Goal: Task Accomplishment & Management: Manage account settings

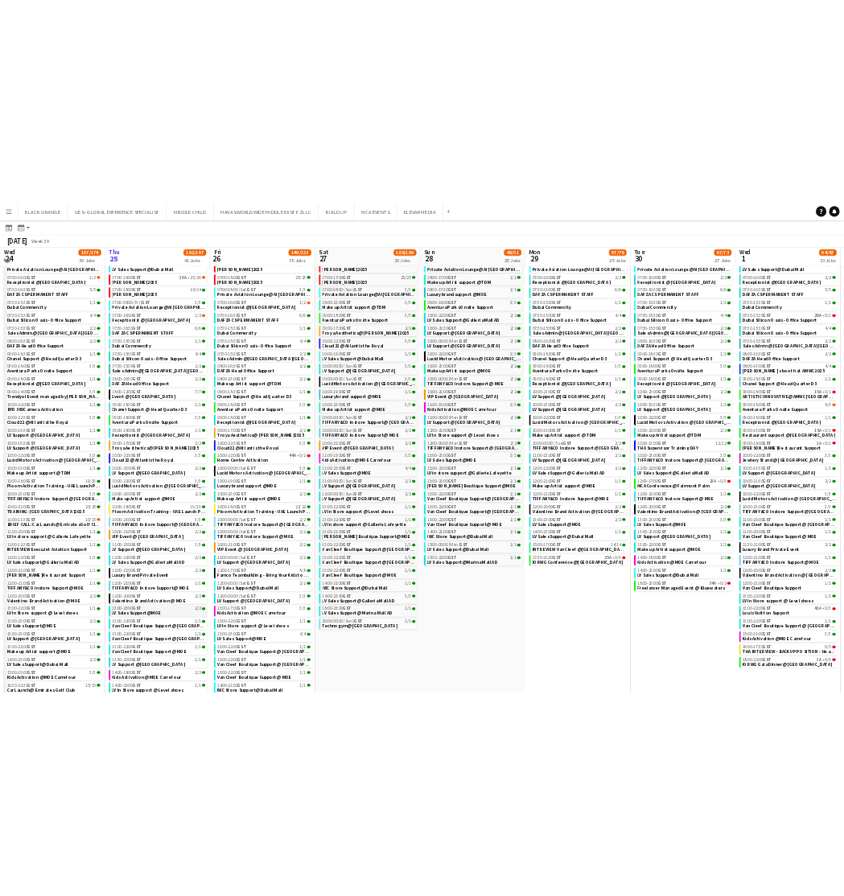
scroll to position [84, 0]
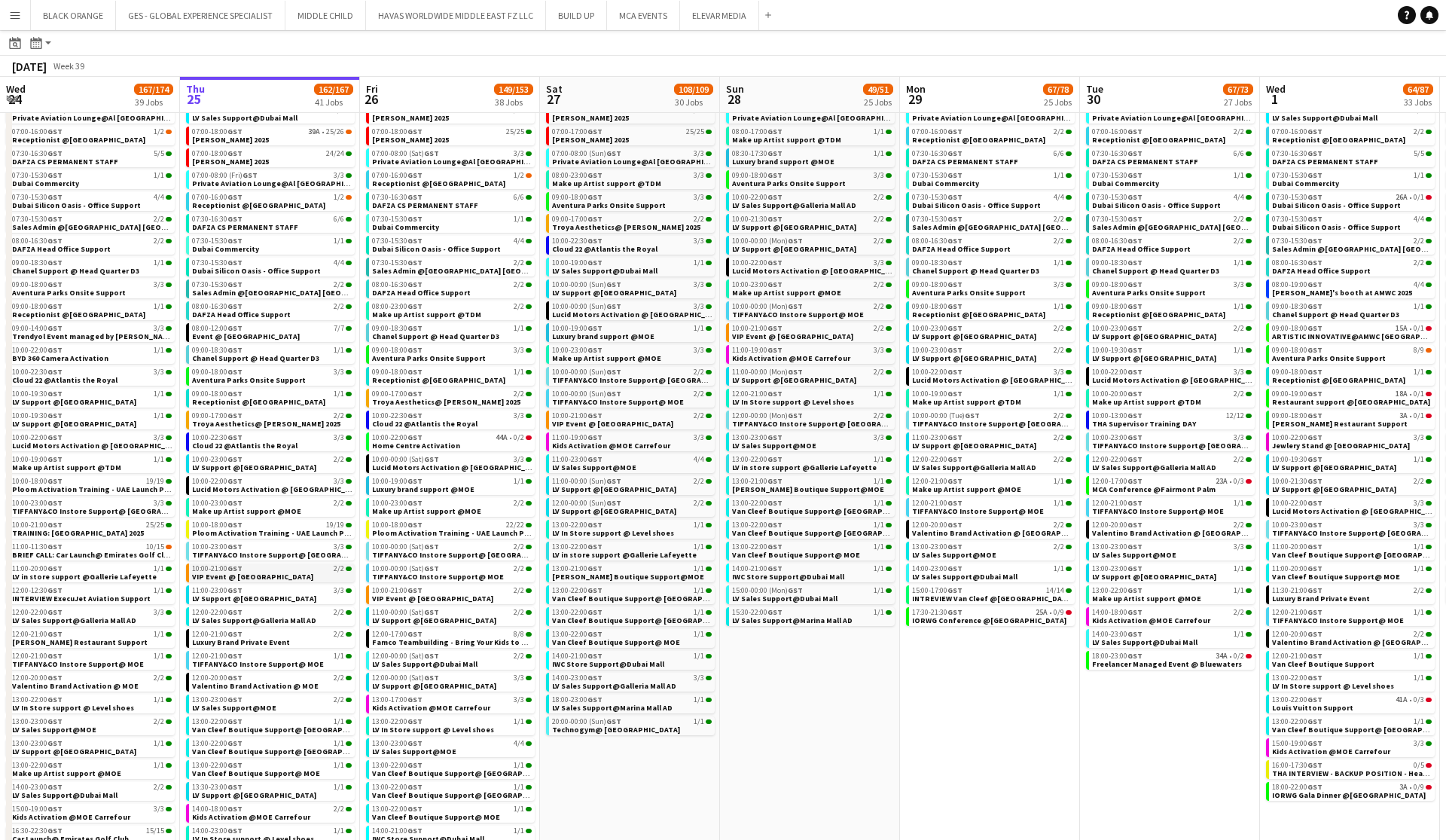
click at [248, 573] on span "VIP Event @ Boggi Milano Store" at bounding box center [252, 576] width 121 height 9
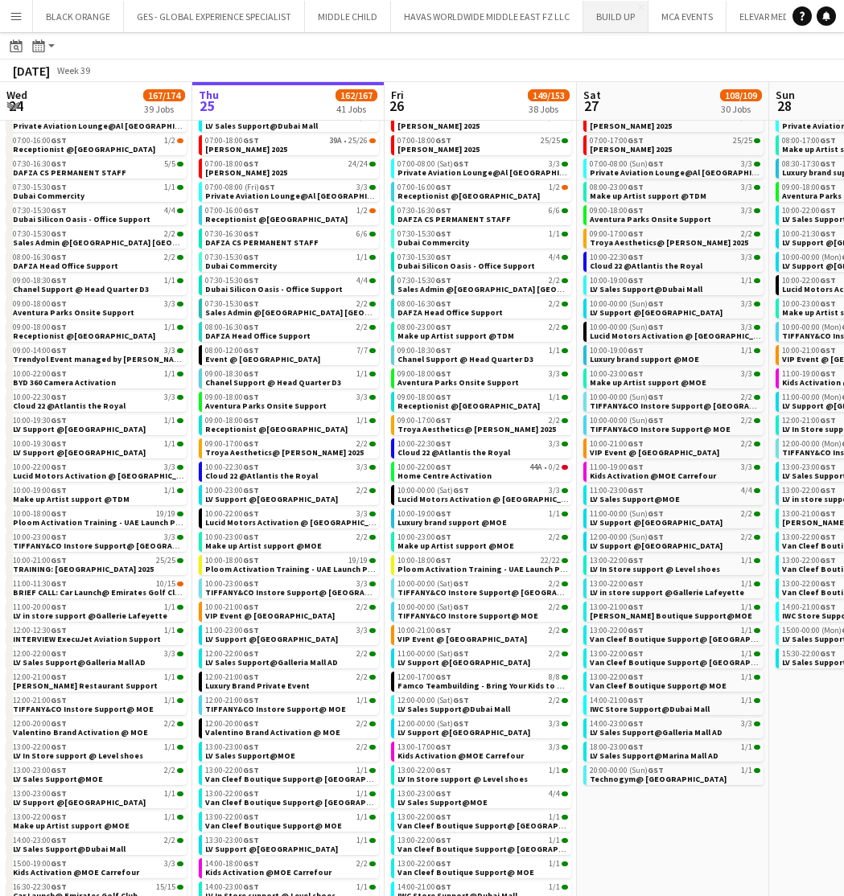
click at [612, 14] on button "BUILD UP Close" at bounding box center [615, 16] width 65 height 31
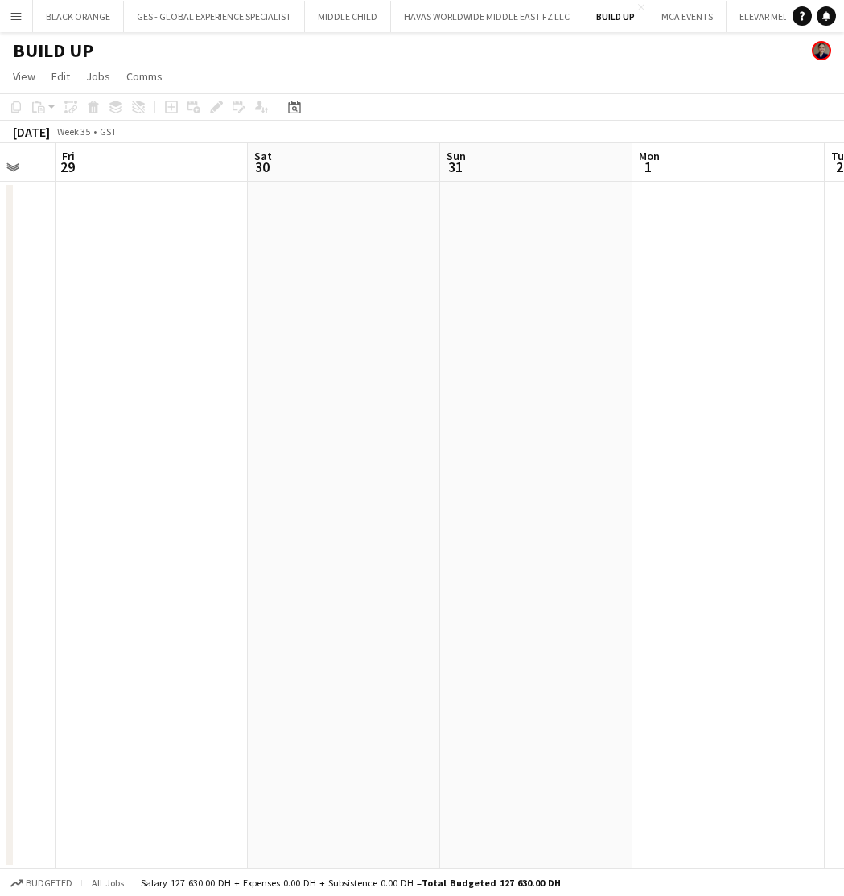
scroll to position [0, 326]
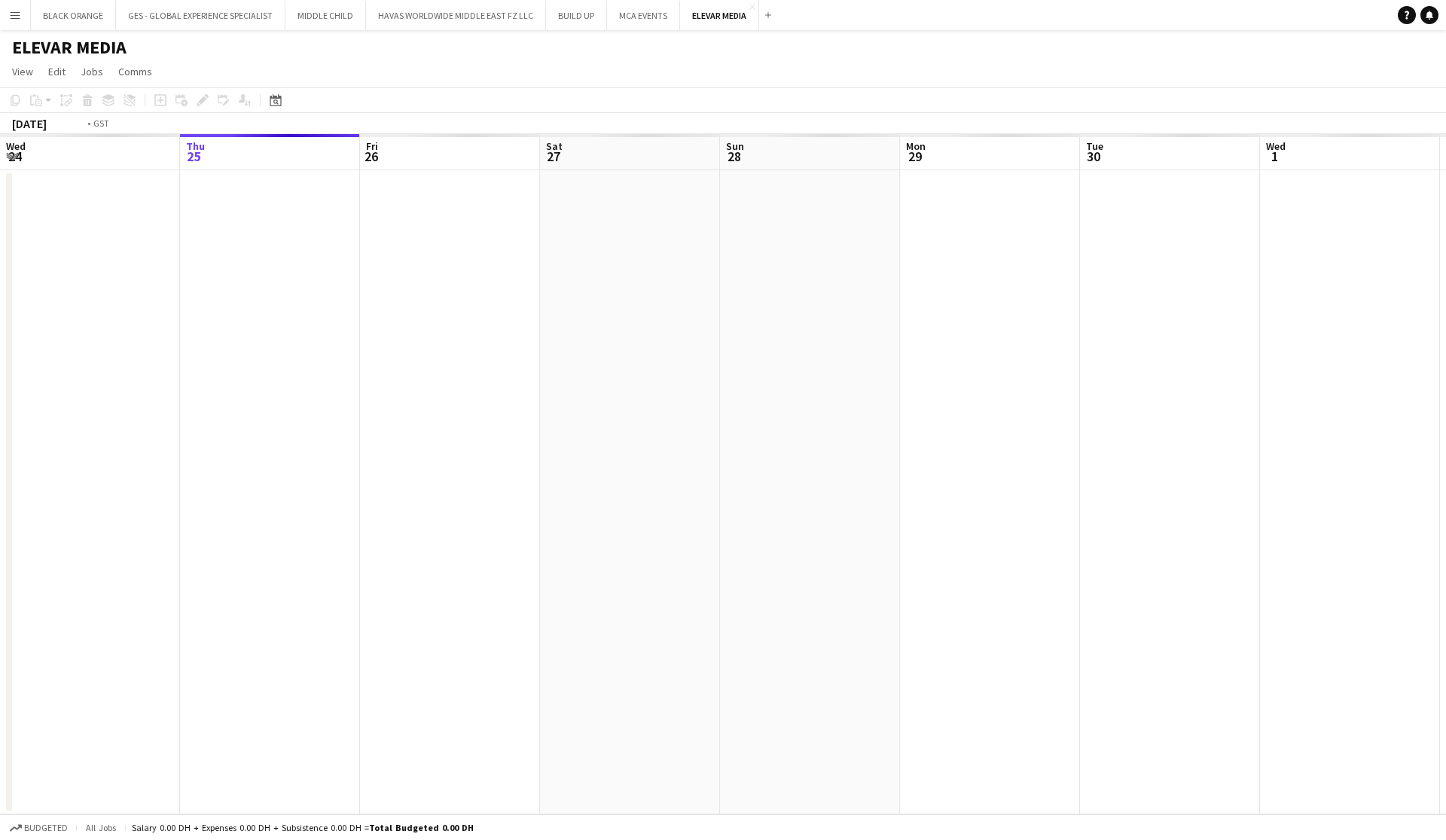
scroll to position [0, 517]
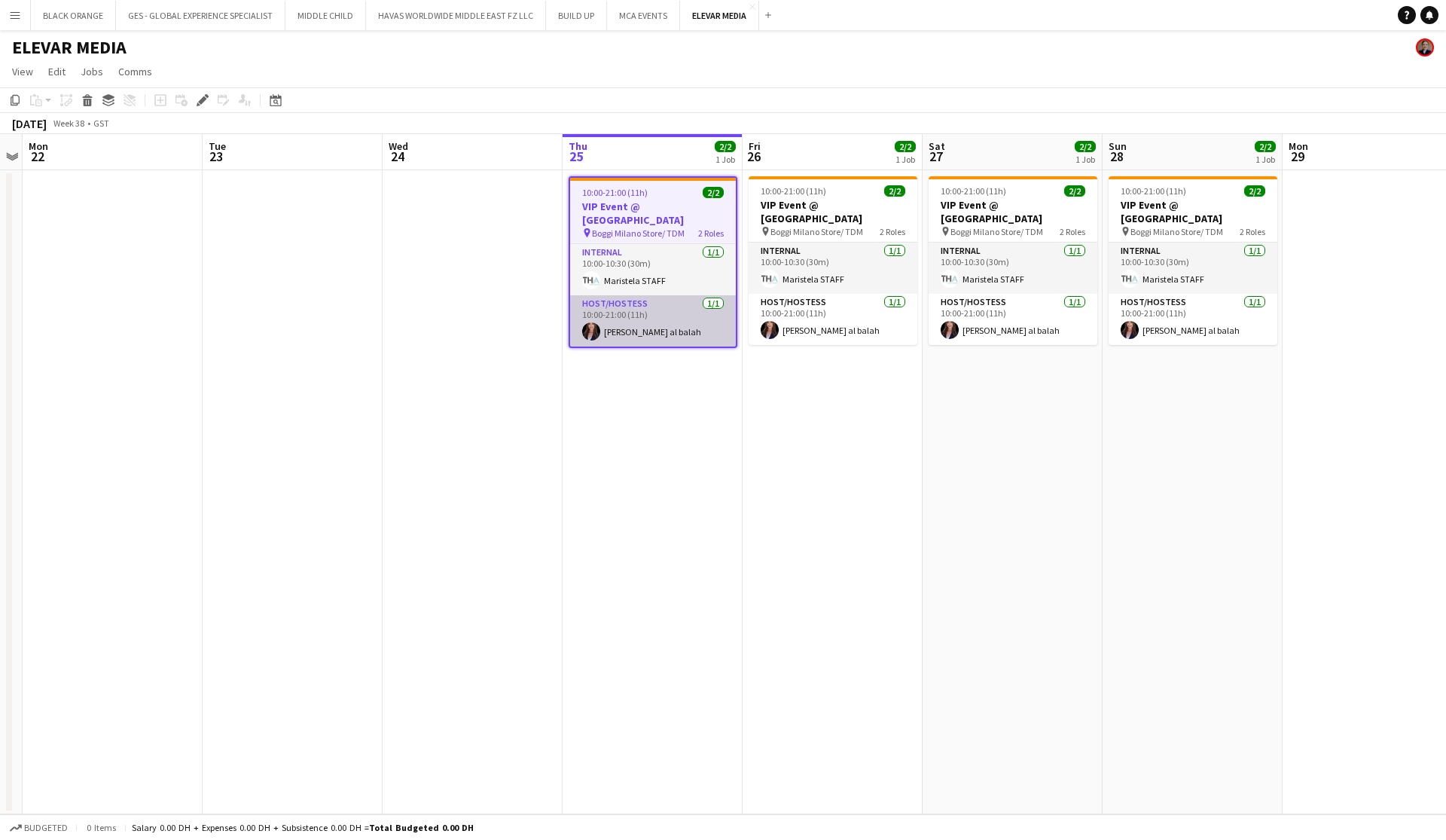
click at [658, 316] on app-card-role "Host/Hostess 1/1 10:00-21:00 (11h) Maha Rawda al balah" at bounding box center [653, 320] width 166 height 52
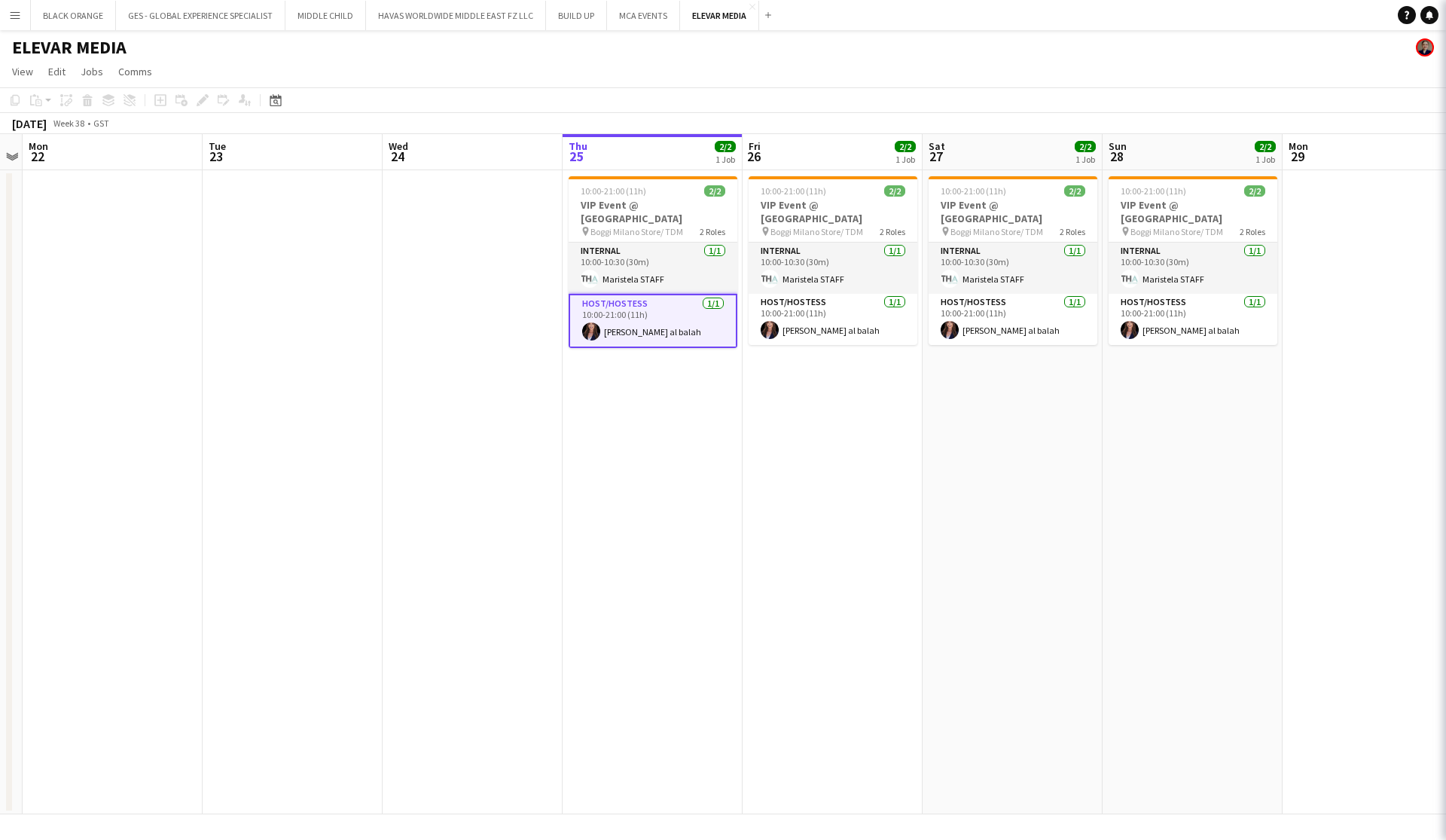
scroll to position [0, 518]
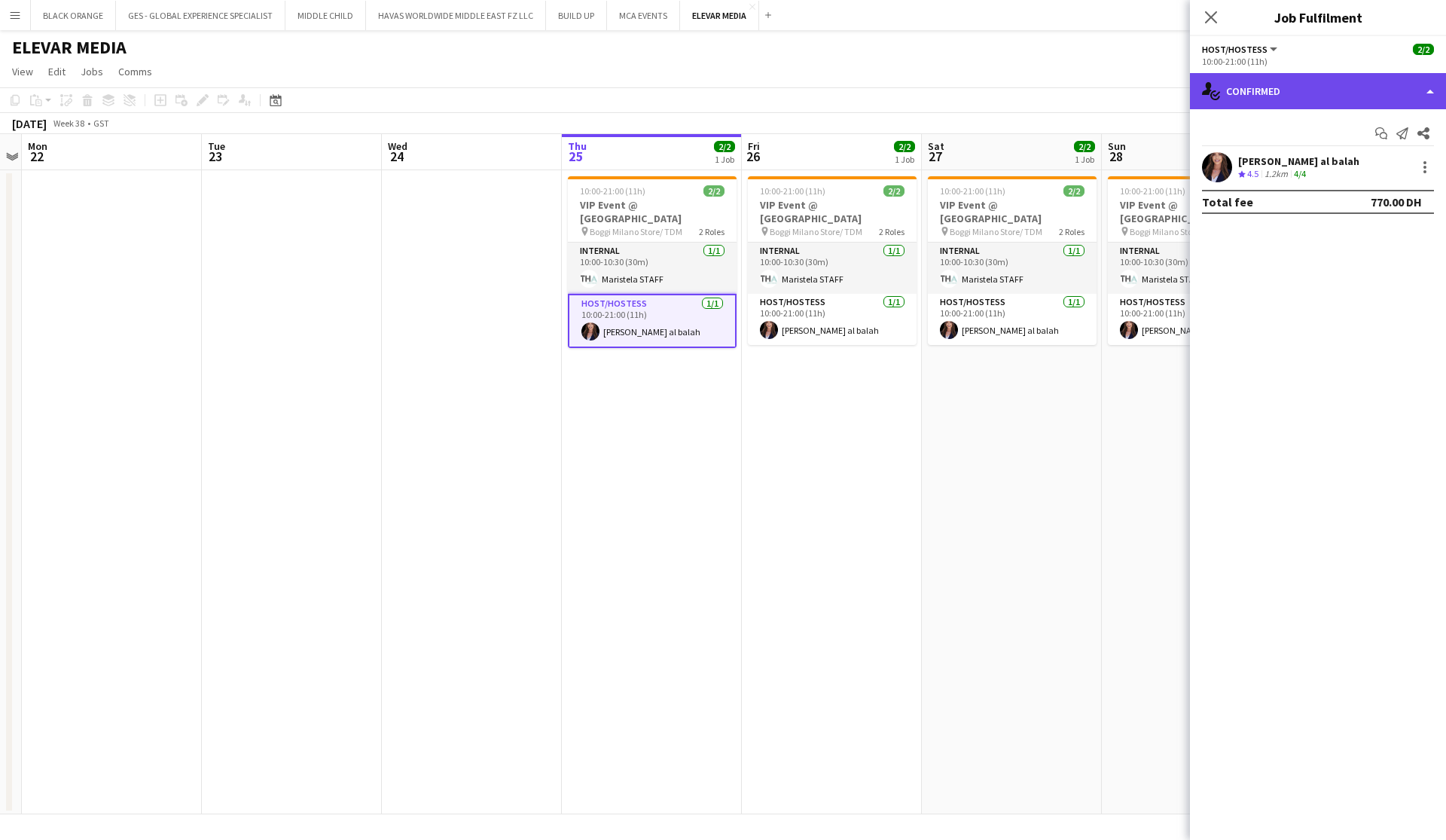
click at [1328, 95] on div "single-neutral-actions-check-2 Confirmed" at bounding box center [1318, 91] width 256 height 37
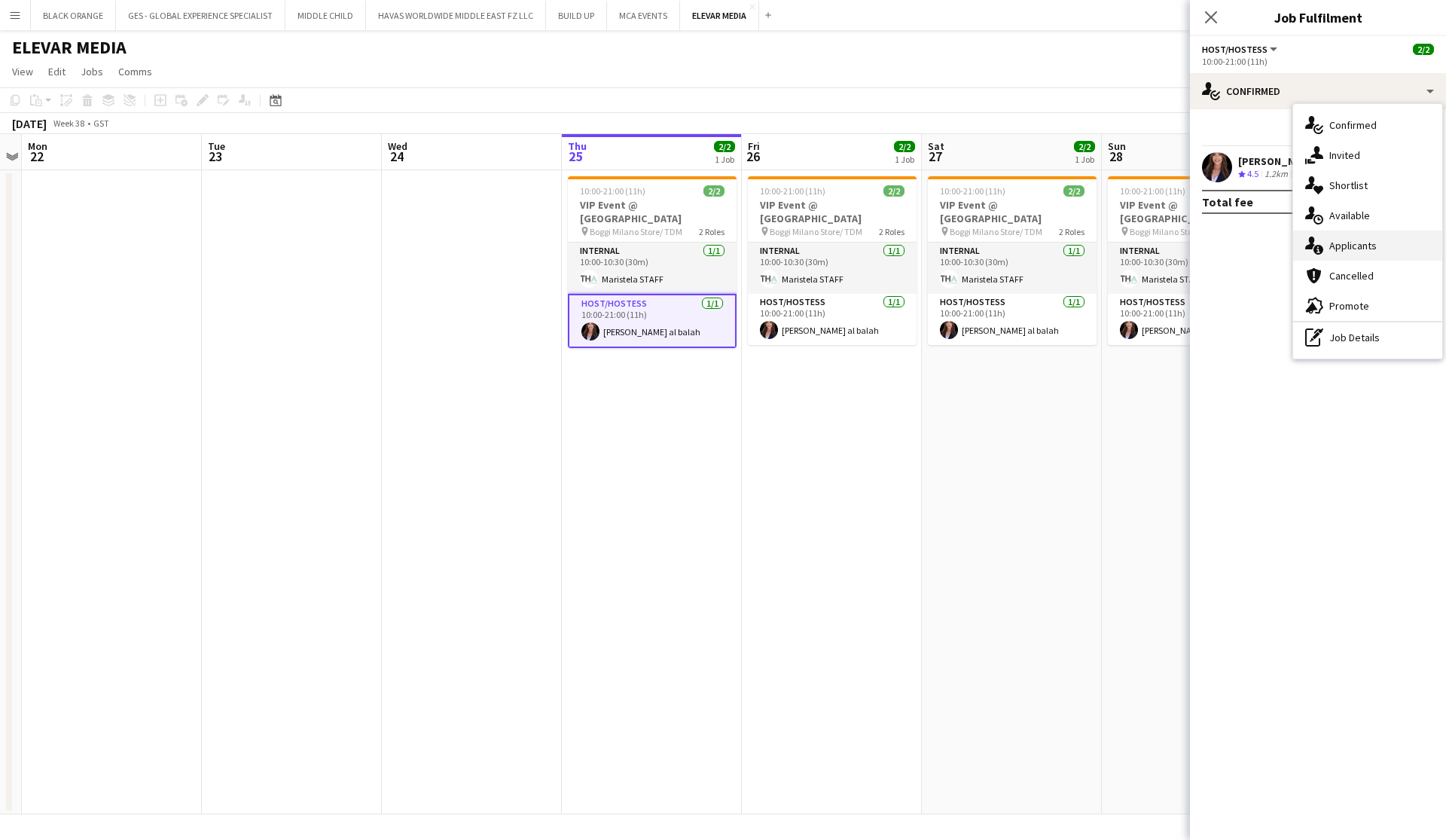
click at [1357, 244] on span "Applicants" at bounding box center [1352, 245] width 48 height 13
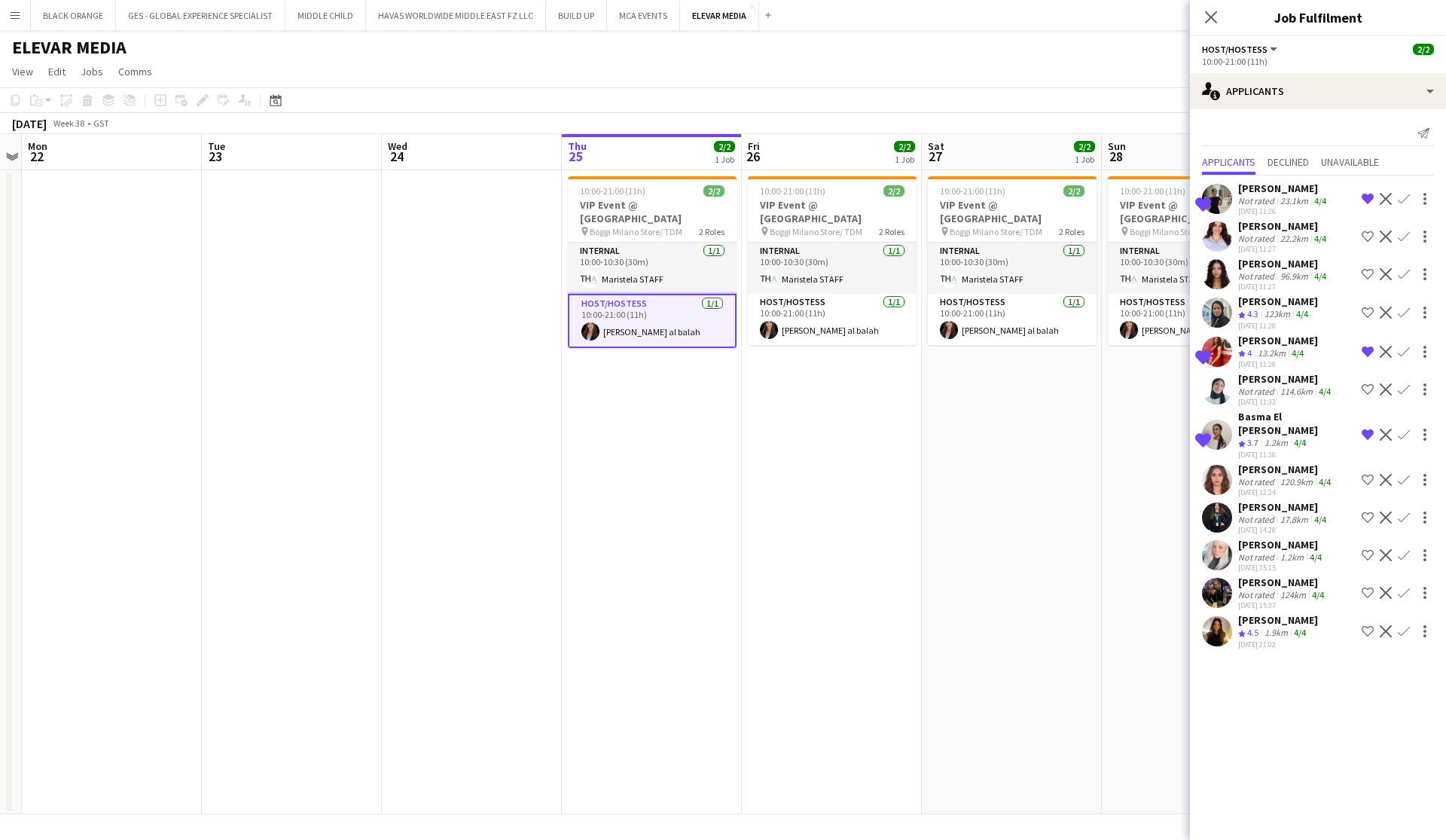
click at [1270, 193] on div "Fatima Alzubaidi" at bounding box center [1283, 188] width 91 height 13
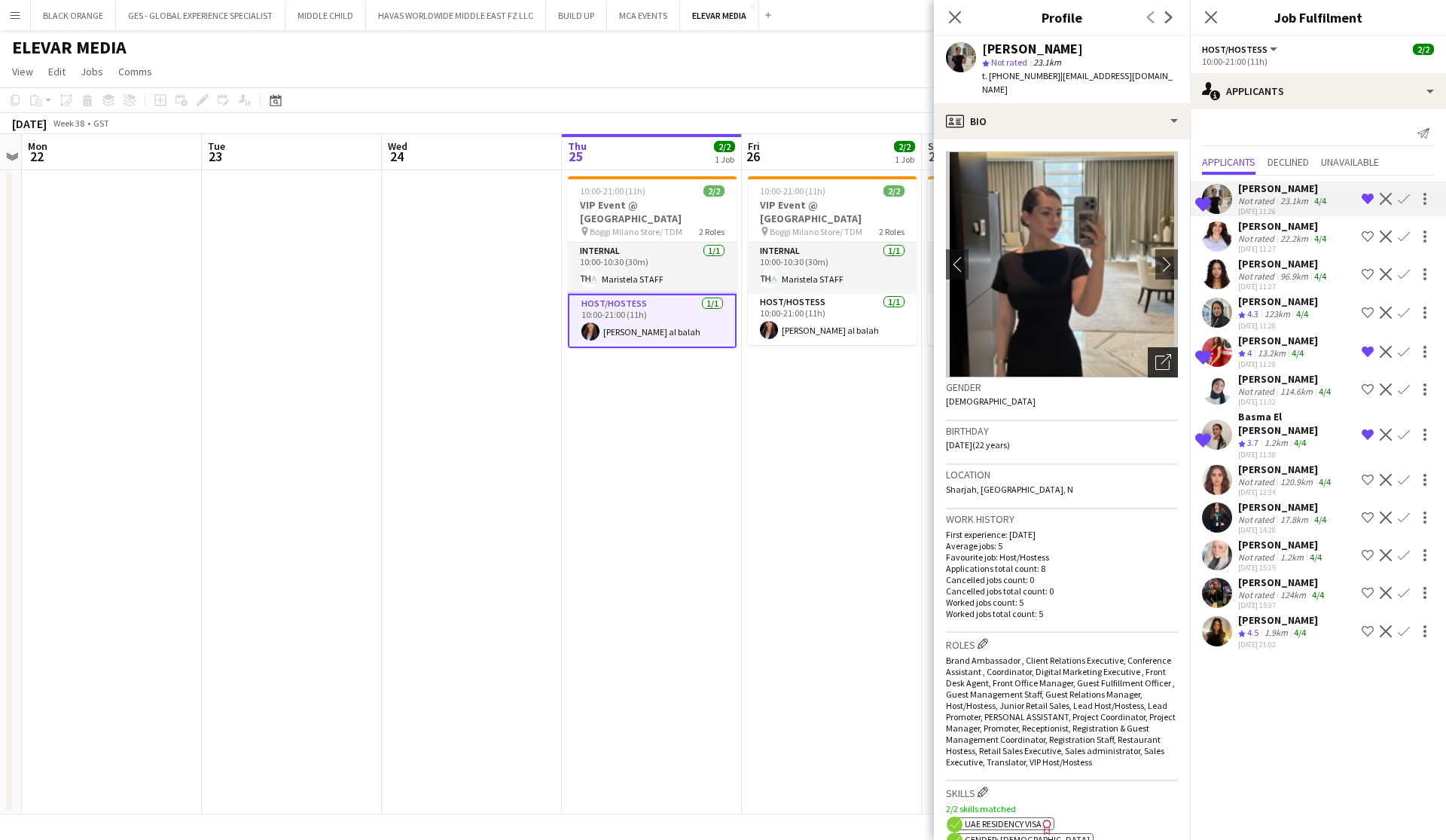
click at [1159, 354] on icon "Open photos pop-in" at bounding box center [1163, 361] width 16 height 16
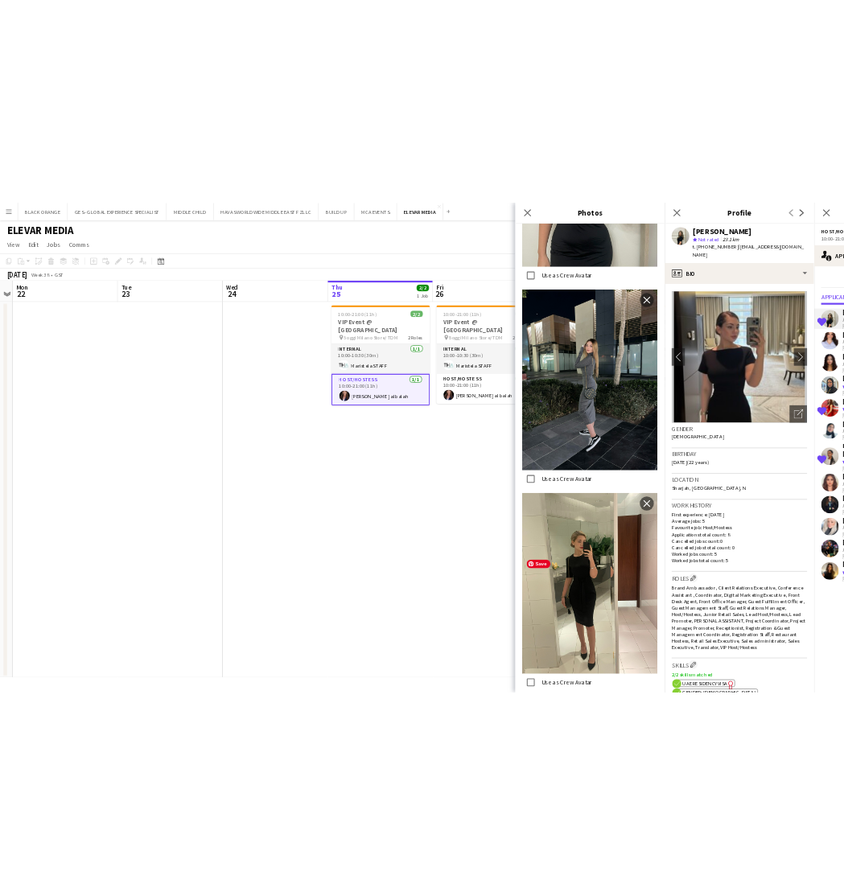
scroll to position [1726, 0]
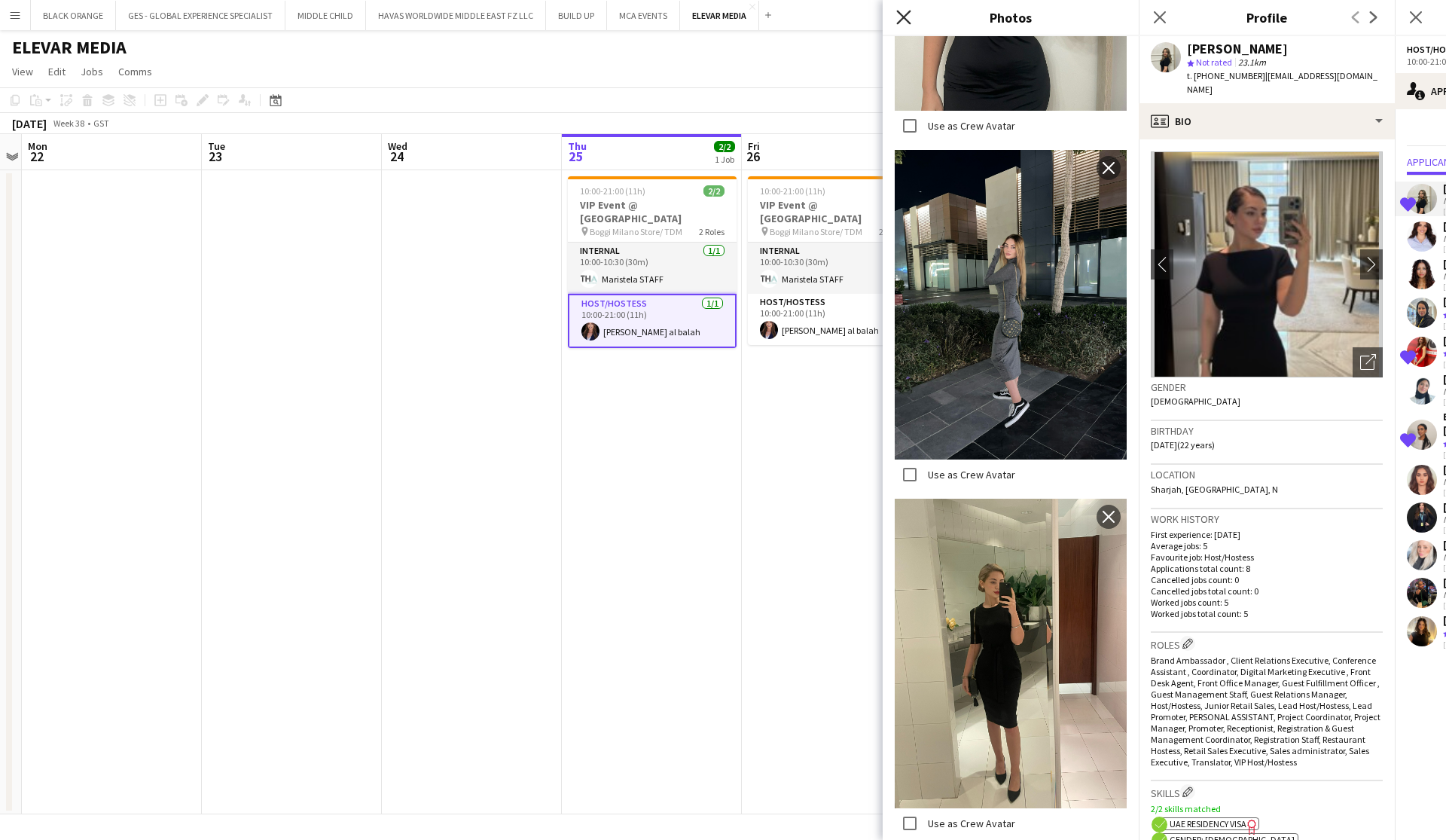
click at [900, 17] on icon "Close pop-in" at bounding box center [903, 16] width 14 height 14
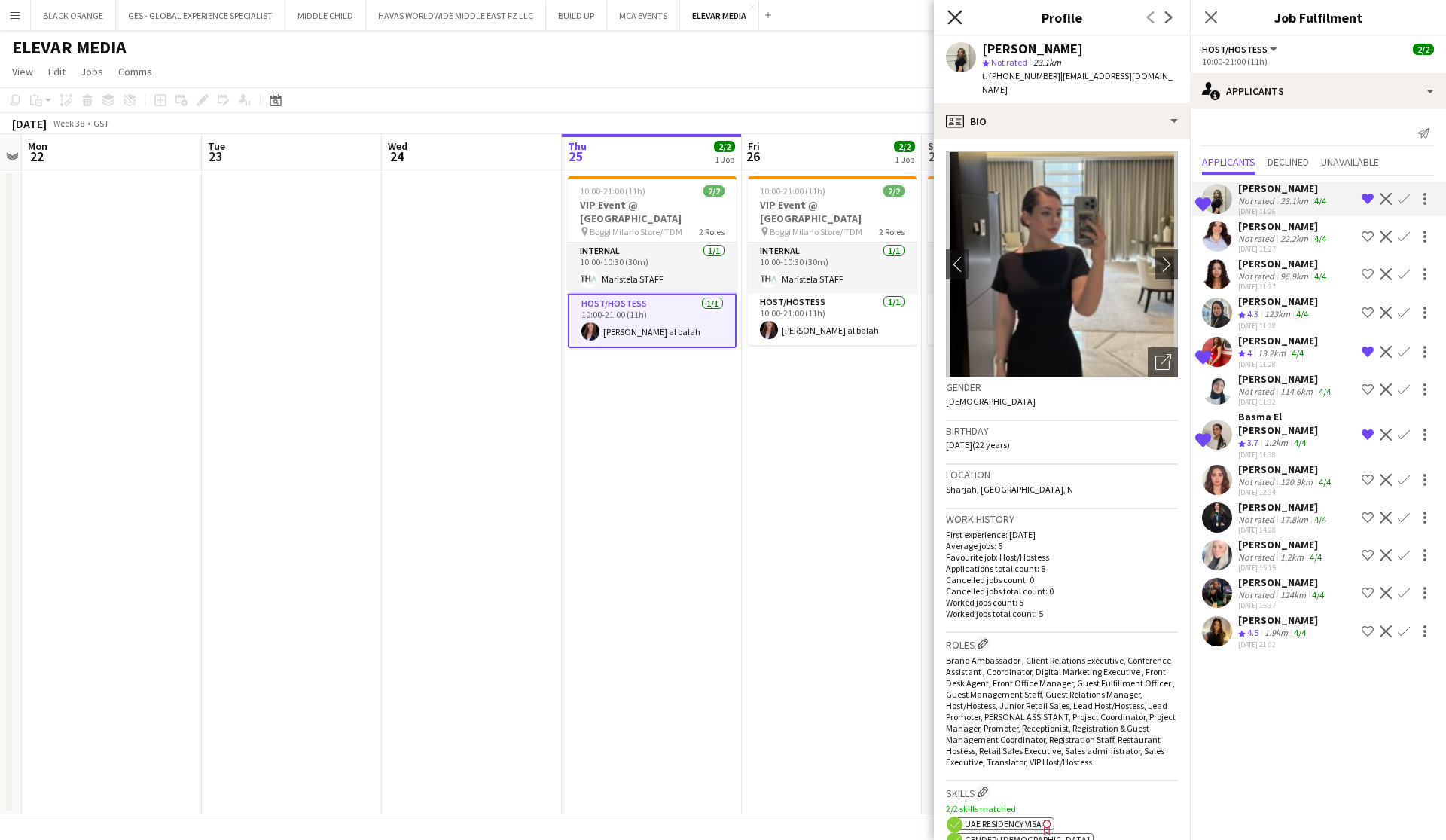
click at [952, 15] on icon at bounding box center [954, 16] width 14 height 14
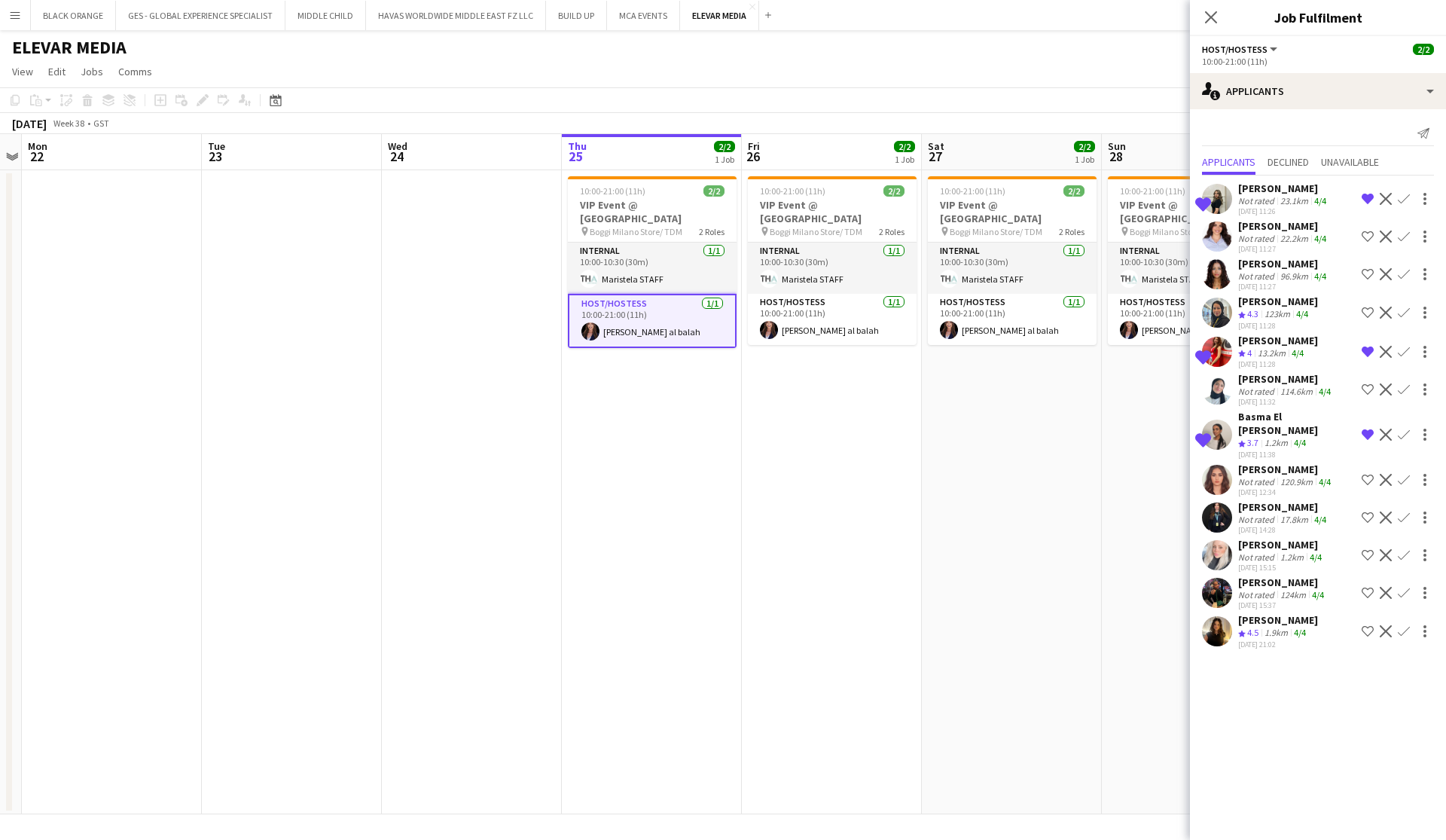
click at [1071, 732] on app-date-cell "10:00-21:00 (11h) 2/2 VIP Event @ Boggi Milano Store pin Boggi Milano Store/ TD…" at bounding box center [1011, 493] width 180 height 644
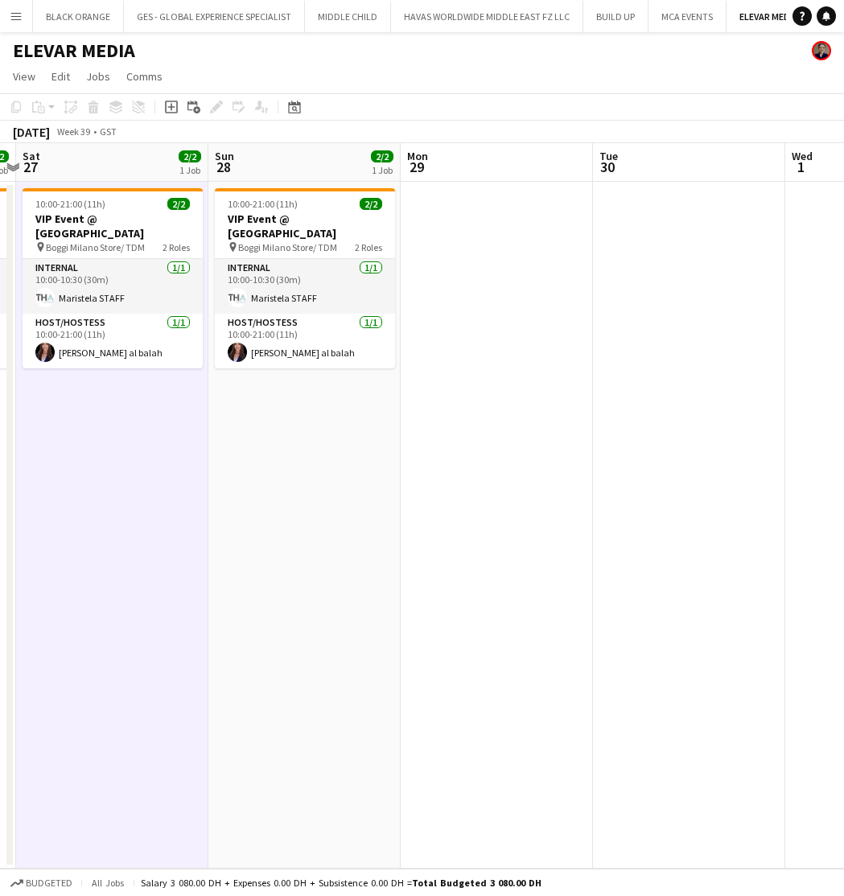
scroll to position [0, 560]
click at [614, 80] on app-page-menu "View Day view expanded Day view collapsed Month view Date picker Jump to today …" at bounding box center [422, 78] width 844 height 31
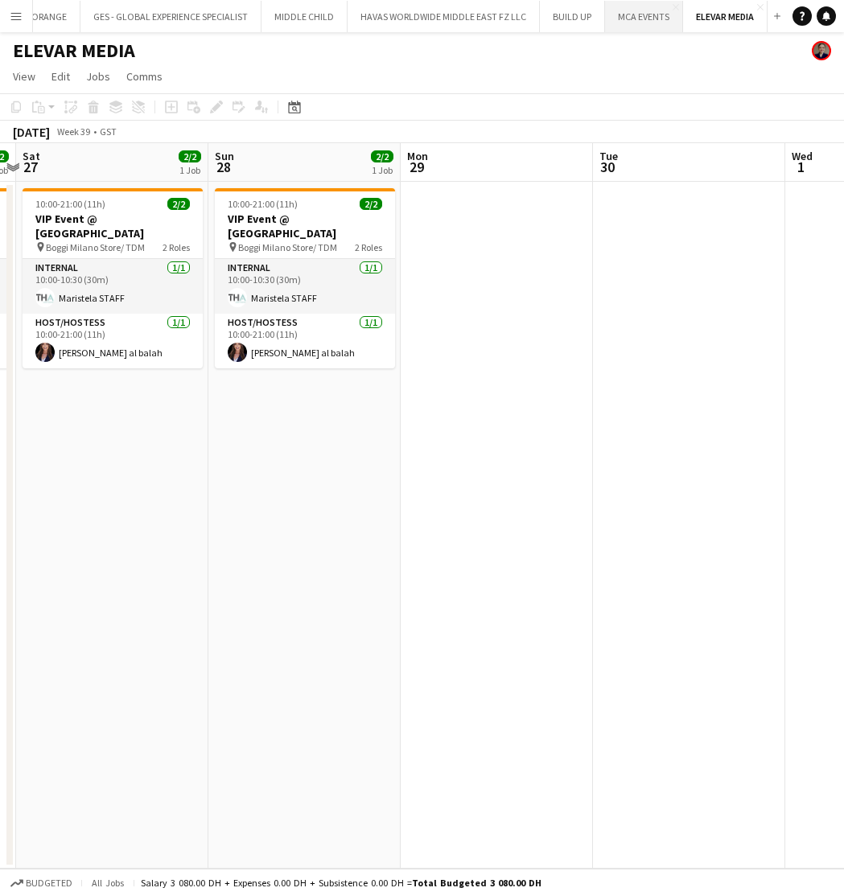
scroll to position [0, 43]
click at [758, 8] on app-icon "Close" at bounding box center [760, 7] width 6 height 6
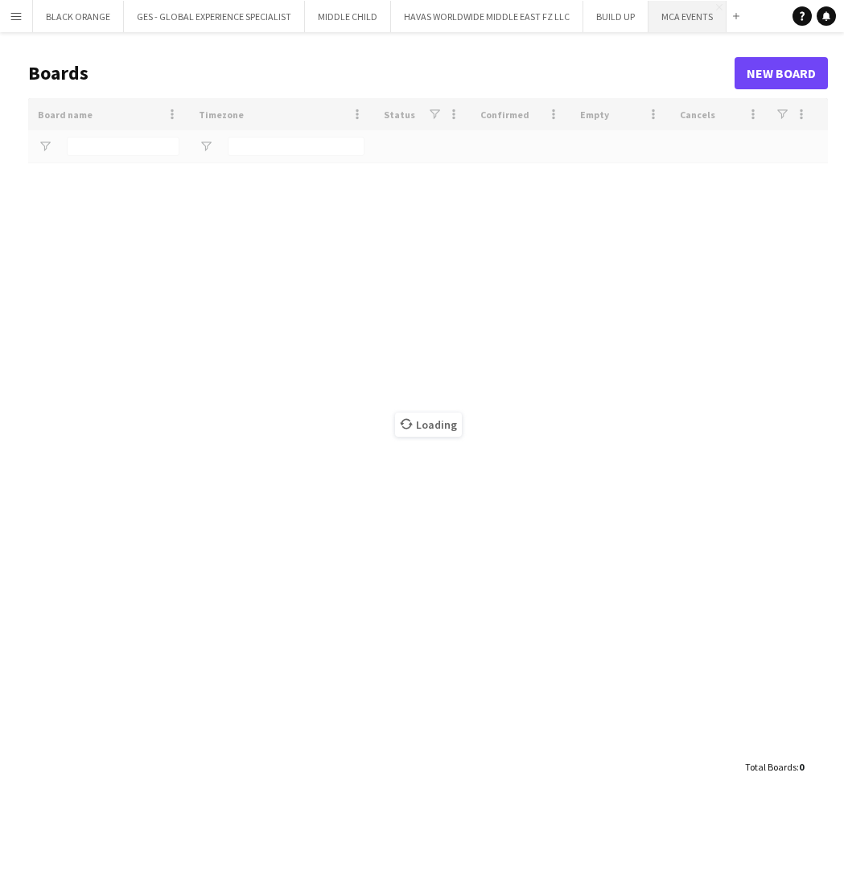
type input "******"
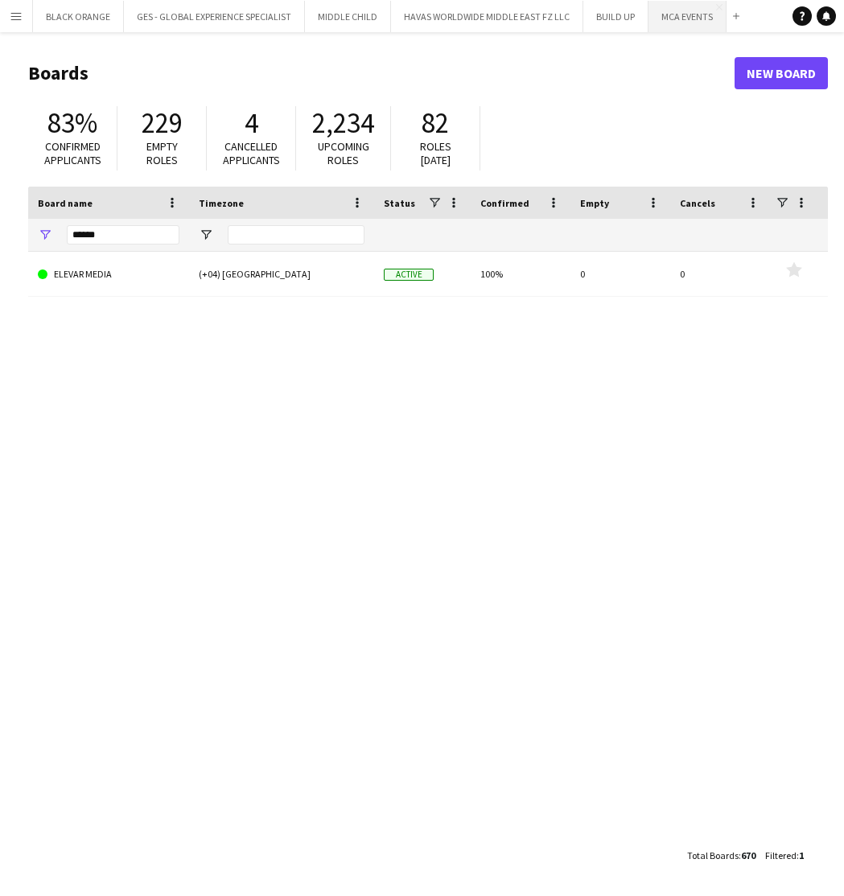
click at [668, 17] on button "MCA EVENTS Close" at bounding box center [687, 16] width 78 height 31
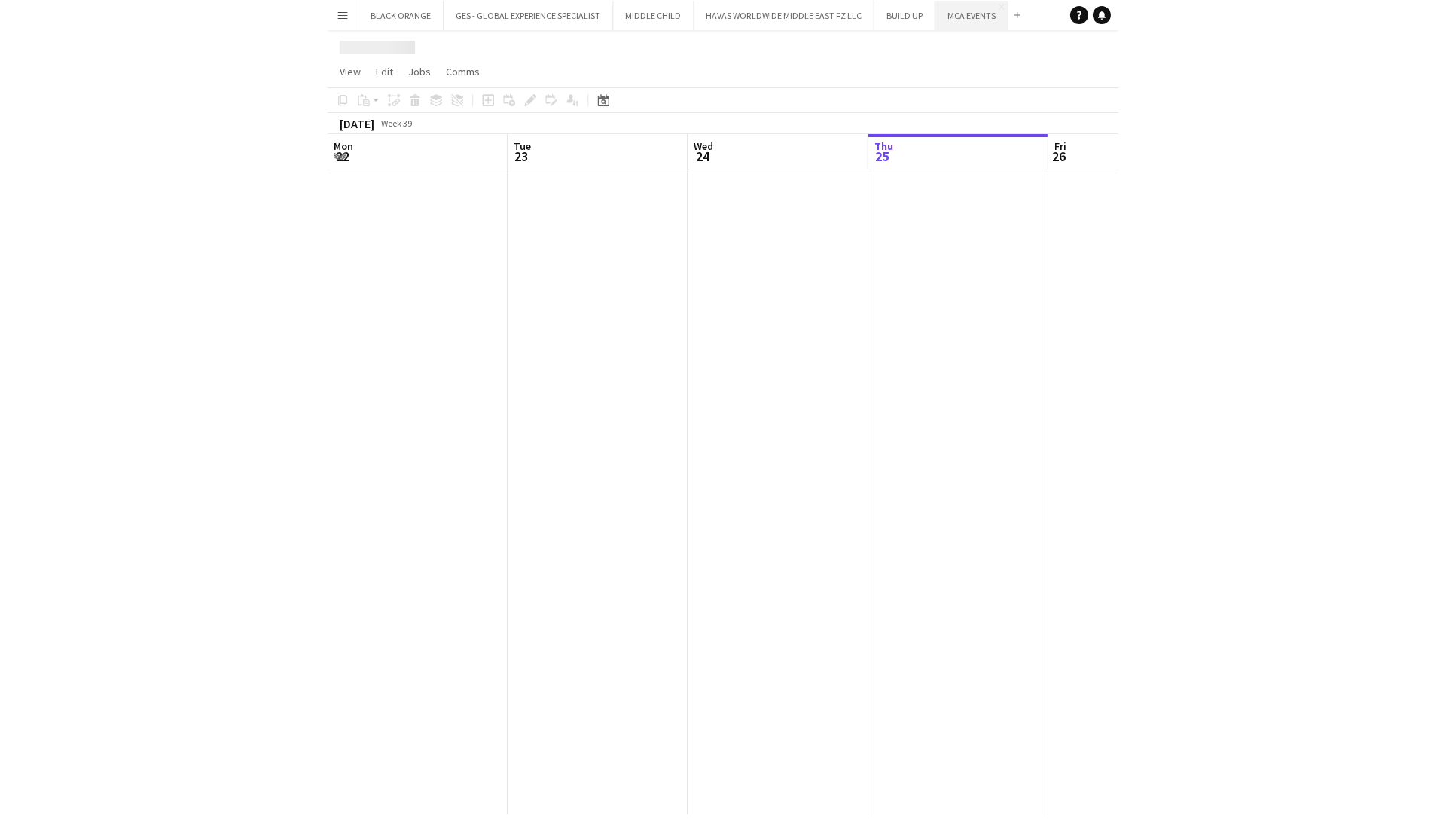
scroll to position [0, 360]
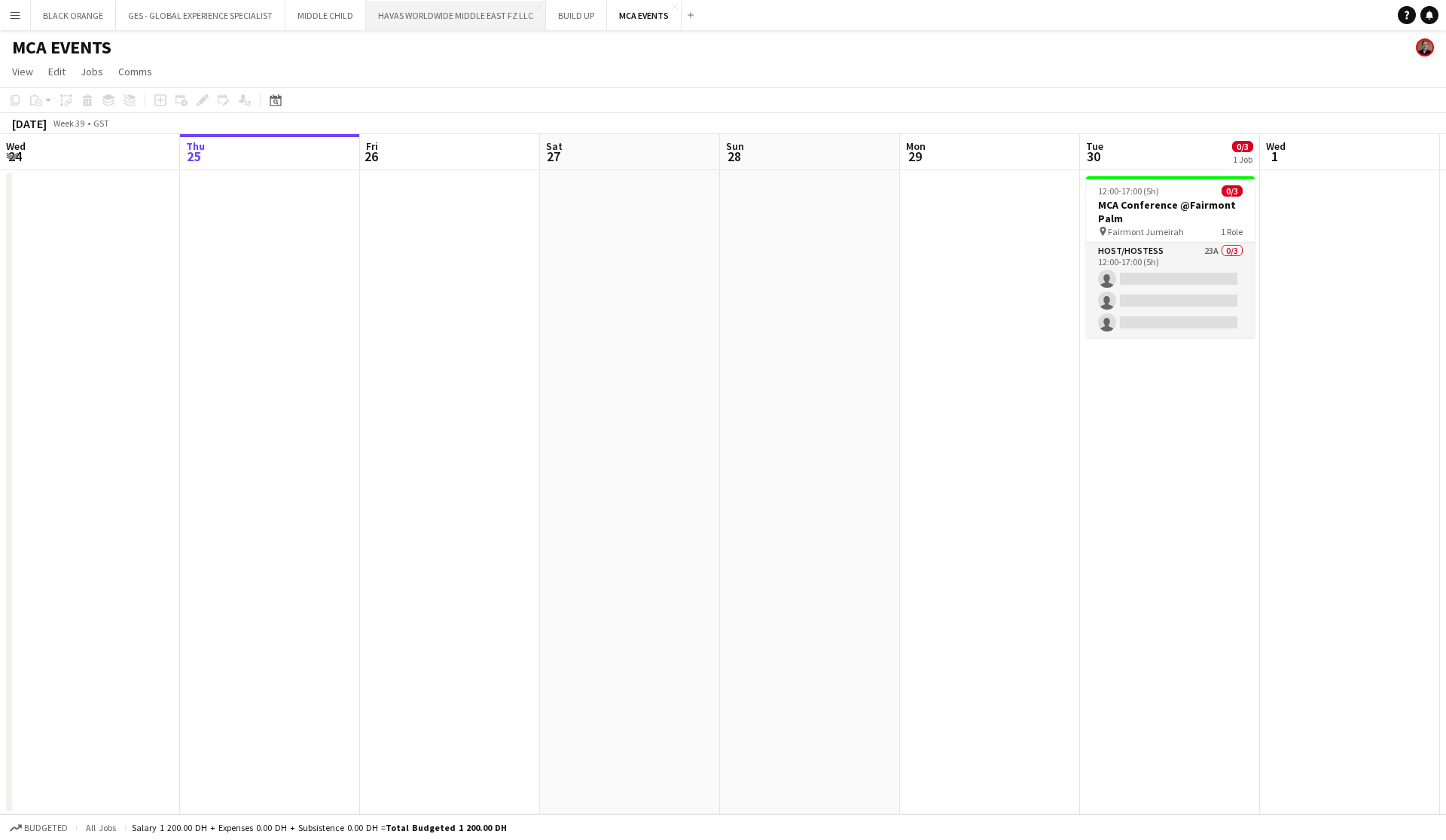
click at [438, 19] on button "HAVAS WORLDWIDE MIDDLE EAST FZ LLC Close" at bounding box center [456, 15] width 180 height 29
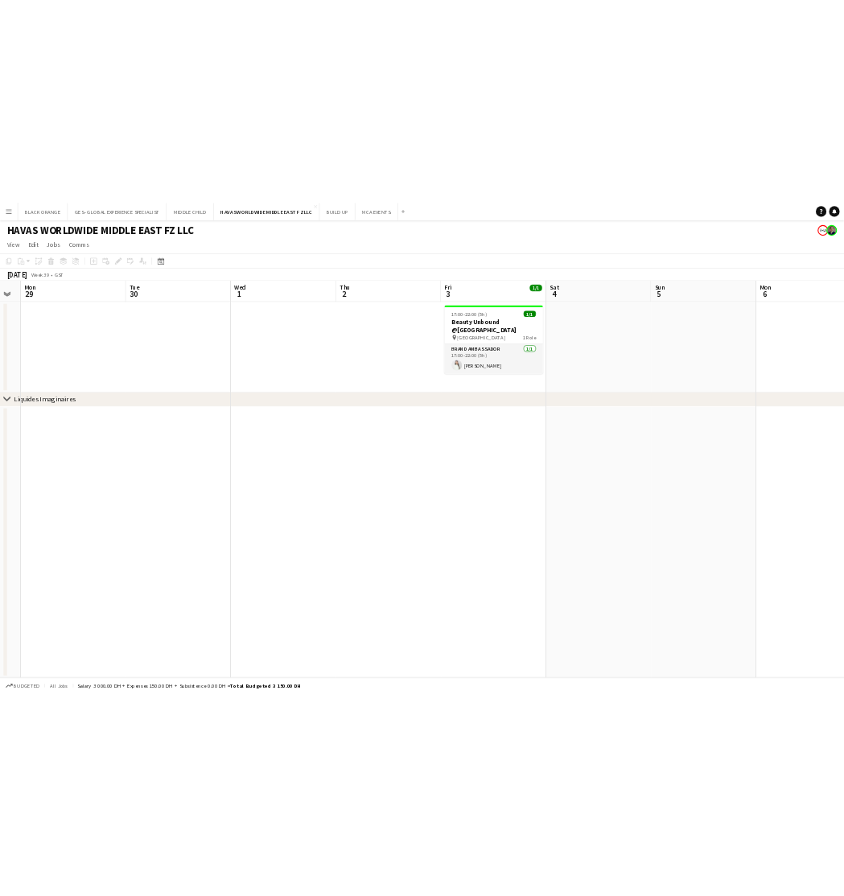
scroll to position [0, 540]
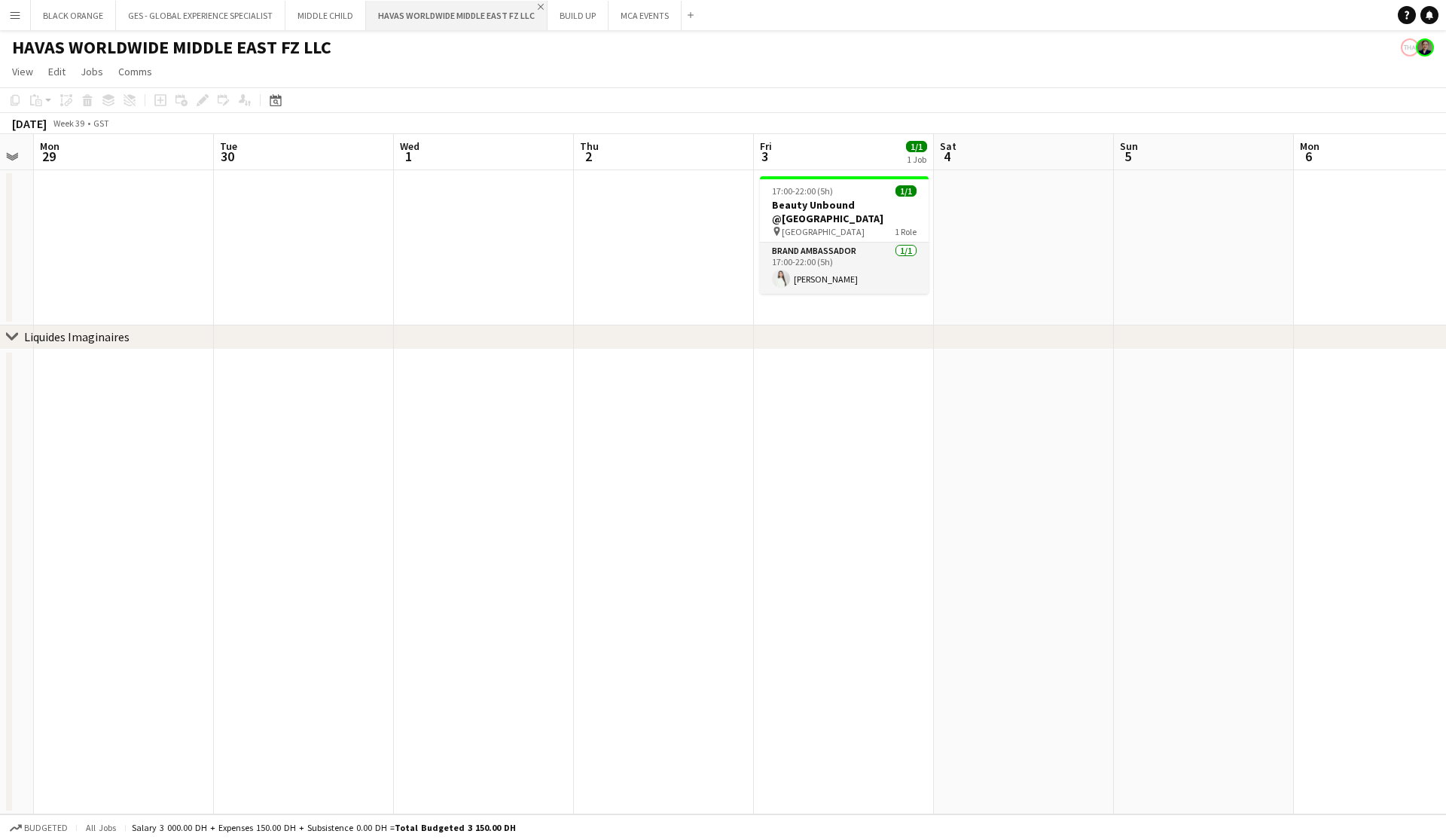
click at [539, 9] on app-icon "Close" at bounding box center [540, 7] width 6 height 6
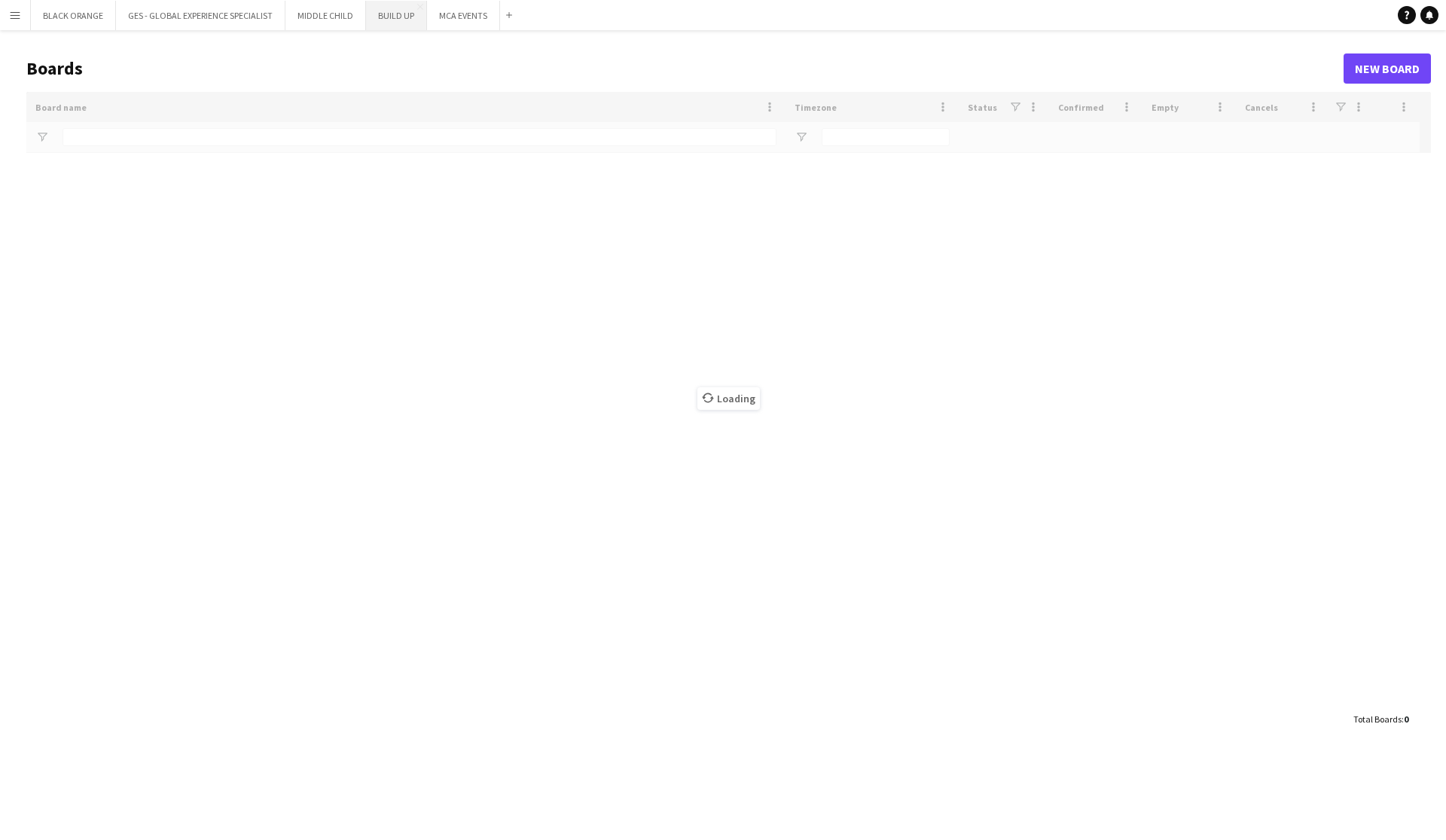
type input "******"
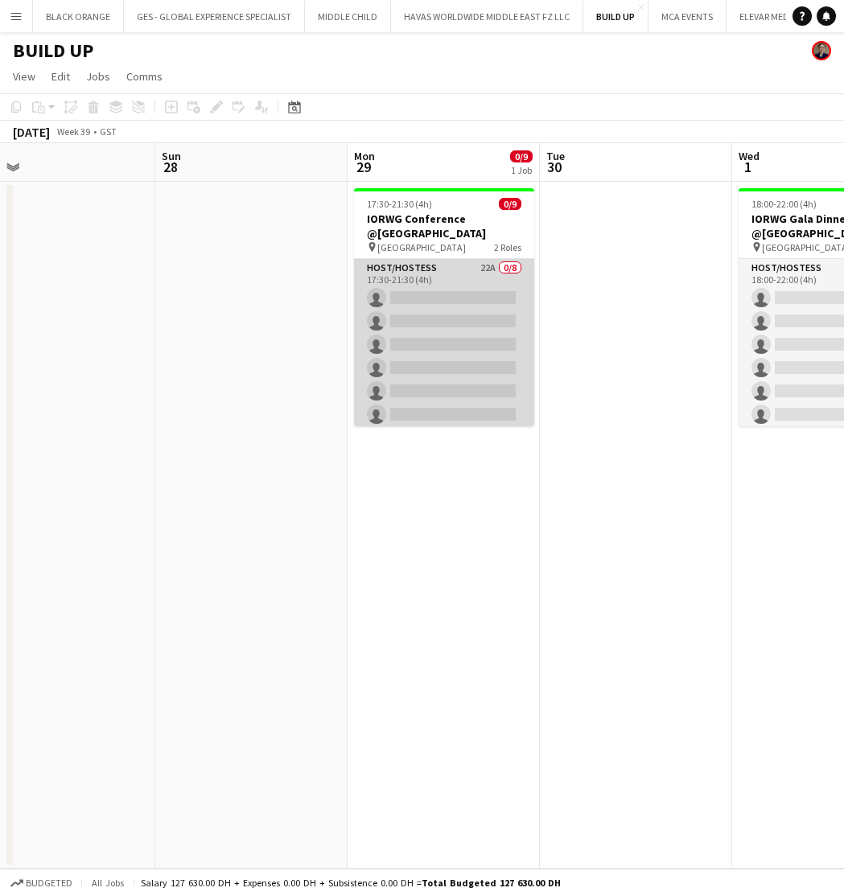
click at [476, 332] on app-card-role "Host/Hostess 22A 0/8 17:30-21:30 (4h) single-neutral-actions single-neutral-act…" at bounding box center [444, 368] width 180 height 218
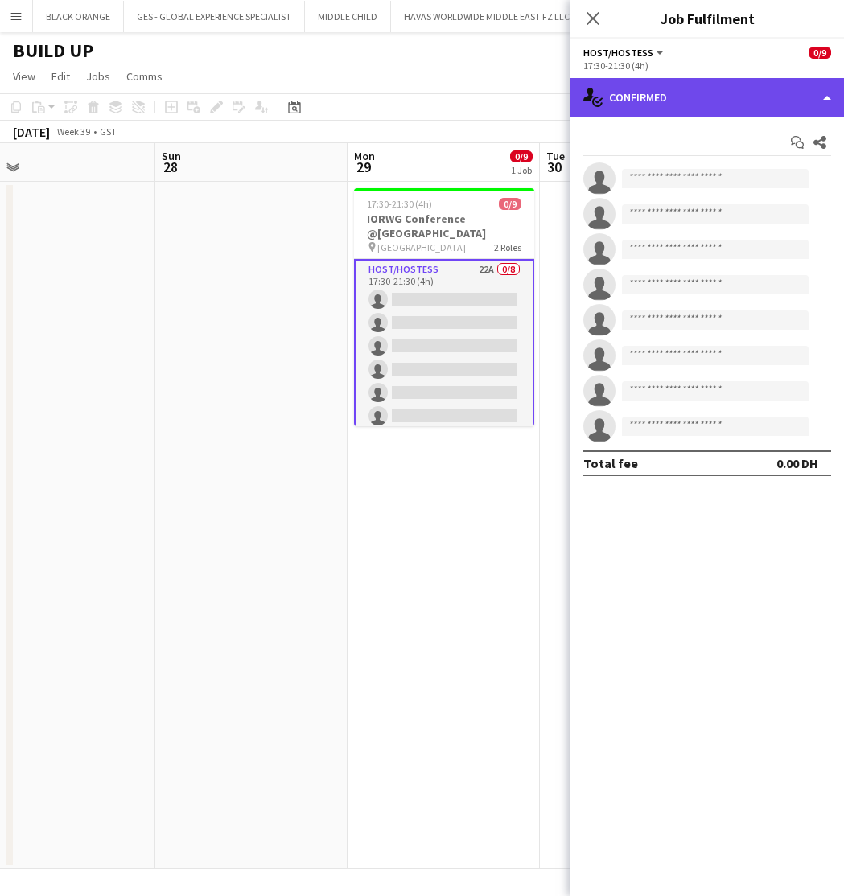
click at [639, 105] on div "single-neutral-actions-check-2 Confirmed" at bounding box center [706, 97] width 273 height 39
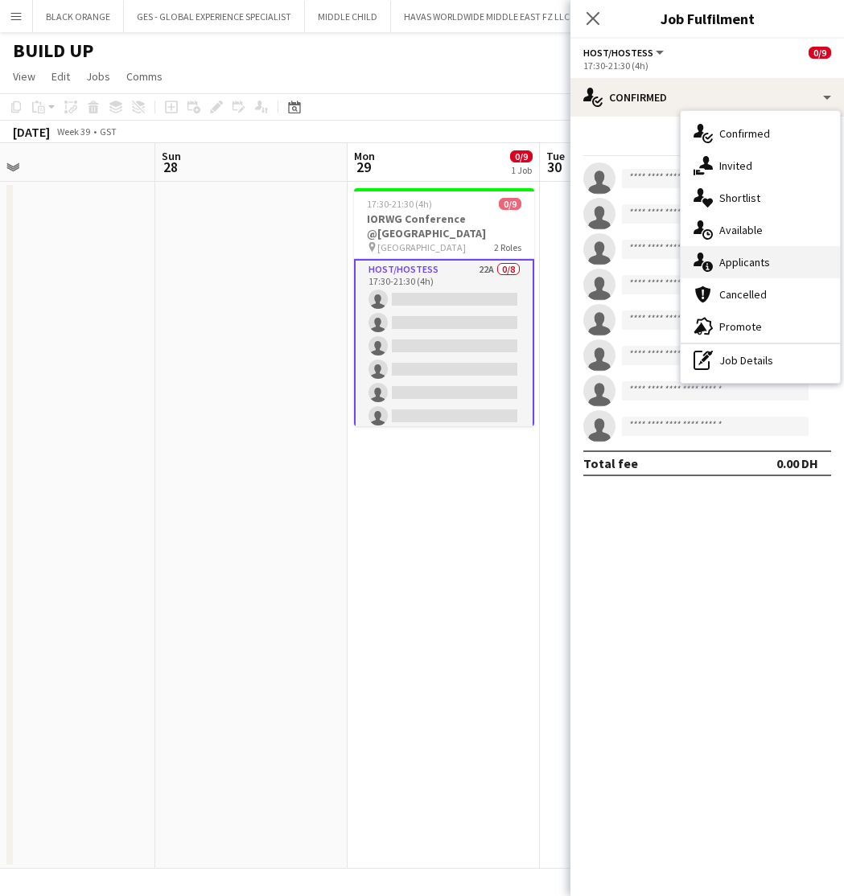
click at [751, 269] on span "Applicants" at bounding box center [744, 262] width 51 height 14
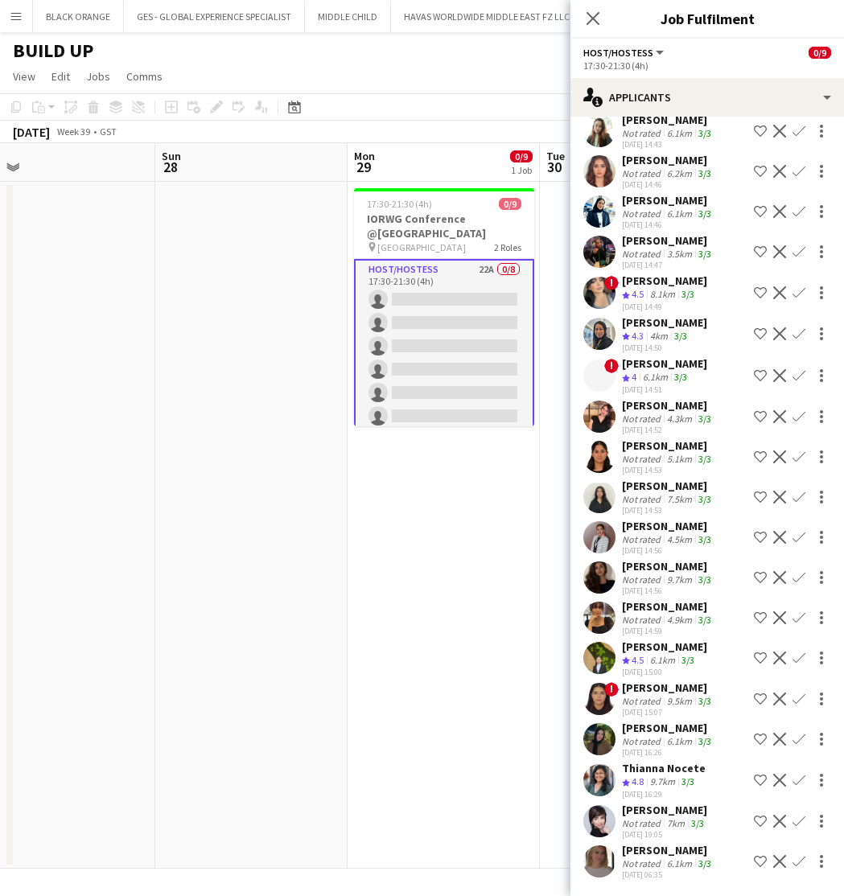
scroll to position [206, 0]
click at [663, 848] on div "[PERSON_NAME]" at bounding box center [668, 850] width 92 height 14
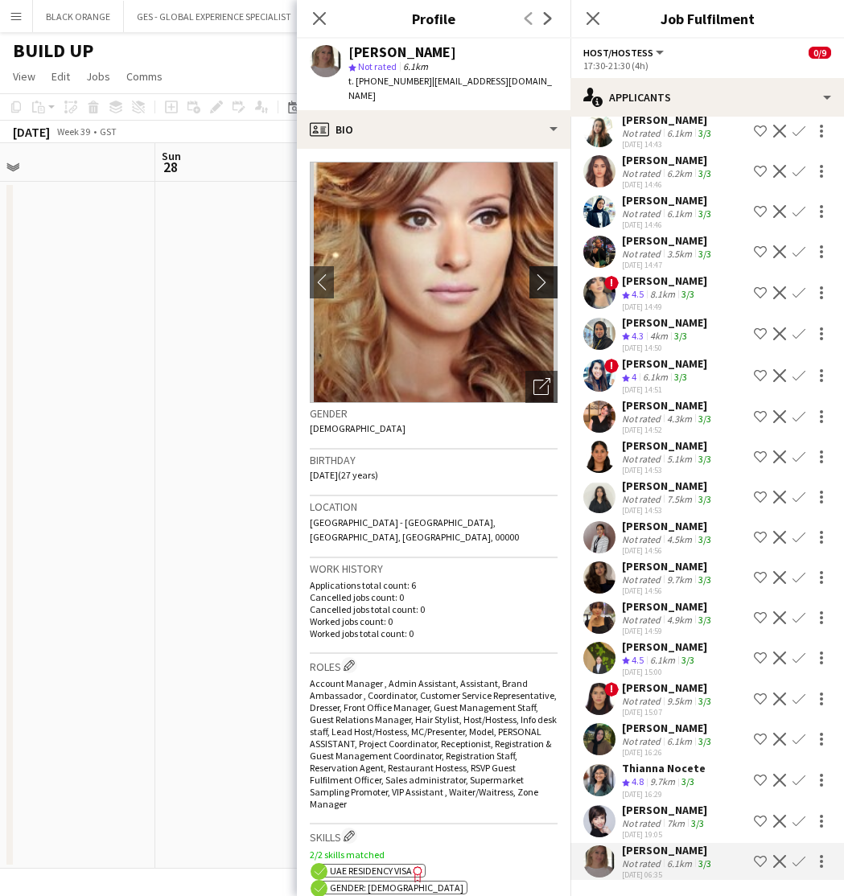
click at [542, 273] on app-icon "chevron-right" at bounding box center [545, 281] width 25 height 17
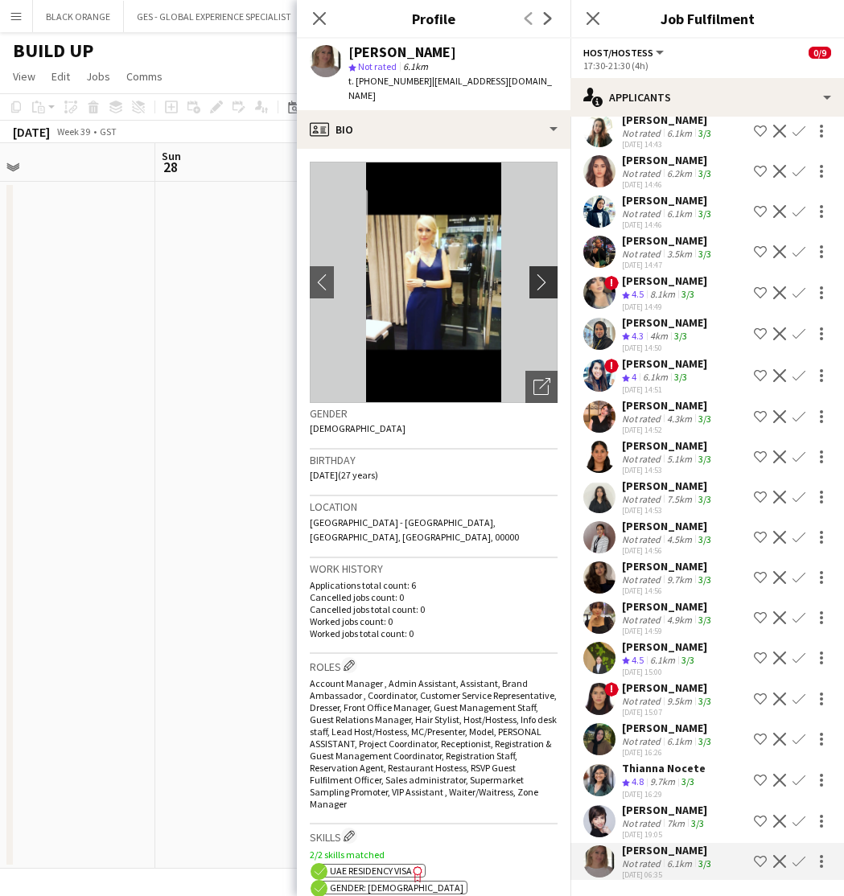
click at [540, 273] on app-icon "chevron-right" at bounding box center [545, 281] width 25 height 17
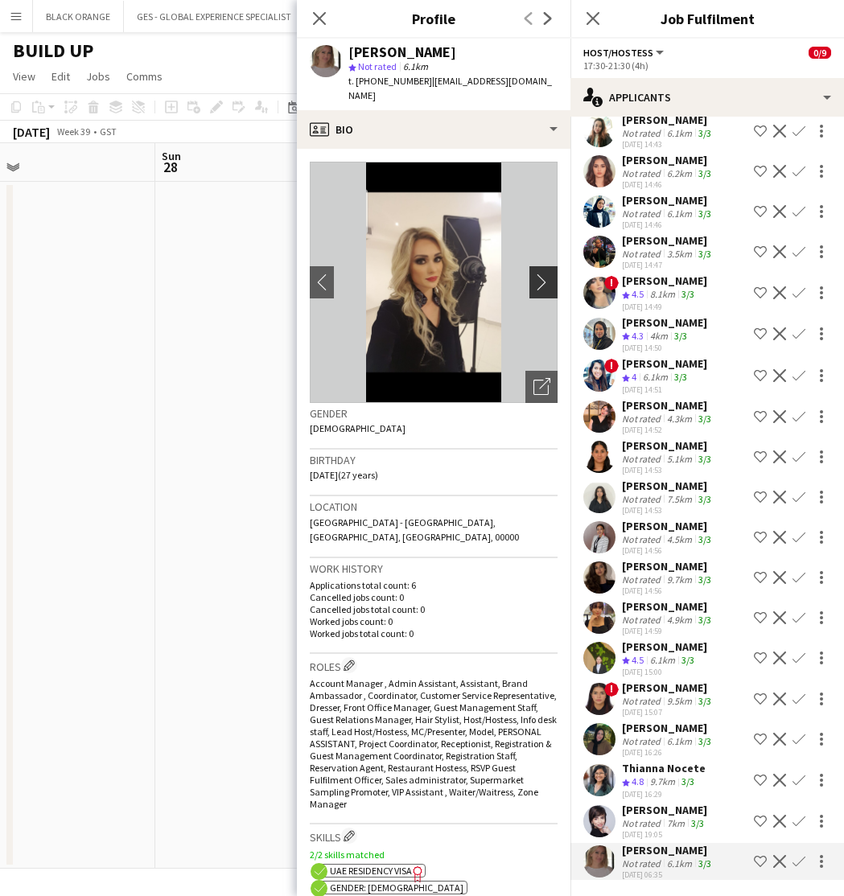
click at [540, 273] on app-icon "chevron-right" at bounding box center [545, 281] width 25 height 17
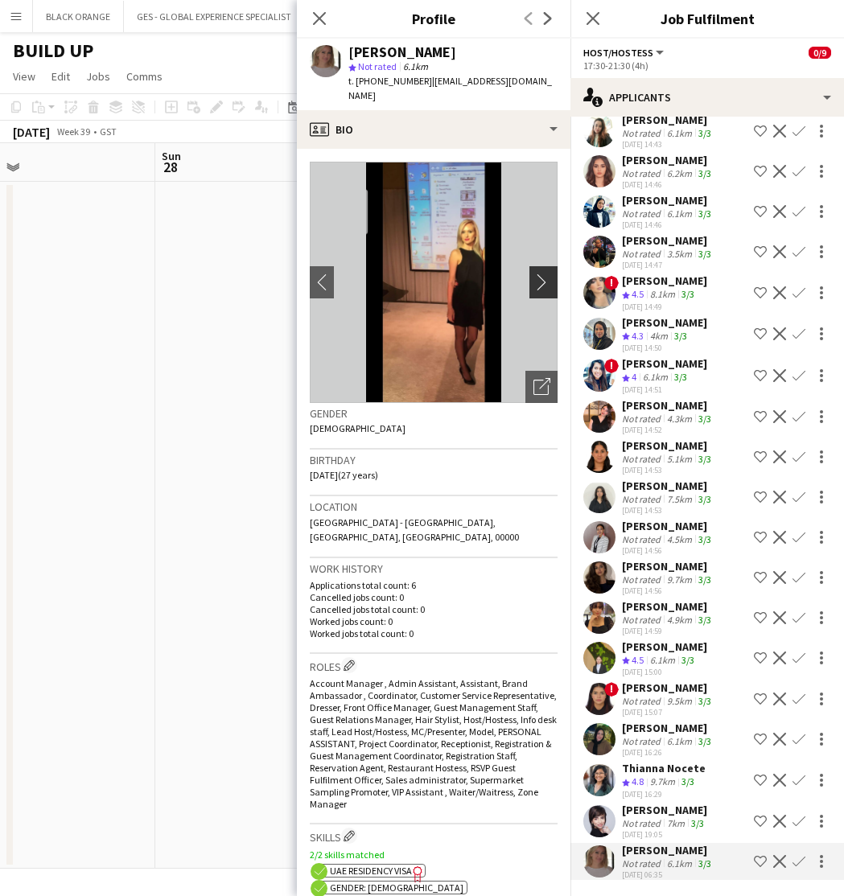
click at [540, 273] on app-icon "chevron-right" at bounding box center [545, 281] width 25 height 17
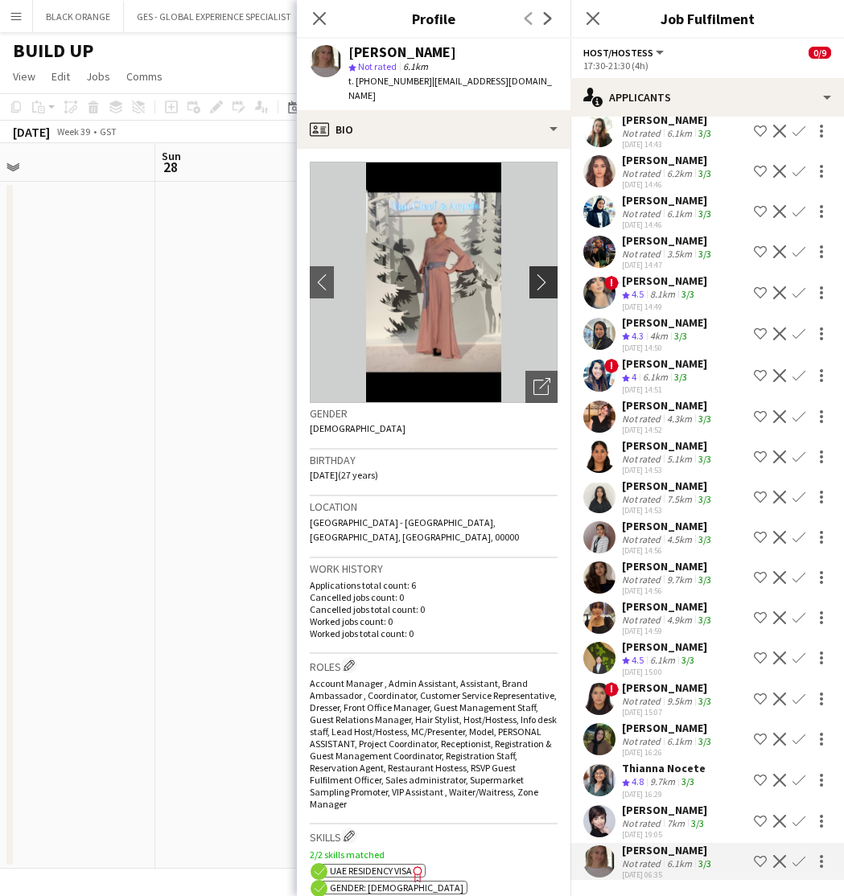
click at [540, 273] on app-icon "chevron-right" at bounding box center [545, 281] width 25 height 17
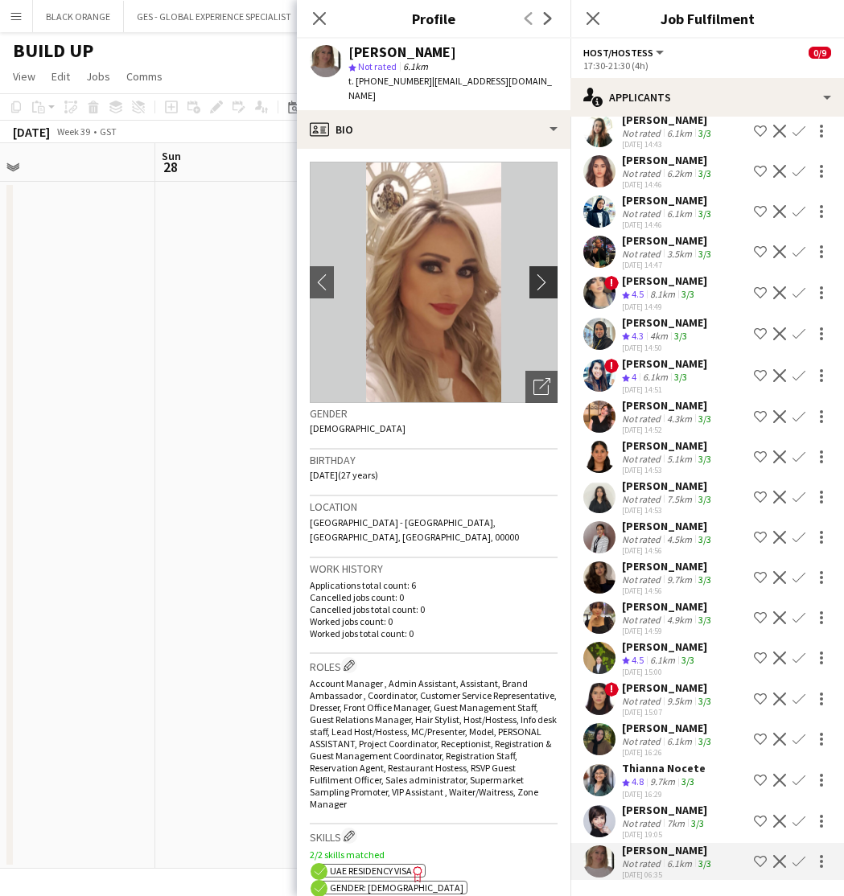
click at [544, 273] on app-icon "chevron-right" at bounding box center [545, 281] width 25 height 17
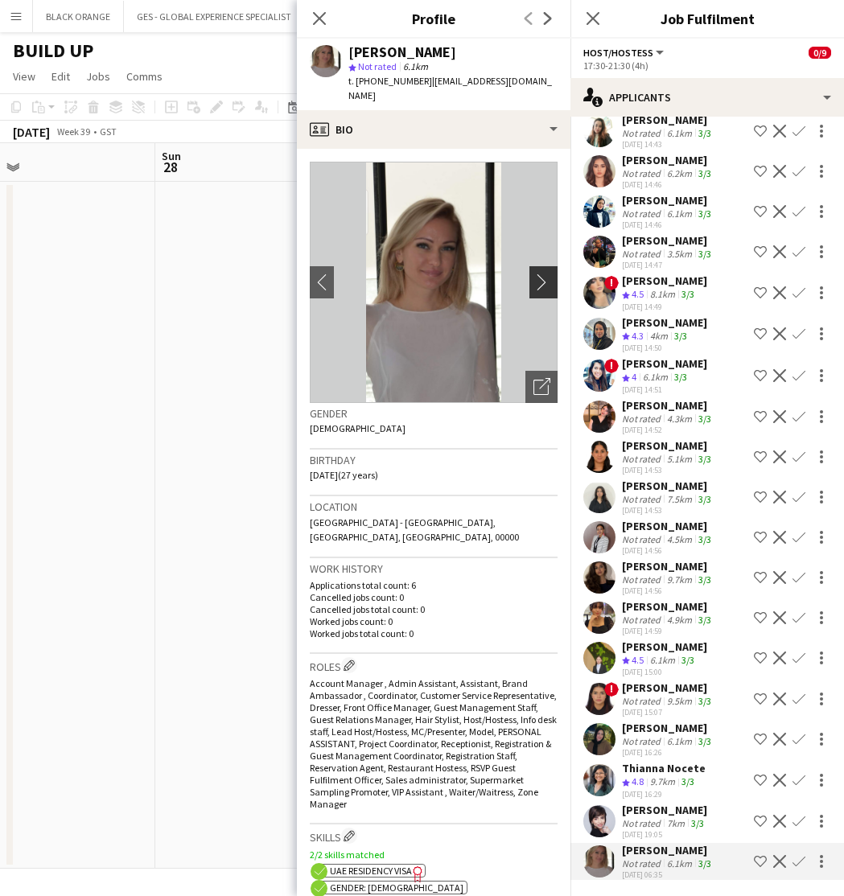
click at [544, 273] on app-icon "chevron-right" at bounding box center [545, 281] width 25 height 17
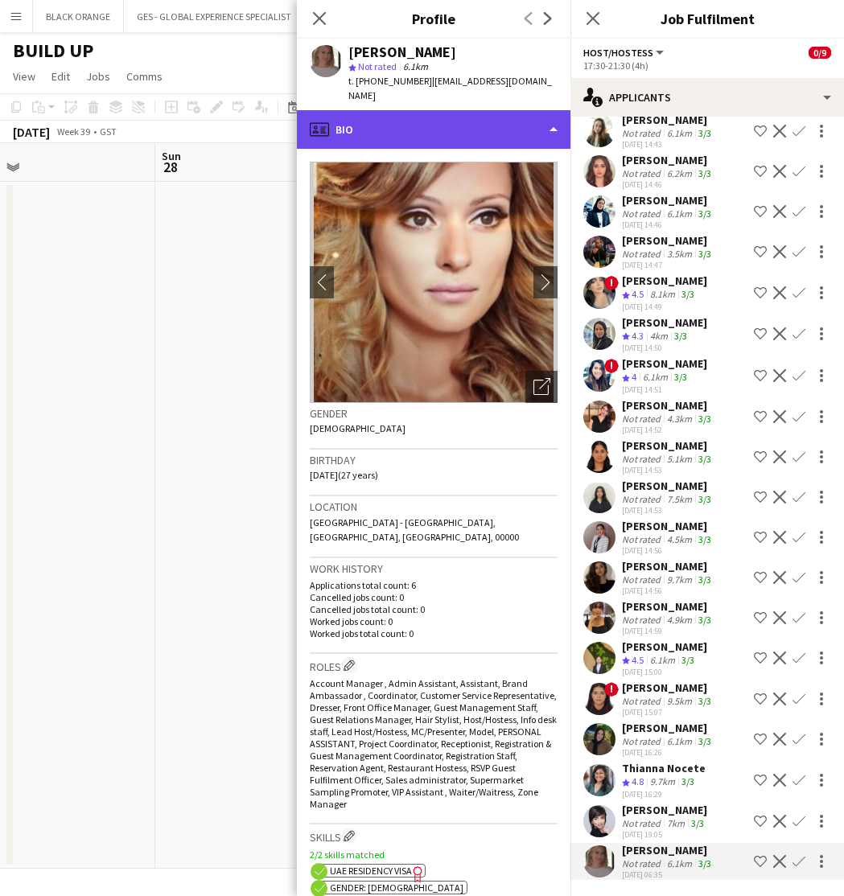
click at [408, 122] on div "profile Bio" at bounding box center [433, 129] width 273 height 39
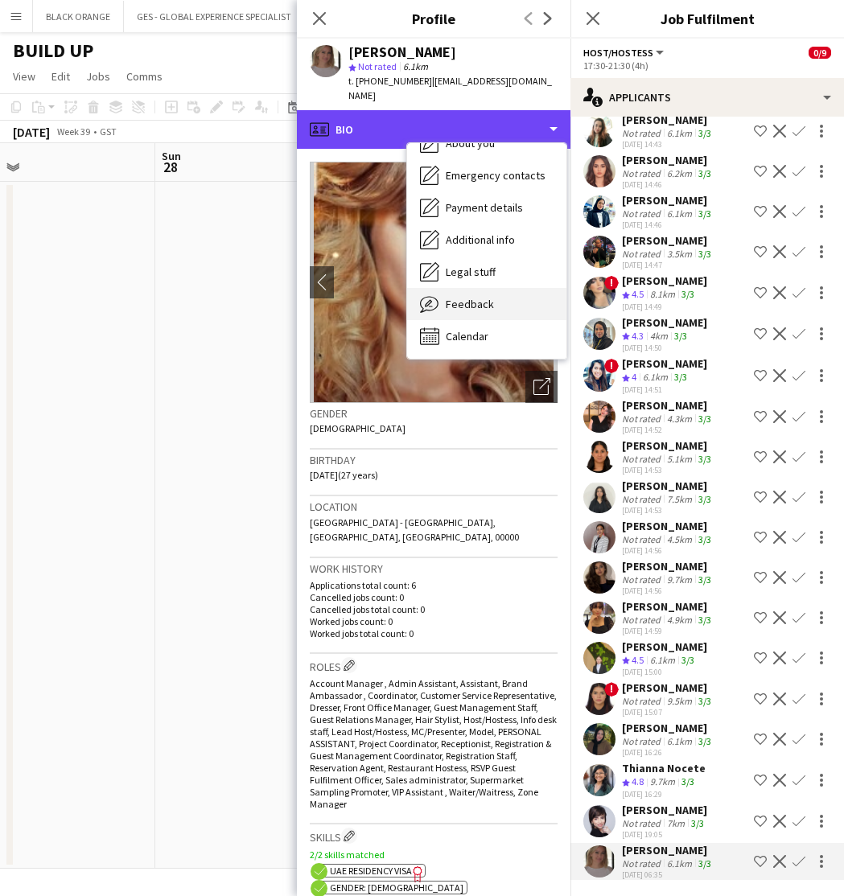
scroll to position [119, 0]
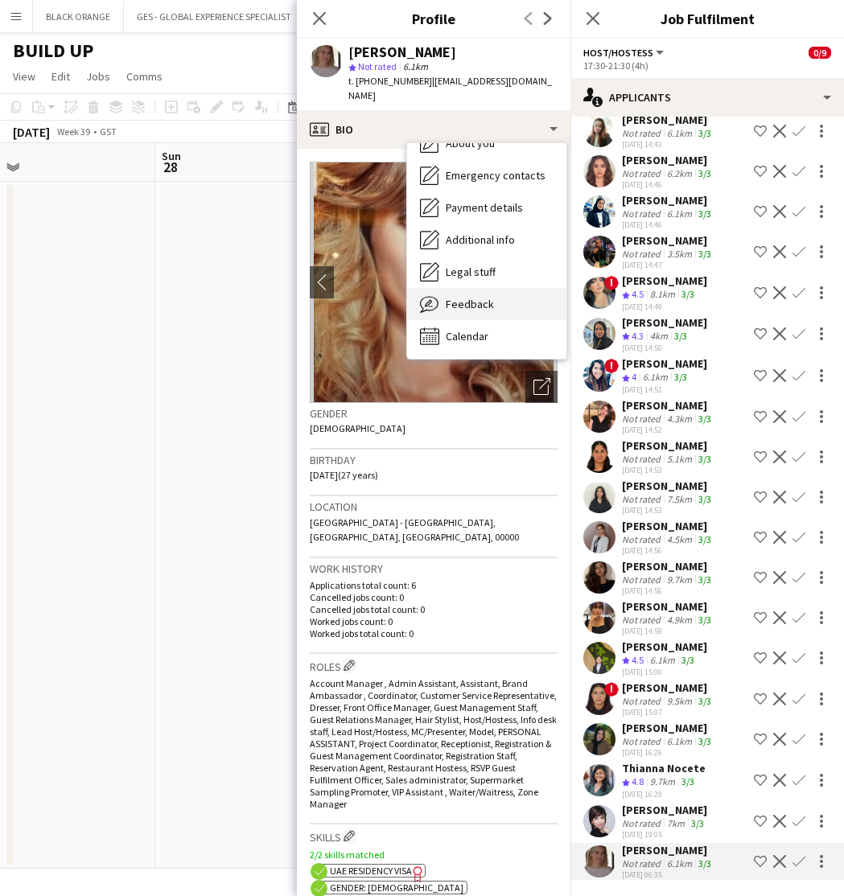
click at [474, 297] on span "Feedback" at bounding box center [469, 304] width 48 height 14
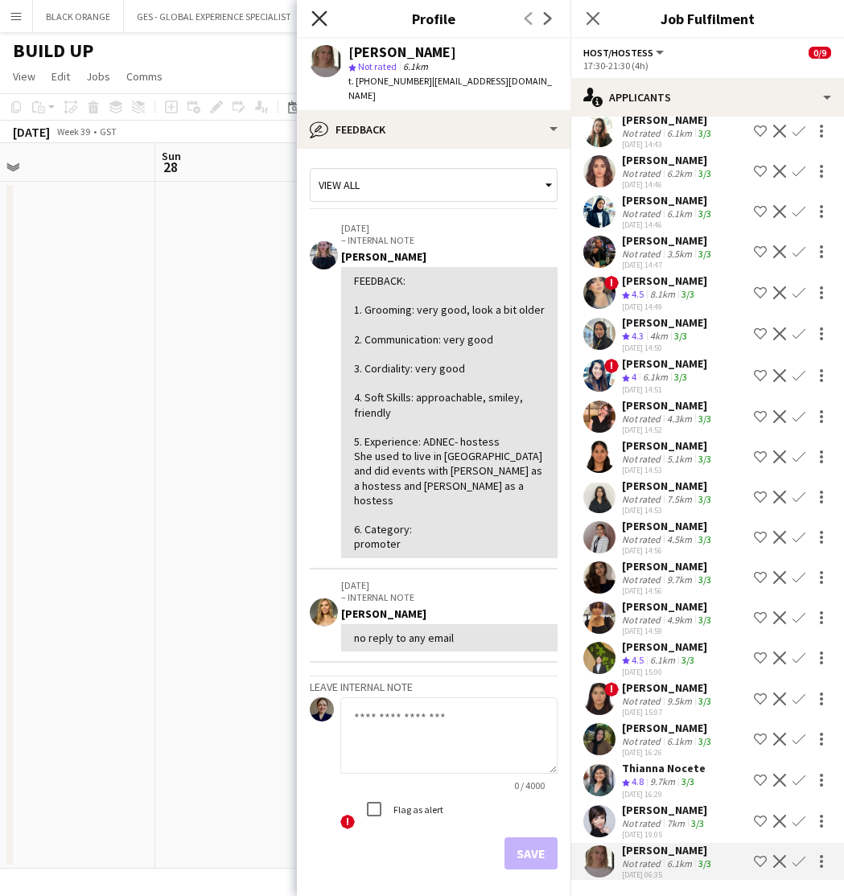
click at [313, 26] on icon at bounding box center [318, 17] width 15 height 15
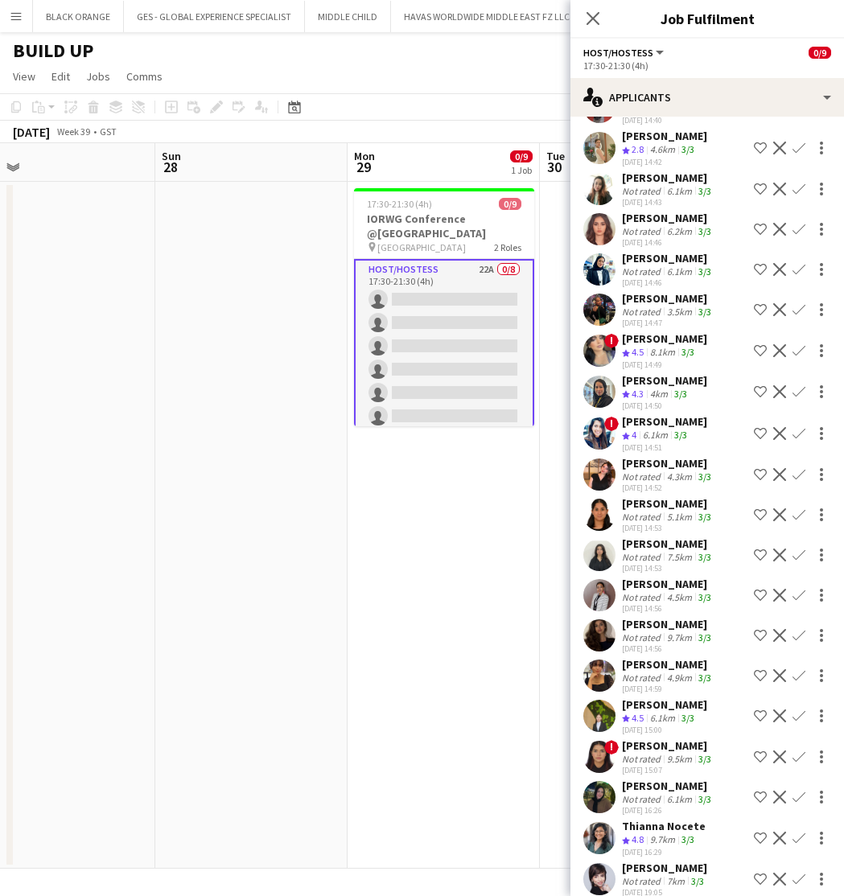
scroll to position [150, 0]
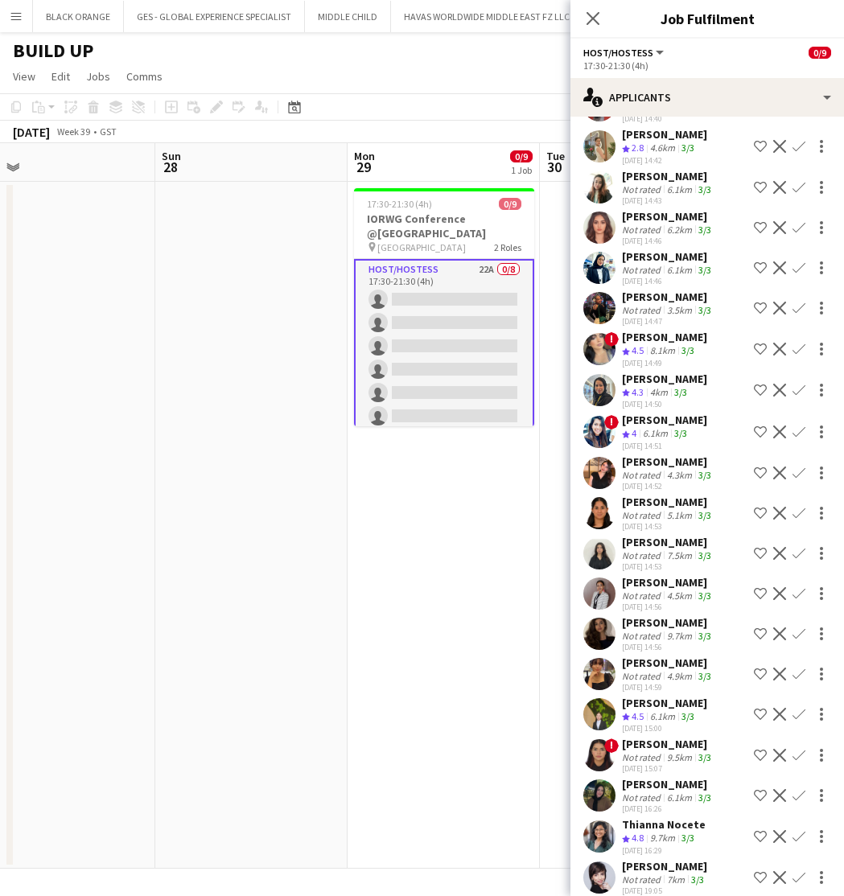
click at [388, 536] on app-date-cell "17:30-21:30 (4h) 0/9 IORWG Conference @[GEOGRAPHIC_DATA] pin Emirates Palace 2 …" at bounding box center [443, 525] width 192 height 687
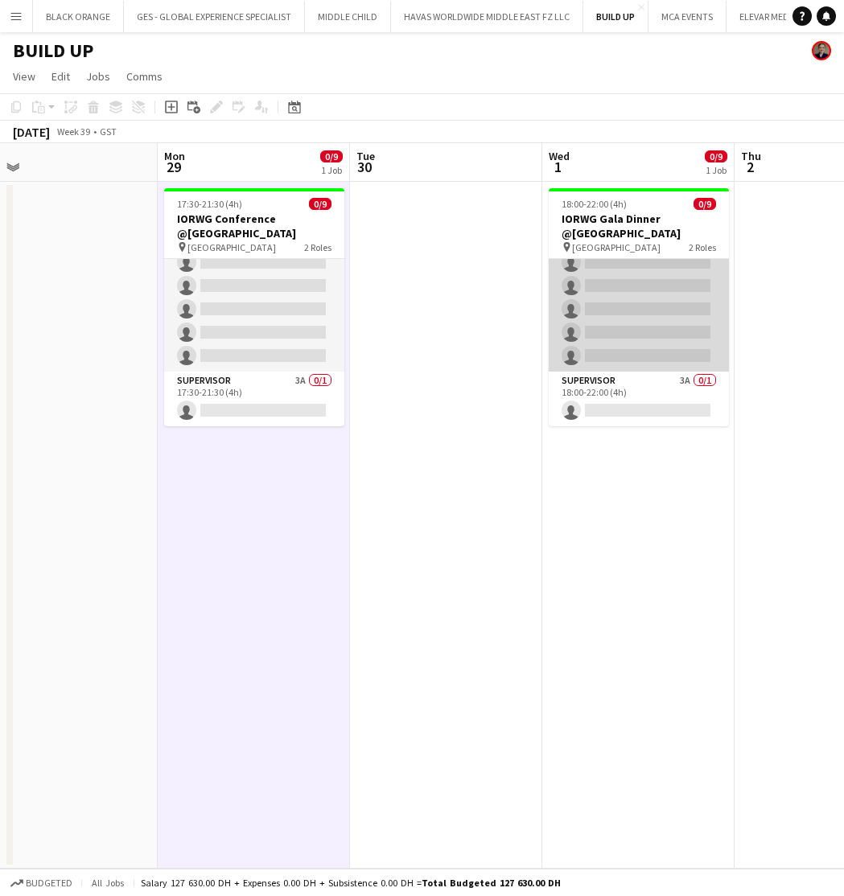
scroll to position [105, 0]
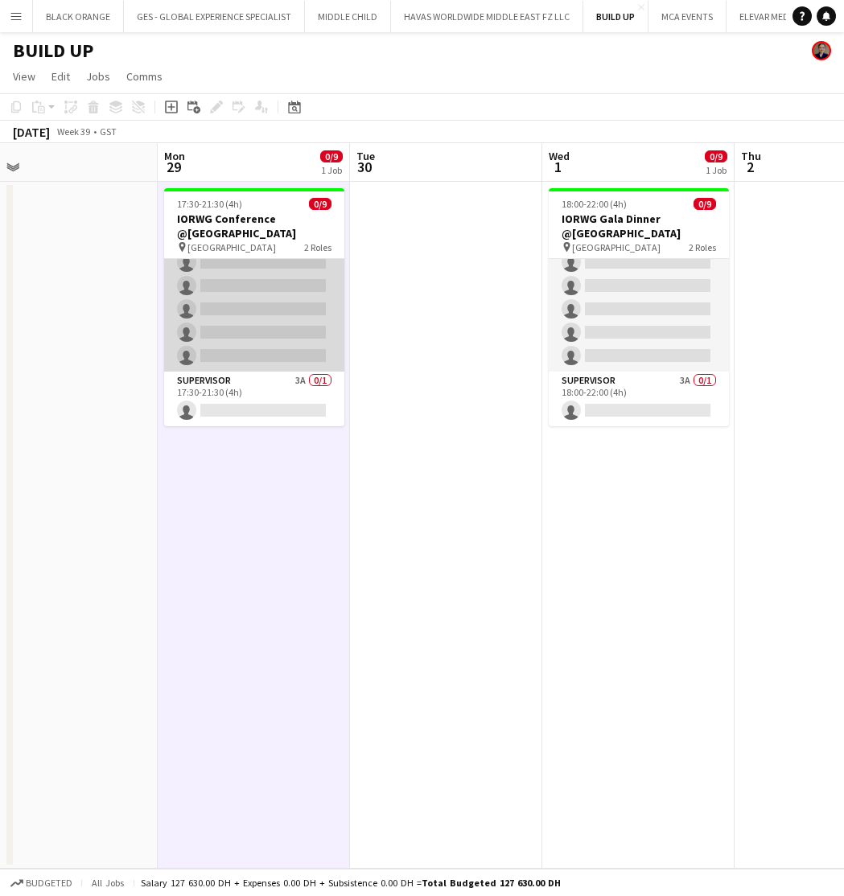
click at [283, 301] on app-card-role "Host/Hostess 22A 0/8 17:30-21:30 (4h) single-neutral-actions single-neutral-act…" at bounding box center [254, 263] width 180 height 218
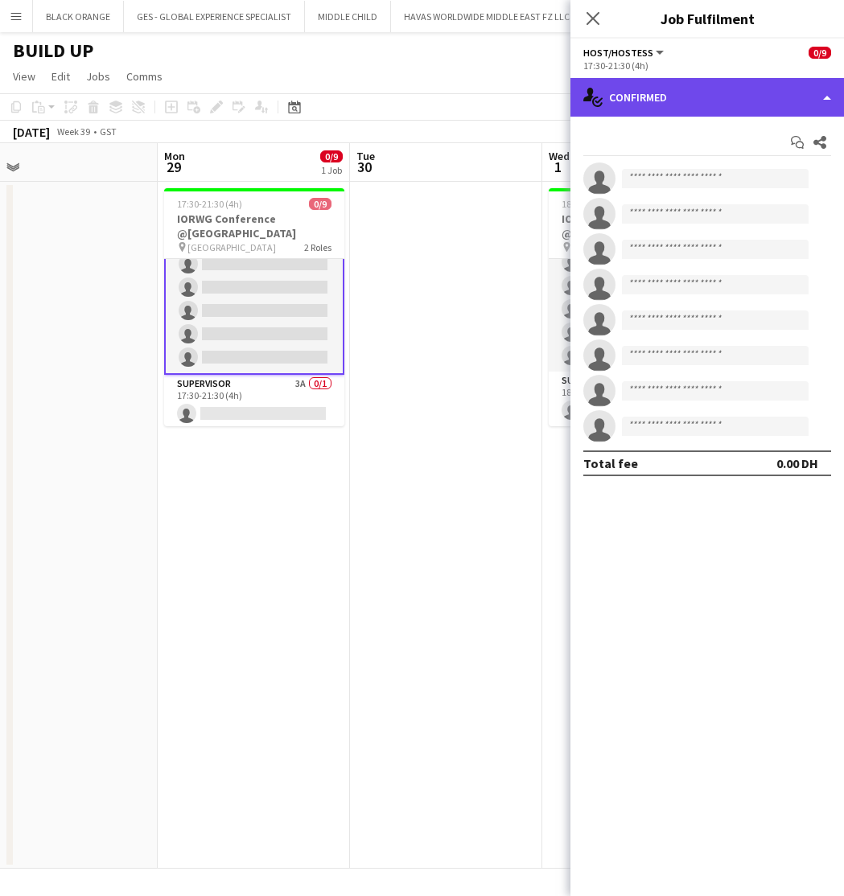
click at [728, 101] on div "single-neutral-actions-check-2 Confirmed" at bounding box center [706, 97] width 273 height 39
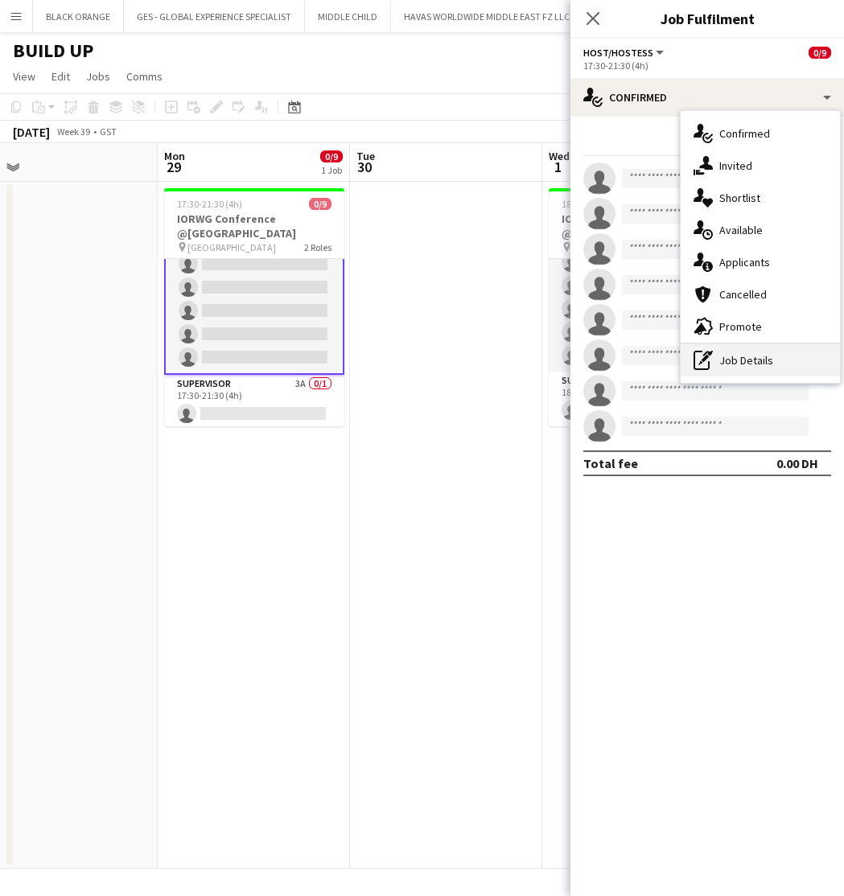
click at [730, 359] on div "pen-write Job Details" at bounding box center [759, 360] width 159 height 32
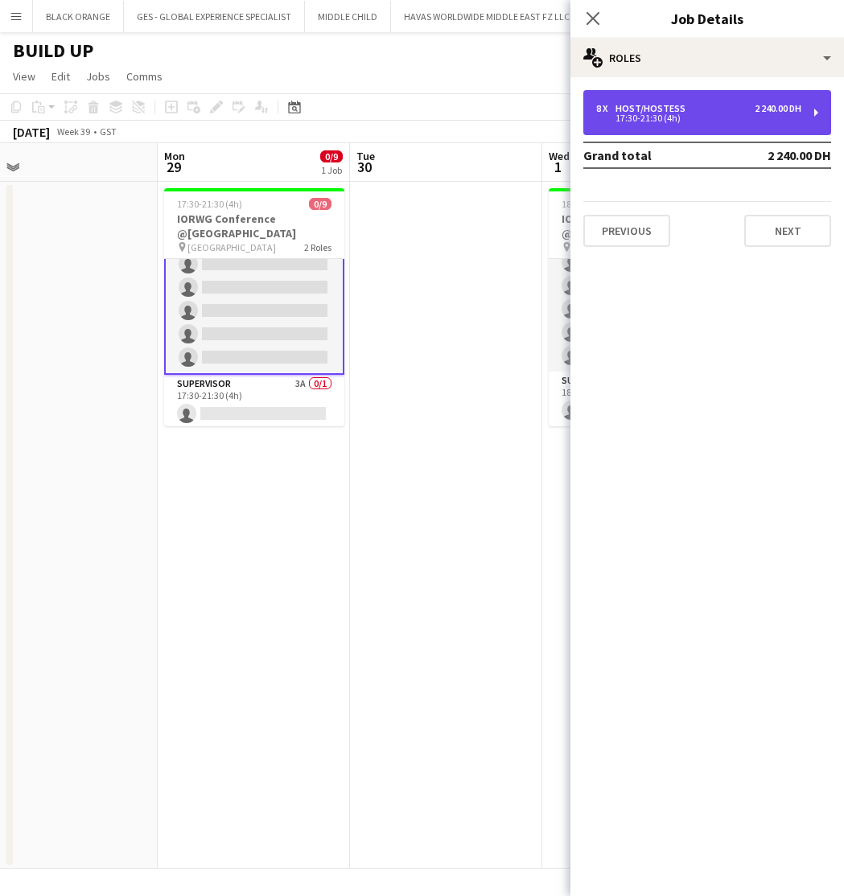
click at [712, 109] on div "8 x Host/Hostess 2 240.00 DH" at bounding box center [698, 108] width 205 height 11
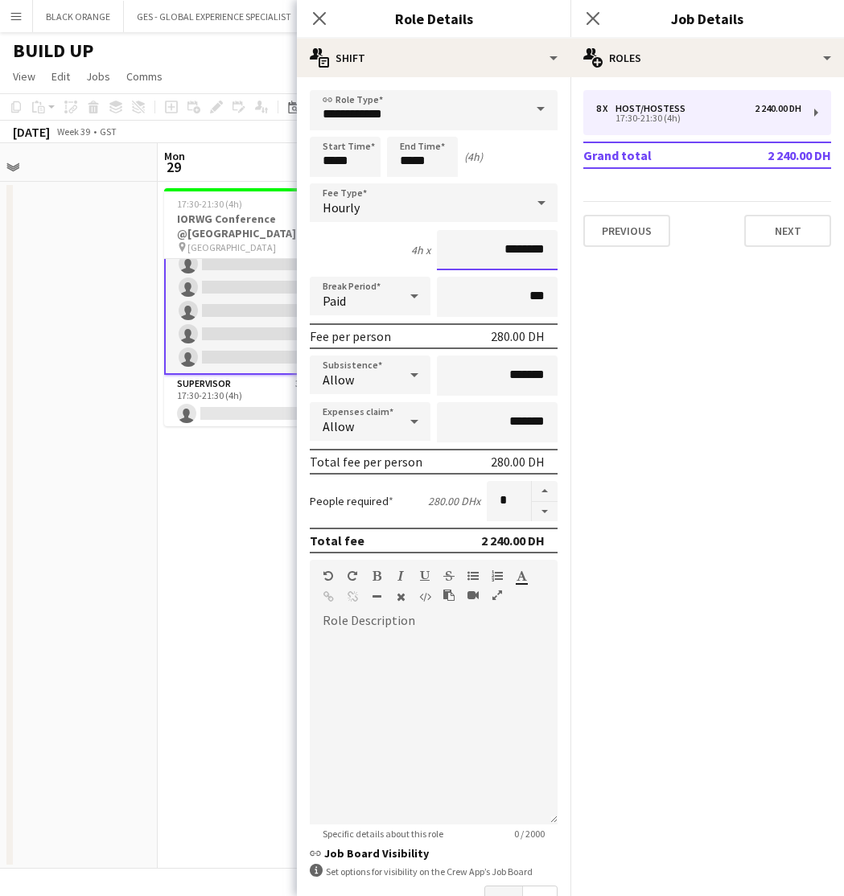
drag, startPoint x: 508, startPoint y: 250, endPoint x: 462, endPoint y: 250, distance: 46.6
click at [462, 250] on input "********" at bounding box center [497, 250] width 121 height 40
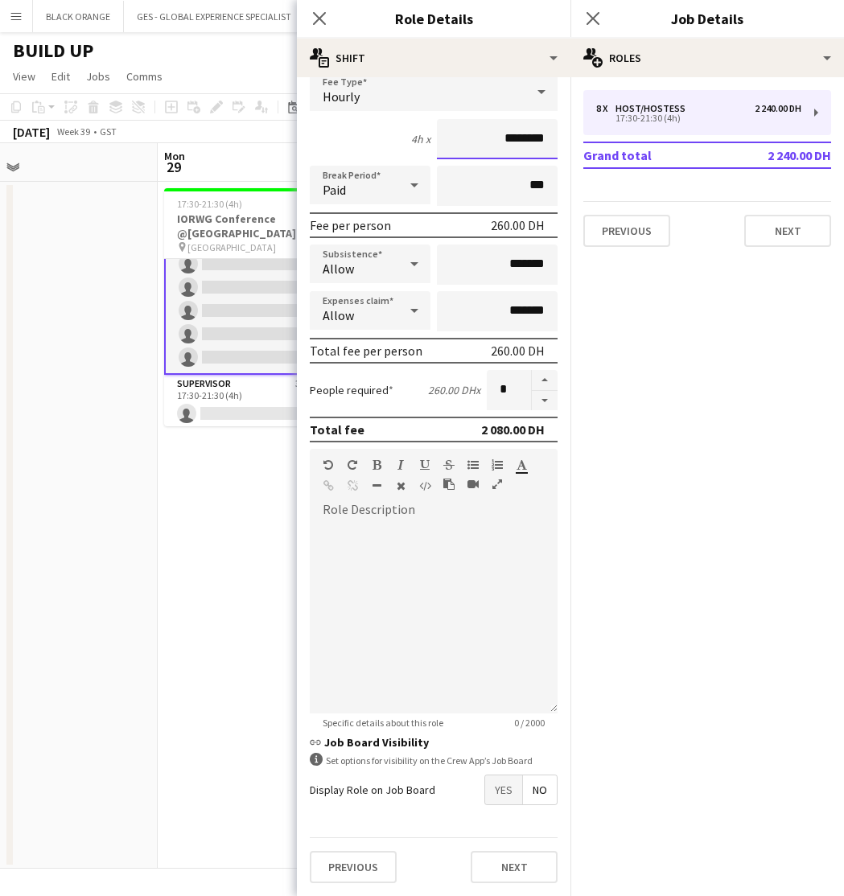
scroll to position [111, 0]
type input "********"
click at [503, 876] on button "Next" at bounding box center [513, 867] width 87 height 32
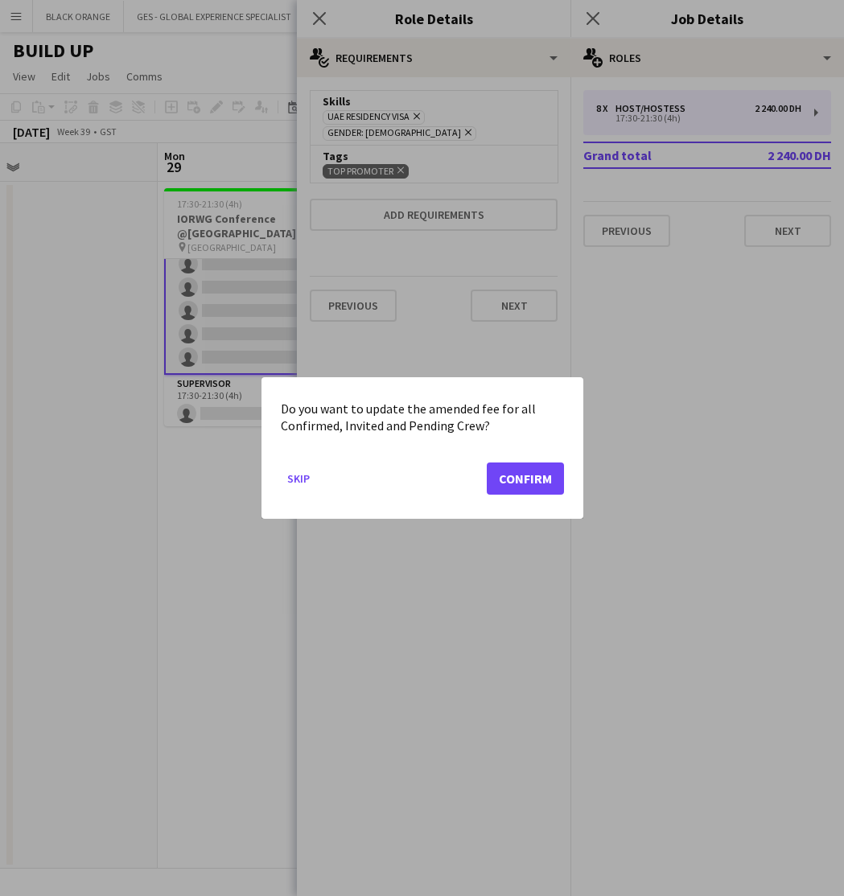
scroll to position [0, 0]
click at [524, 483] on button "Confirm" at bounding box center [524, 478] width 77 height 32
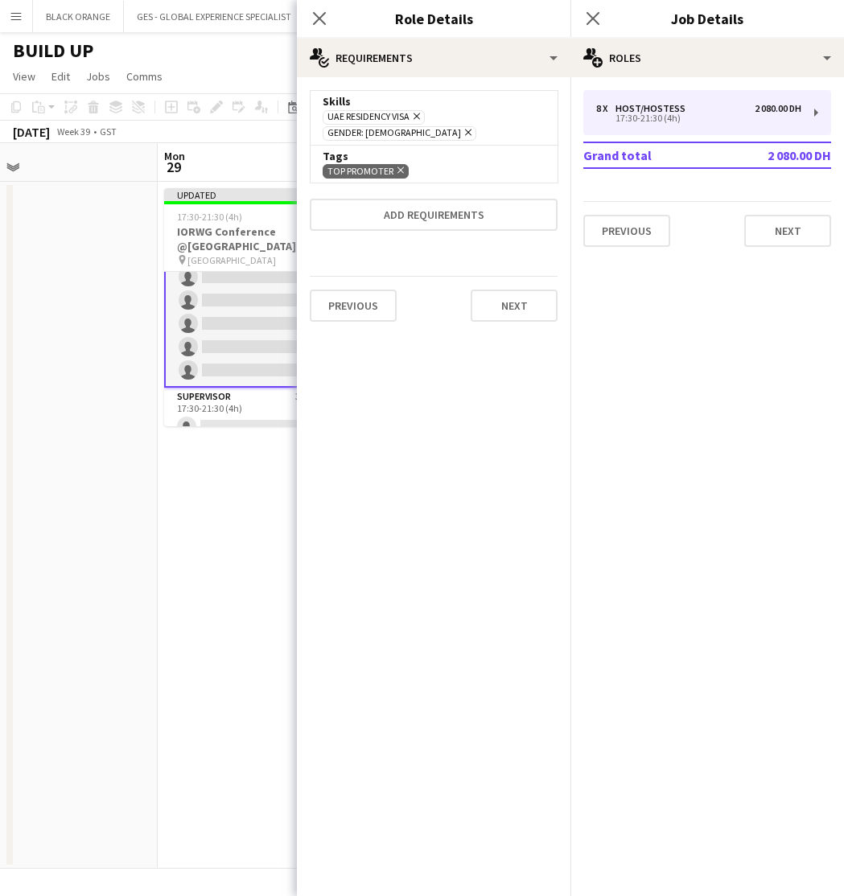
click at [200, 570] on app-date-cell "Updated 17:30-21:30 (4h) 0/9 IORWG Conference @[GEOGRAPHIC_DATA] pin Emirates P…" at bounding box center [254, 525] width 192 height 687
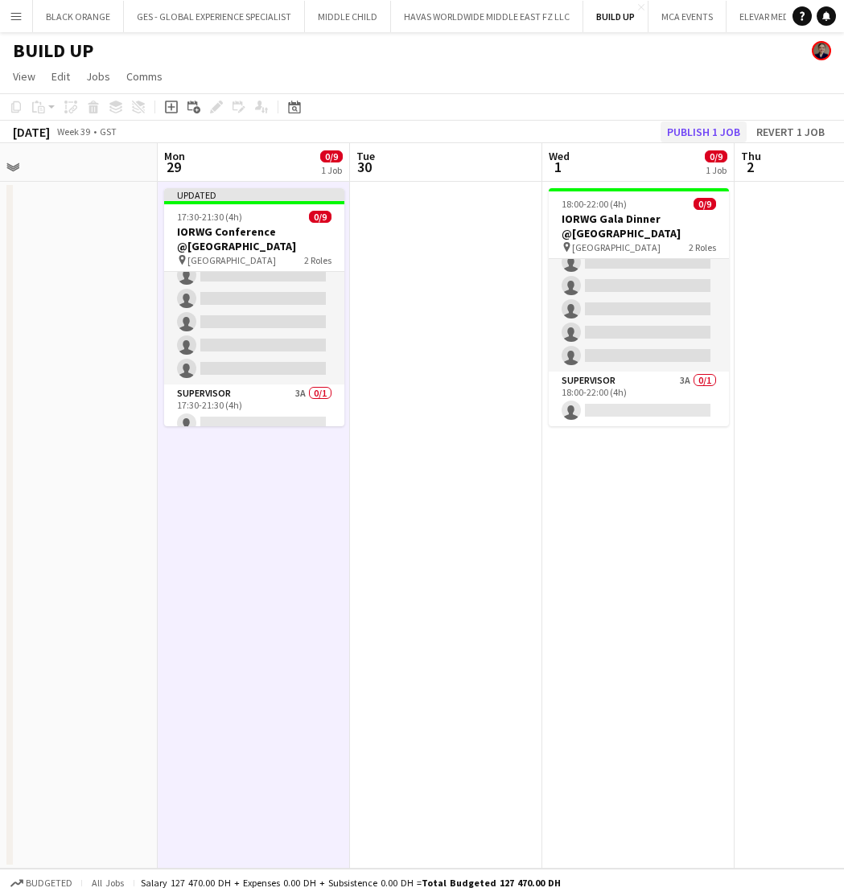
click at [707, 128] on button "Publish 1 job" at bounding box center [703, 131] width 86 height 21
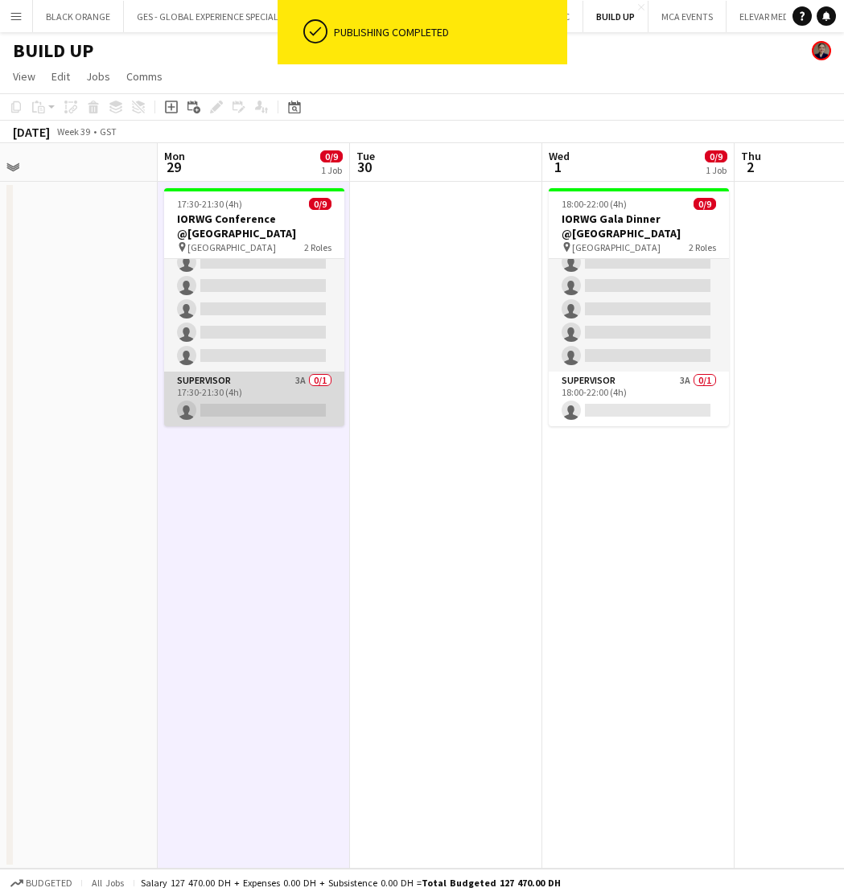
click at [242, 399] on app-card-role "Supervisor 3A 0/1 17:30-21:30 (4h) single-neutral-actions" at bounding box center [254, 399] width 180 height 55
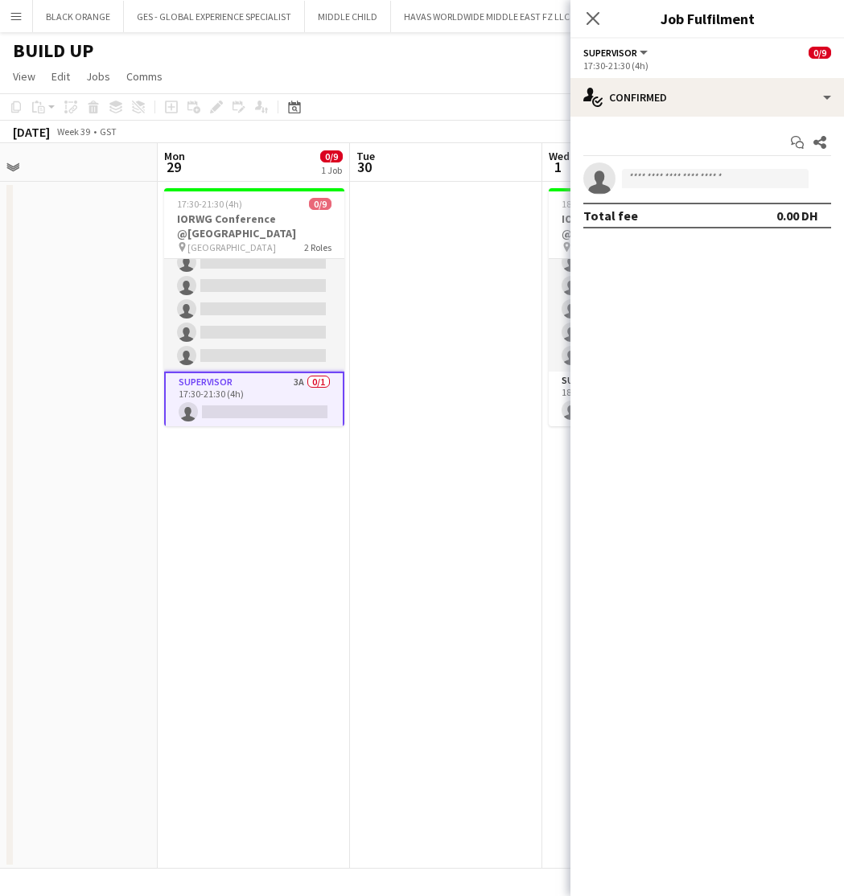
click at [478, 249] on app-date-cell at bounding box center [446, 525] width 192 height 687
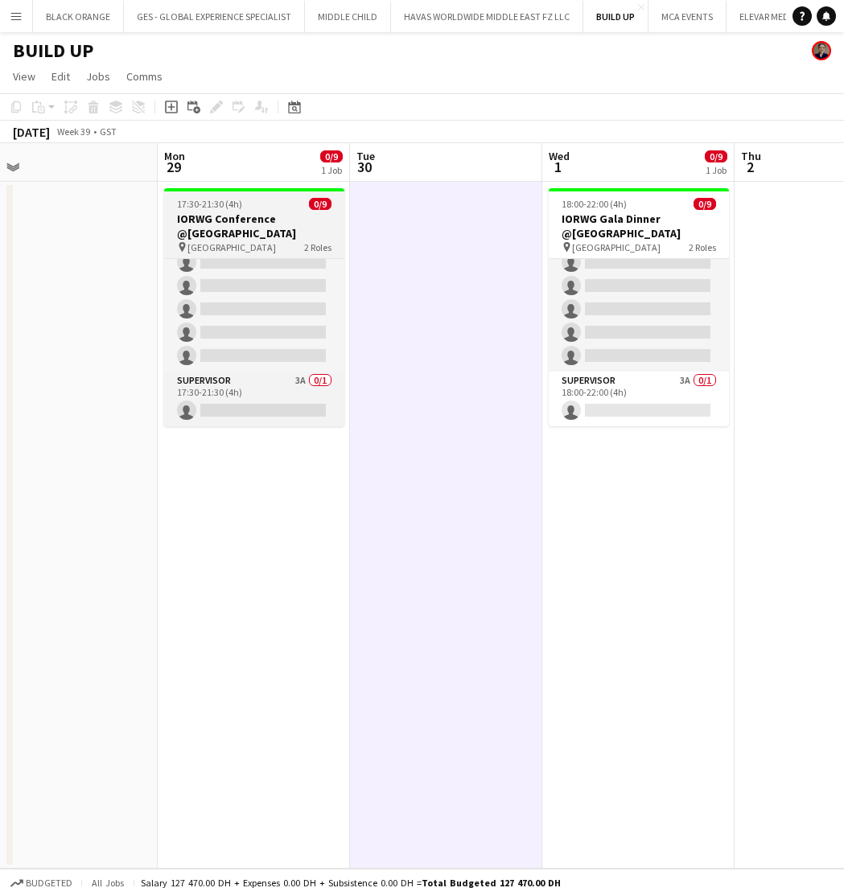
click at [240, 207] on span "17:30-21:30 (4h)" at bounding box center [209, 204] width 65 height 12
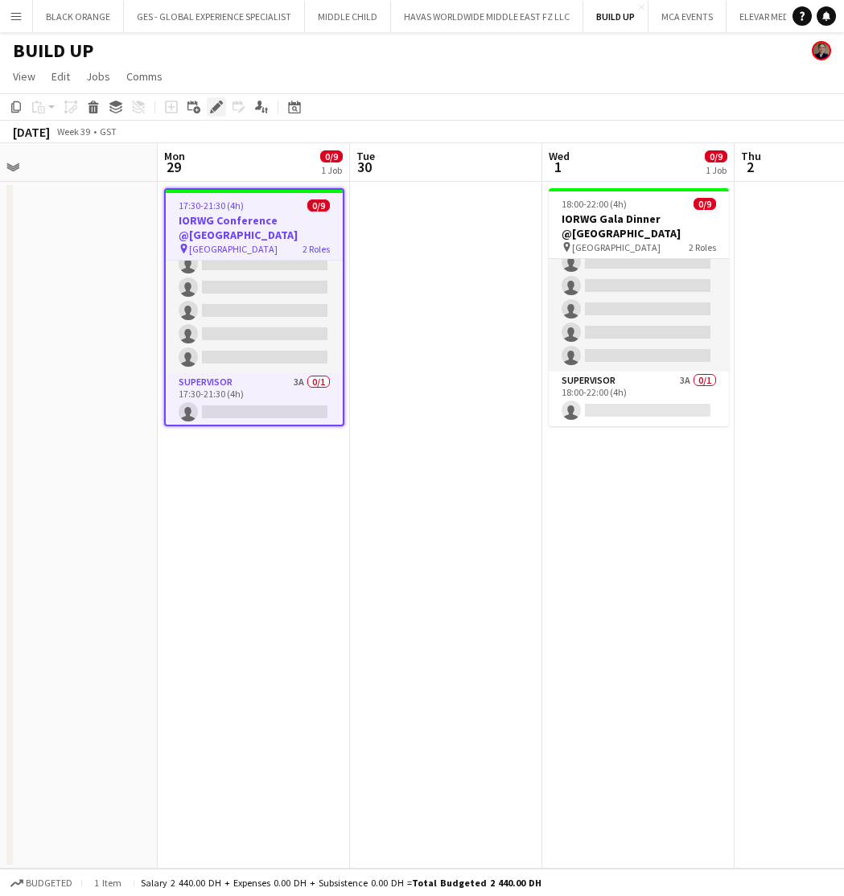
click at [216, 113] on icon "Edit" at bounding box center [216, 107] width 13 height 13
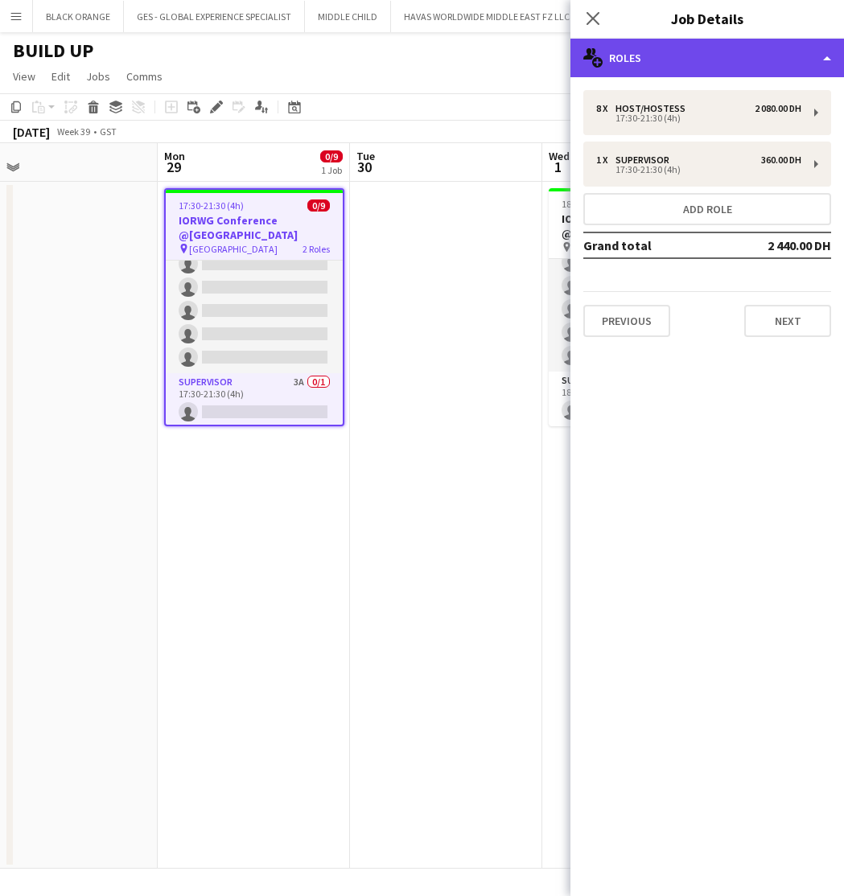
click at [699, 55] on div "multiple-users-add Roles" at bounding box center [706, 58] width 273 height 39
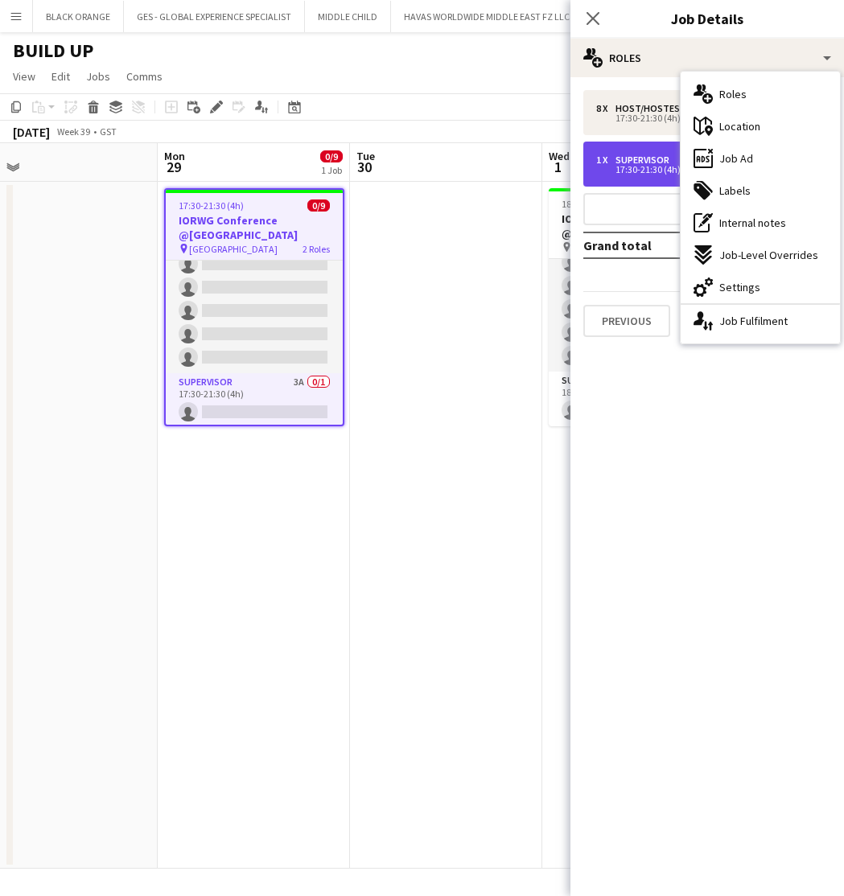
click at [626, 157] on div "Supervisor" at bounding box center [645, 159] width 60 height 11
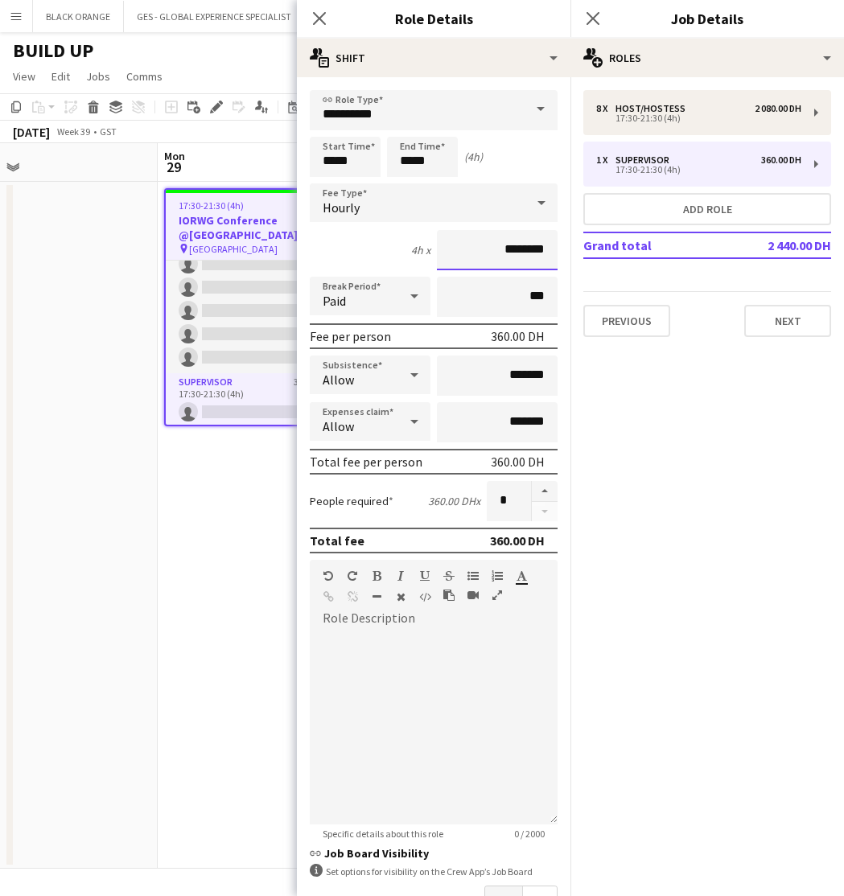
drag, startPoint x: 510, startPoint y: 251, endPoint x: 470, endPoint y: 248, distance: 40.3
click at [470, 248] on input "********" at bounding box center [497, 250] width 121 height 40
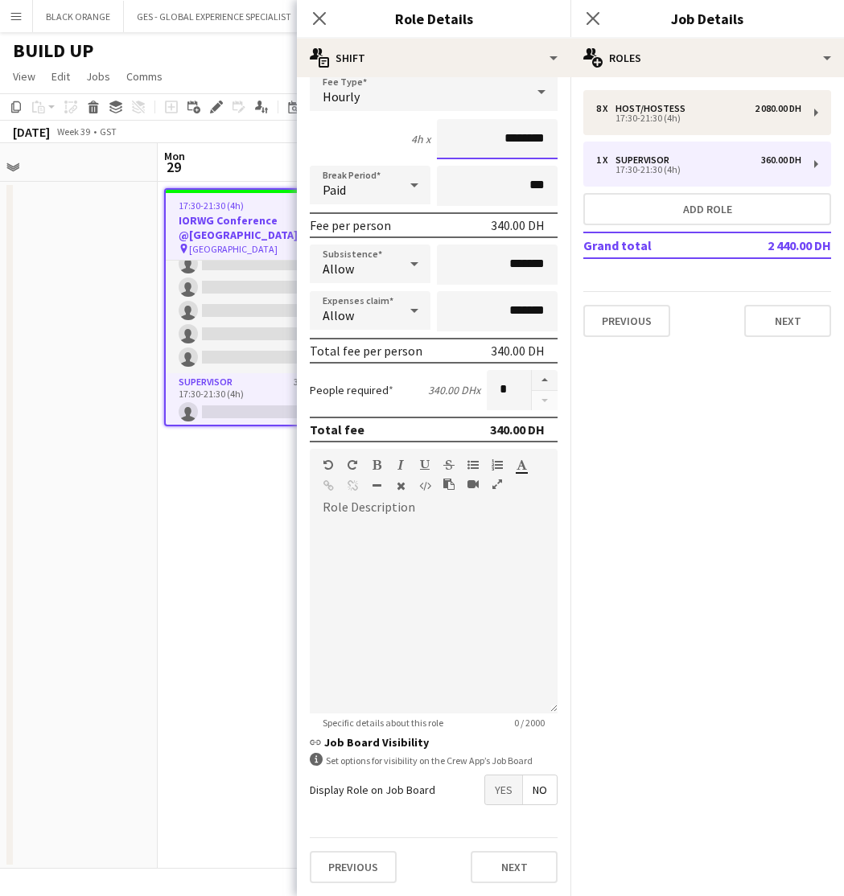
scroll to position [111, 0]
type input "********"
click at [507, 871] on button "Next" at bounding box center [513, 867] width 87 height 32
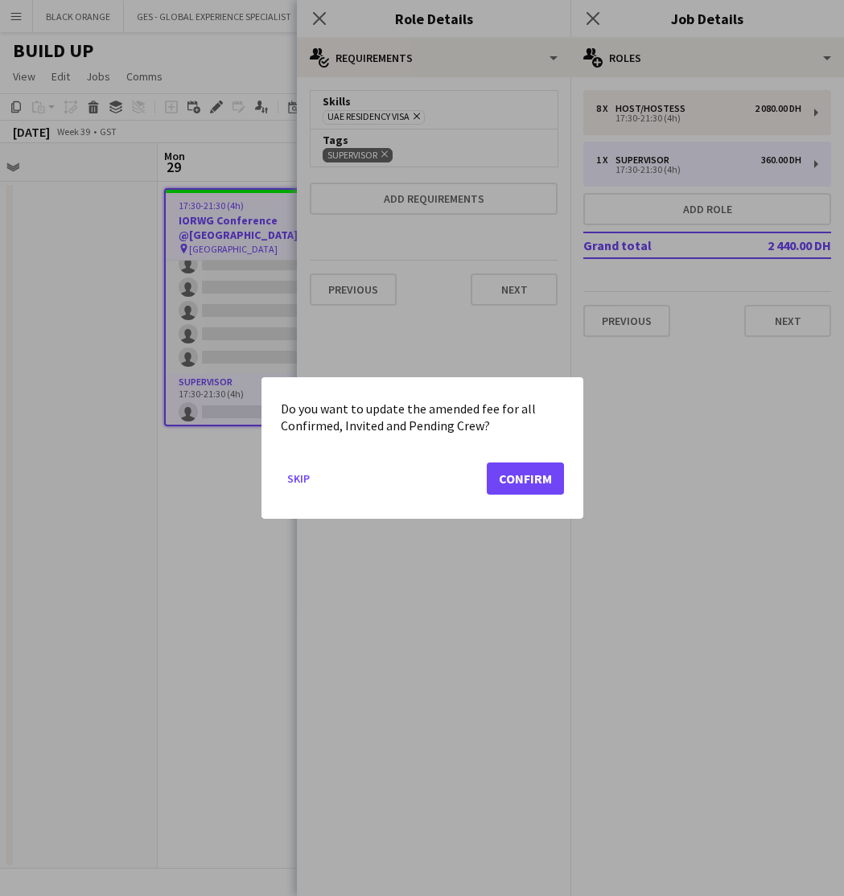
scroll to position [0, 0]
click at [519, 485] on button "Confirm" at bounding box center [524, 478] width 77 height 32
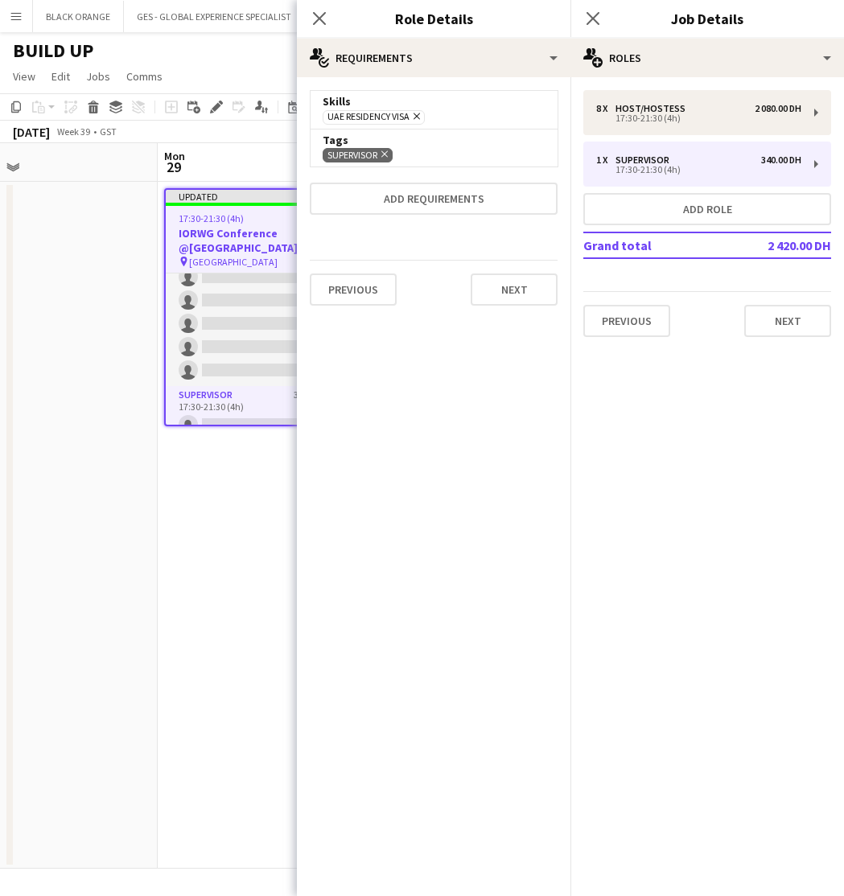
click at [149, 574] on app-date-cell at bounding box center [61, 525] width 192 height 687
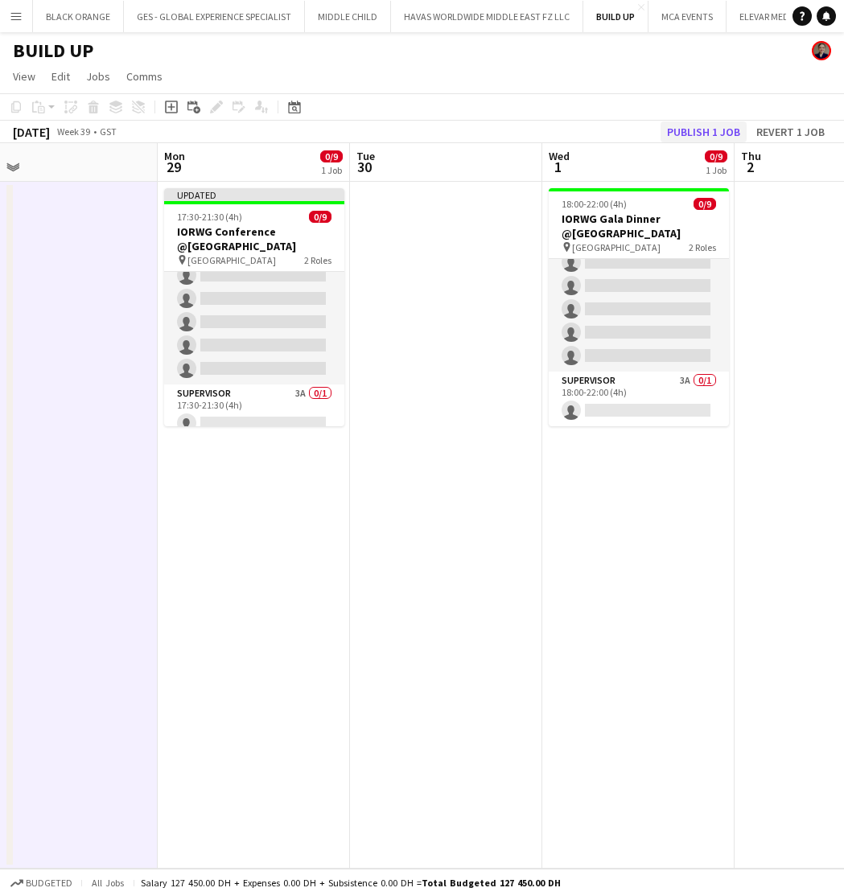
click at [690, 131] on button "Publish 1 job" at bounding box center [703, 131] width 86 height 21
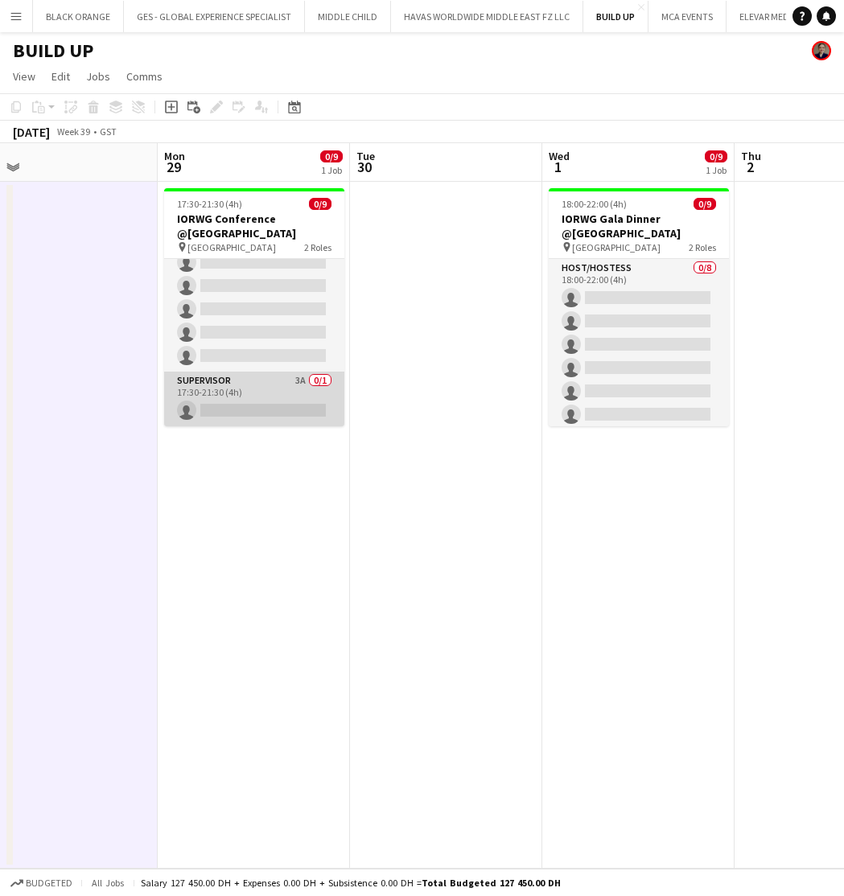
click at [261, 412] on app-card-role "Supervisor 3A 0/1 17:30-21:30 (4h) single-neutral-actions" at bounding box center [254, 399] width 180 height 55
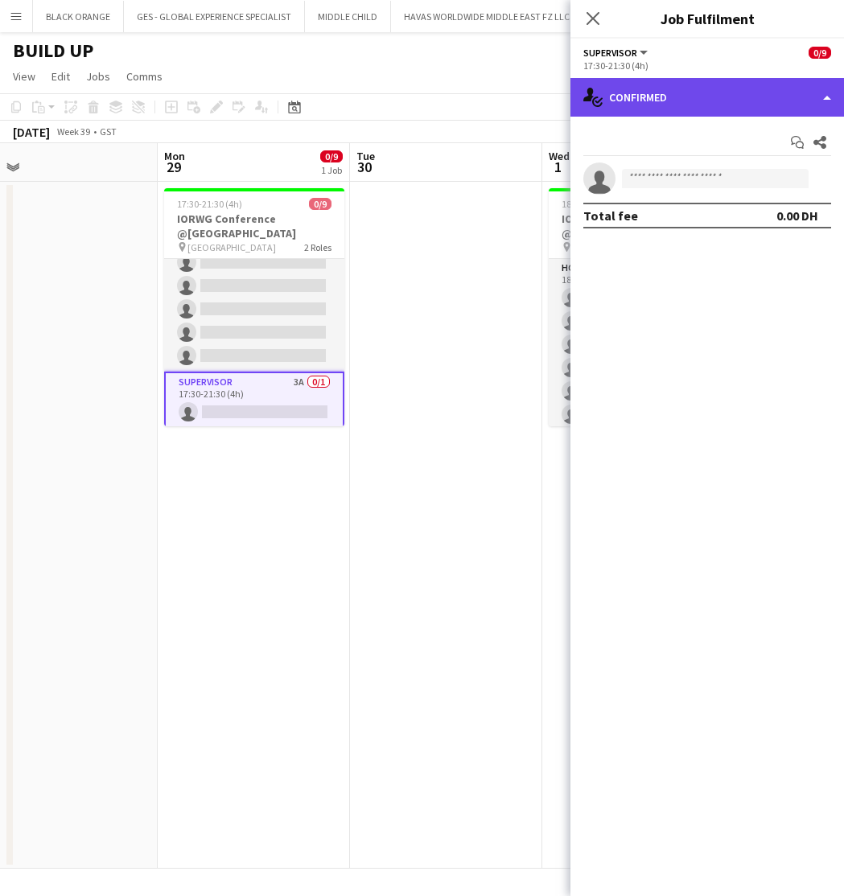
click at [672, 112] on div "single-neutral-actions-check-2 Confirmed" at bounding box center [706, 97] width 273 height 39
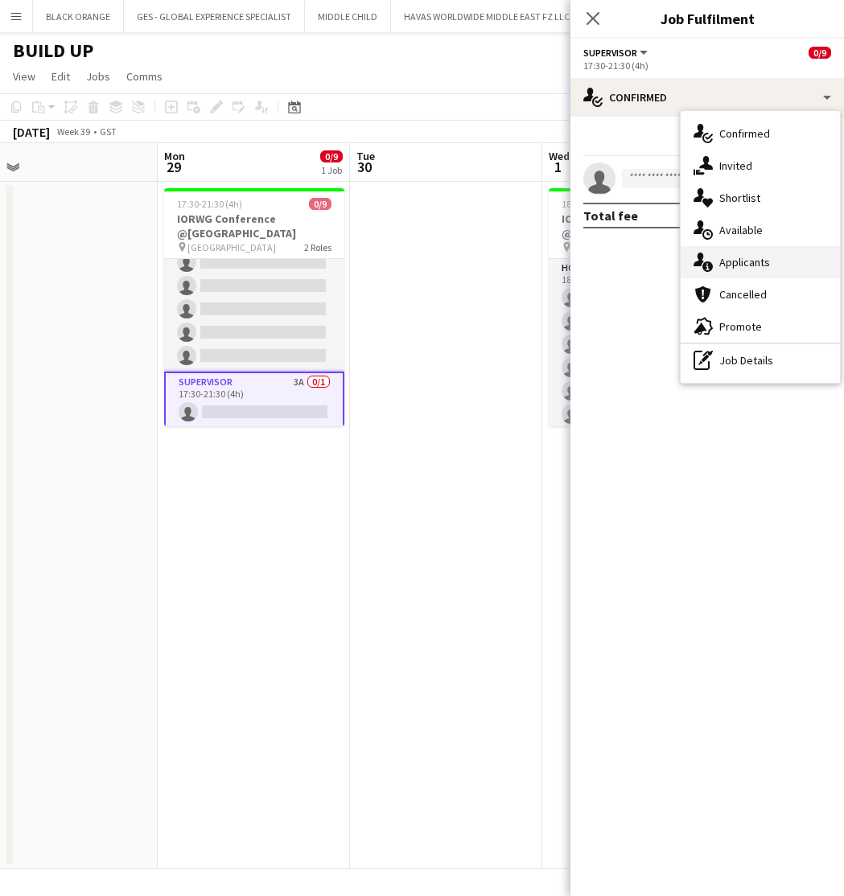
click at [747, 266] on span "Applicants" at bounding box center [744, 262] width 51 height 14
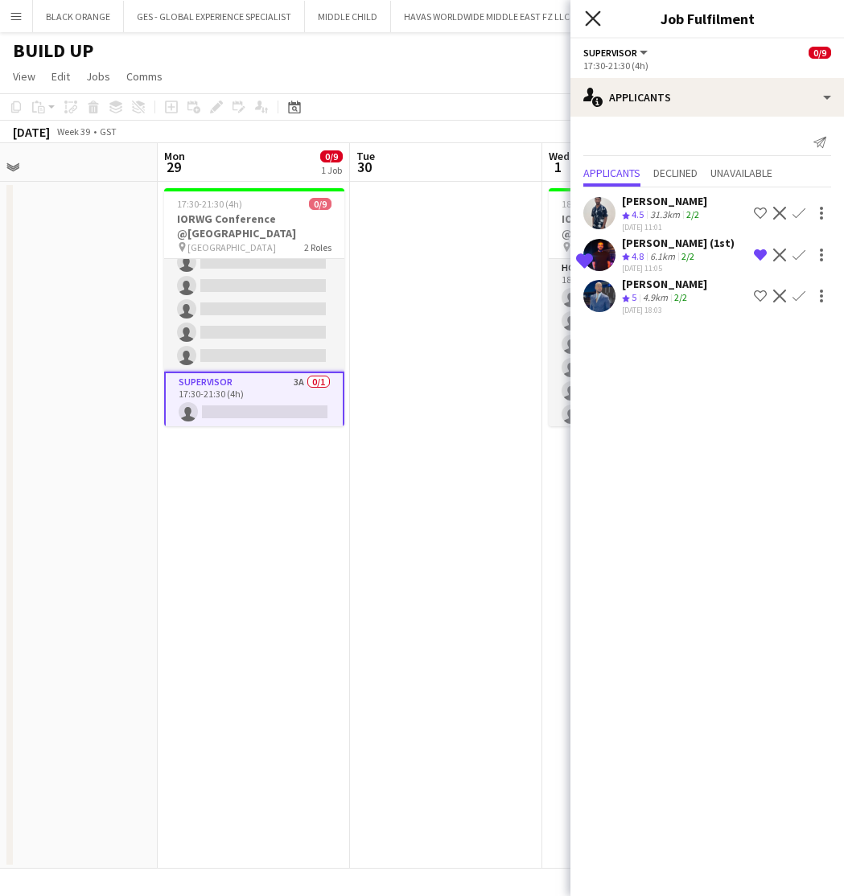
click at [595, 17] on icon at bounding box center [592, 17] width 15 height 15
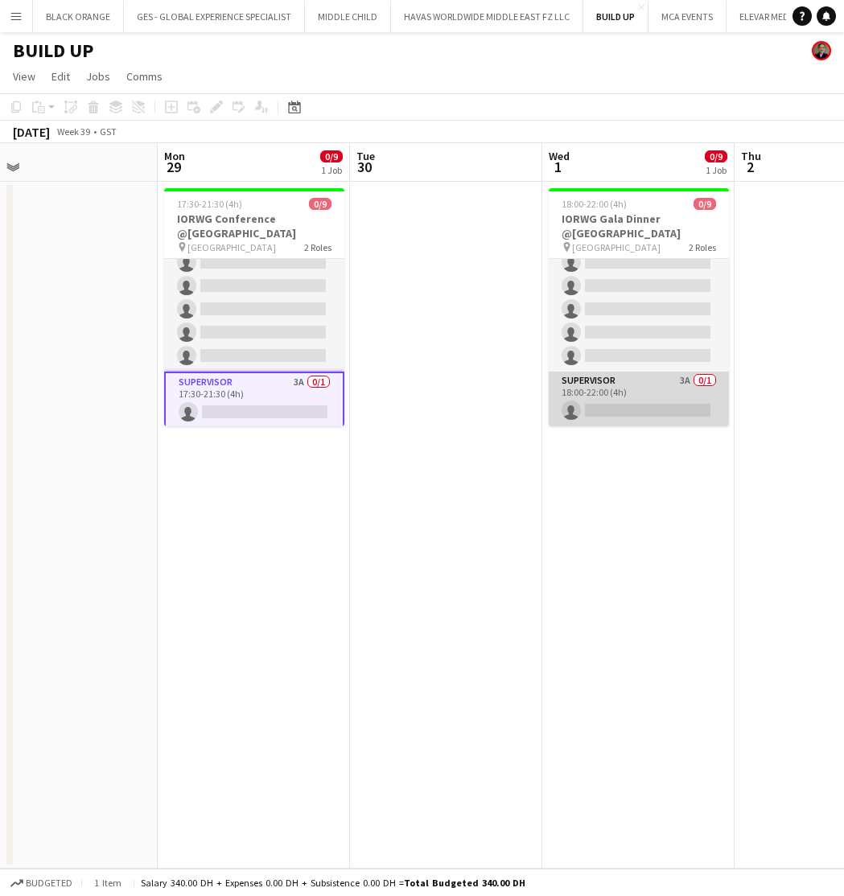
scroll to position [105, 0]
click at [643, 392] on app-card-role "Supervisor 3A 0/1 18:00-22:00 (4h) single-neutral-actions" at bounding box center [638, 399] width 180 height 55
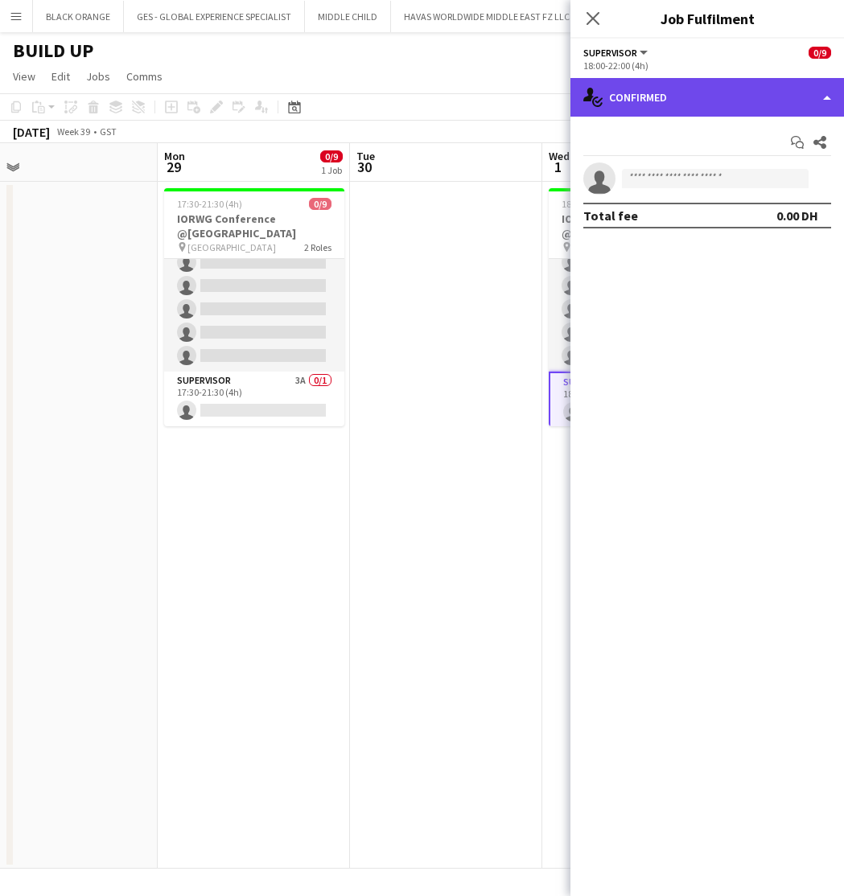
click at [688, 87] on div "single-neutral-actions-check-2 Confirmed" at bounding box center [706, 97] width 273 height 39
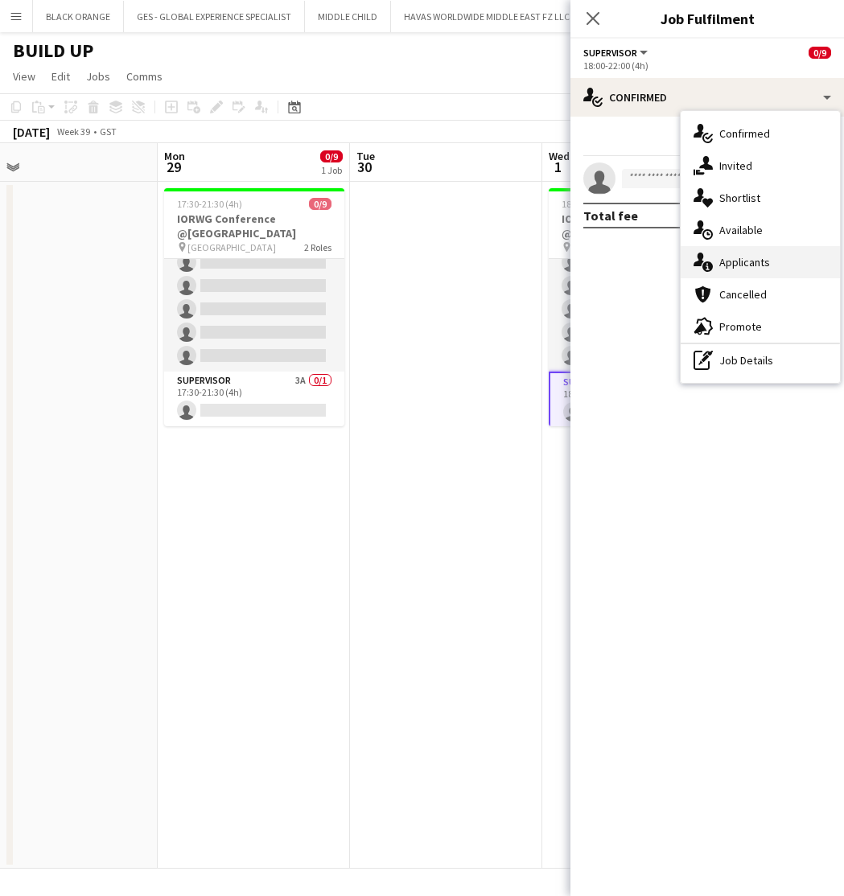
click at [744, 259] on span "Applicants" at bounding box center [744, 262] width 51 height 14
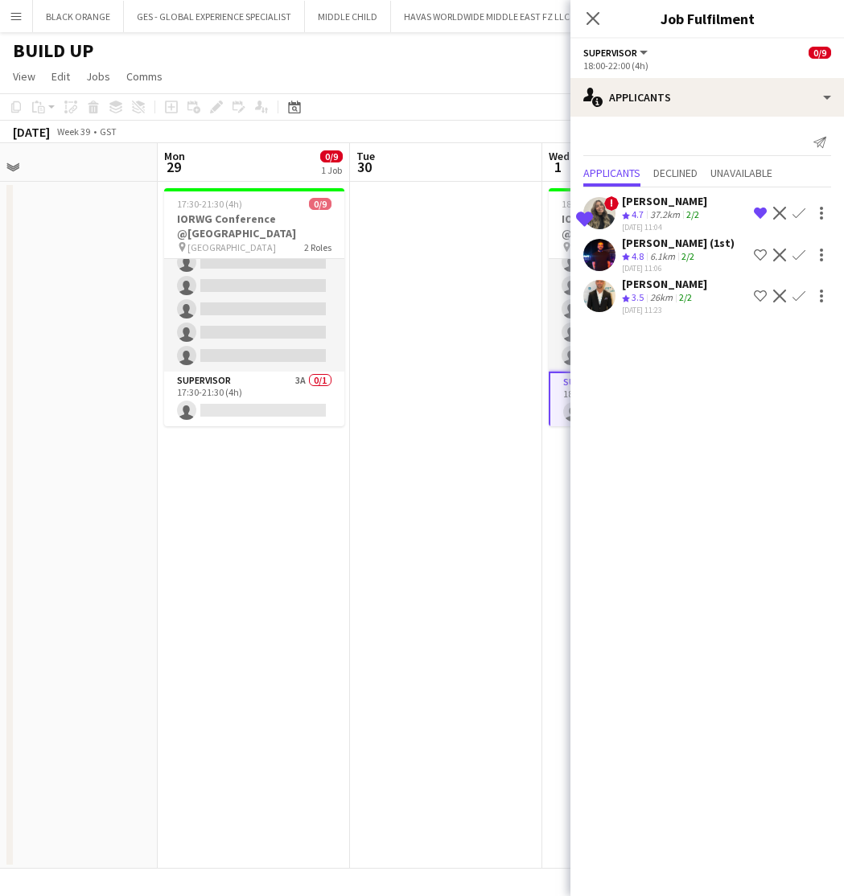
click at [581, 19] on div "Close pop-in" at bounding box center [592, 18] width 45 height 37
click at [588, 19] on icon "Close pop-in" at bounding box center [592, 17] width 15 height 15
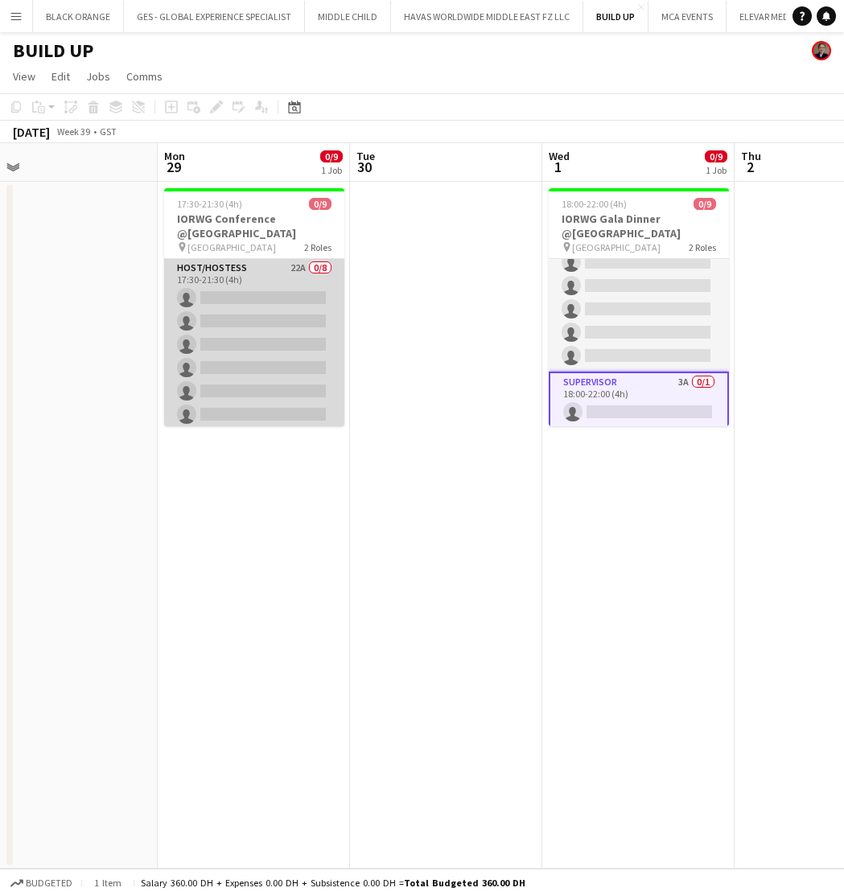
scroll to position [-2, 0]
click at [235, 314] on app-card-role "Host/Hostess 22A 0/8 17:30-21:30 (4h) single-neutral-actions single-neutral-act…" at bounding box center [254, 368] width 180 height 218
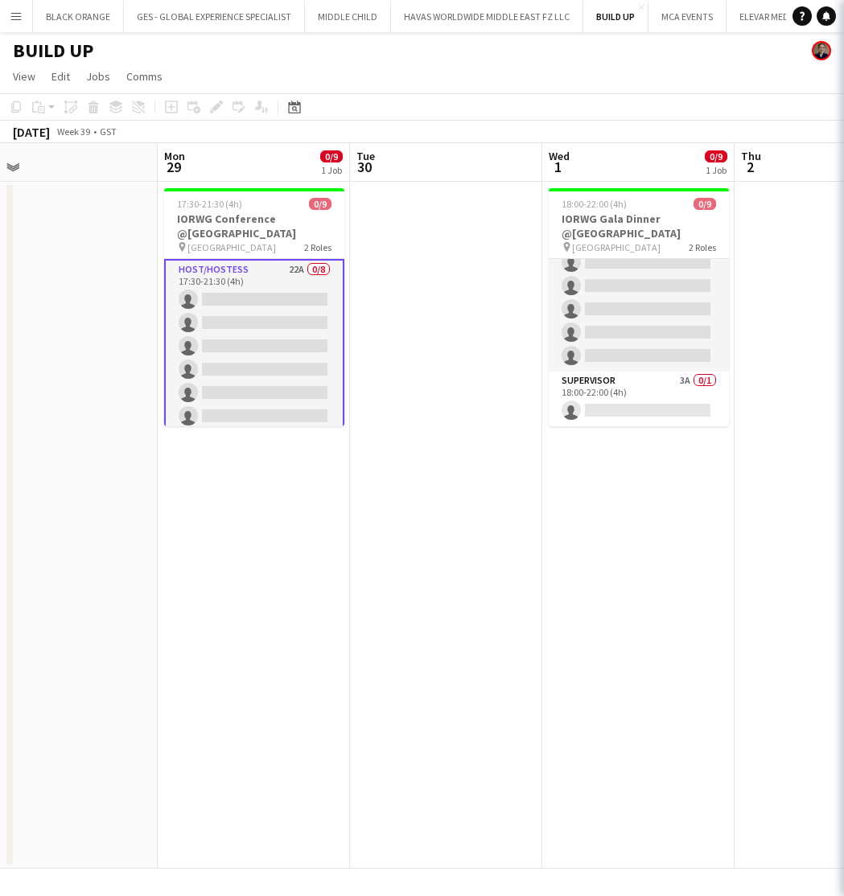
scroll to position [0, 0]
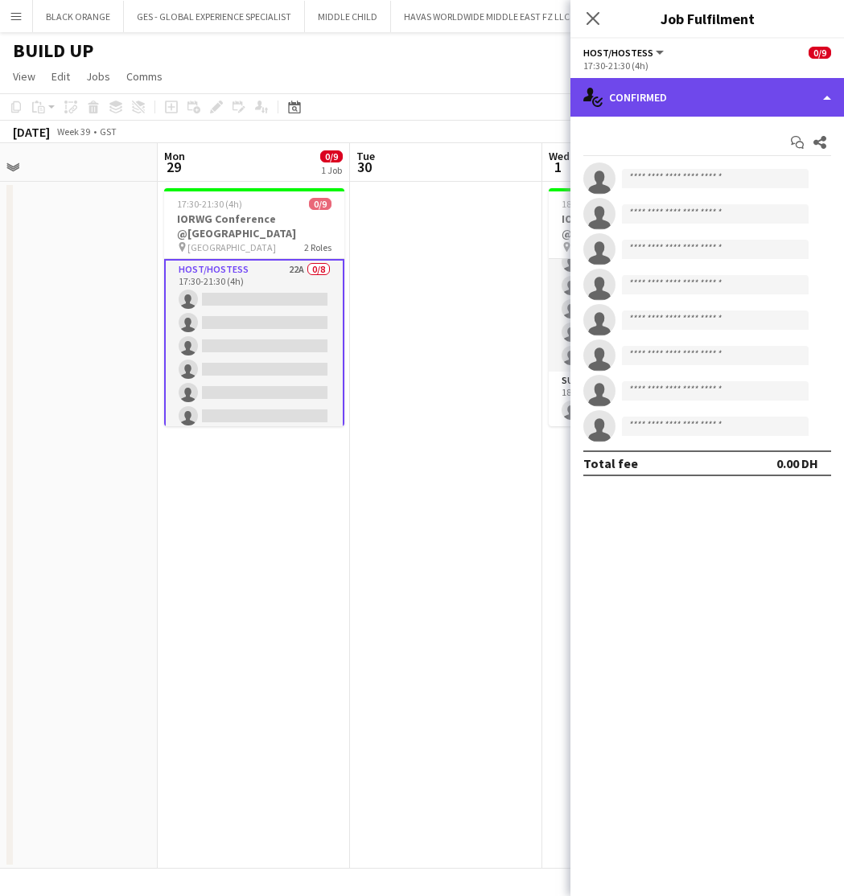
click at [727, 99] on div "single-neutral-actions-check-2 Confirmed" at bounding box center [706, 97] width 273 height 39
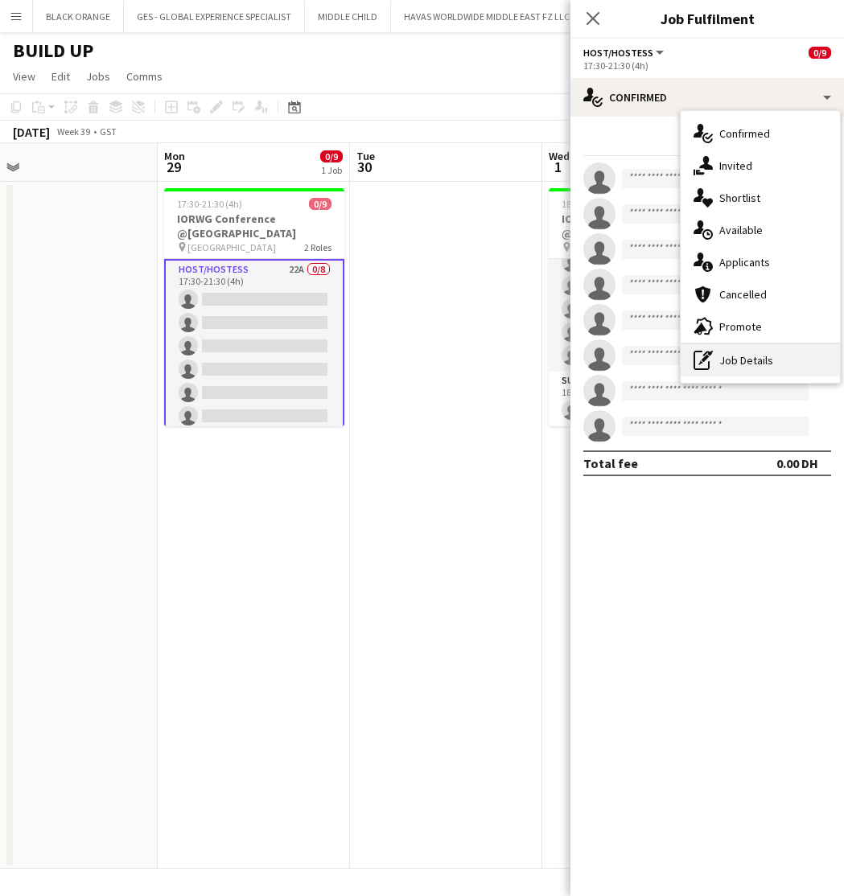
click at [762, 366] on div "pen-write Job Details" at bounding box center [759, 360] width 159 height 32
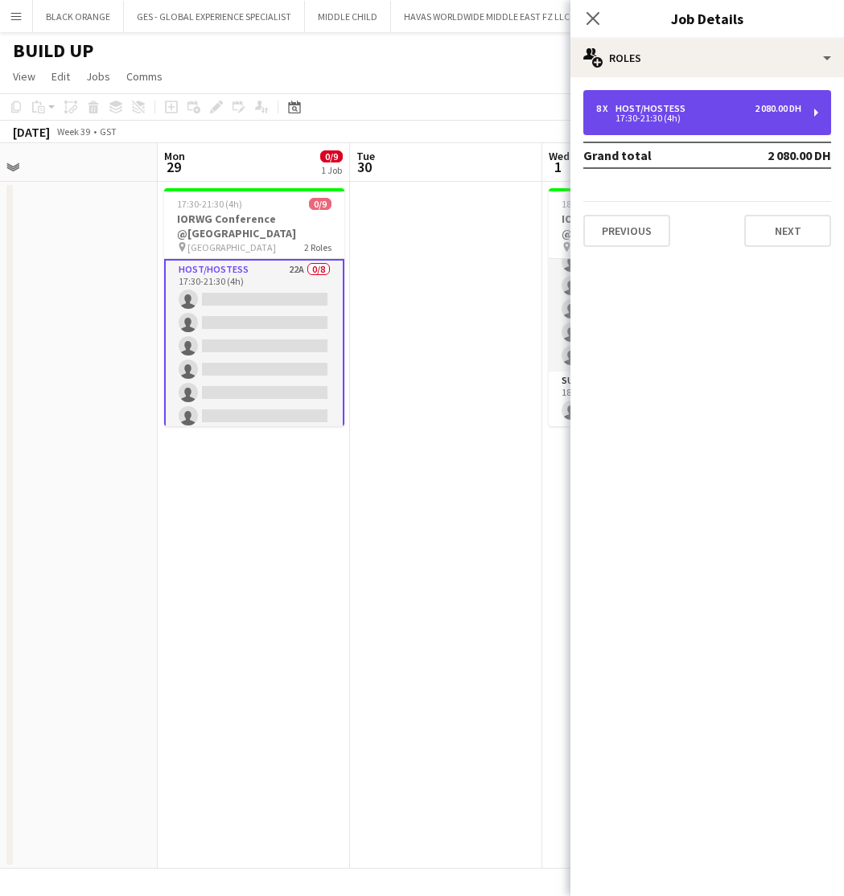
click at [737, 105] on div "8 x Host/Hostess 2 080.00 DH" at bounding box center [698, 108] width 205 height 11
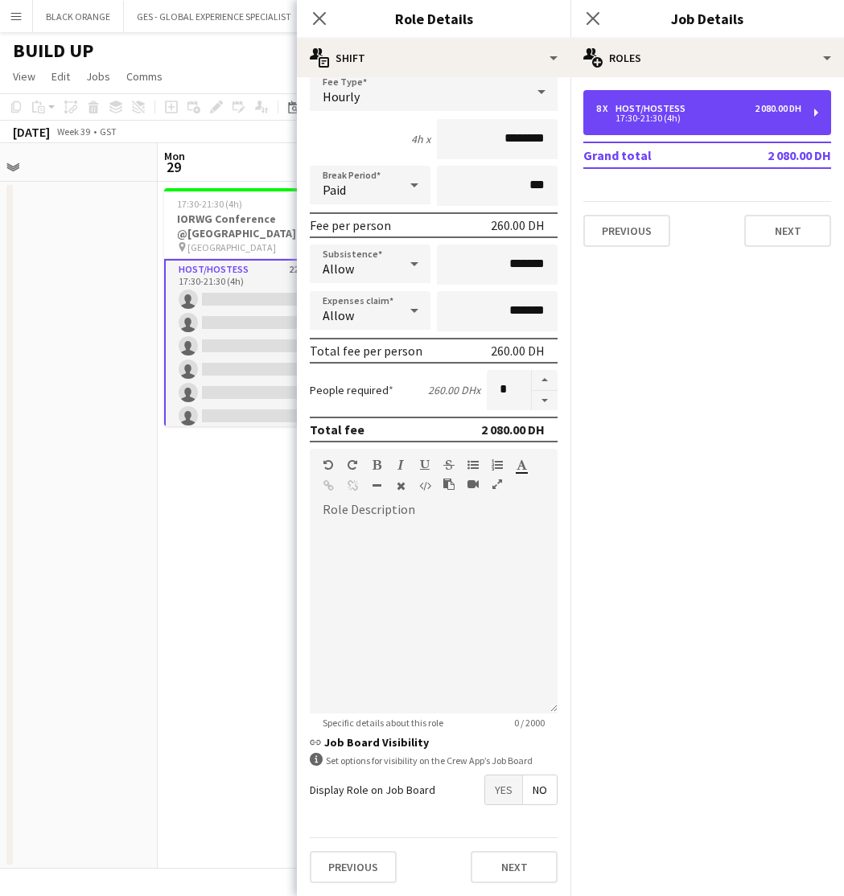
scroll to position [111, 0]
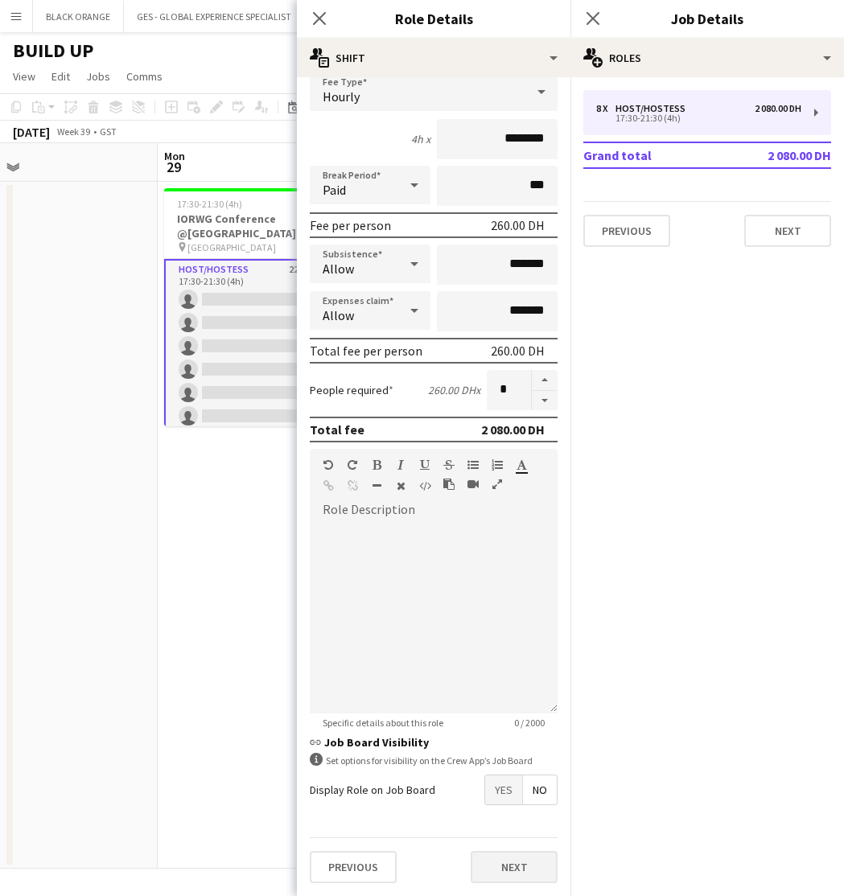
click at [492, 875] on button "Next" at bounding box center [513, 867] width 87 height 32
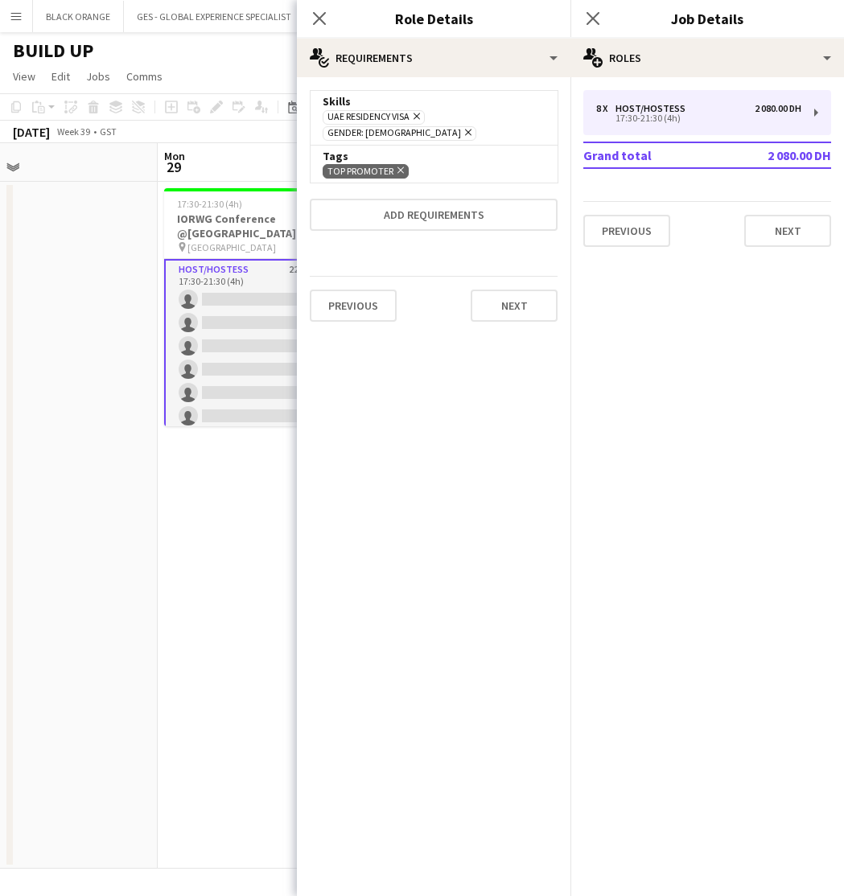
click at [400, 165] on icon "Remove" at bounding box center [398, 170] width 10 height 10
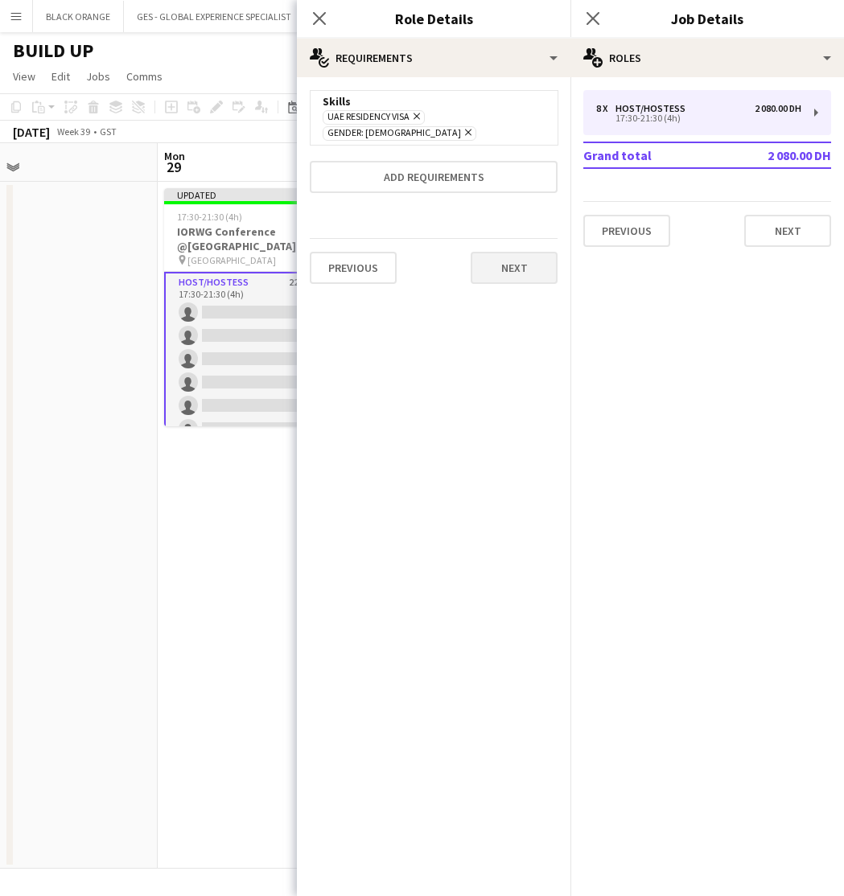
click at [508, 253] on button "Next" at bounding box center [513, 268] width 87 height 32
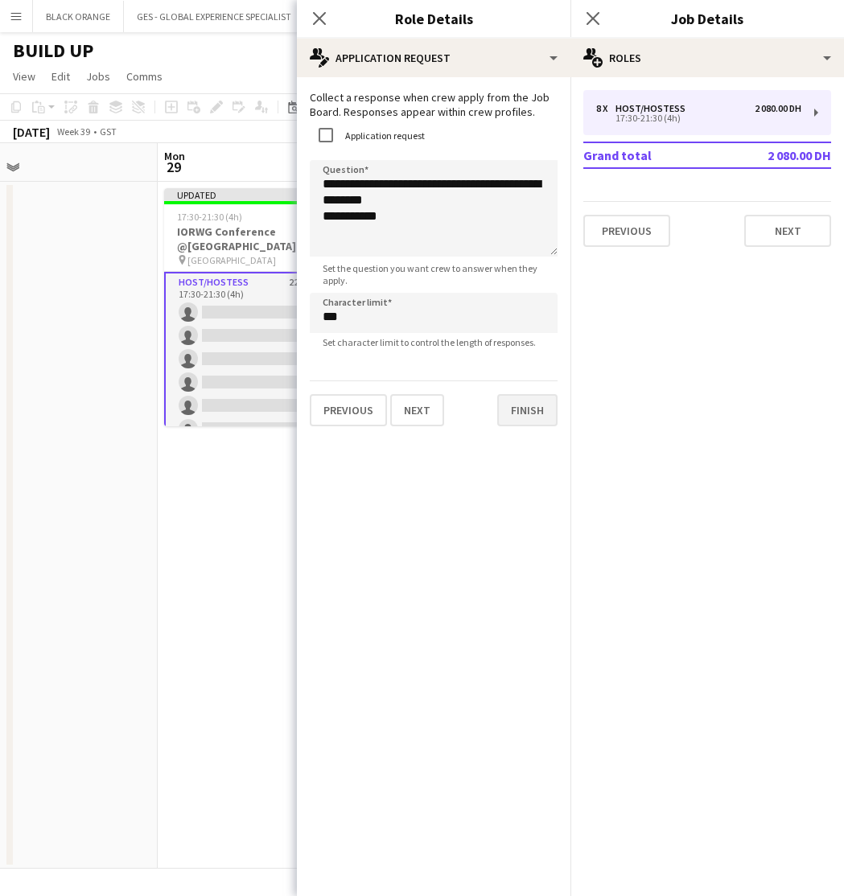
click at [519, 414] on button "Finish" at bounding box center [527, 410] width 60 height 32
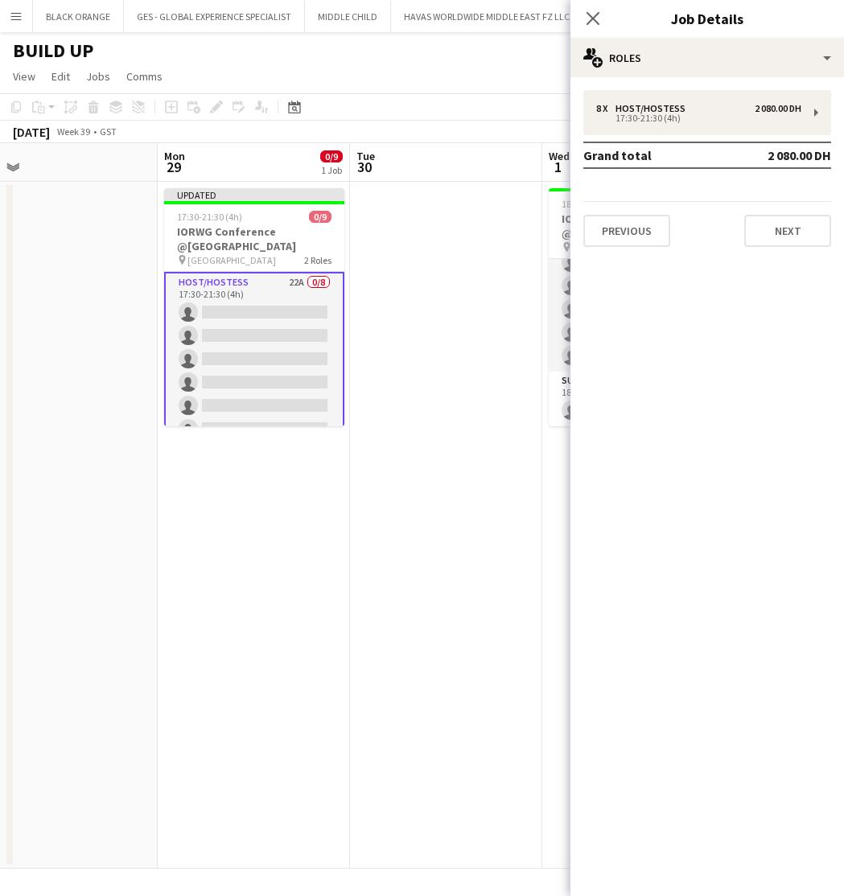
click at [416, 412] on app-date-cell at bounding box center [446, 525] width 192 height 687
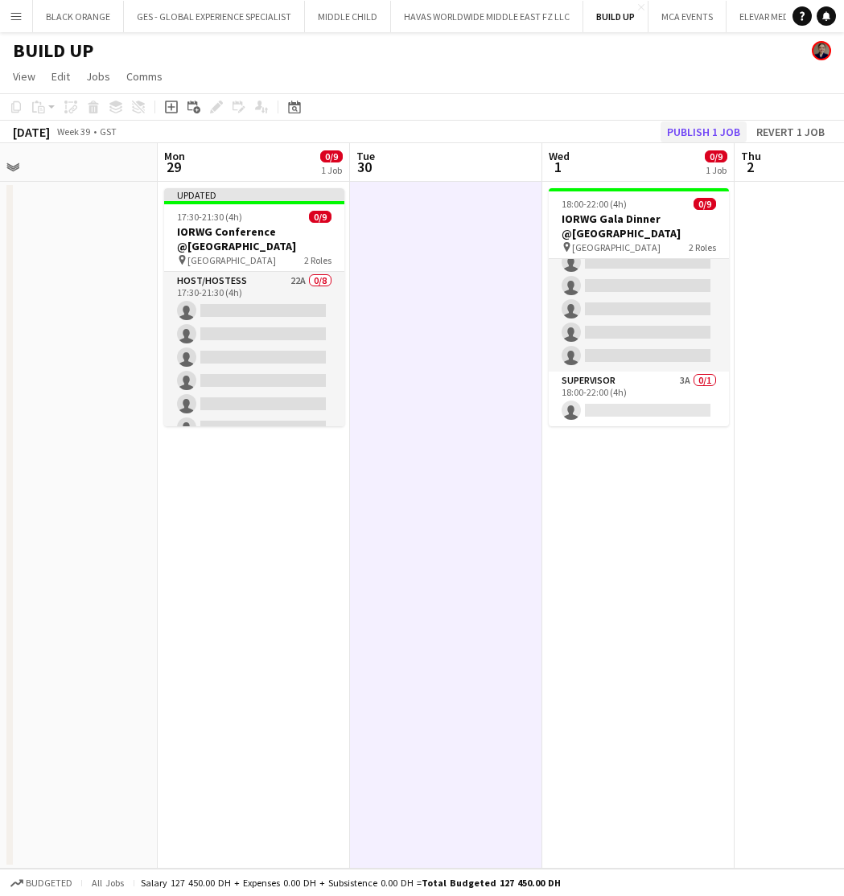
click at [696, 133] on button "Publish 1 job" at bounding box center [703, 131] width 86 height 21
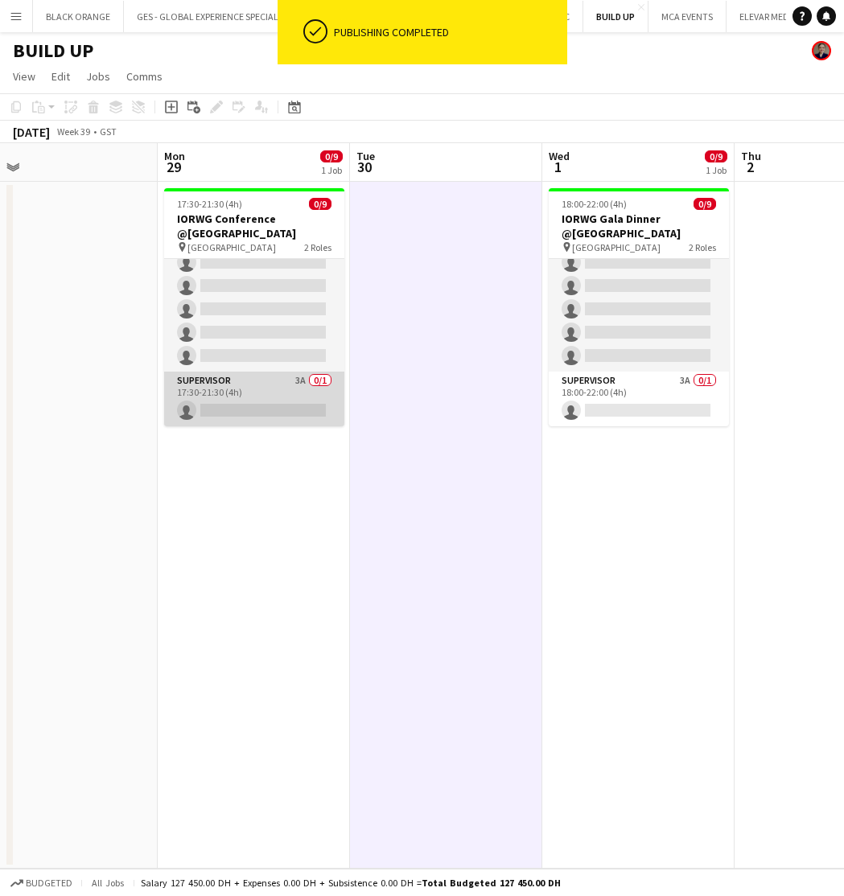
scroll to position [105, 0]
click at [244, 410] on app-card-role "Supervisor 3A 0/1 17:30-21:30 (4h) single-neutral-actions" at bounding box center [254, 399] width 180 height 55
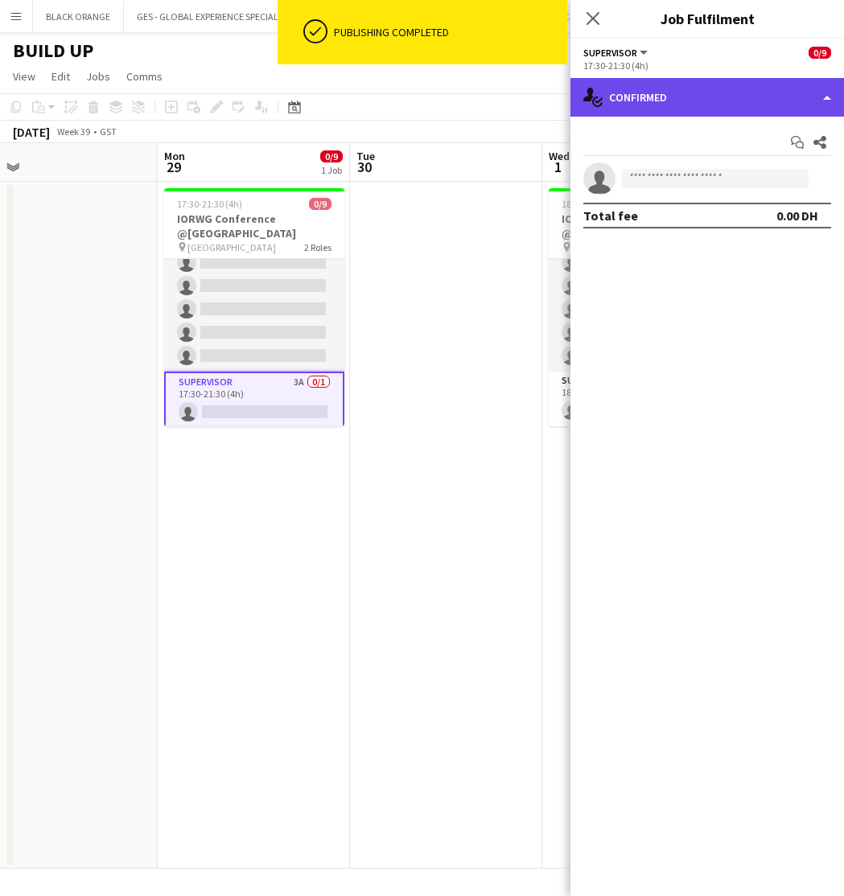
click at [704, 97] on div "single-neutral-actions-check-2 Confirmed" at bounding box center [706, 97] width 273 height 39
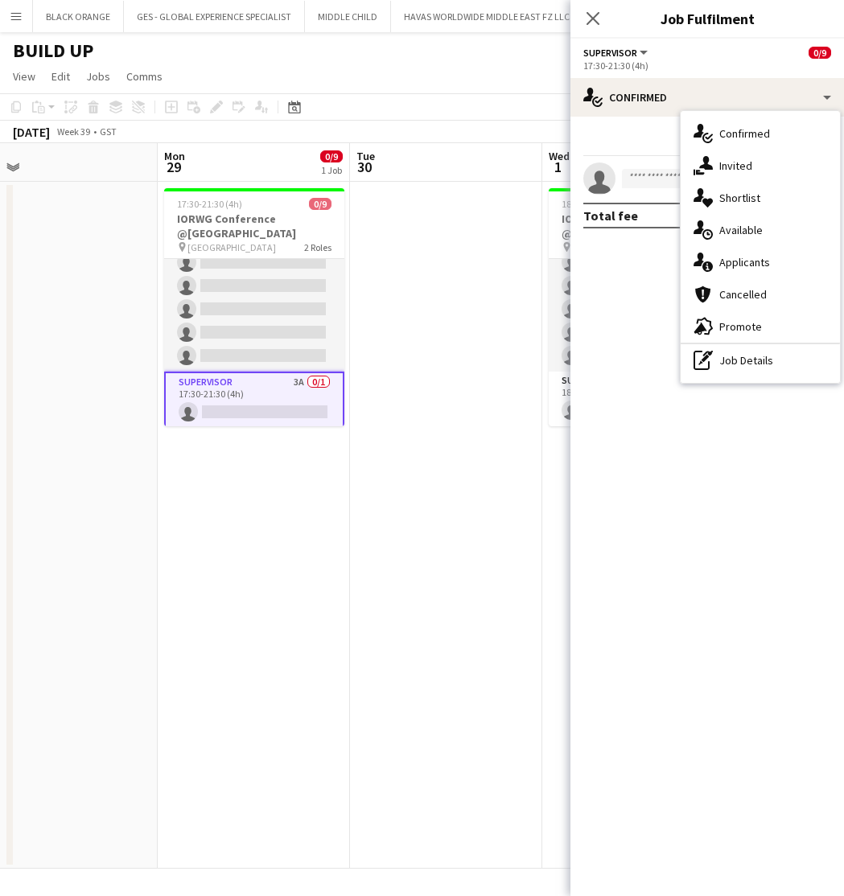
click at [408, 318] on app-date-cell at bounding box center [446, 525] width 192 height 687
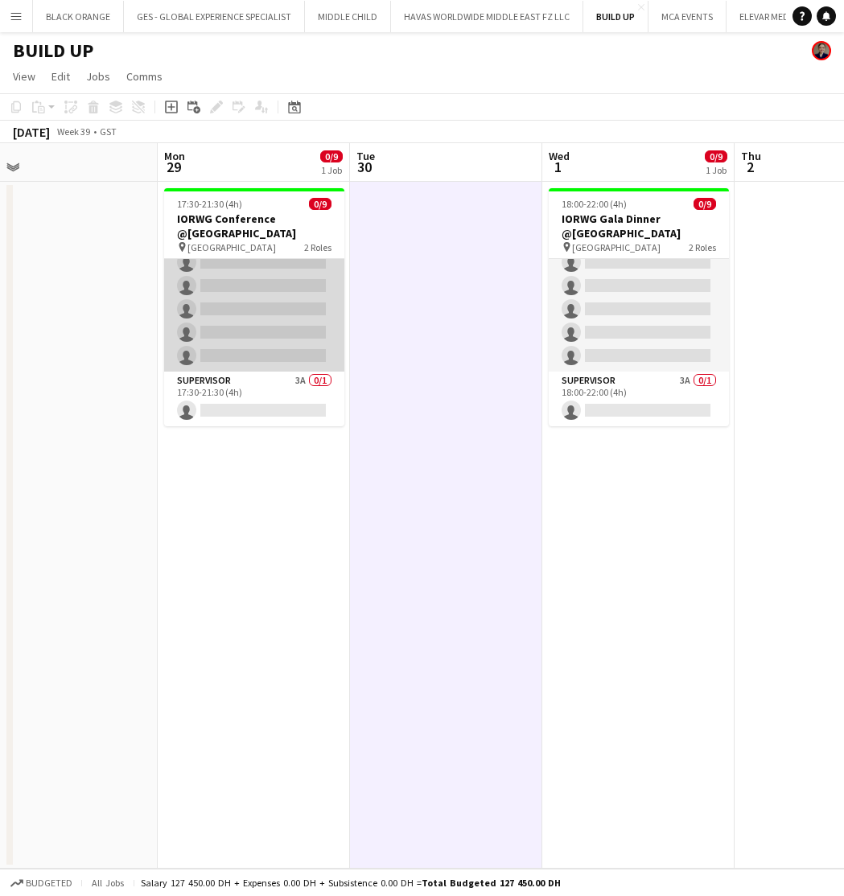
click at [252, 283] on app-card-role "Host/Hostess 22A 0/8 17:30-21:30 (4h) single-neutral-actions single-neutral-act…" at bounding box center [254, 263] width 180 height 218
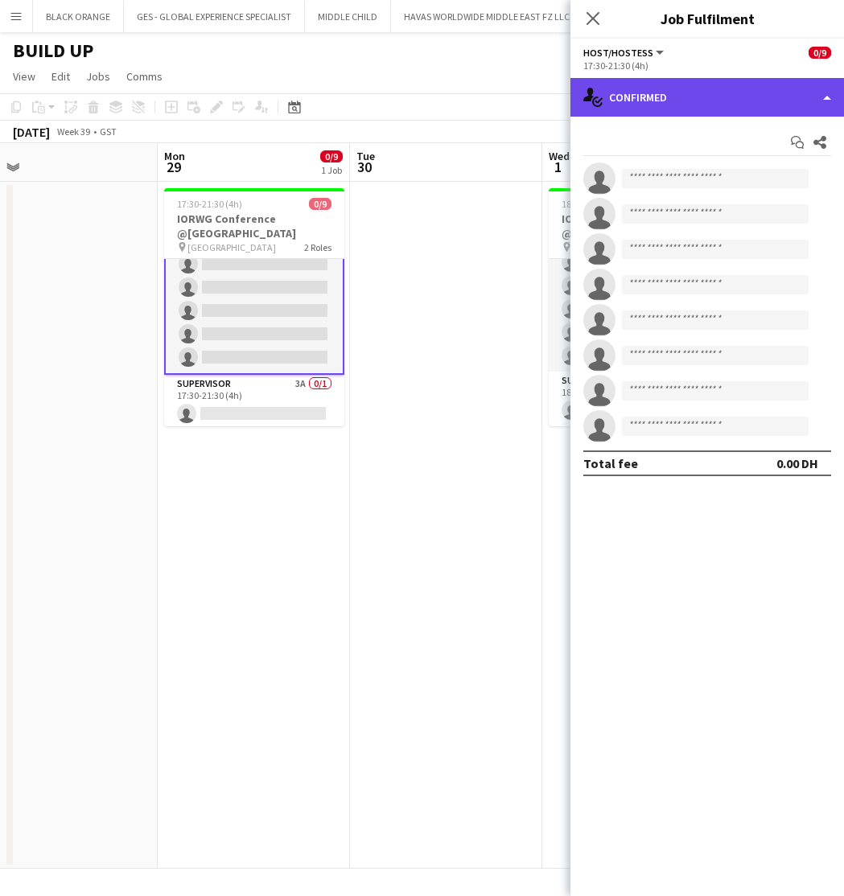
click at [761, 98] on div "single-neutral-actions-check-2 Confirmed" at bounding box center [706, 97] width 273 height 39
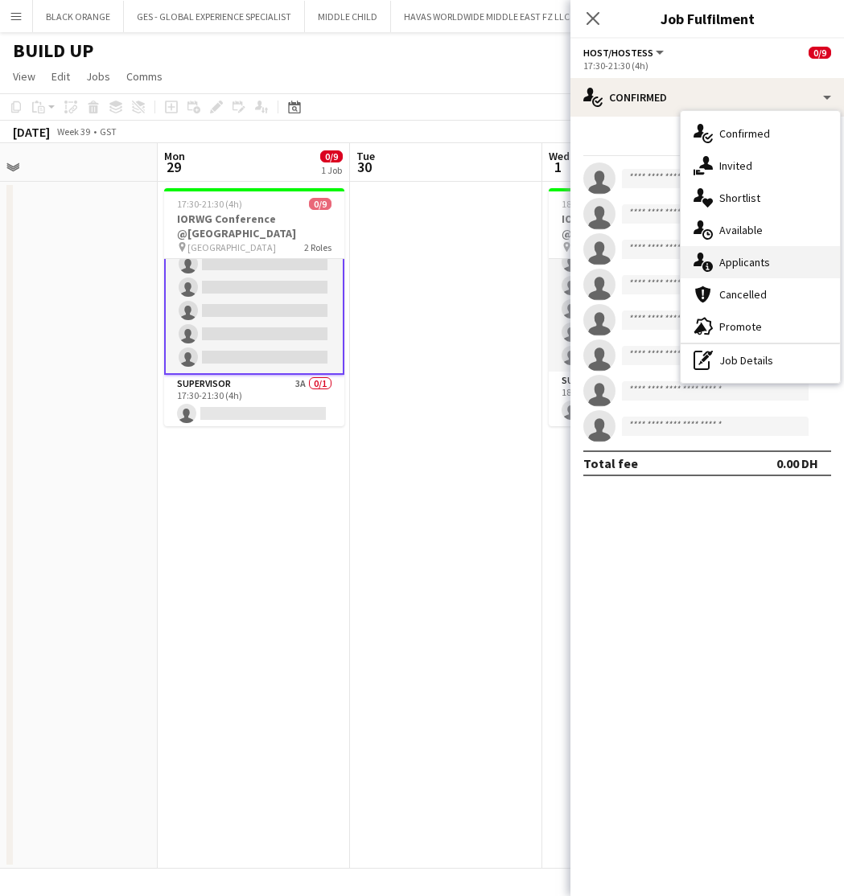
click at [733, 260] on span "Applicants" at bounding box center [744, 262] width 51 height 14
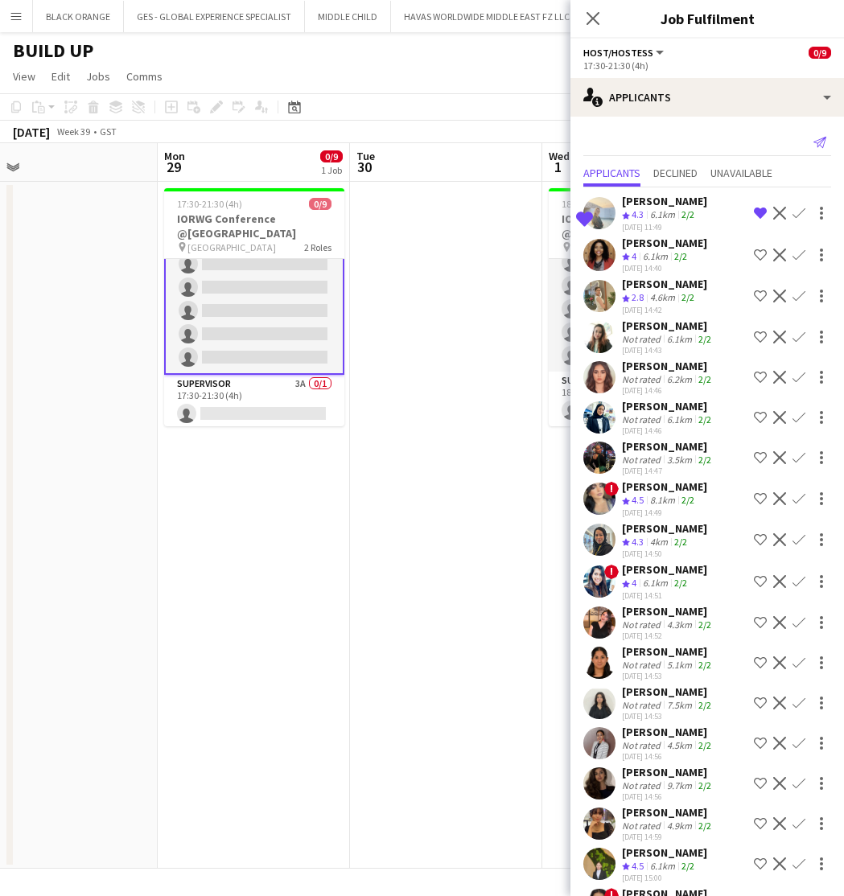
click at [820, 146] on icon at bounding box center [819, 142] width 13 height 11
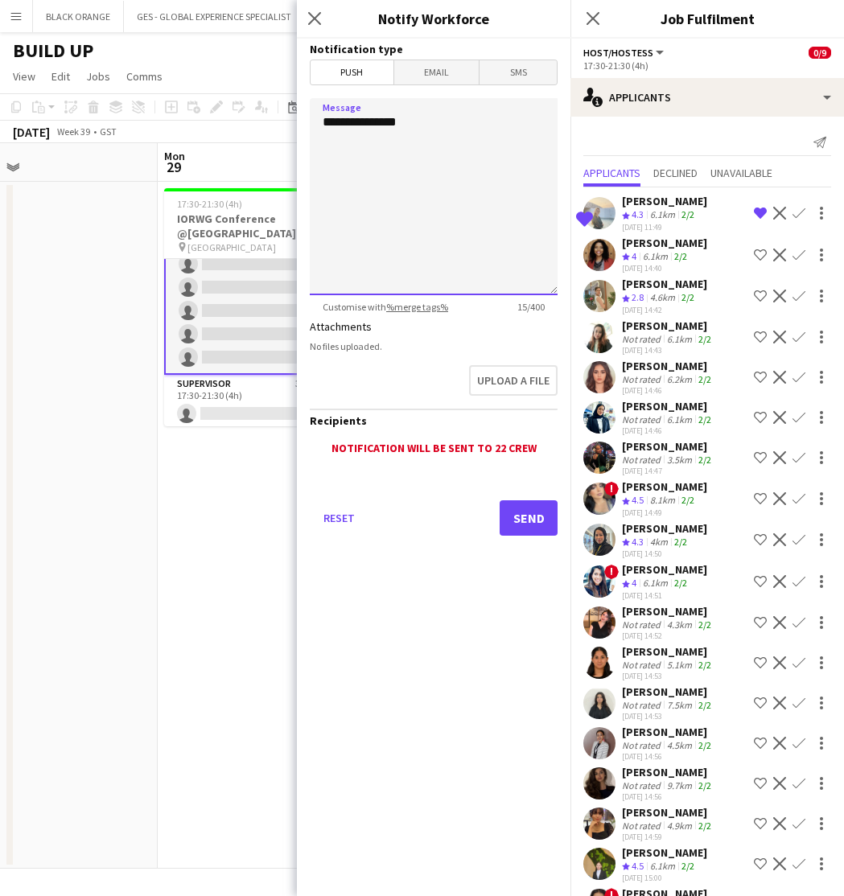
click at [441, 154] on textarea "**********" at bounding box center [434, 196] width 248 height 197
click at [313, 10] on icon "Close pop-in" at bounding box center [313, 17] width 15 height 15
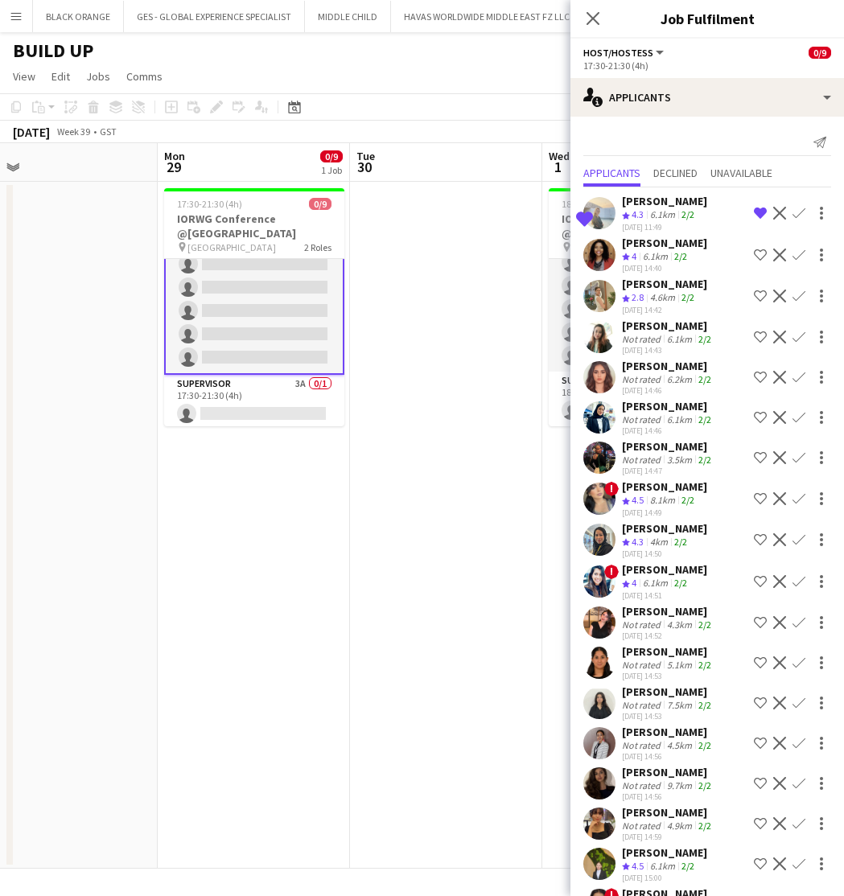
click at [418, 284] on app-date-cell at bounding box center [446, 525] width 192 height 687
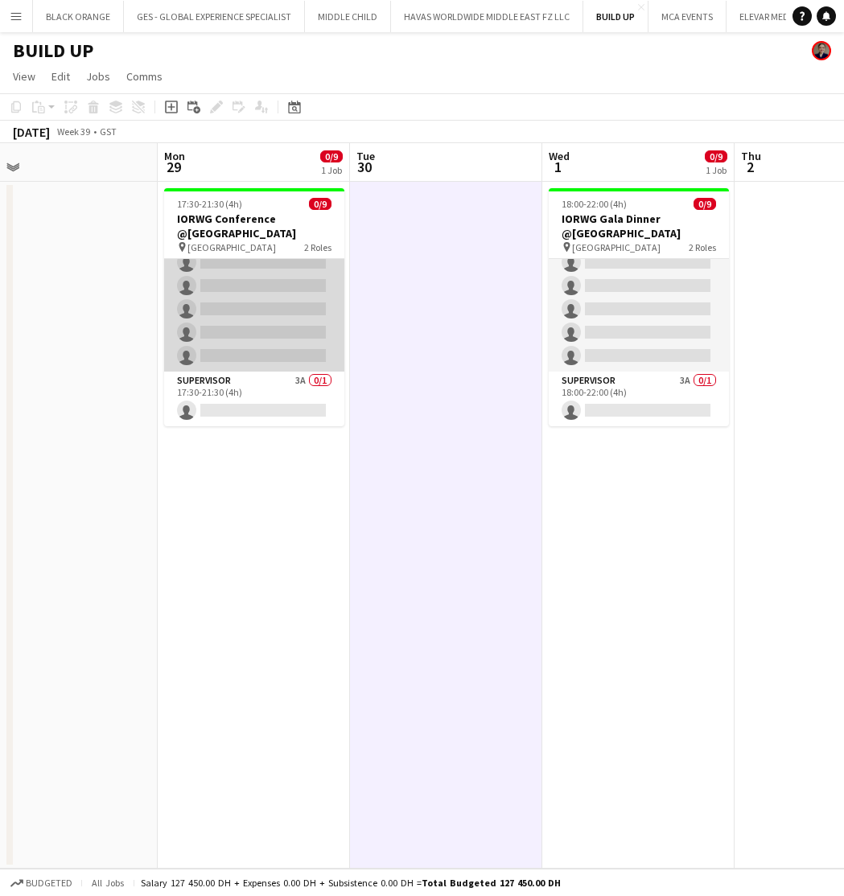
click at [265, 272] on app-card-role "Host/Hostess 22A 0/8 17:30-21:30 (4h) single-neutral-actions single-neutral-act…" at bounding box center [254, 263] width 180 height 218
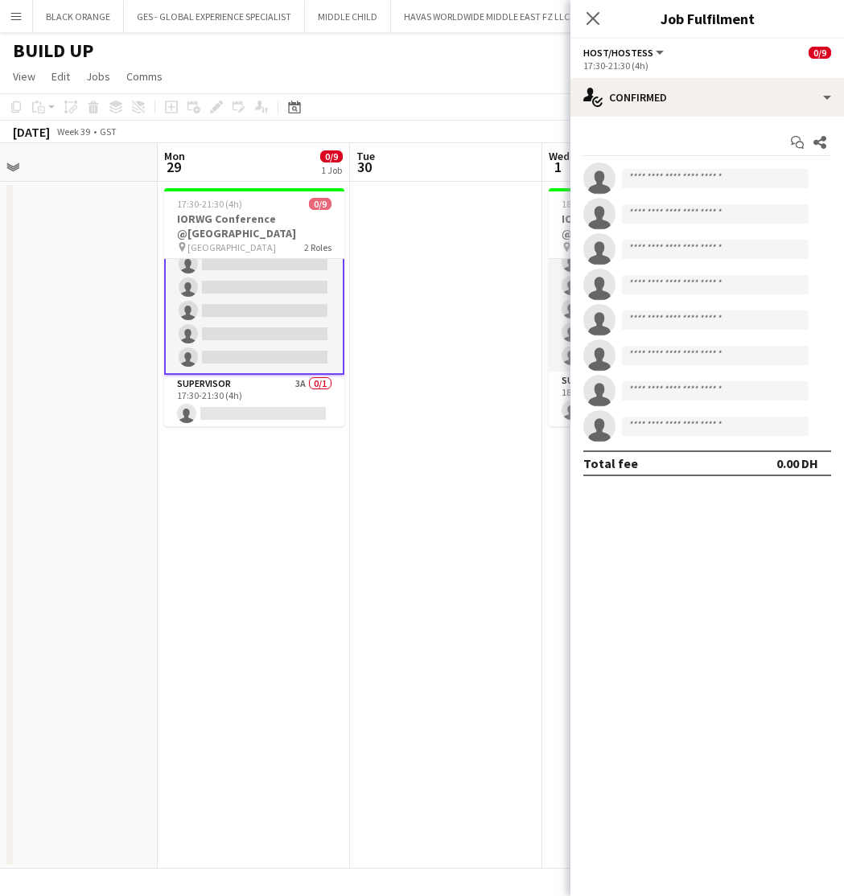
click at [441, 323] on app-date-cell at bounding box center [446, 525] width 192 height 687
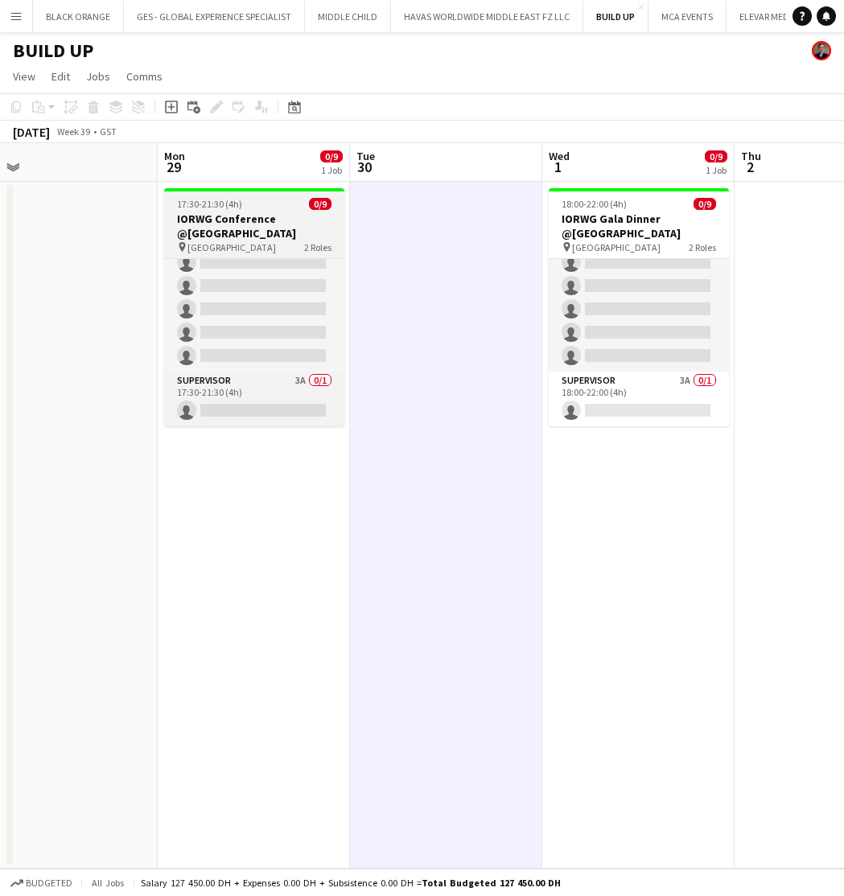
click at [293, 236] on h3 "IORWG Conference @[GEOGRAPHIC_DATA]" at bounding box center [254, 225] width 180 height 29
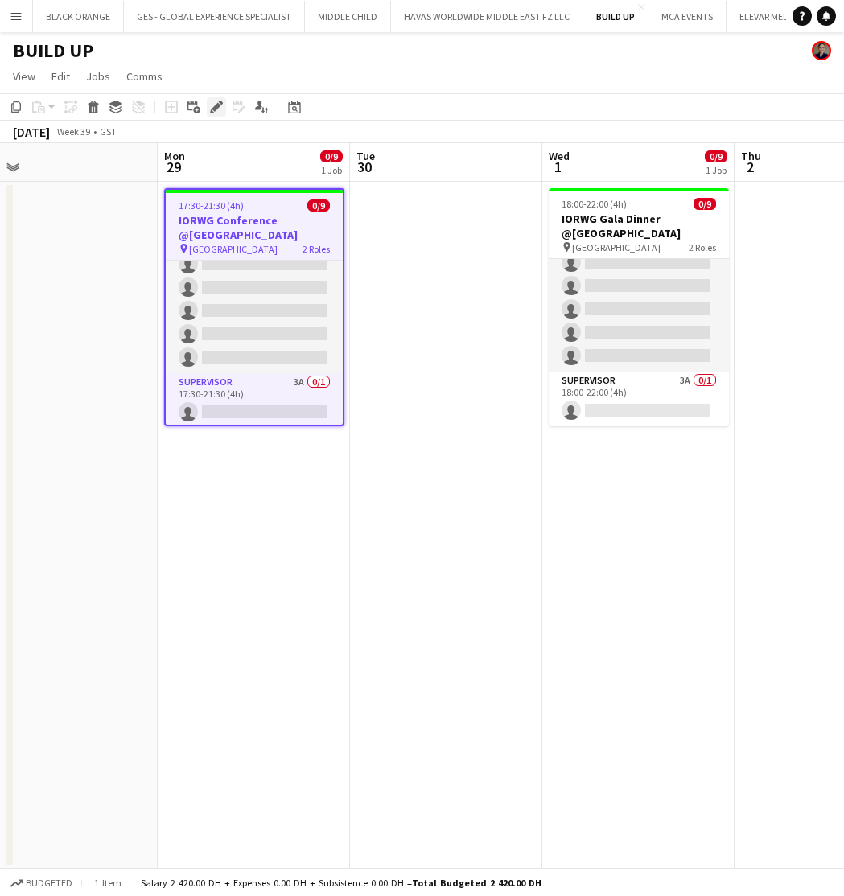
click at [219, 109] on icon "Edit" at bounding box center [216, 107] width 13 height 13
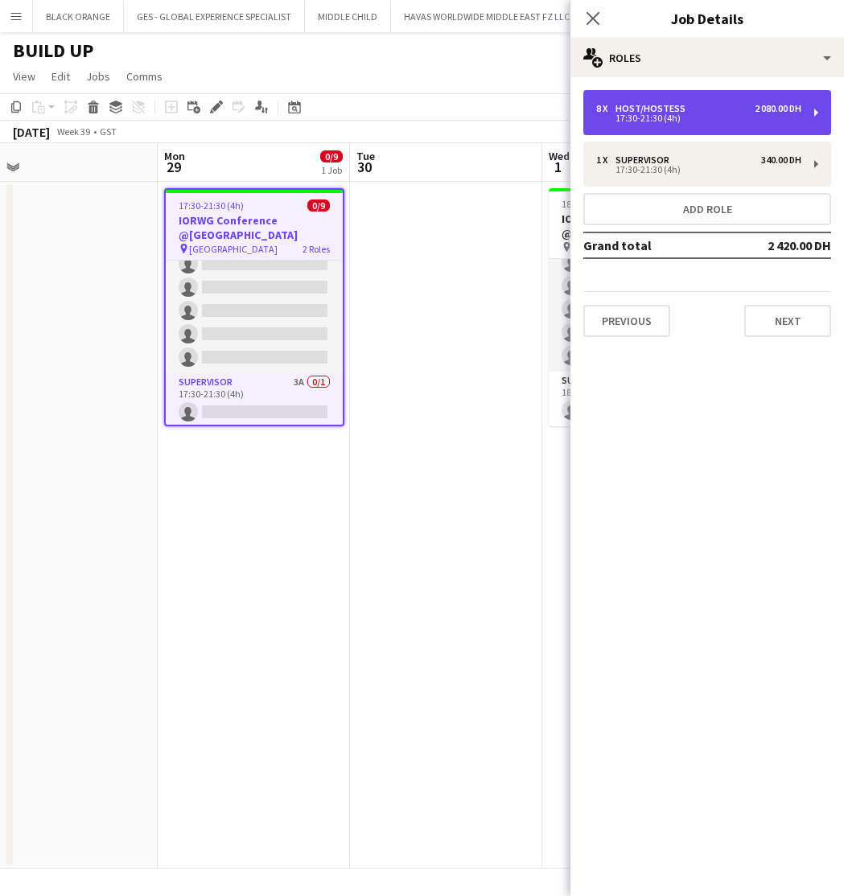
click at [809, 109] on div "8 x Host/Hostess 2 080.00 DH 17:30-21:30 (4h)" at bounding box center [707, 112] width 248 height 45
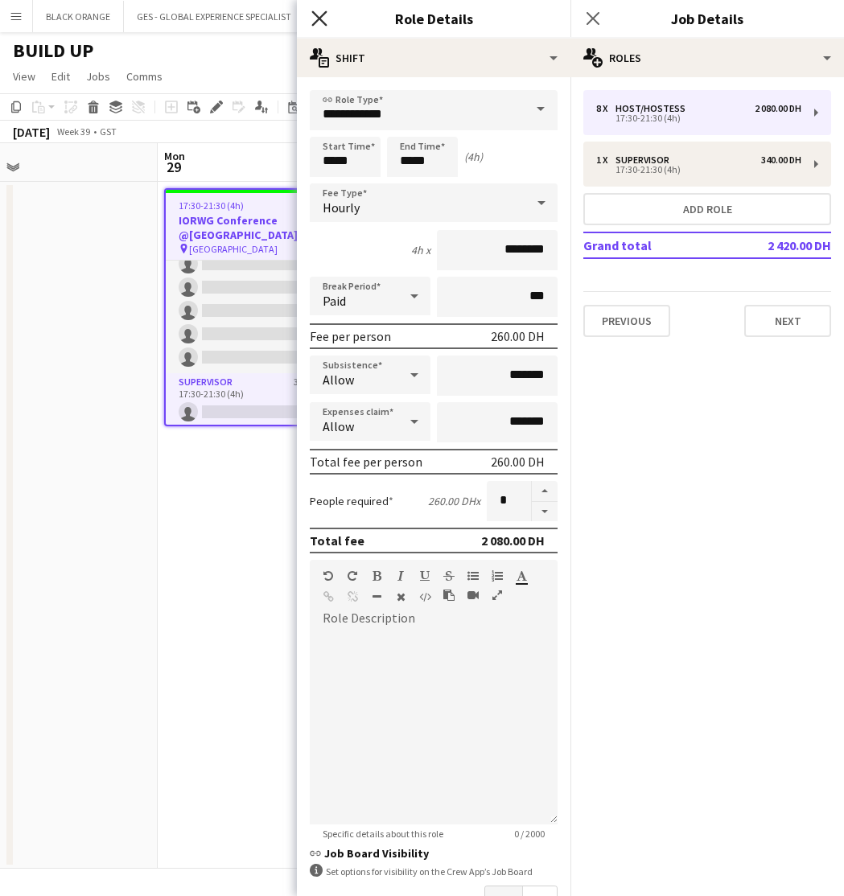
click at [324, 16] on icon "Close pop-in" at bounding box center [318, 17] width 15 height 15
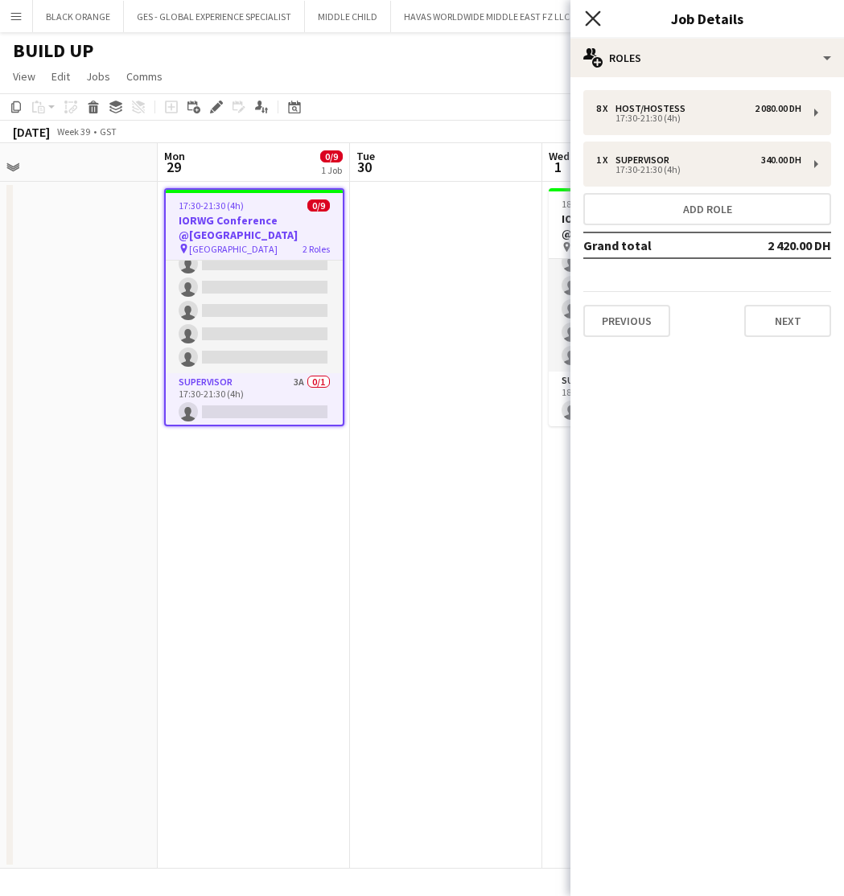
click at [590, 22] on icon at bounding box center [592, 17] width 15 height 15
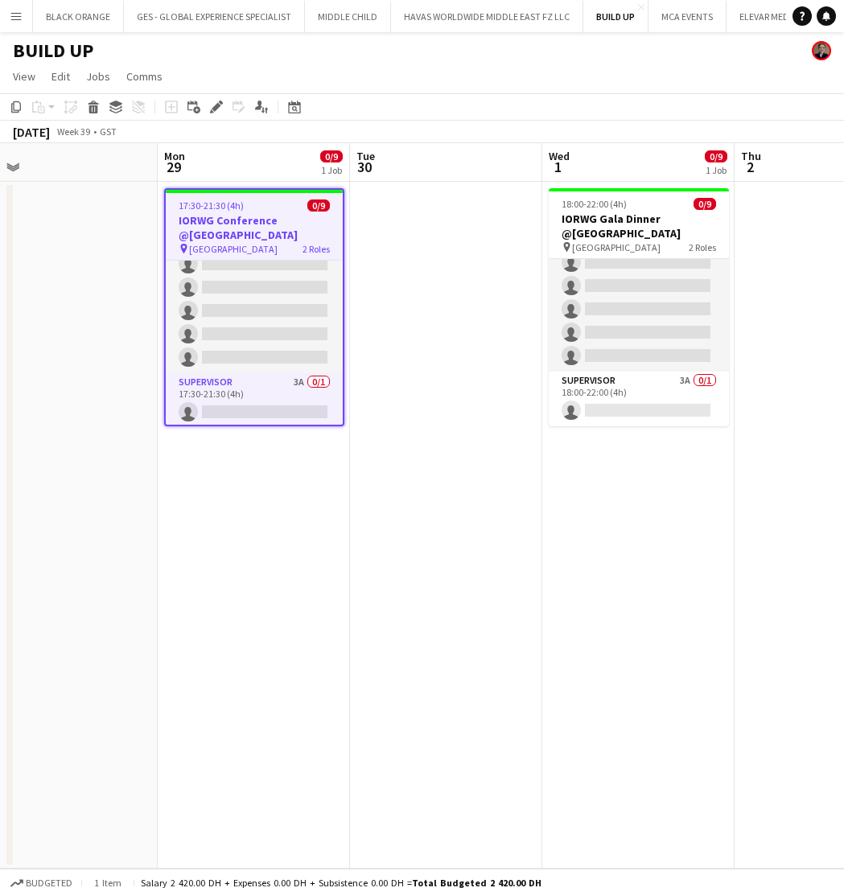
click at [446, 381] on app-date-cell at bounding box center [446, 525] width 192 height 687
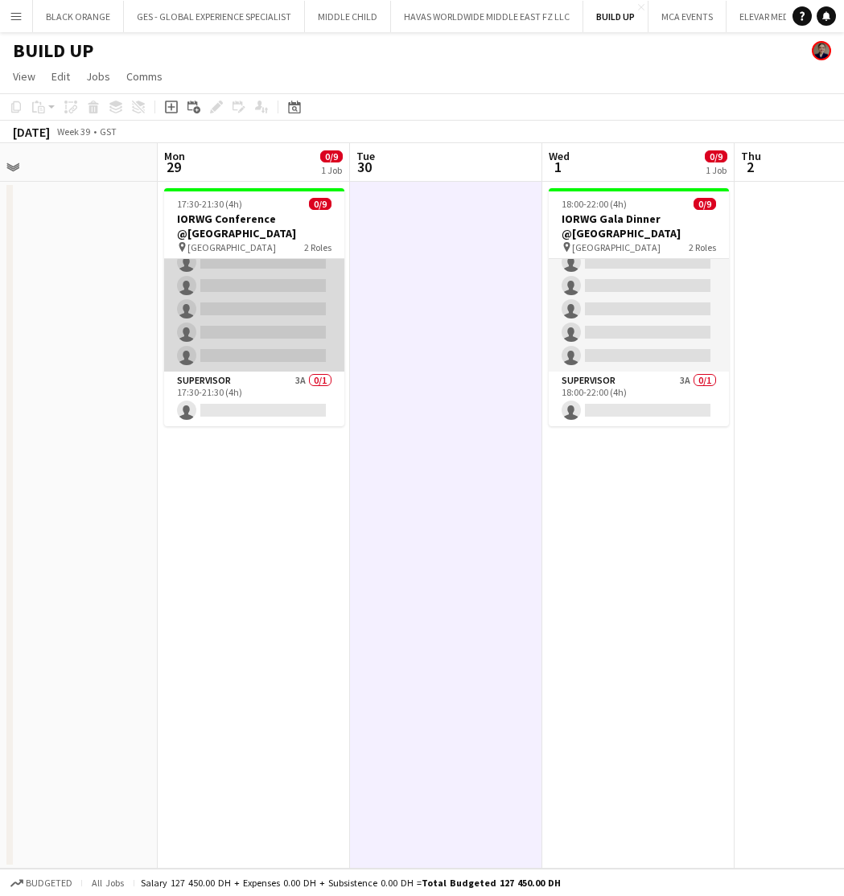
click at [215, 268] on app-card-role "Host/Hostess 22A 0/8 17:30-21:30 (4h) single-neutral-actions single-neutral-act…" at bounding box center [254, 263] width 180 height 218
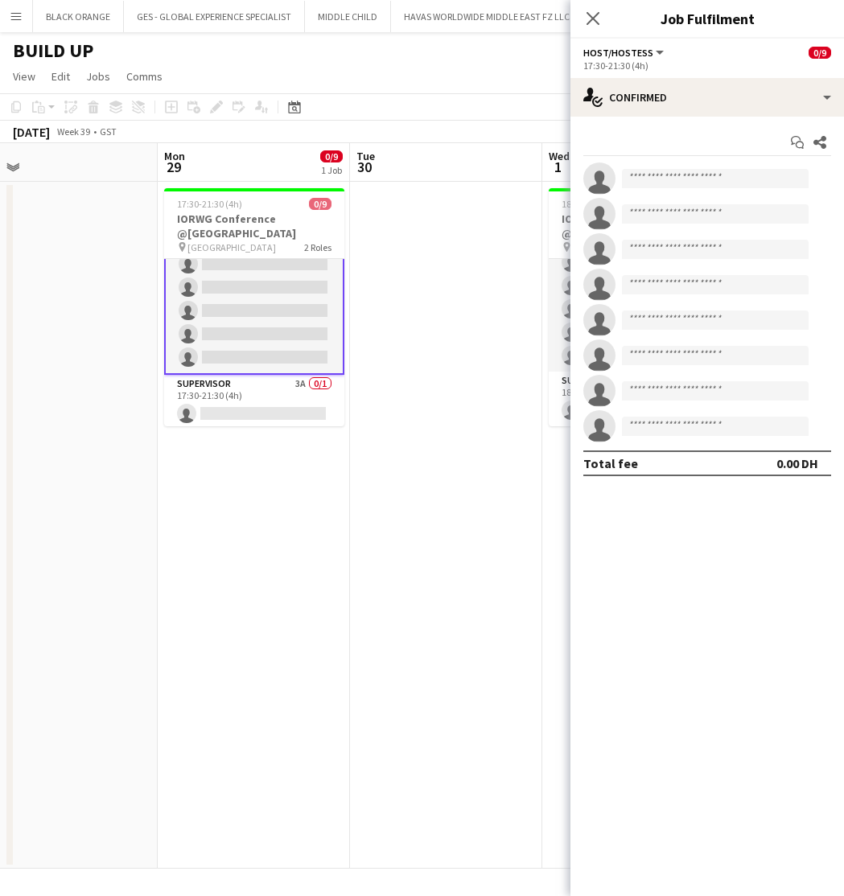
click at [408, 260] on app-date-cell at bounding box center [446, 525] width 192 height 687
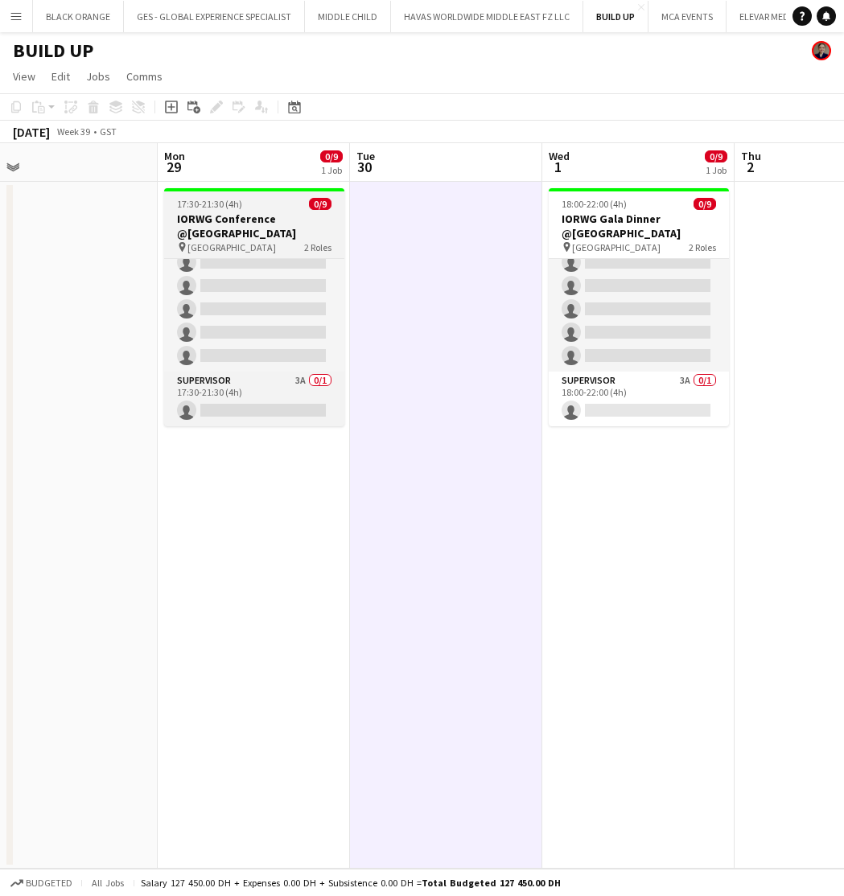
click at [243, 220] on h3 "IORWG Conference @[GEOGRAPHIC_DATA]" at bounding box center [254, 225] width 180 height 29
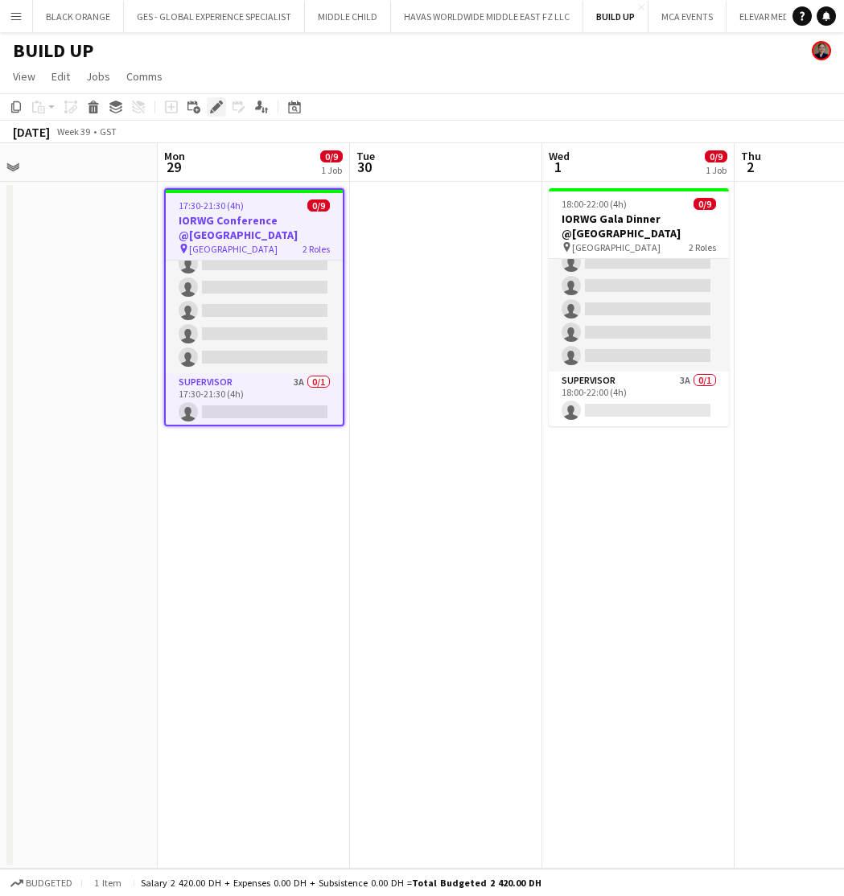
click at [214, 103] on icon "Edit" at bounding box center [216, 107] width 13 height 13
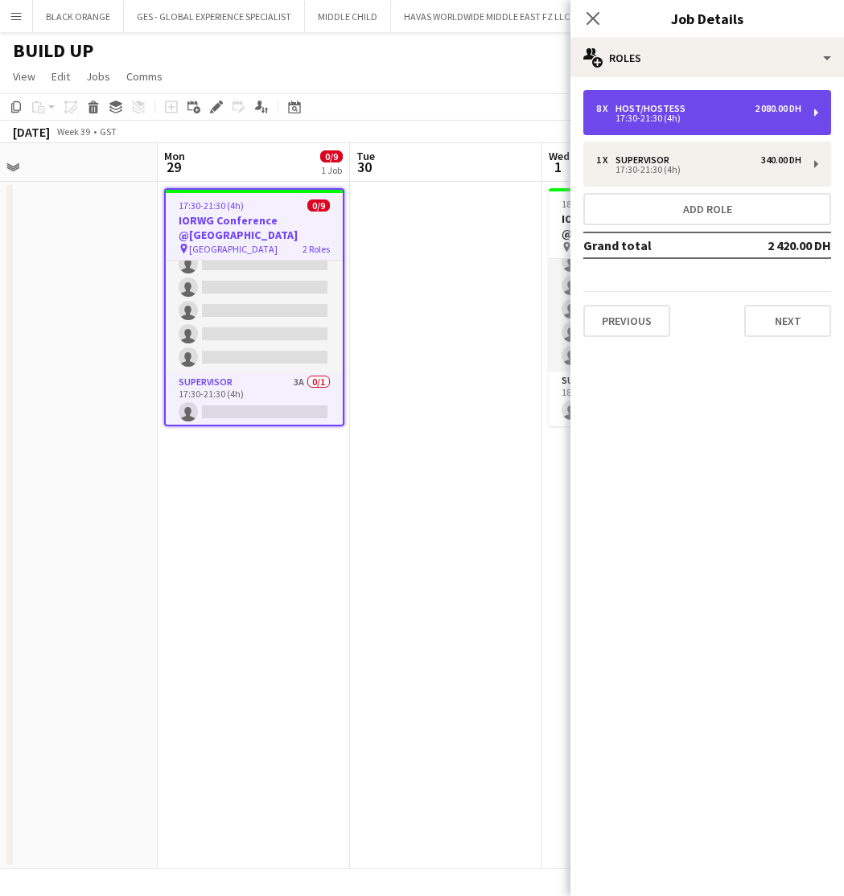
click at [697, 115] on div "17:30-21:30 (4h)" at bounding box center [698, 118] width 205 height 8
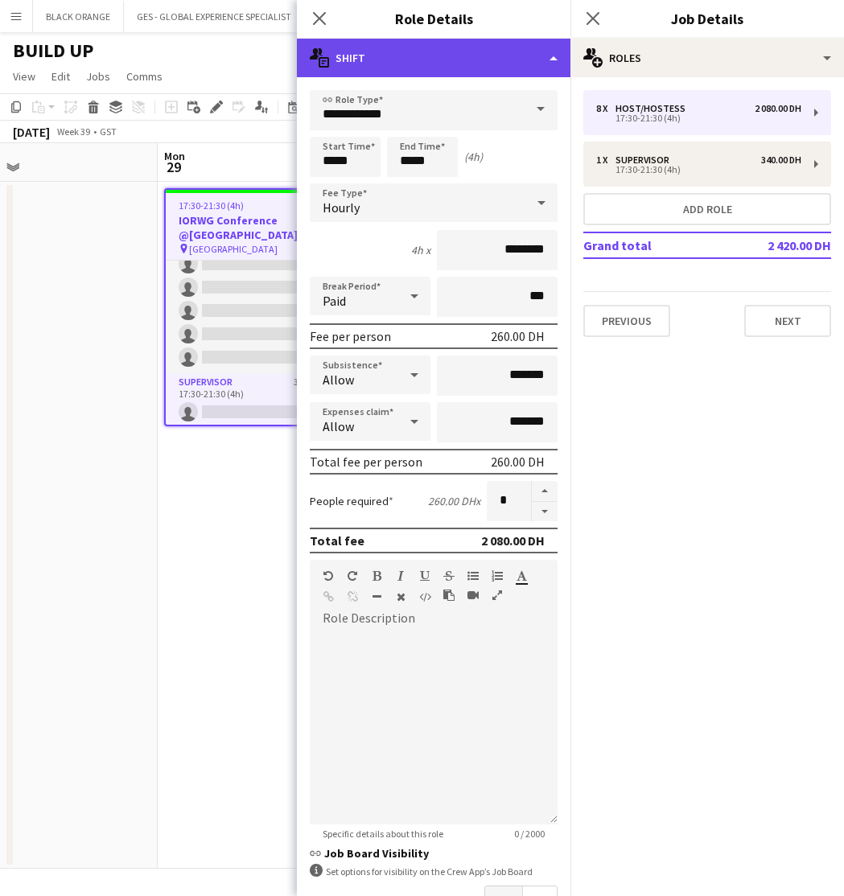
click at [413, 65] on div "multiple-actions-text Shift" at bounding box center [433, 58] width 273 height 39
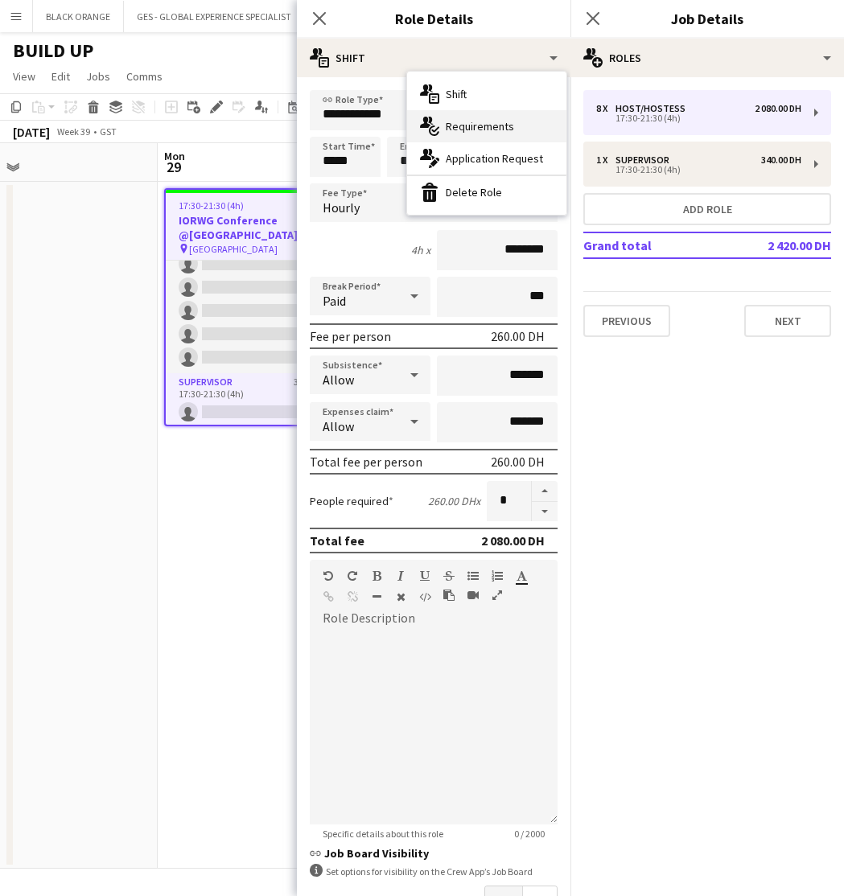
click at [473, 133] on span "Requirements" at bounding box center [479, 126] width 68 height 14
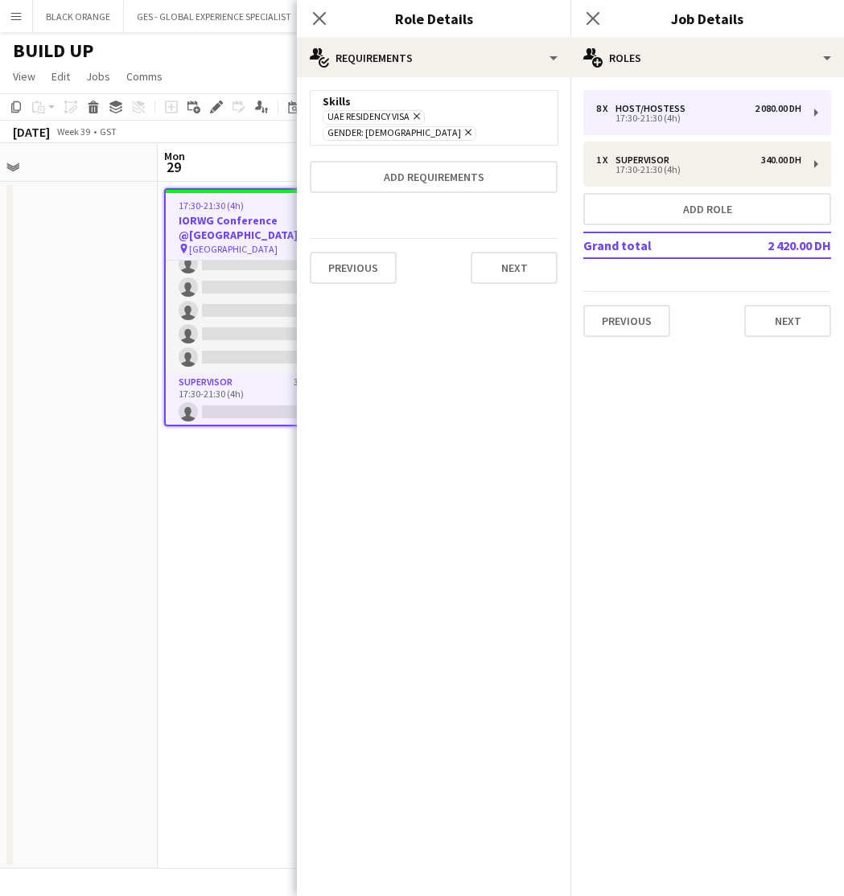
click at [471, 127] on icon "Remove" at bounding box center [466, 132] width 10 height 10
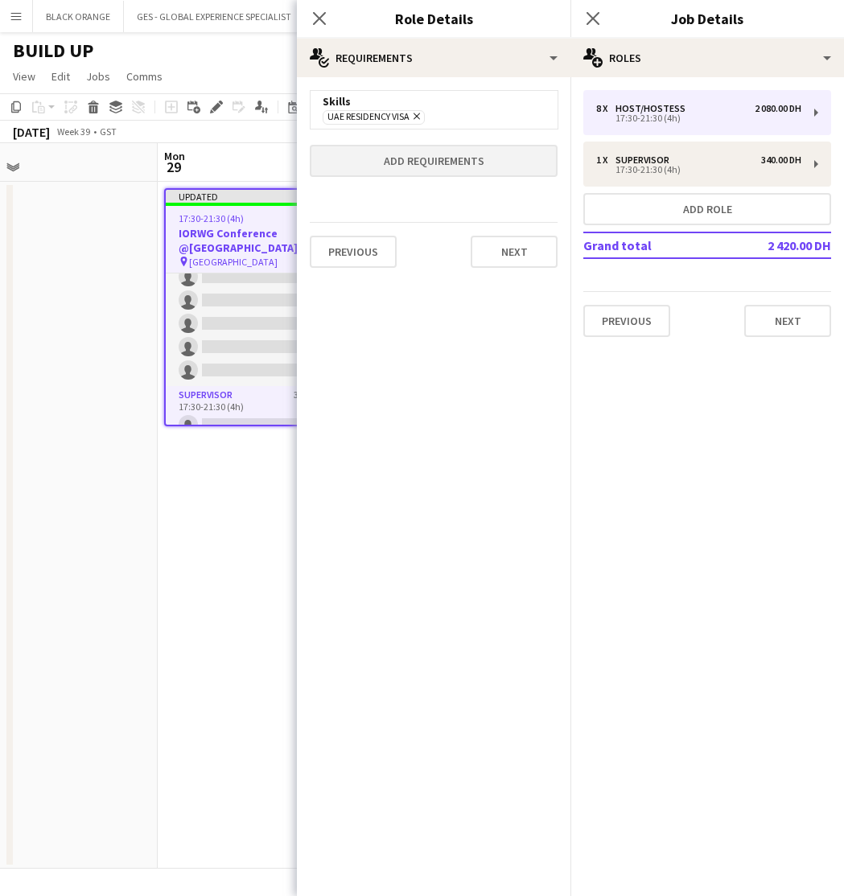
click at [418, 160] on button "Add requirements" at bounding box center [434, 161] width 248 height 32
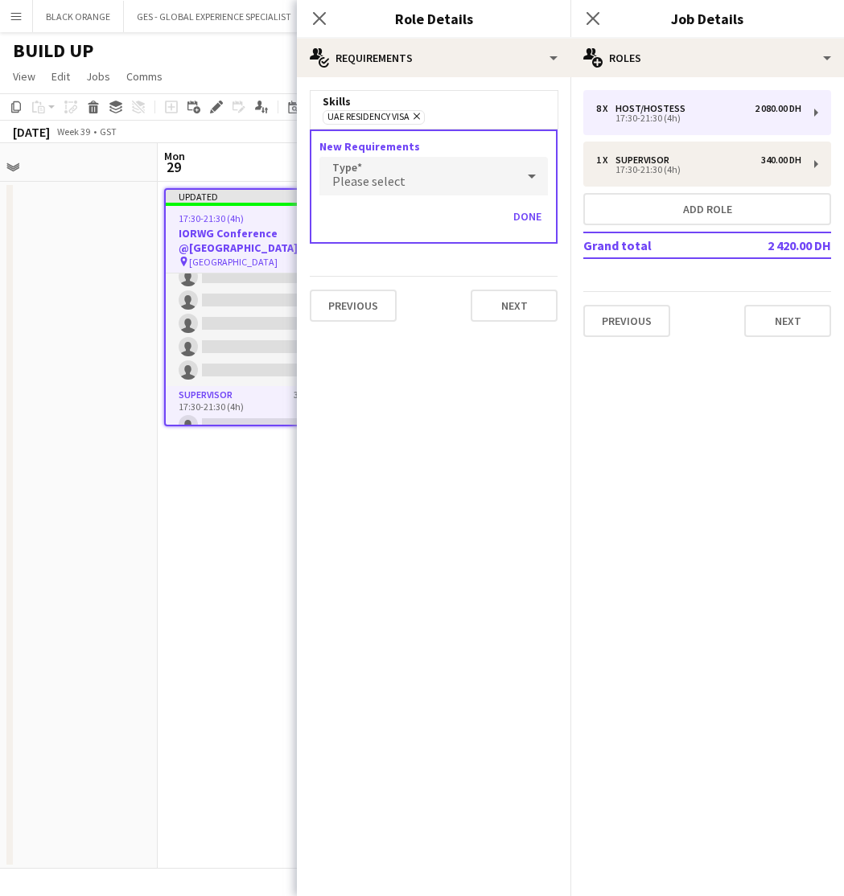
click at [416, 186] on div "Please select" at bounding box center [417, 176] width 196 height 39
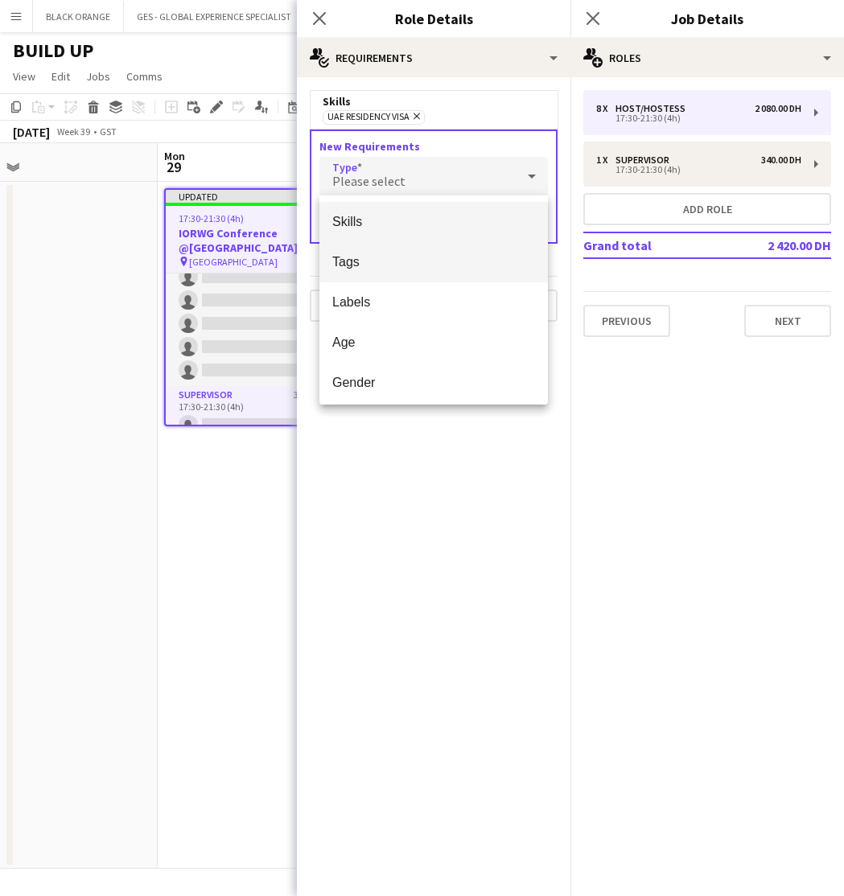
click at [361, 269] on span "Tags" at bounding box center [433, 261] width 203 height 15
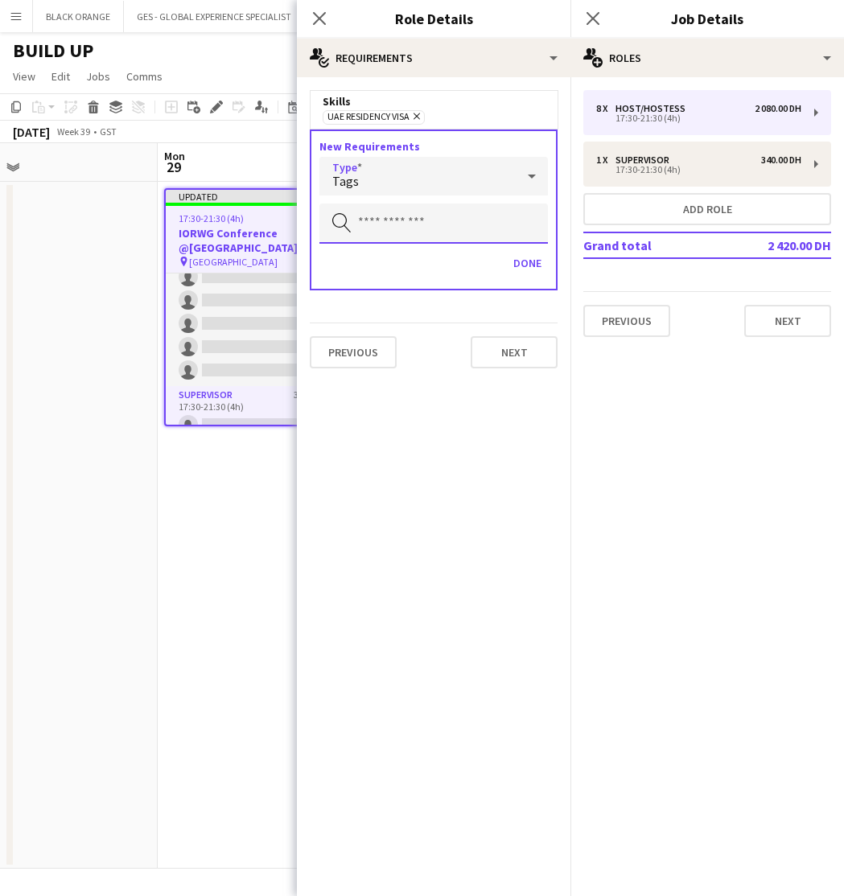
click at [420, 237] on input "text" at bounding box center [433, 223] width 228 height 40
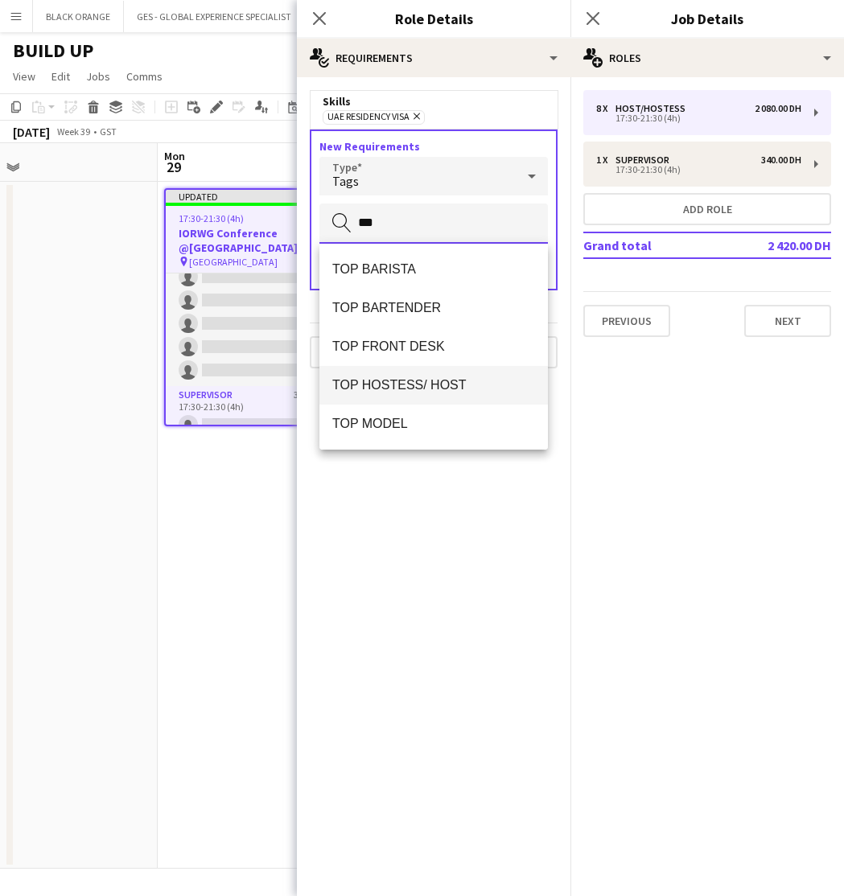
type input "***"
click at [428, 387] on span "TOP HOSTESS/ HOST" at bounding box center [433, 384] width 203 height 15
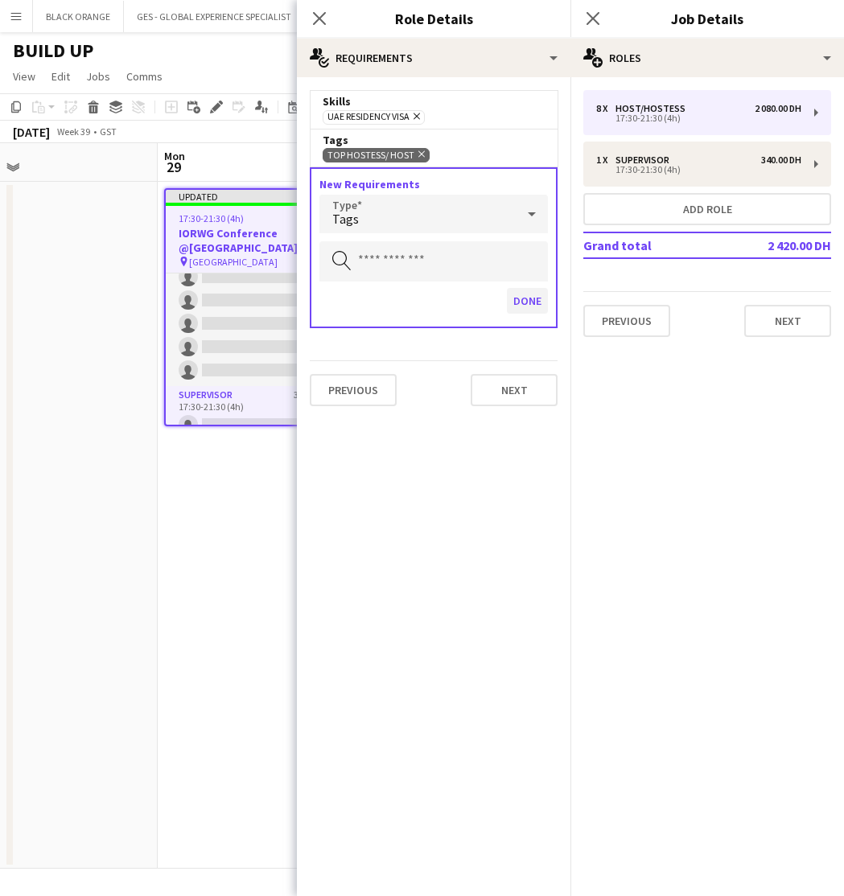
click at [523, 306] on button "Done" at bounding box center [527, 301] width 41 height 26
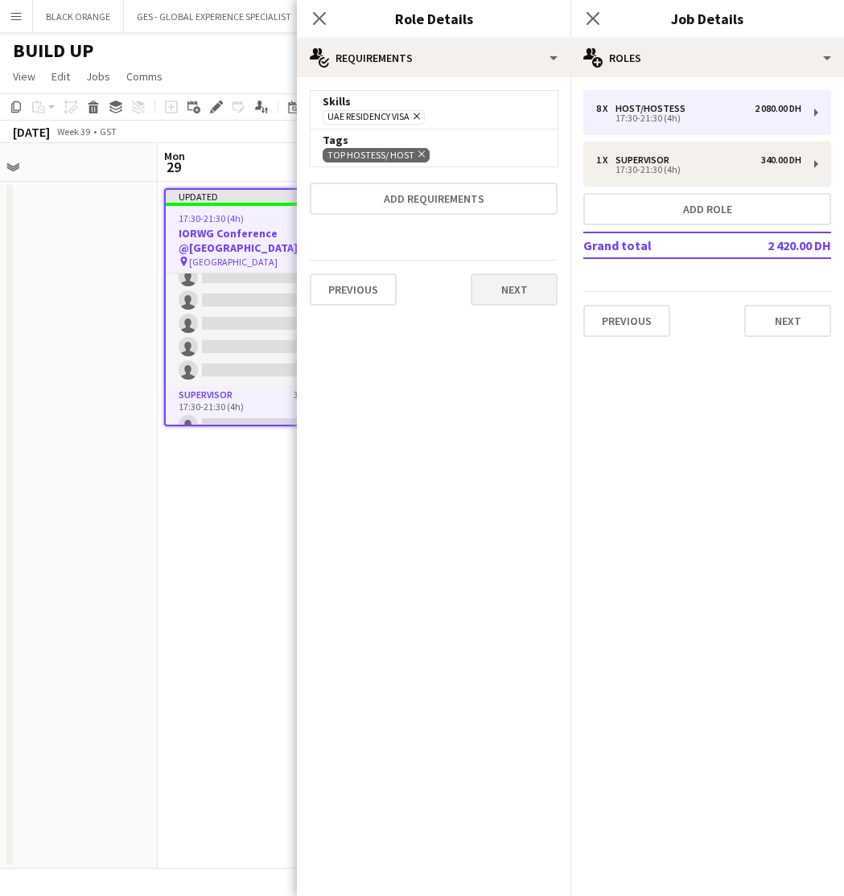
click at [504, 294] on button "Next" at bounding box center [513, 289] width 87 height 32
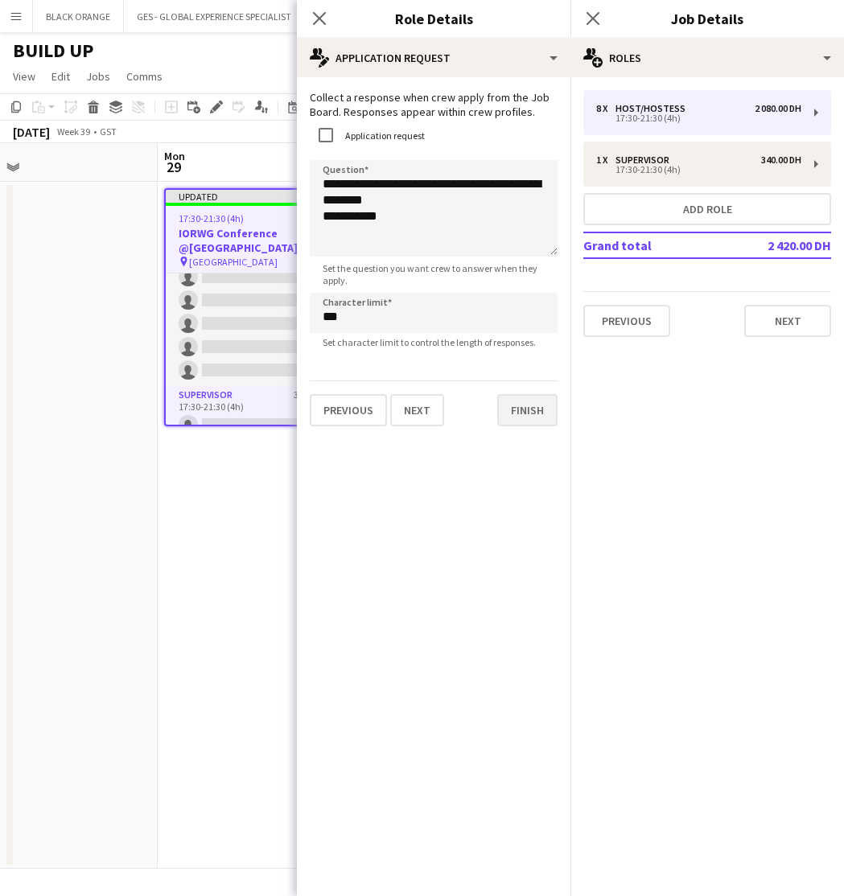
click at [523, 410] on button "Finish" at bounding box center [527, 410] width 60 height 32
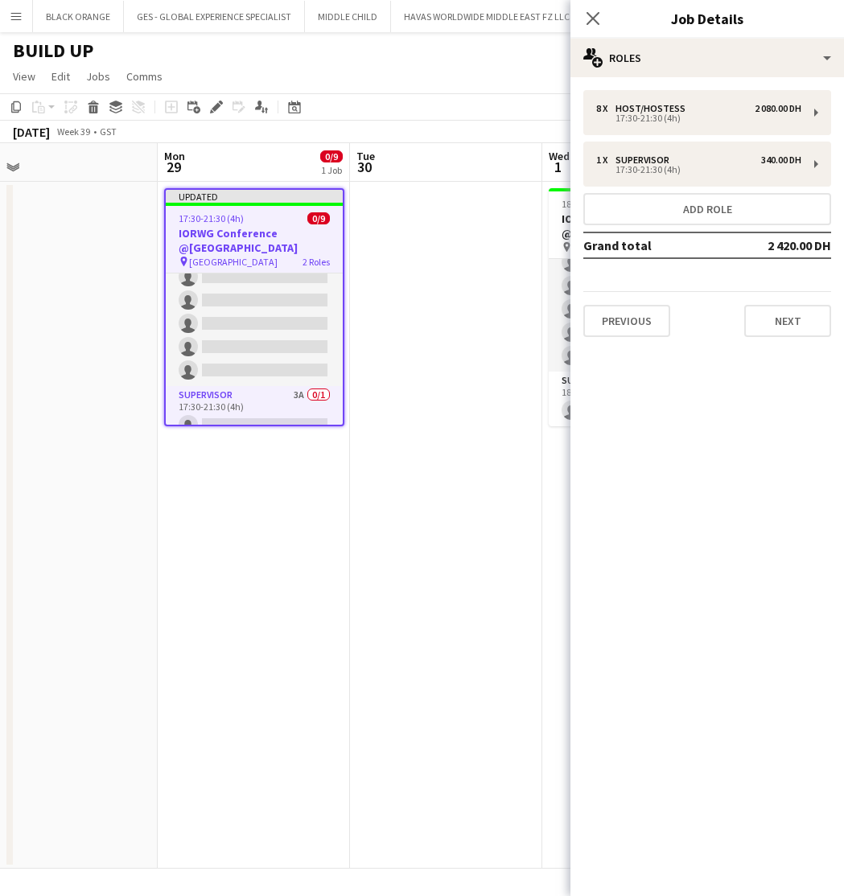
click at [446, 536] on app-date-cell at bounding box center [446, 525] width 192 height 687
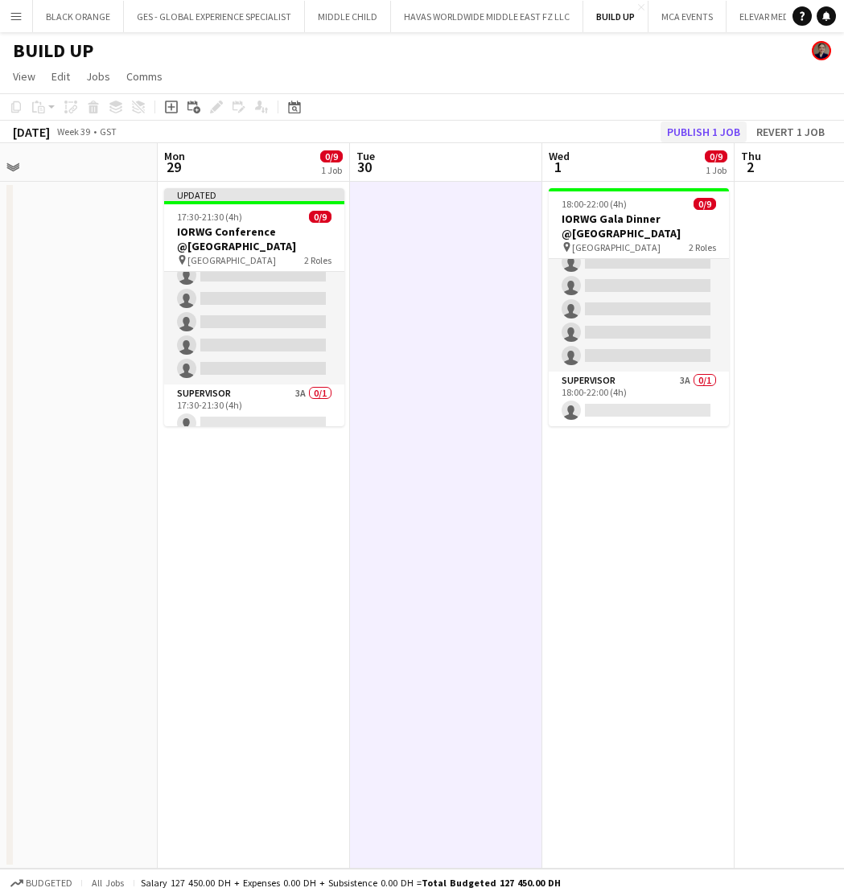
click at [698, 129] on button "Publish 1 job" at bounding box center [703, 131] width 86 height 21
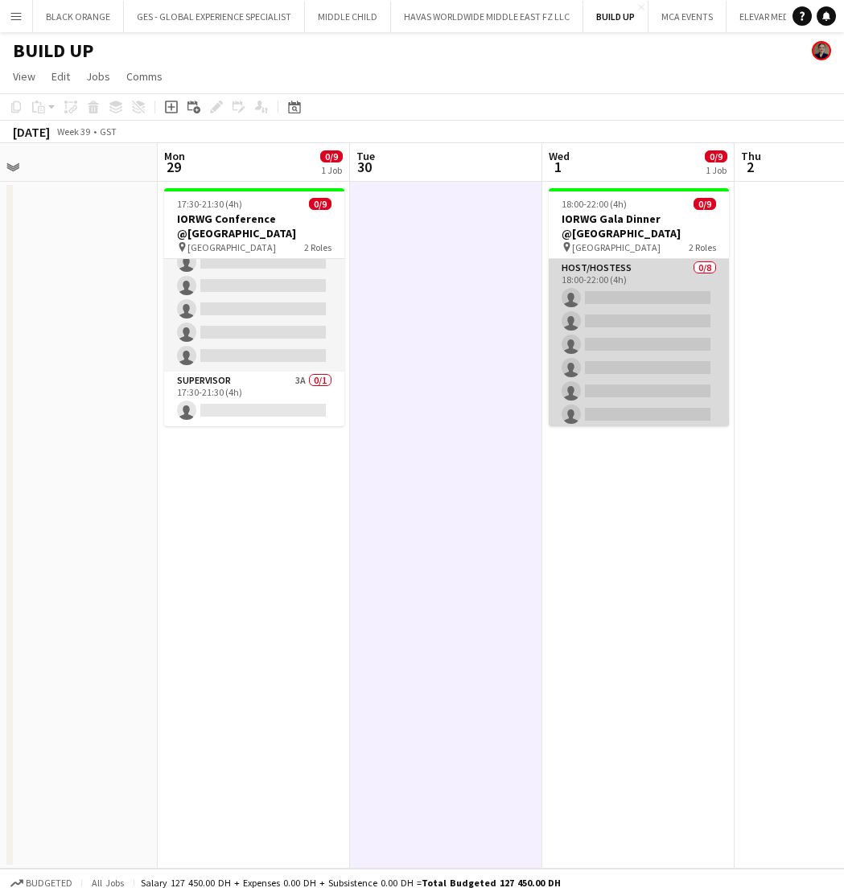
scroll to position [0, 0]
click at [667, 343] on app-card-role "Host/Hostess 0/8 18:00-22:00 (4h) single-neutral-actions single-neutral-actions…" at bounding box center [638, 368] width 180 height 218
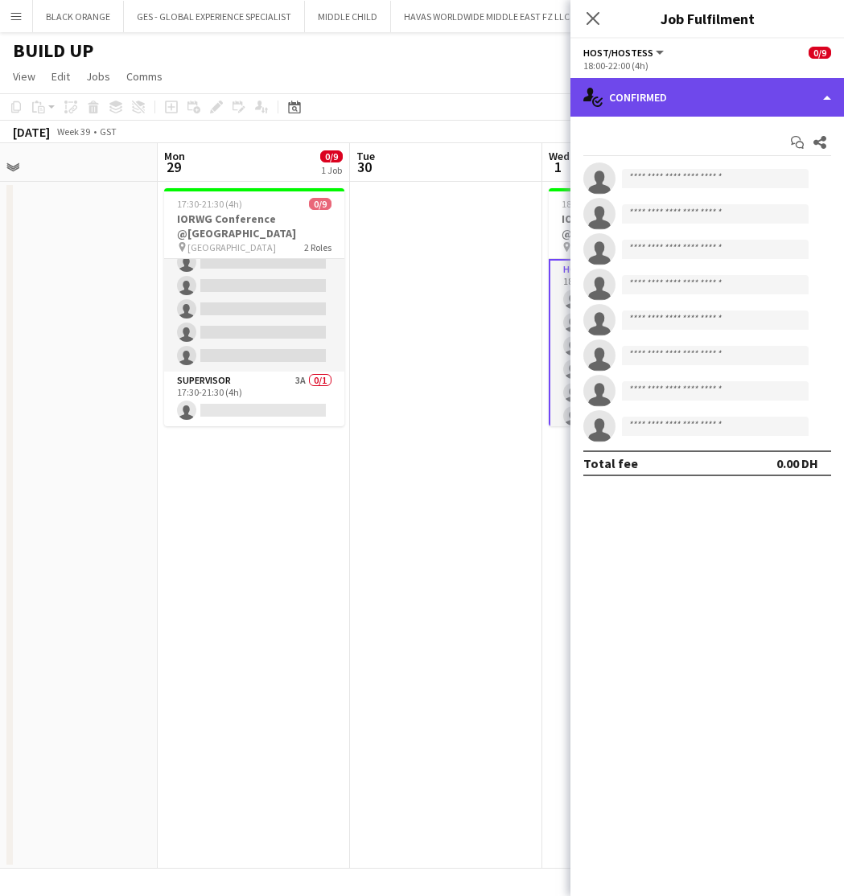
click at [688, 101] on div "single-neutral-actions-check-2 Confirmed" at bounding box center [706, 97] width 273 height 39
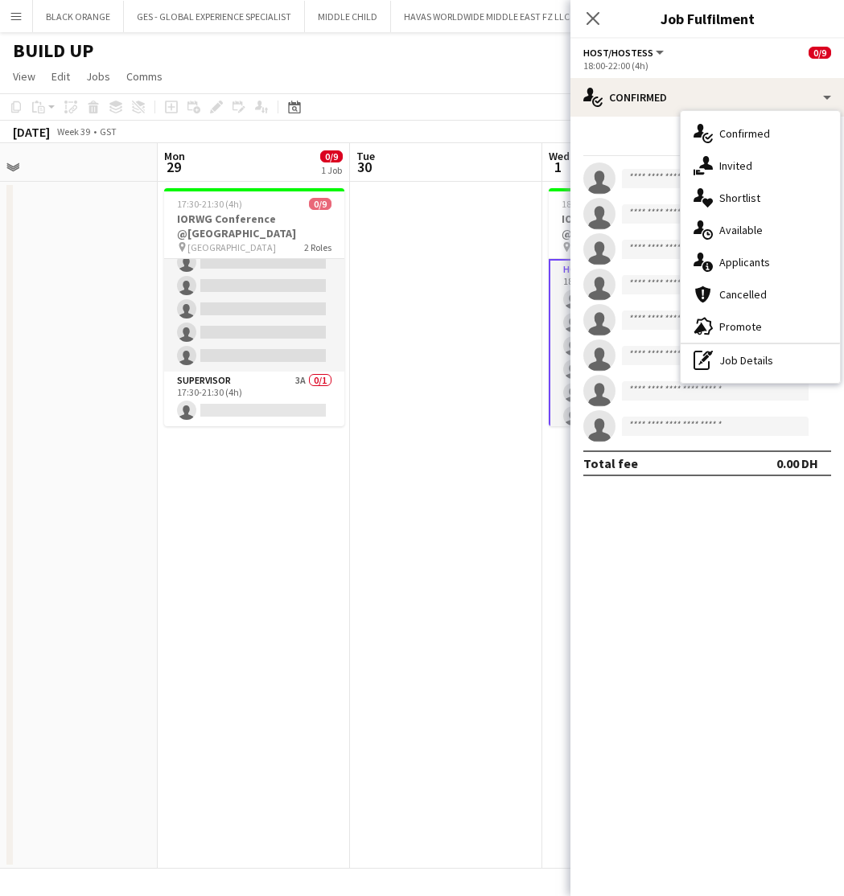
click at [453, 147] on app-board-header-date "Tue 30" at bounding box center [446, 162] width 192 height 39
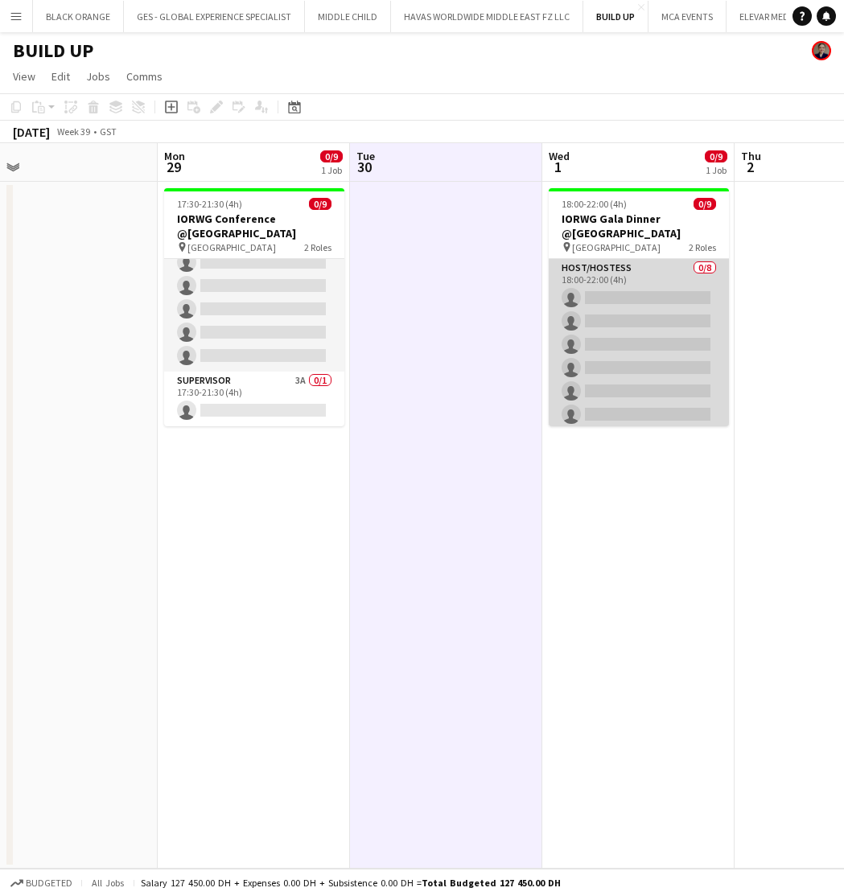
click at [631, 360] on app-card-role "Host/Hostess 0/8 18:00-22:00 (4h) single-neutral-actions single-neutral-actions…" at bounding box center [638, 368] width 180 height 218
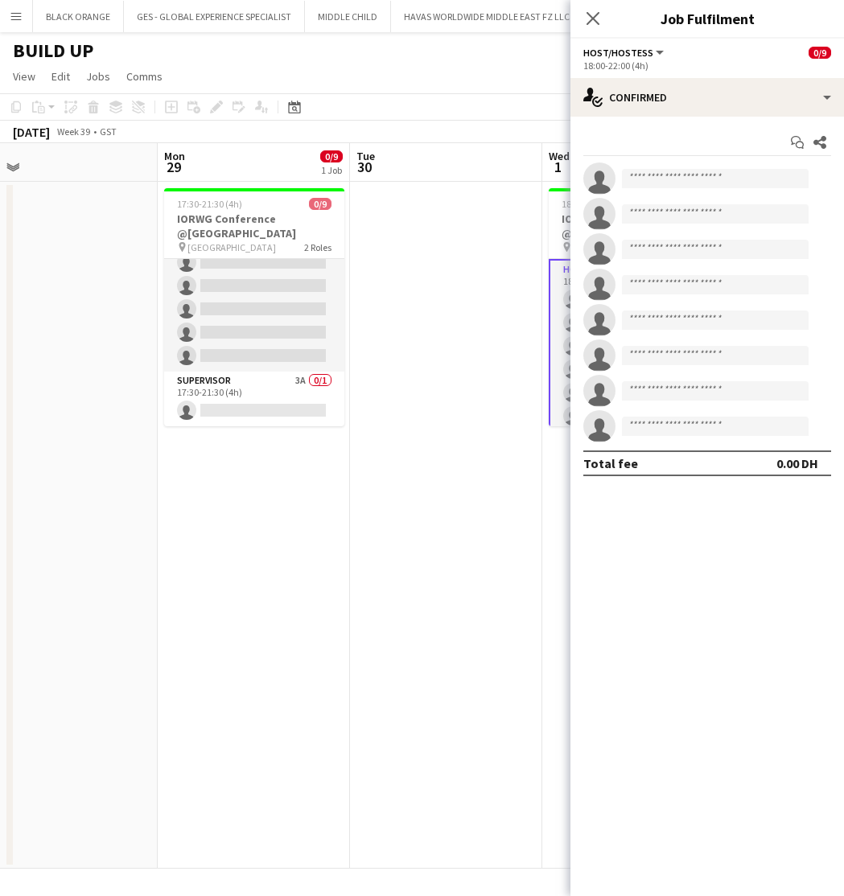
click at [449, 263] on app-date-cell at bounding box center [446, 525] width 192 height 687
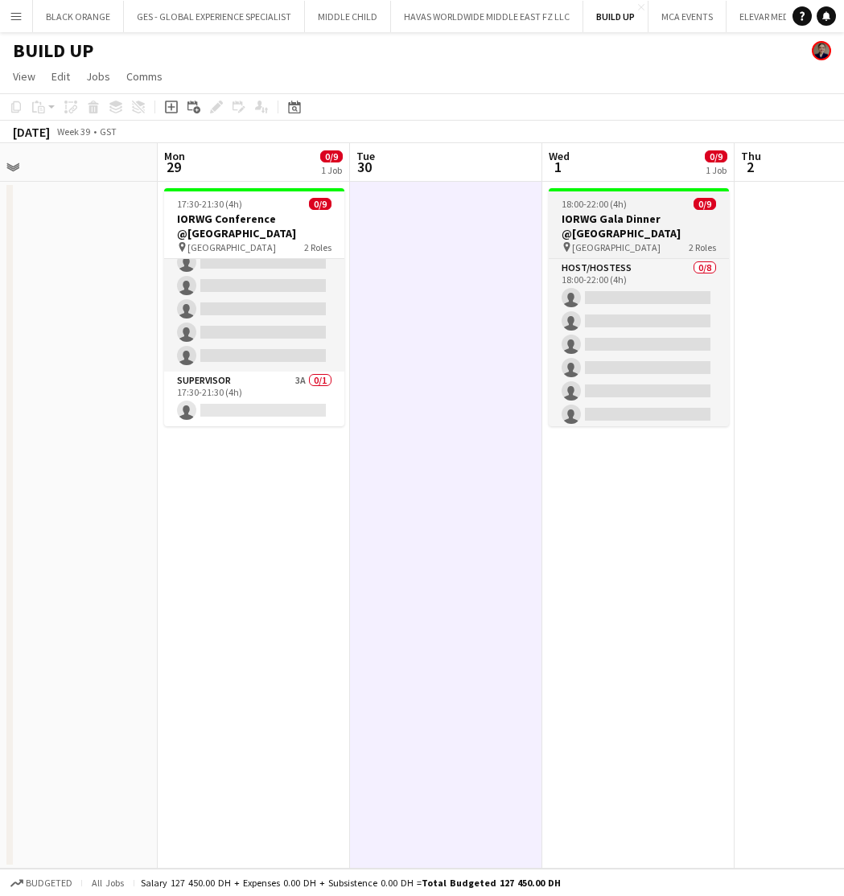
click at [592, 246] on span "[GEOGRAPHIC_DATA]" at bounding box center [616, 247] width 88 height 12
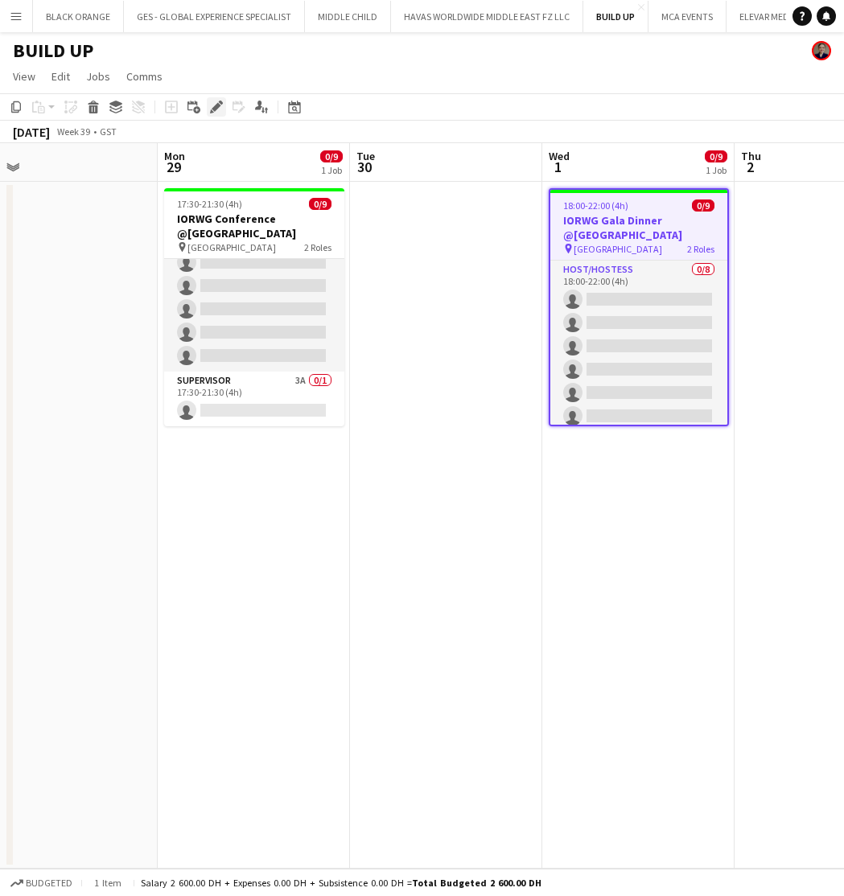
click at [216, 105] on icon at bounding box center [215, 107] width 9 height 9
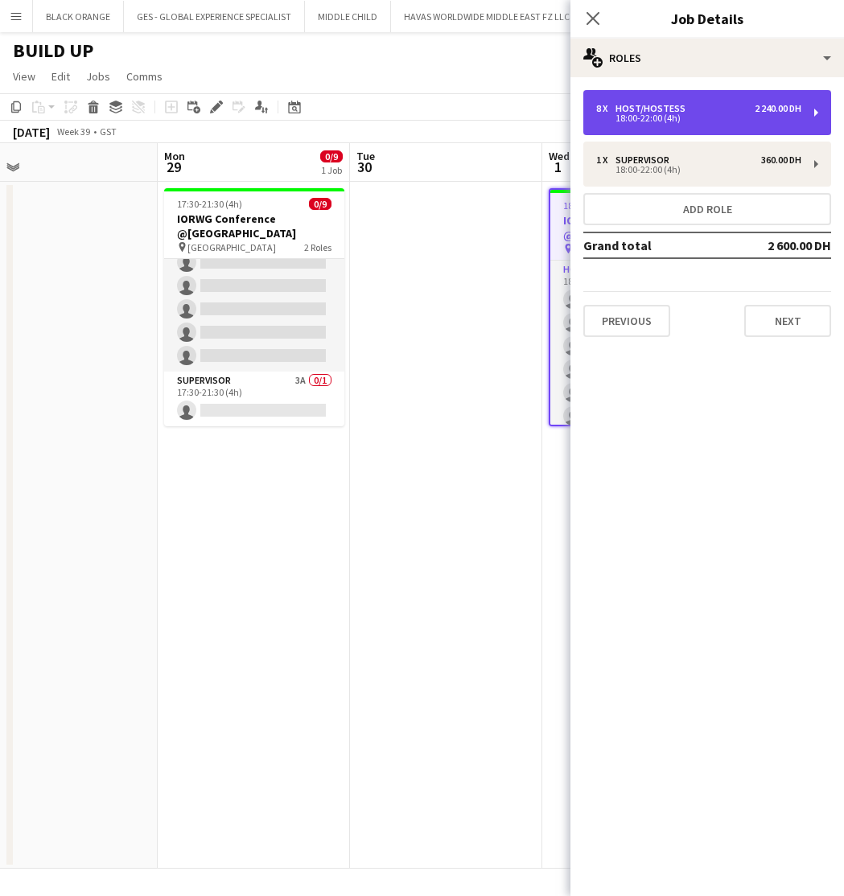
click at [770, 117] on div "18:00-22:00 (4h)" at bounding box center [698, 118] width 205 height 8
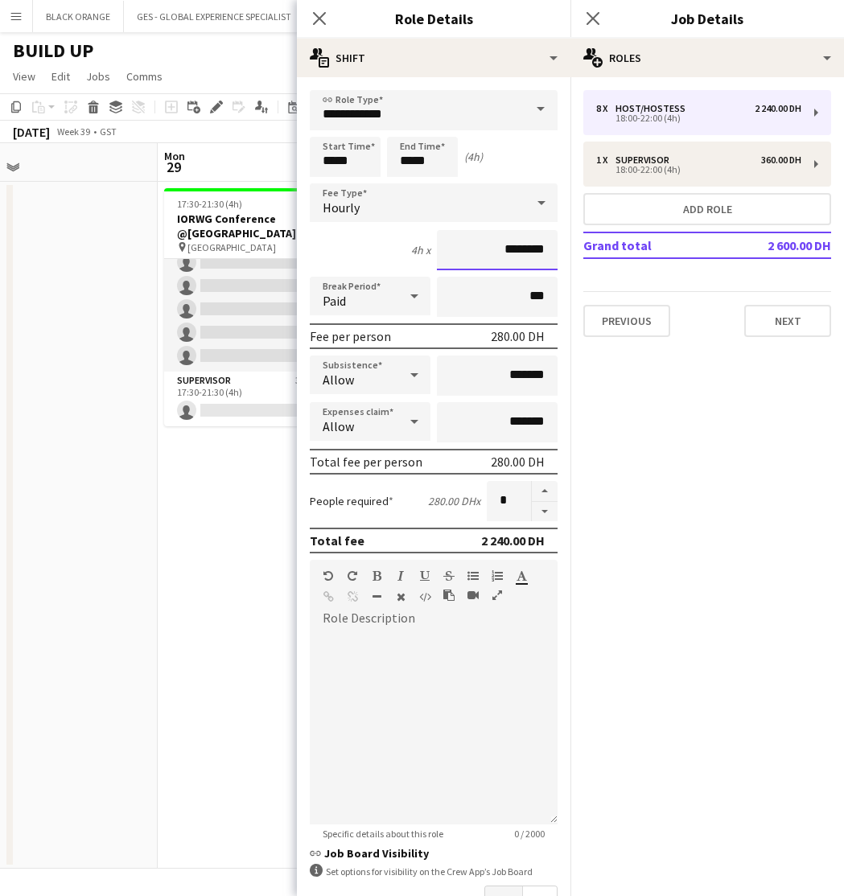
drag, startPoint x: 509, startPoint y: 252, endPoint x: 467, endPoint y: 251, distance: 41.8
click at [467, 251] on input "********" at bounding box center [497, 250] width 121 height 40
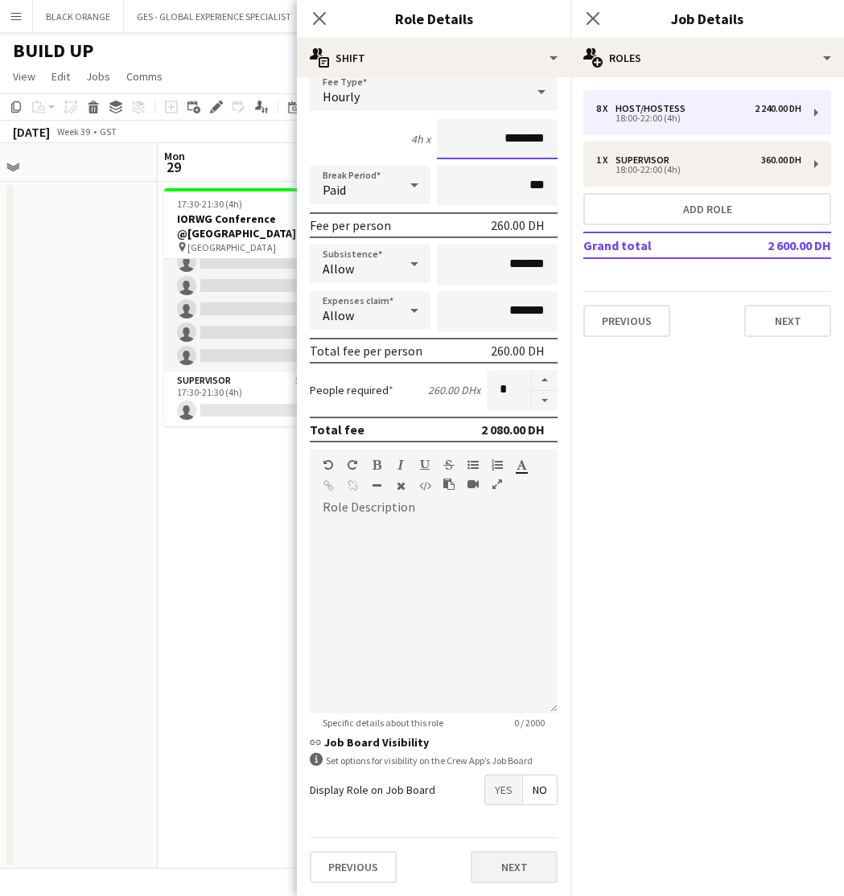
scroll to position [111, 0]
type input "********"
click at [519, 864] on button "Next" at bounding box center [513, 867] width 87 height 32
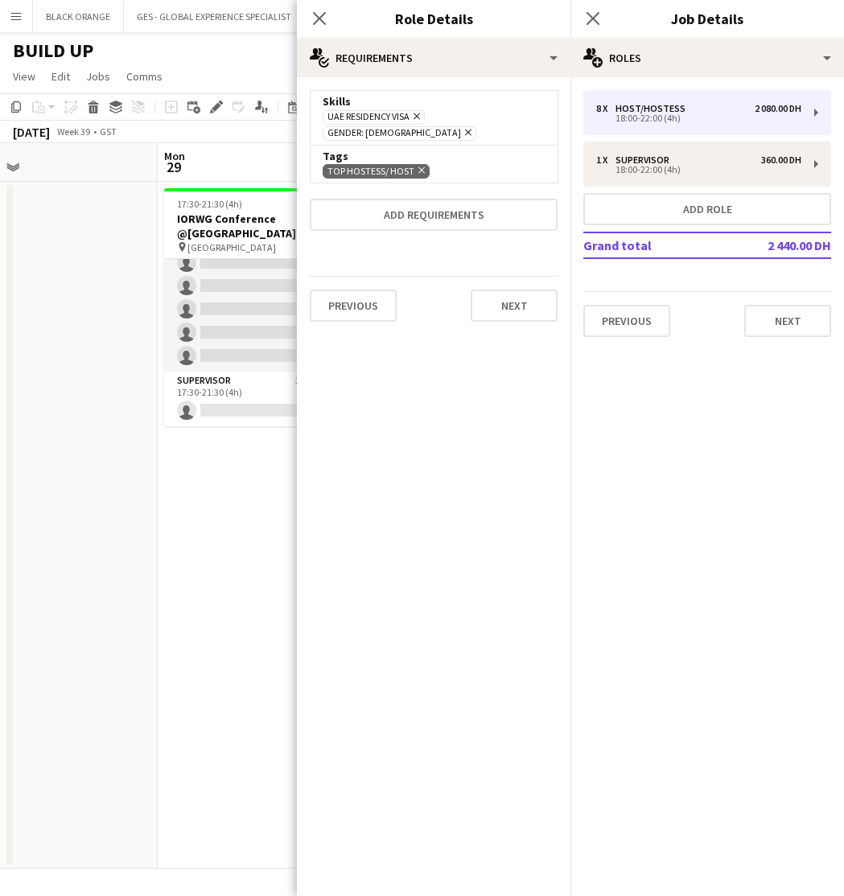
click at [471, 127] on icon "Remove" at bounding box center [466, 132] width 10 height 10
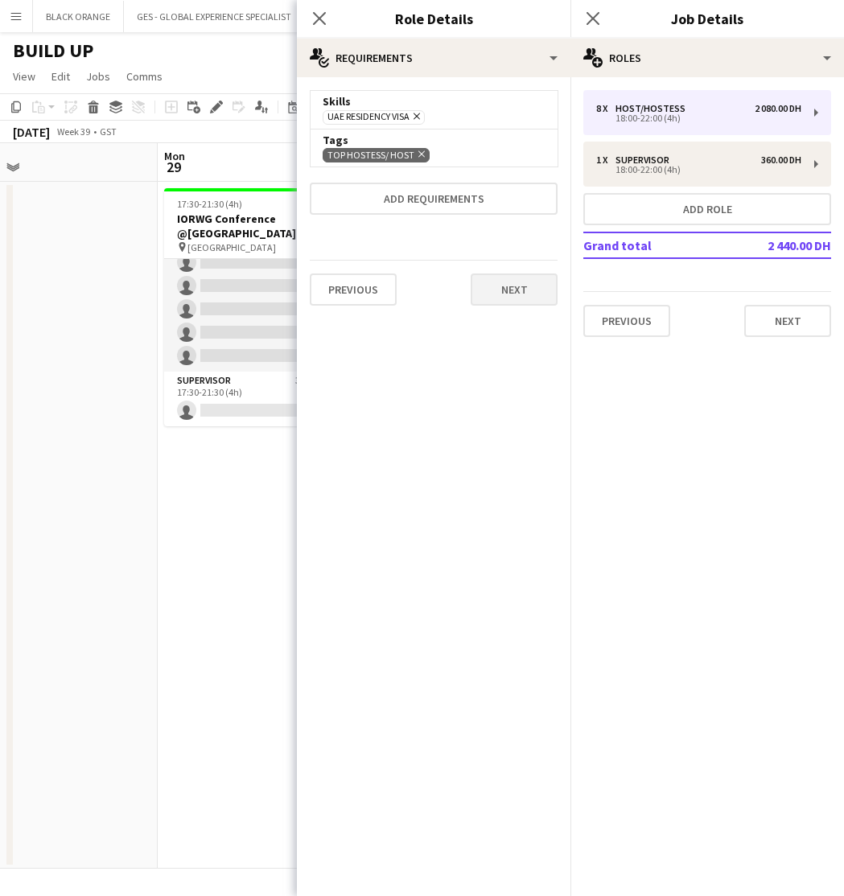
click at [516, 289] on button "Next" at bounding box center [513, 289] width 87 height 32
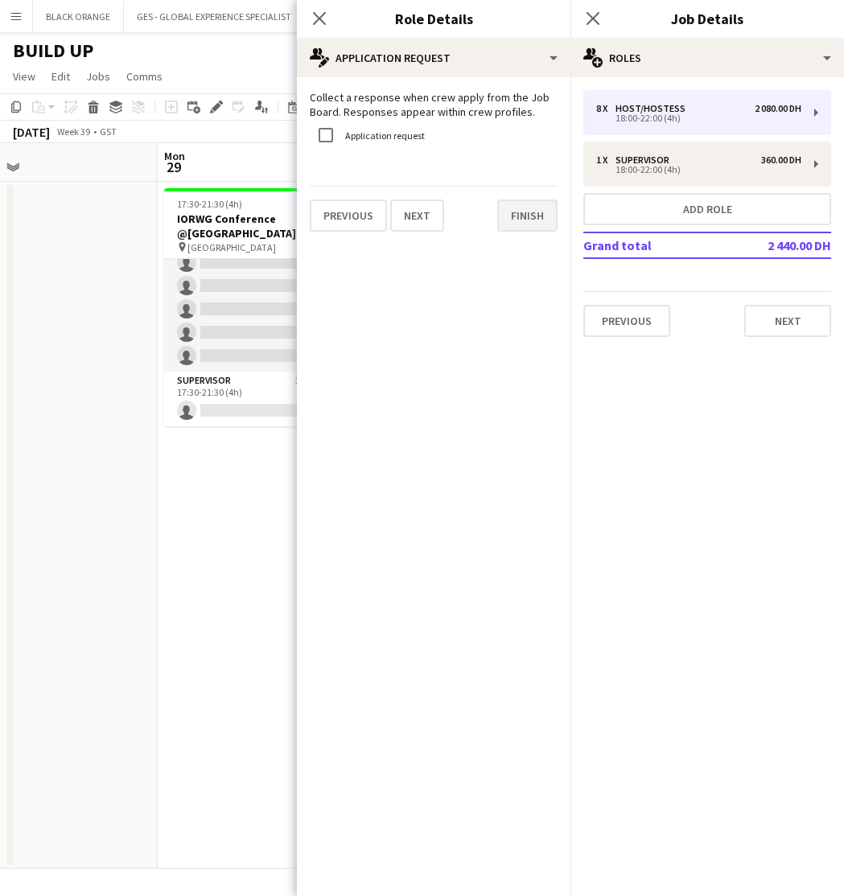
click at [526, 220] on button "Finish" at bounding box center [527, 215] width 60 height 32
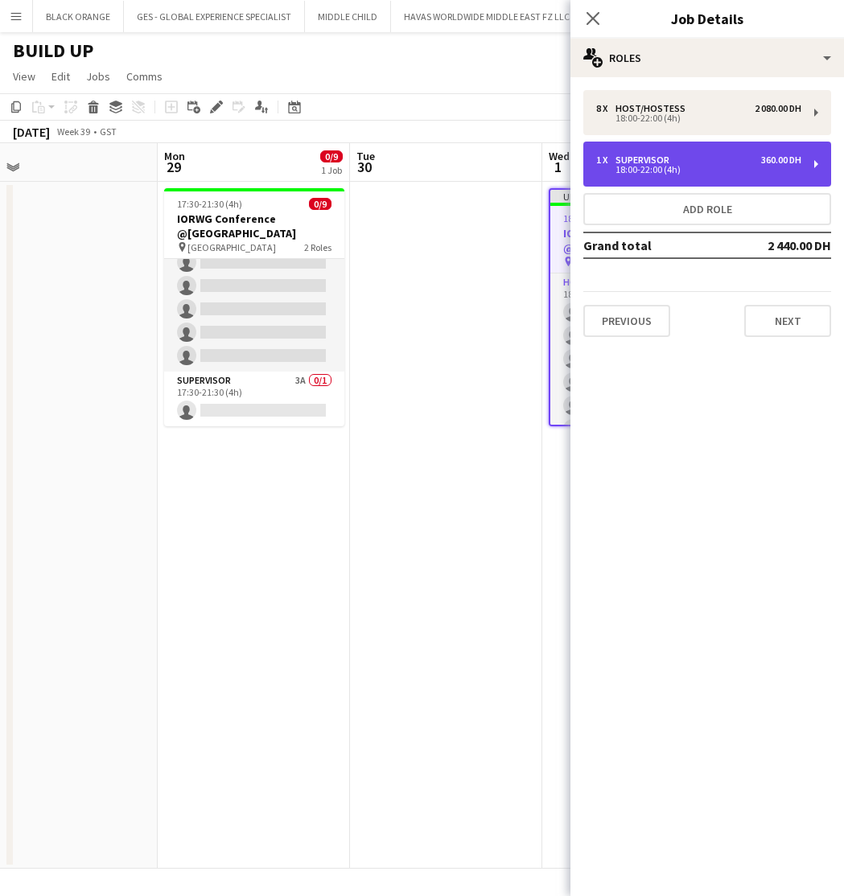
click at [699, 166] on div "18:00-22:00 (4h)" at bounding box center [698, 170] width 205 height 8
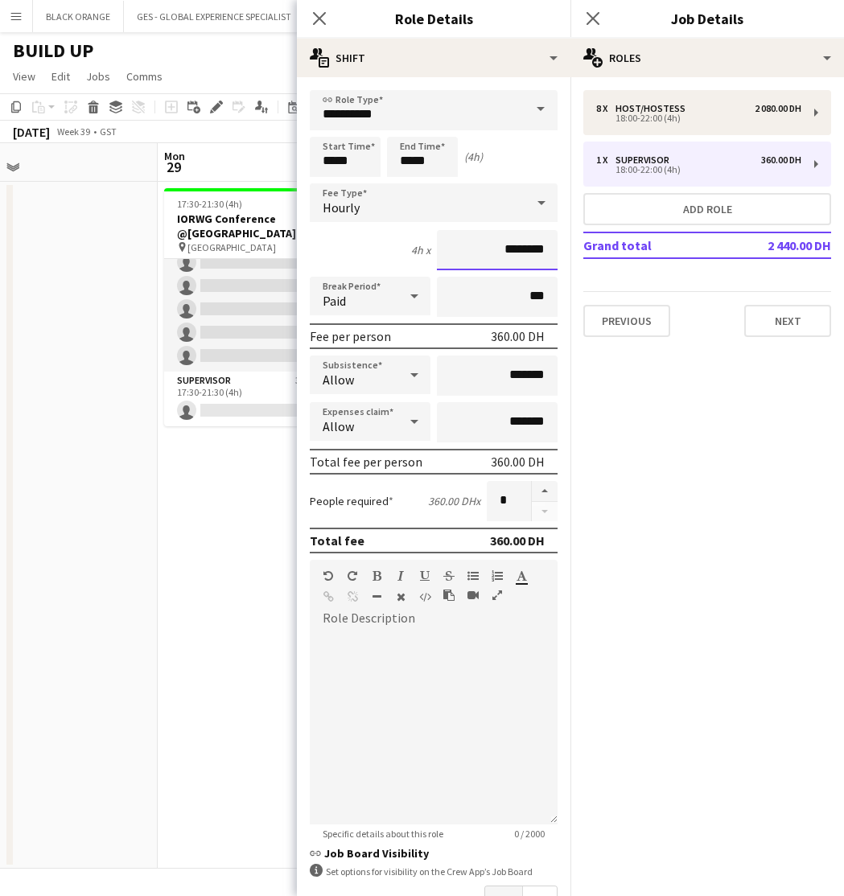
drag, startPoint x: 511, startPoint y: 249, endPoint x: 443, endPoint y: 251, distance: 67.6
click at [443, 251] on input "********" at bounding box center [497, 250] width 121 height 40
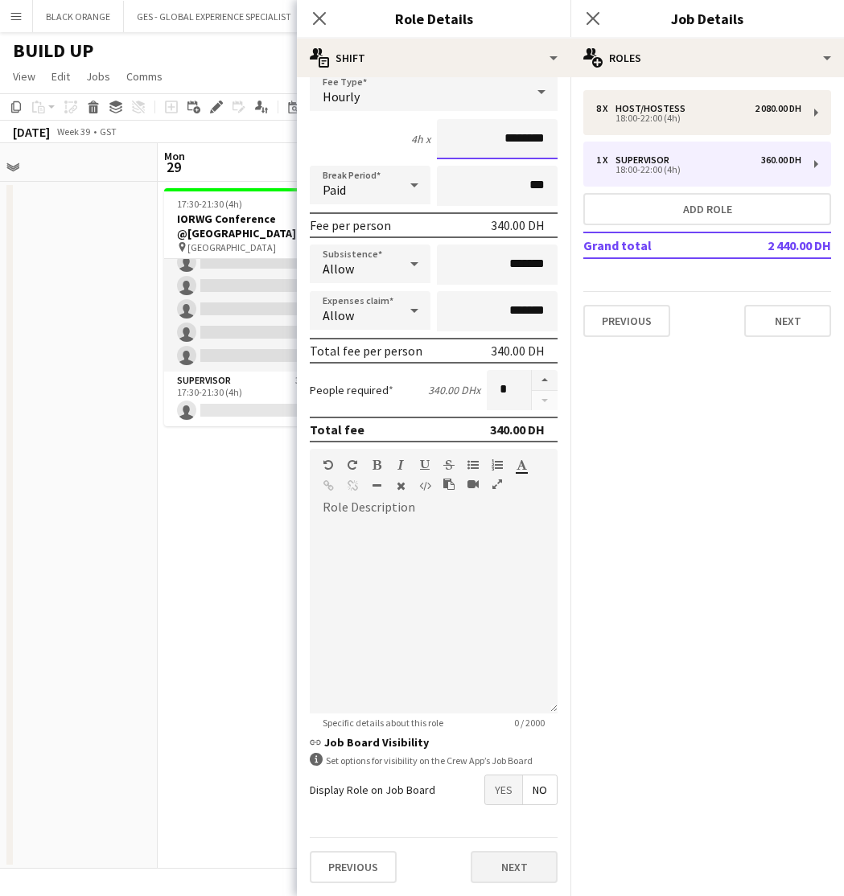
scroll to position [111, 0]
type input "********"
click at [495, 875] on button "Next" at bounding box center [513, 867] width 87 height 32
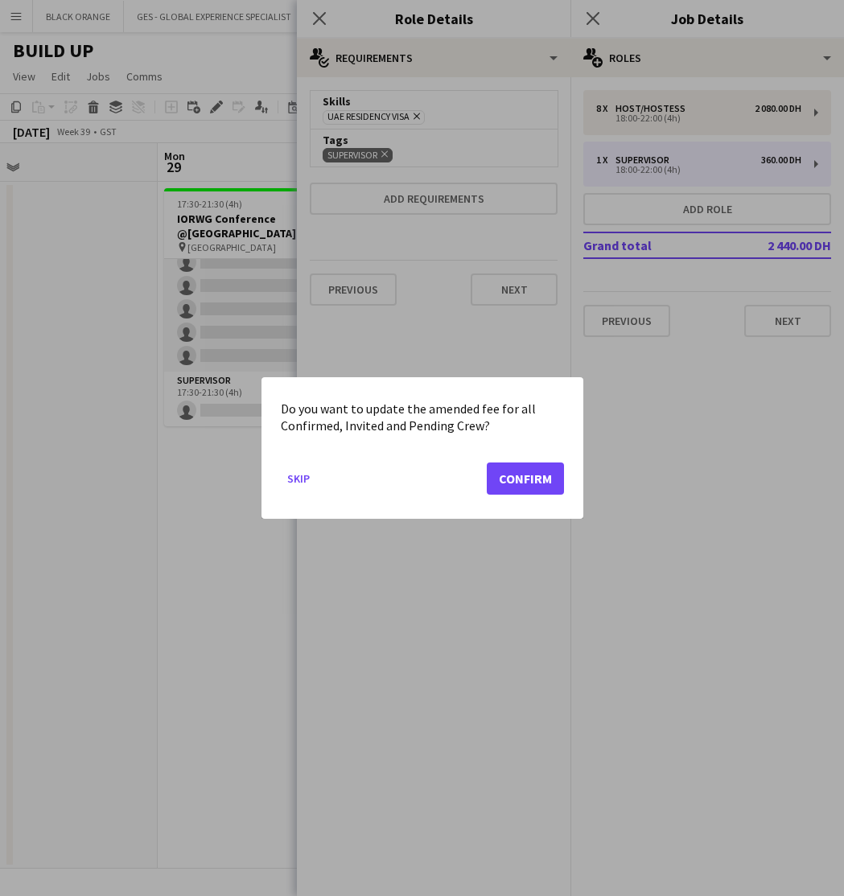
click at [523, 480] on button "Confirm" at bounding box center [524, 478] width 77 height 32
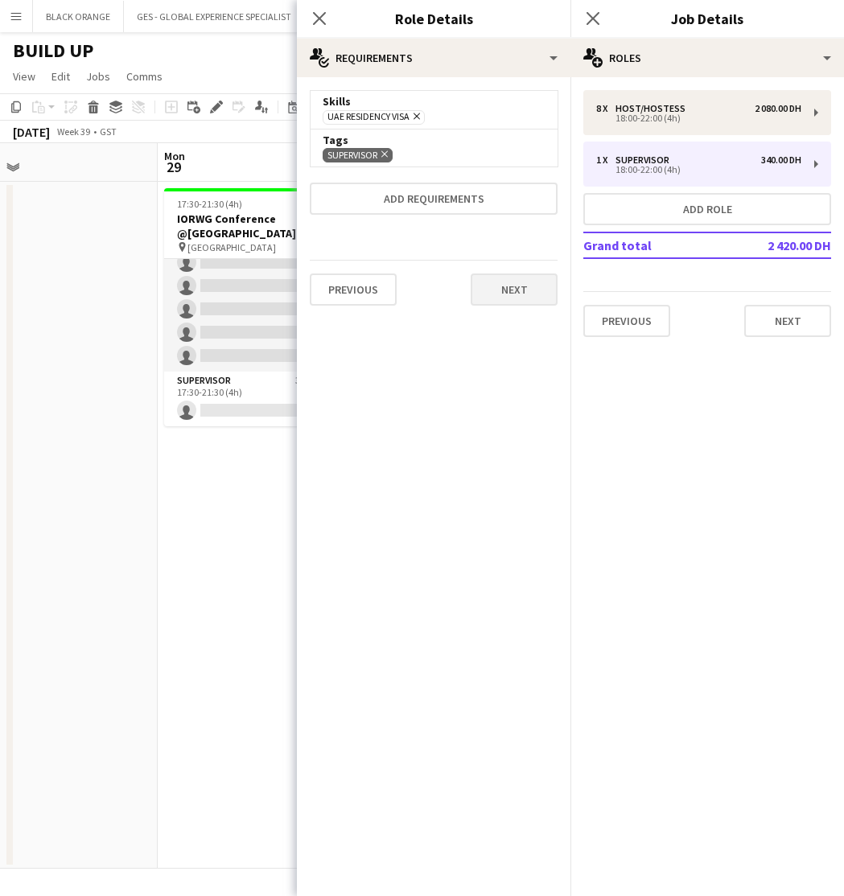
click at [516, 296] on button "Next" at bounding box center [513, 289] width 87 height 32
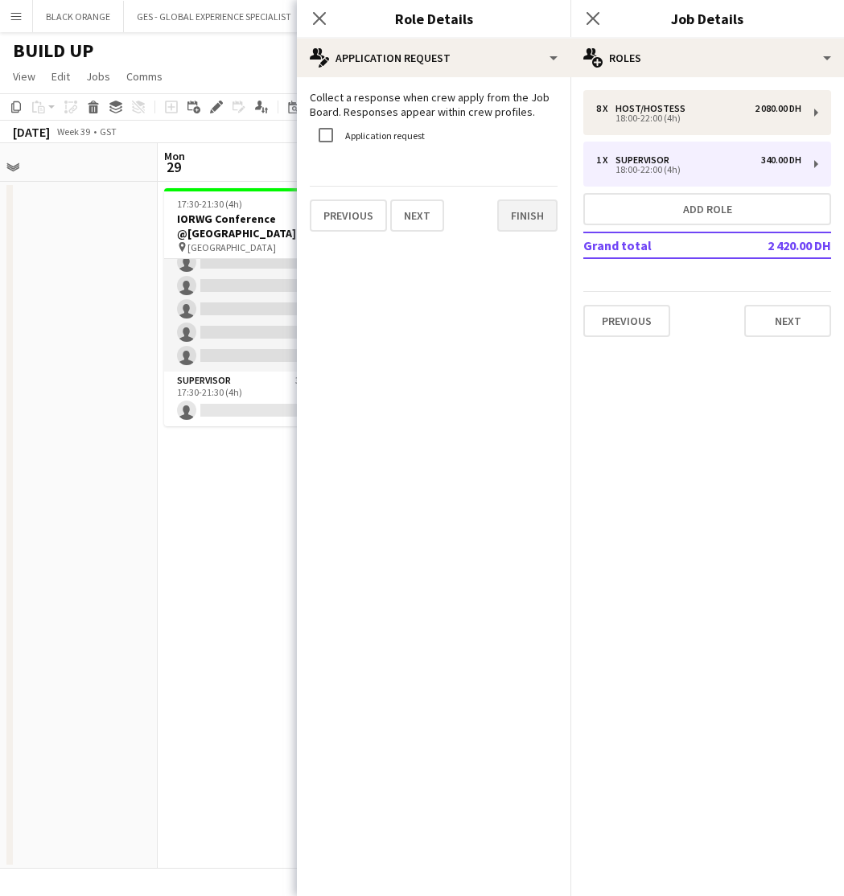
click at [532, 216] on button "Finish" at bounding box center [527, 215] width 60 height 32
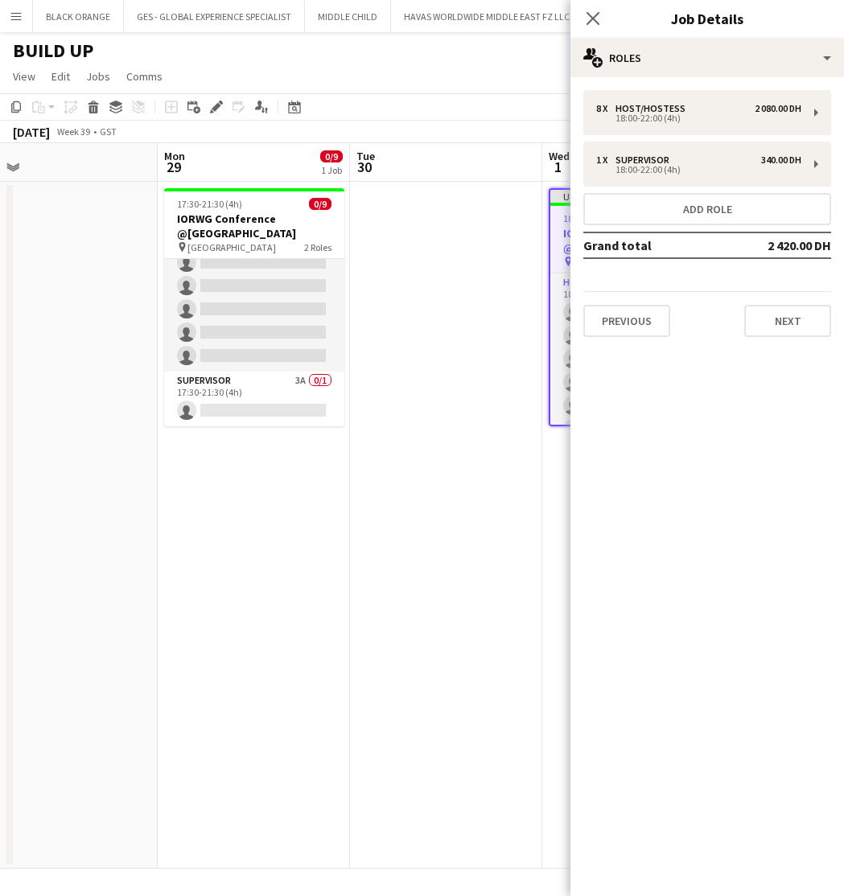
click at [421, 514] on app-date-cell at bounding box center [446, 525] width 192 height 687
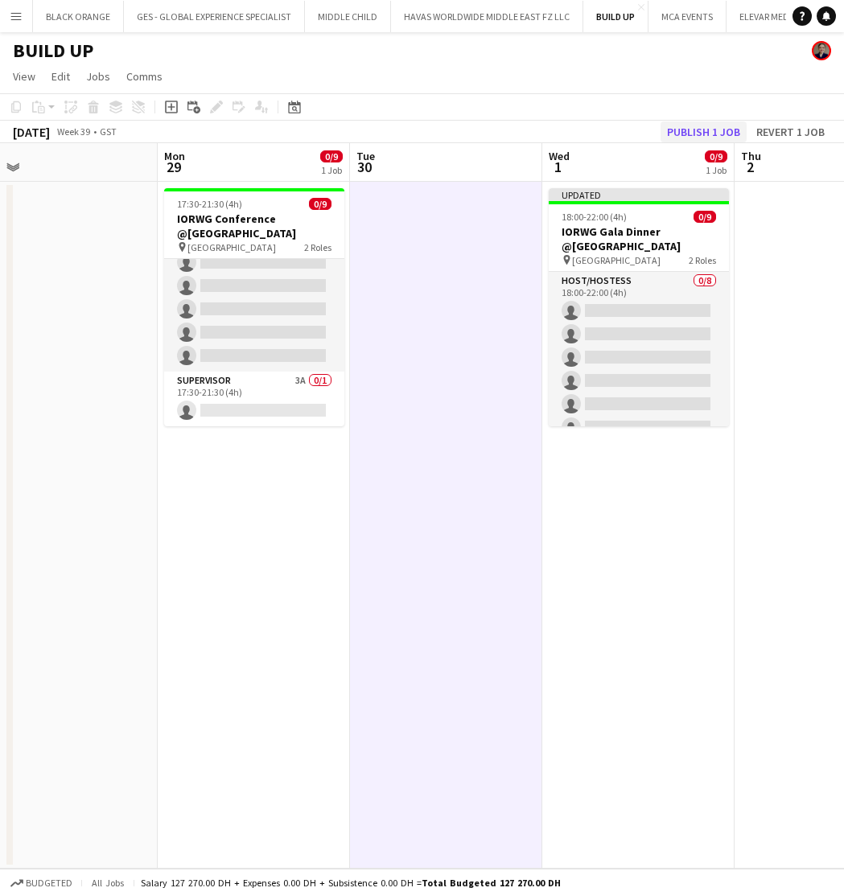
click at [706, 128] on button "Publish 1 job" at bounding box center [703, 131] width 86 height 21
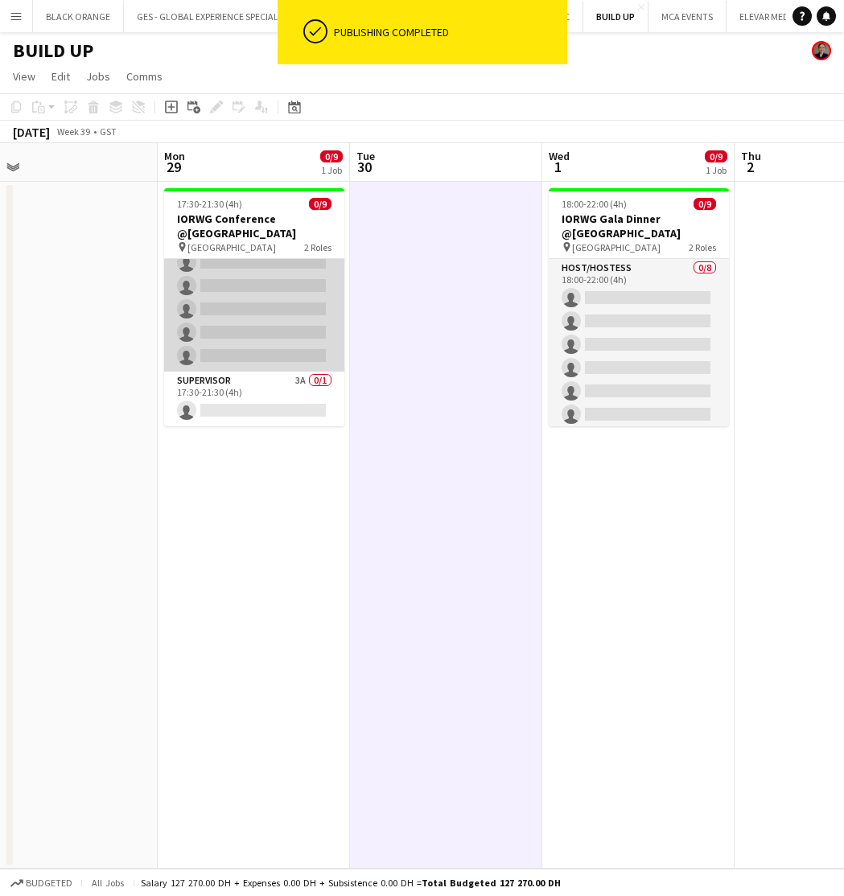
click at [240, 292] on app-card-role "Host/Hostess 22A 0/8 17:30-21:30 (4h) single-neutral-actions single-neutral-act…" at bounding box center [254, 263] width 180 height 218
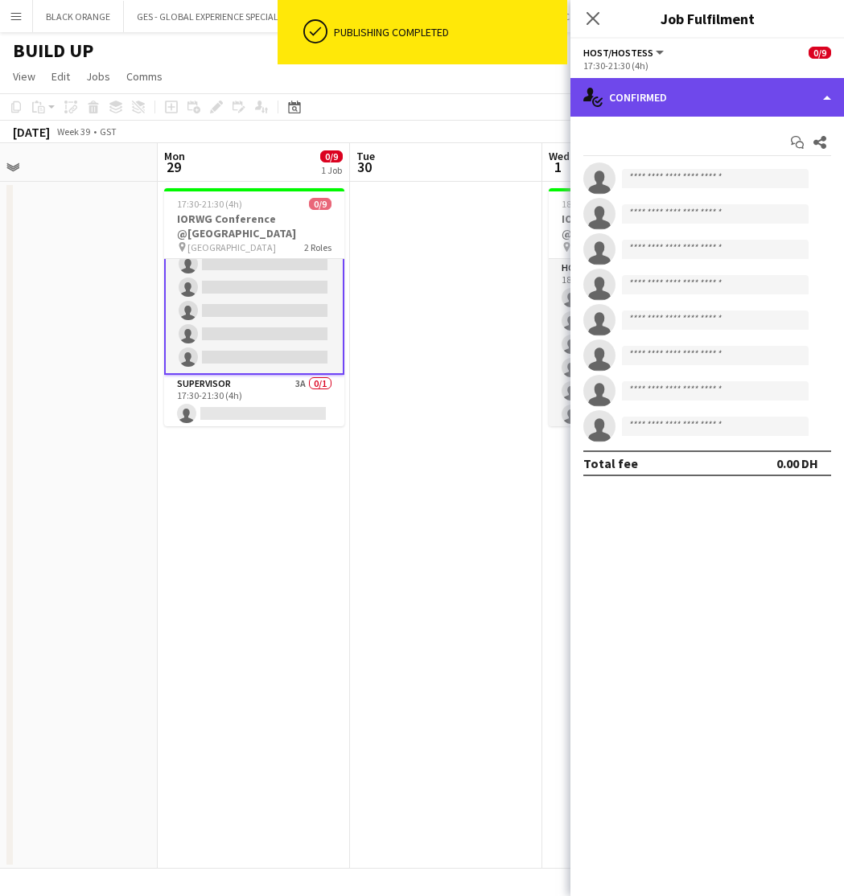
click at [795, 81] on div "single-neutral-actions-check-2 Confirmed" at bounding box center [706, 97] width 273 height 39
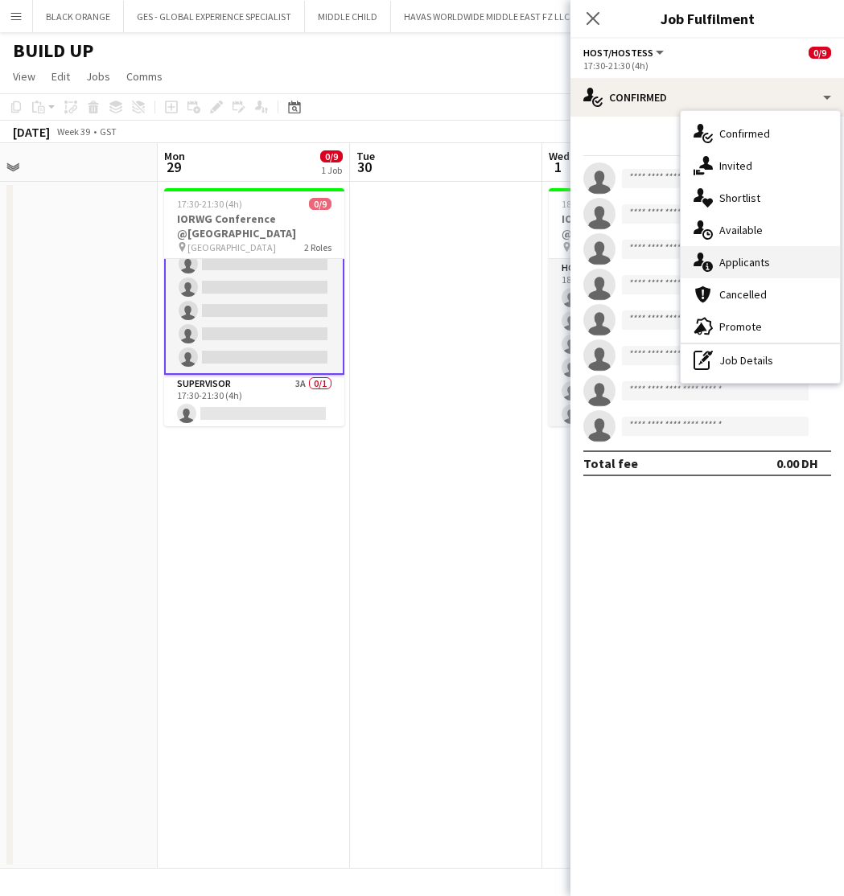
click at [750, 266] on span "Applicants" at bounding box center [744, 262] width 51 height 14
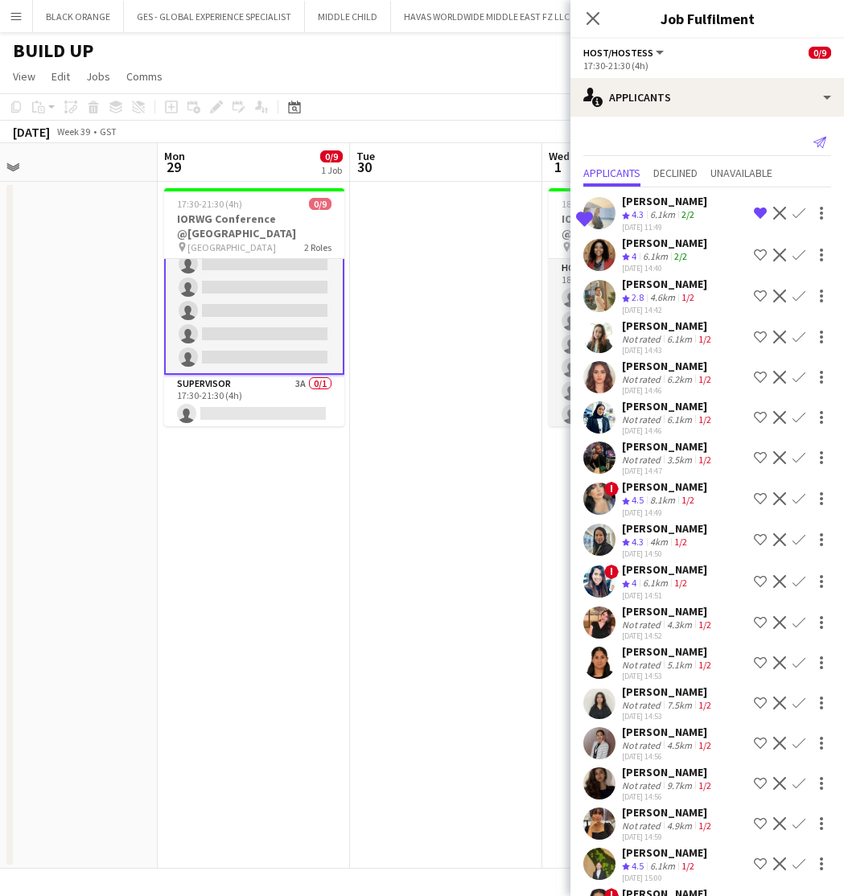
click at [815, 136] on icon "Send notification" at bounding box center [819, 142] width 13 height 13
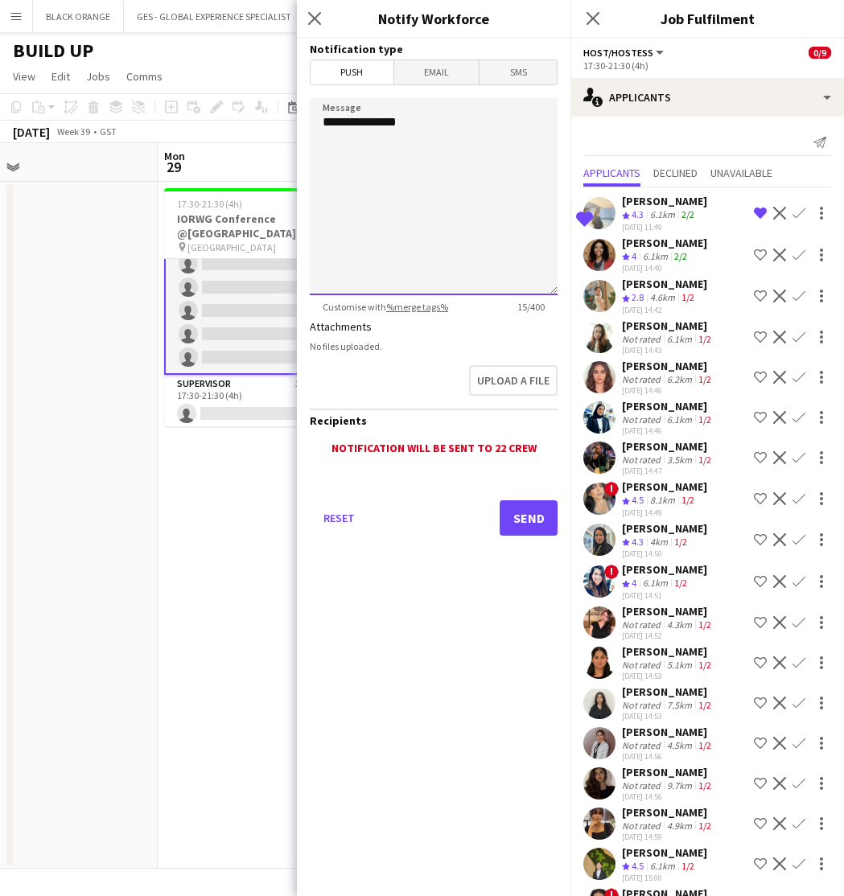
click at [433, 183] on textarea "**********" at bounding box center [434, 196] width 248 height 197
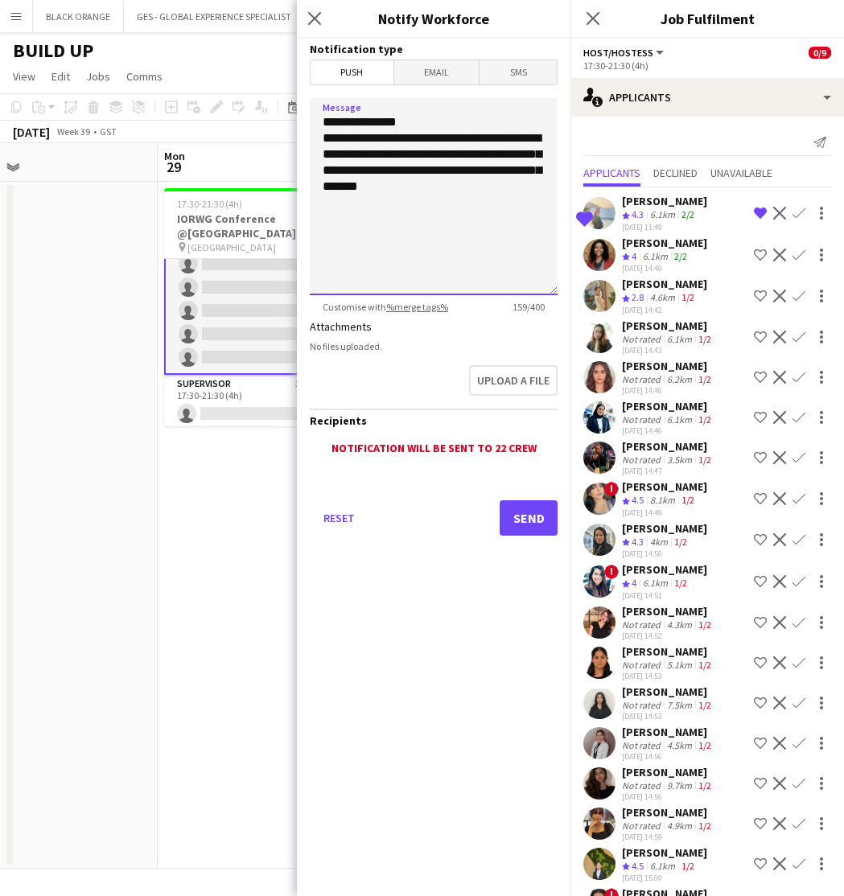
click at [415, 187] on textarea "**********" at bounding box center [434, 196] width 248 height 197
click at [489, 187] on textarea "**********" at bounding box center [434, 196] width 248 height 197
type textarea "**********"
click at [519, 515] on button "Send" at bounding box center [528, 517] width 58 height 35
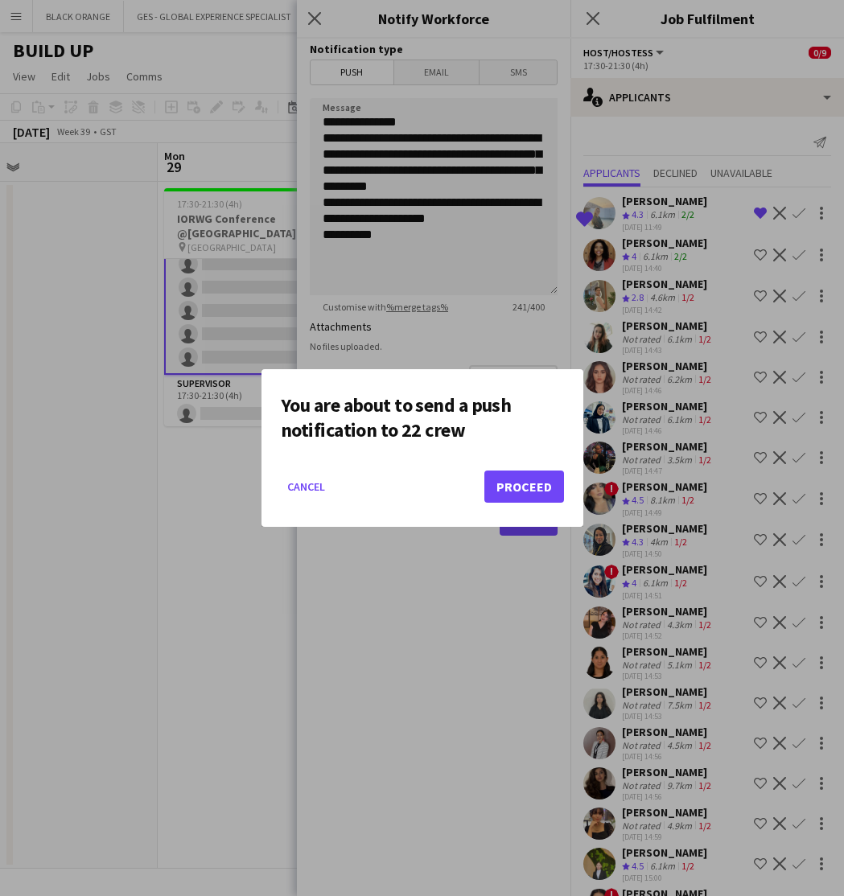
click at [518, 486] on button "Proceed" at bounding box center [524, 486] width 80 height 32
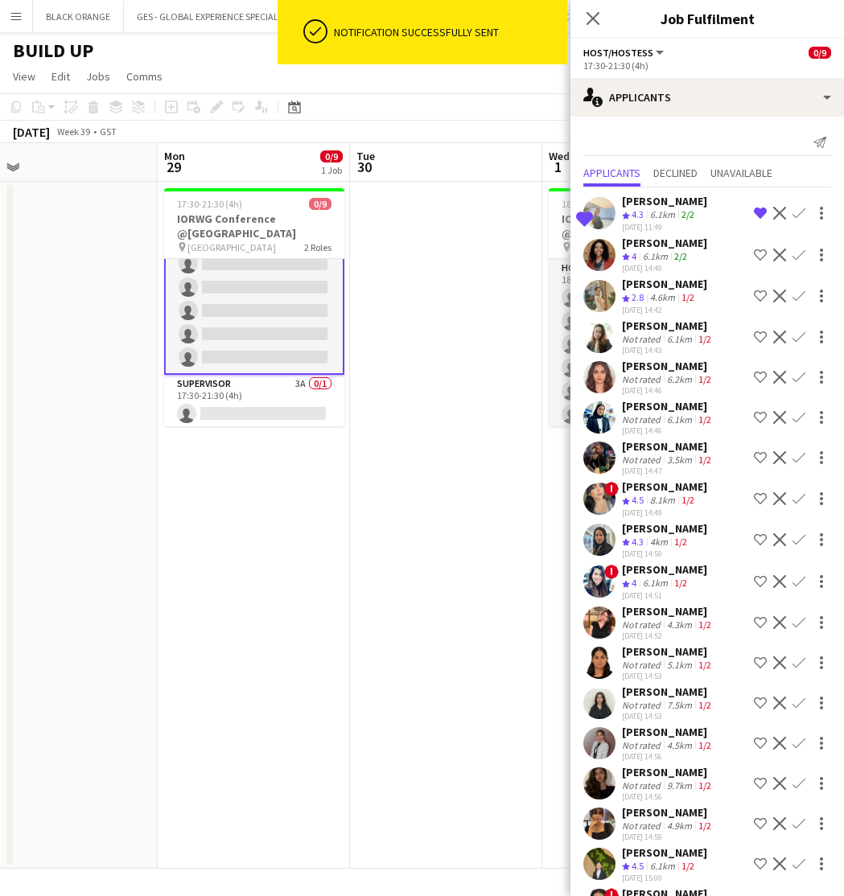
click at [468, 319] on app-date-cell at bounding box center [446, 525] width 192 height 687
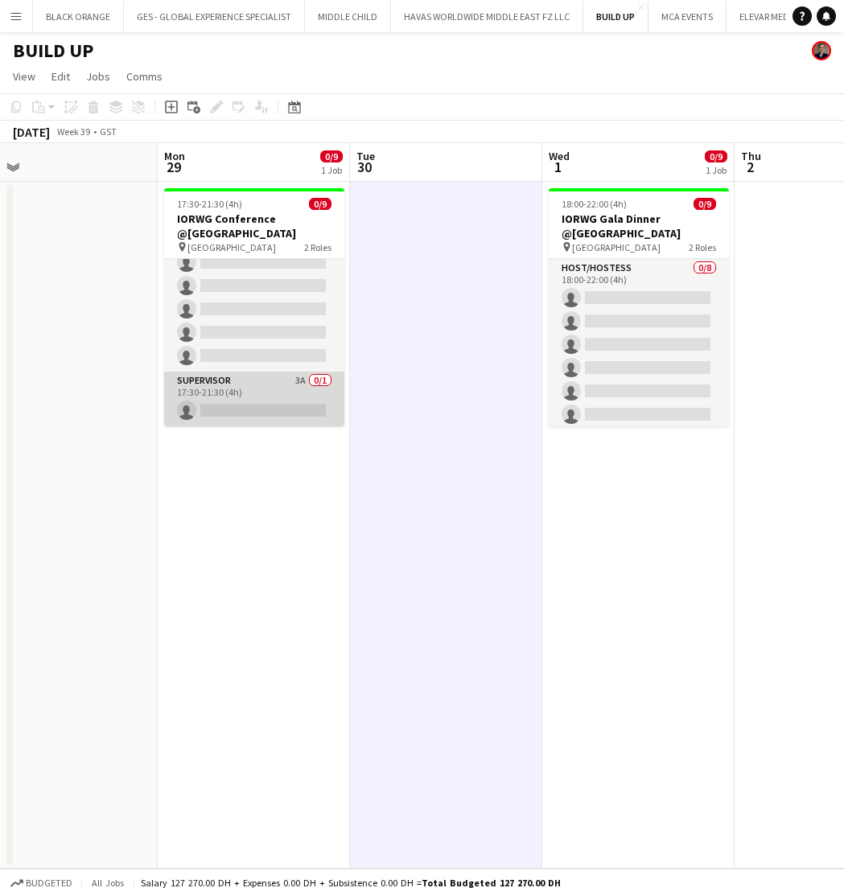
click at [271, 404] on app-card-role "Supervisor 3A 0/1 17:30-21:30 (4h) single-neutral-actions" at bounding box center [254, 399] width 180 height 55
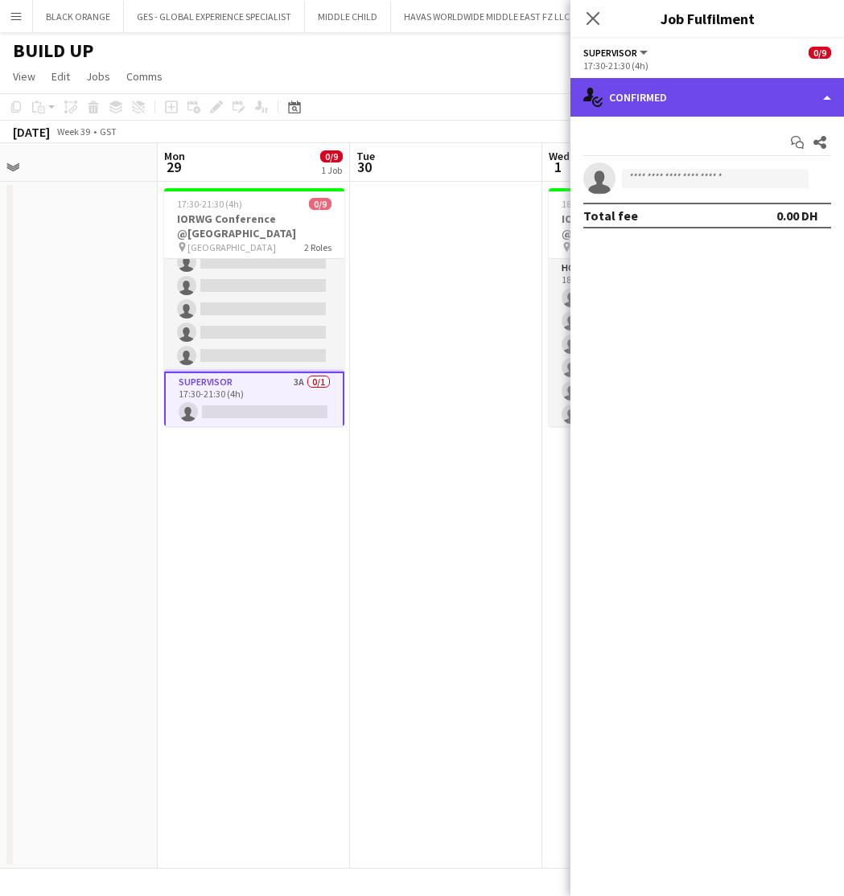
click at [726, 101] on div "single-neutral-actions-check-2 Confirmed" at bounding box center [706, 97] width 273 height 39
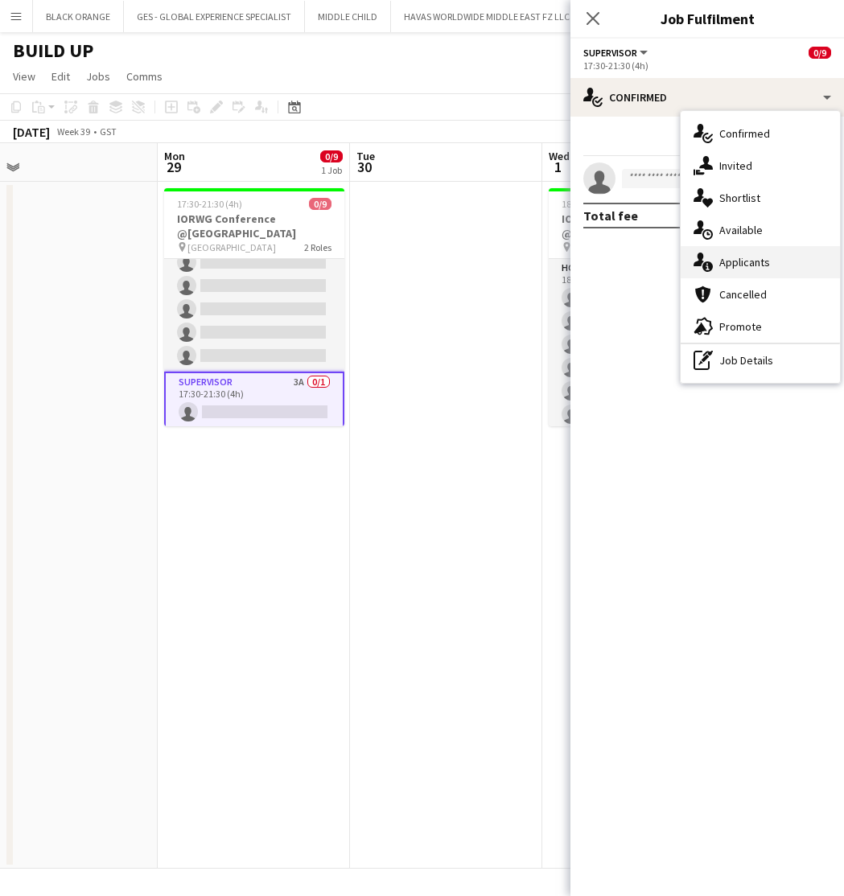
click at [745, 269] on div "single-neutral-actions-information Applicants" at bounding box center [759, 262] width 159 height 32
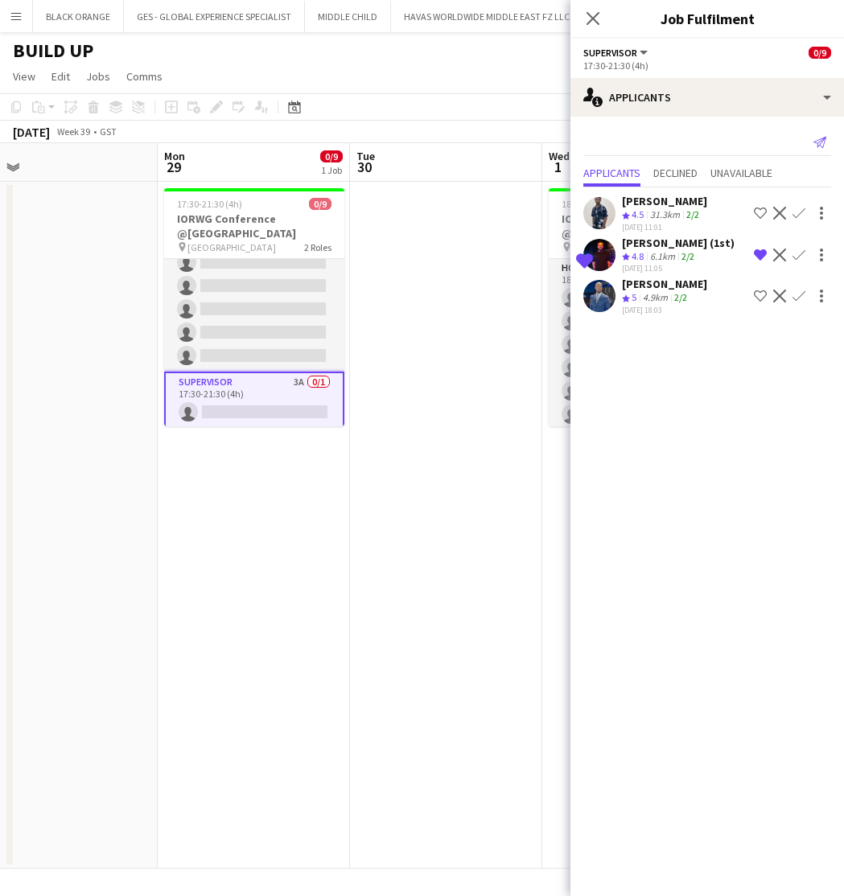
click at [818, 148] on icon "Send notification" at bounding box center [819, 142] width 13 height 13
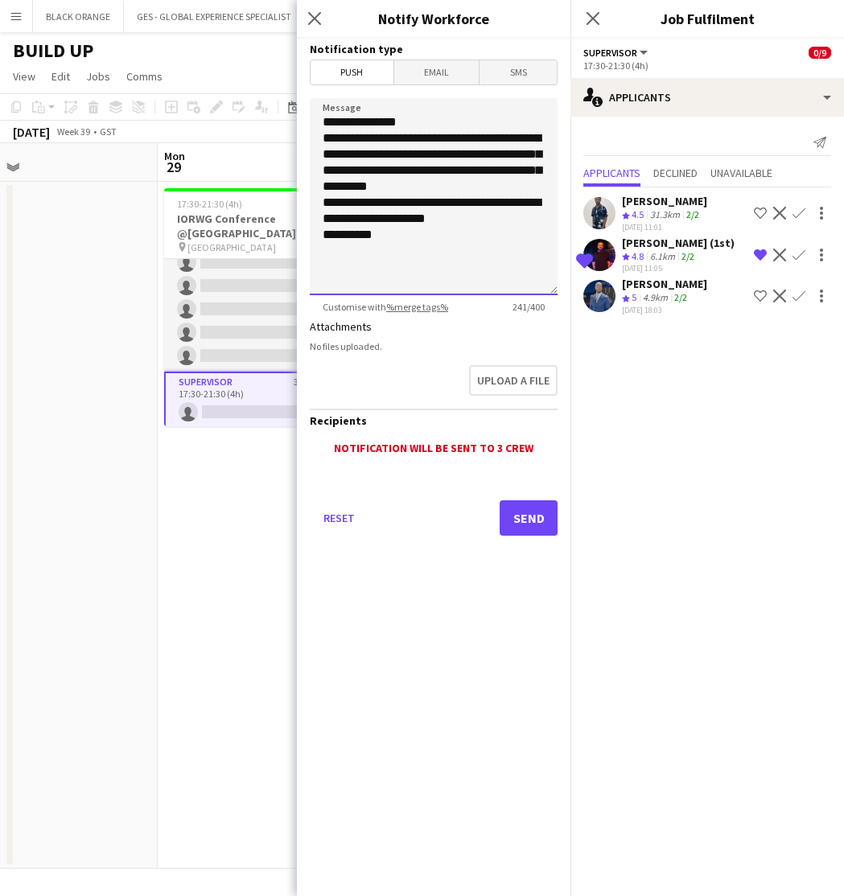
click at [362, 188] on textarea "**********" at bounding box center [434, 196] width 248 height 197
click at [390, 188] on textarea "**********" at bounding box center [434, 196] width 248 height 197
type textarea "**********"
click at [520, 519] on button "Send" at bounding box center [528, 517] width 58 height 35
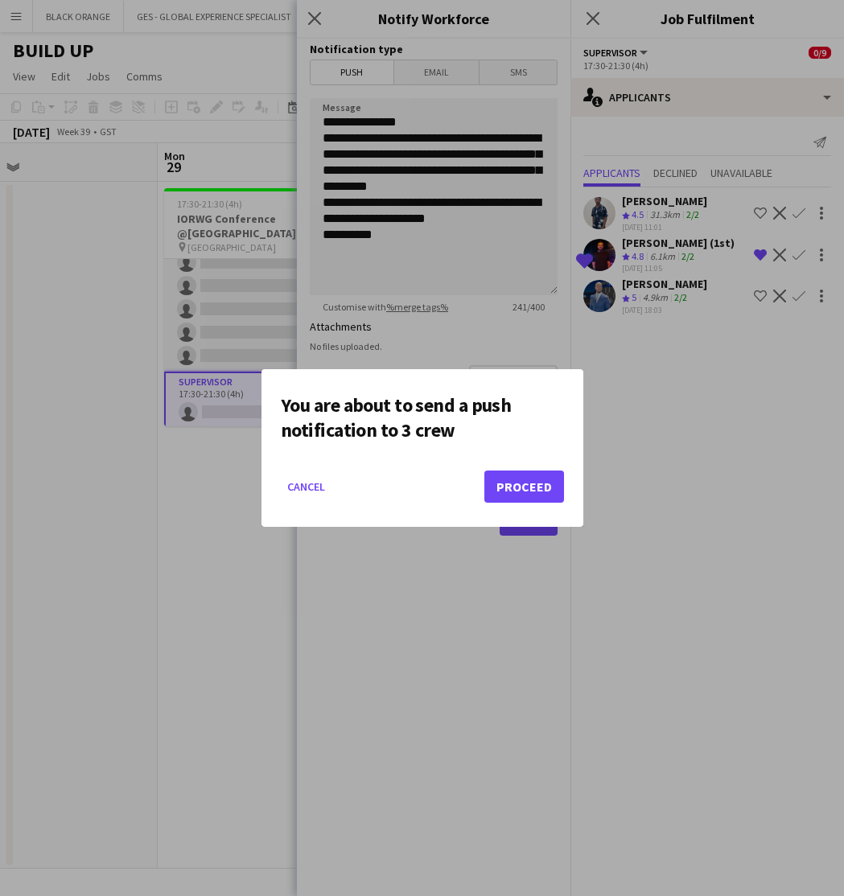
click at [510, 494] on button "Proceed" at bounding box center [524, 486] width 80 height 32
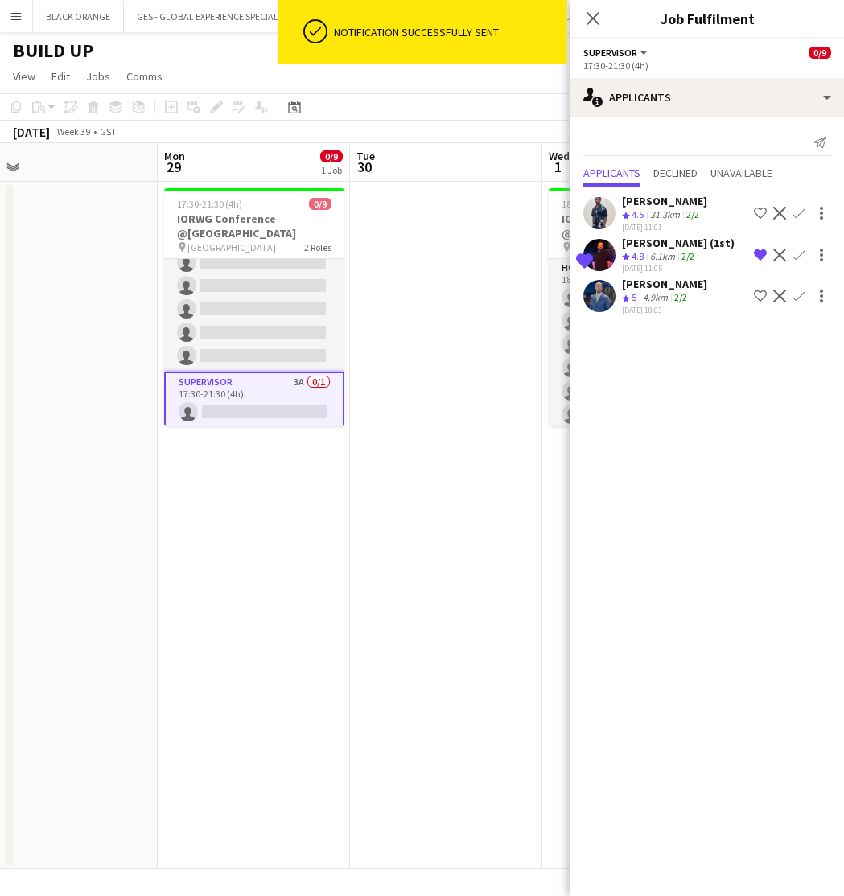
click at [438, 527] on app-date-cell at bounding box center [446, 525] width 192 height 687
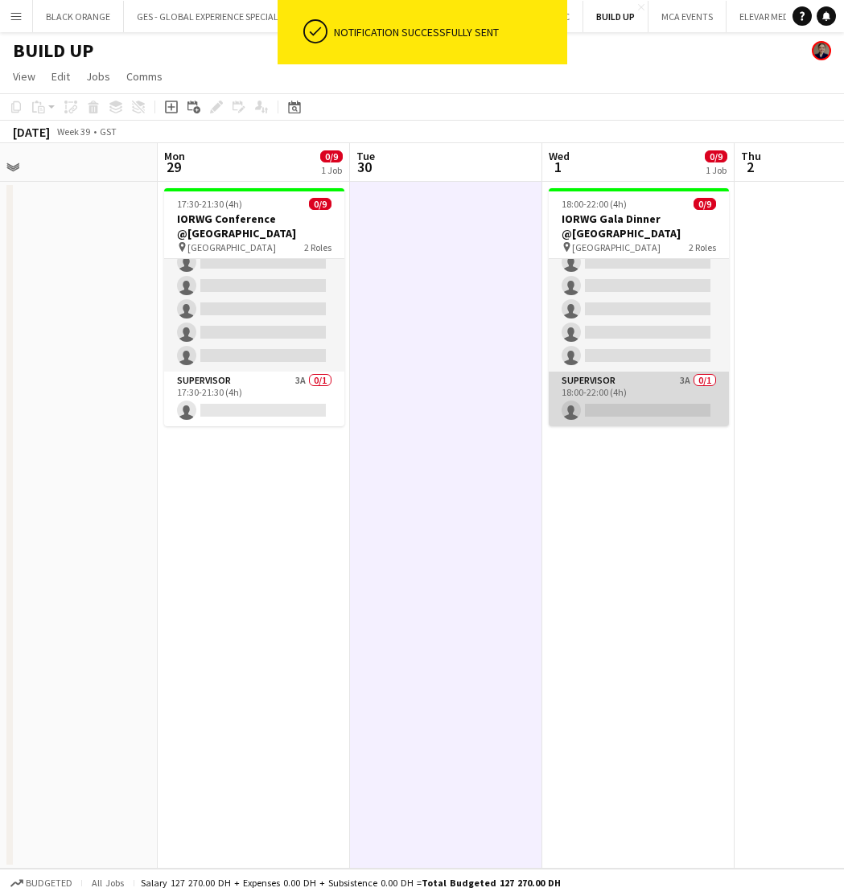
scroll to position [105, 0]
click at [624, 398] on app-card-role "Supervisor 3A 0/1 18:00-22:00 (4h) single-neutral-actions" at bounding box center [638, 399] width 180 height 55
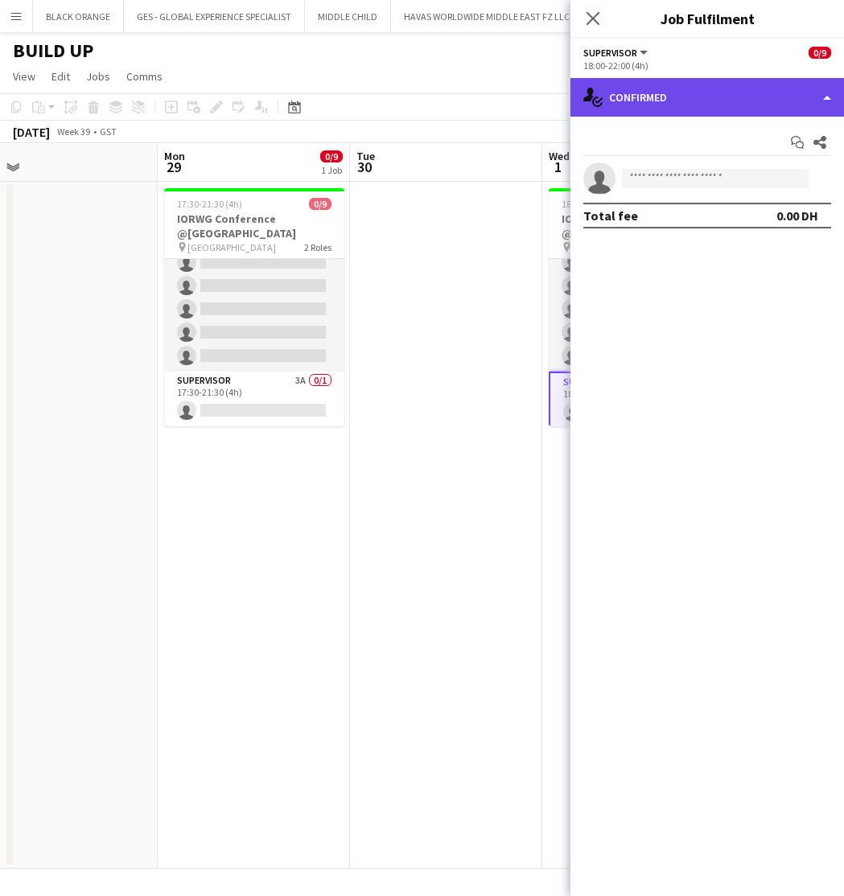
click at [757, 95] on div "single-neutral-actions-check-2 Confirmed" at bounding box center [706, 97] width 273 height 39
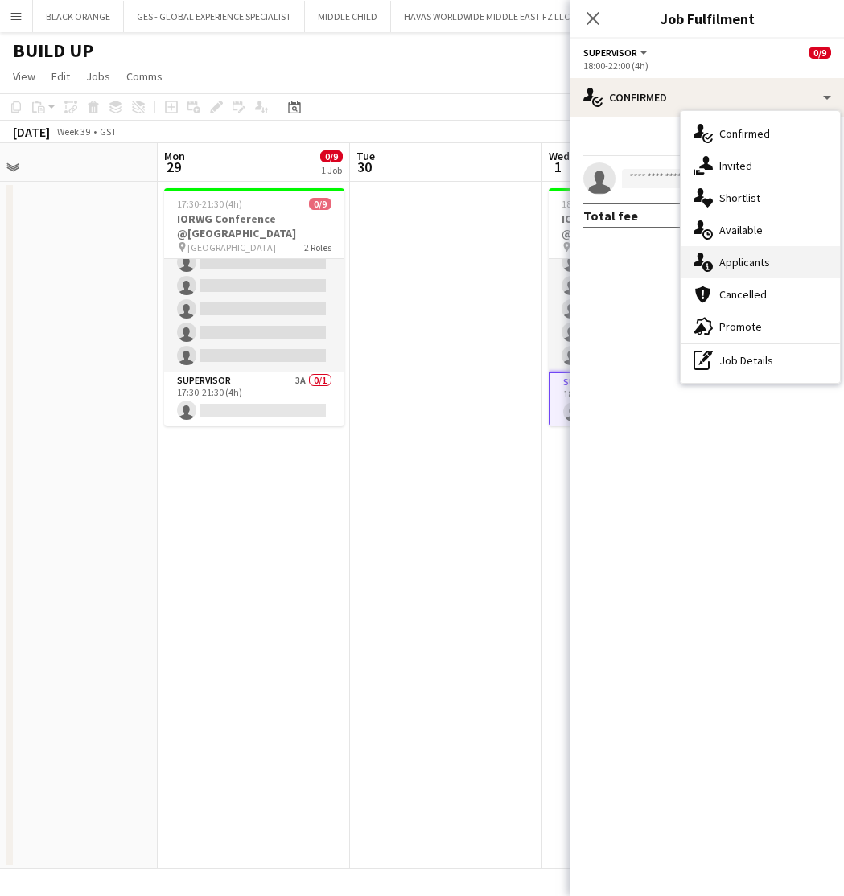
click at [745, 257] on span "Applicants" at bounding box center [744, 262] width 51 height 14
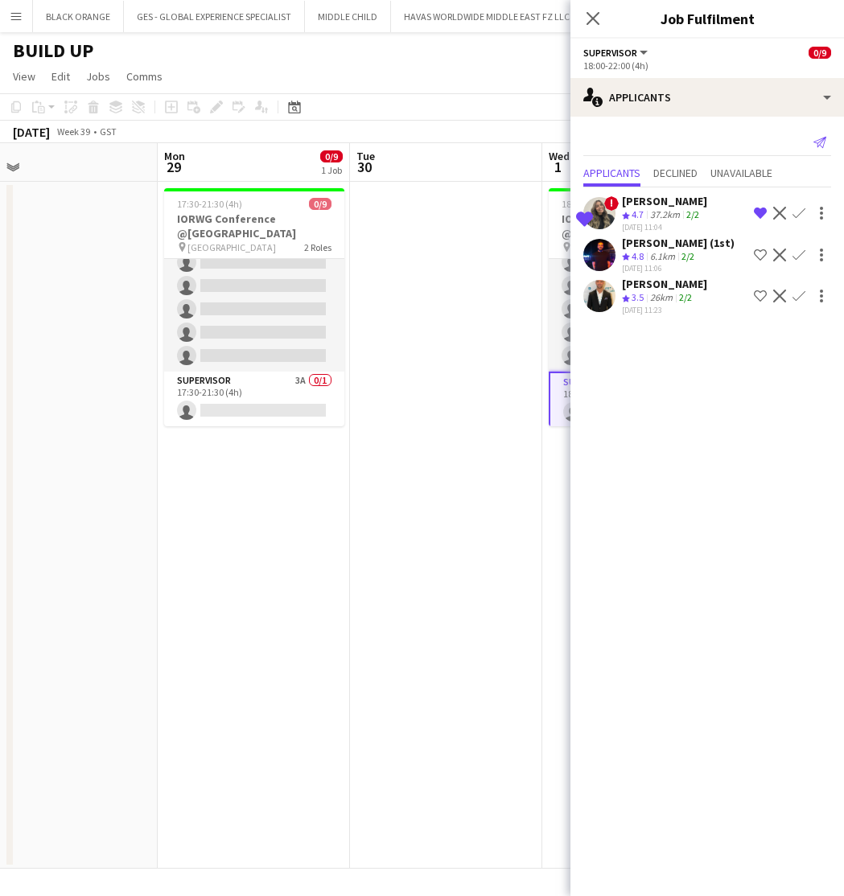
click at [825, 141] on icon "Send notification" at bounding box center [819, 142] width 13 height 13
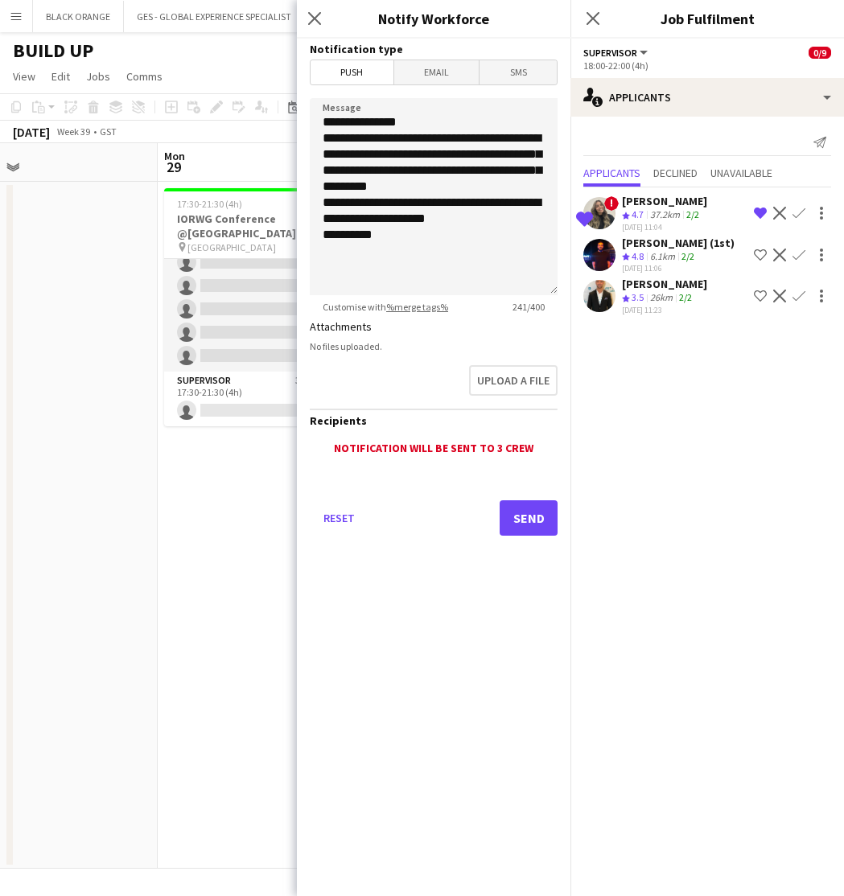
click at [528, 518] on button "Send" at bounding box center [528, 517] width 58 height 35
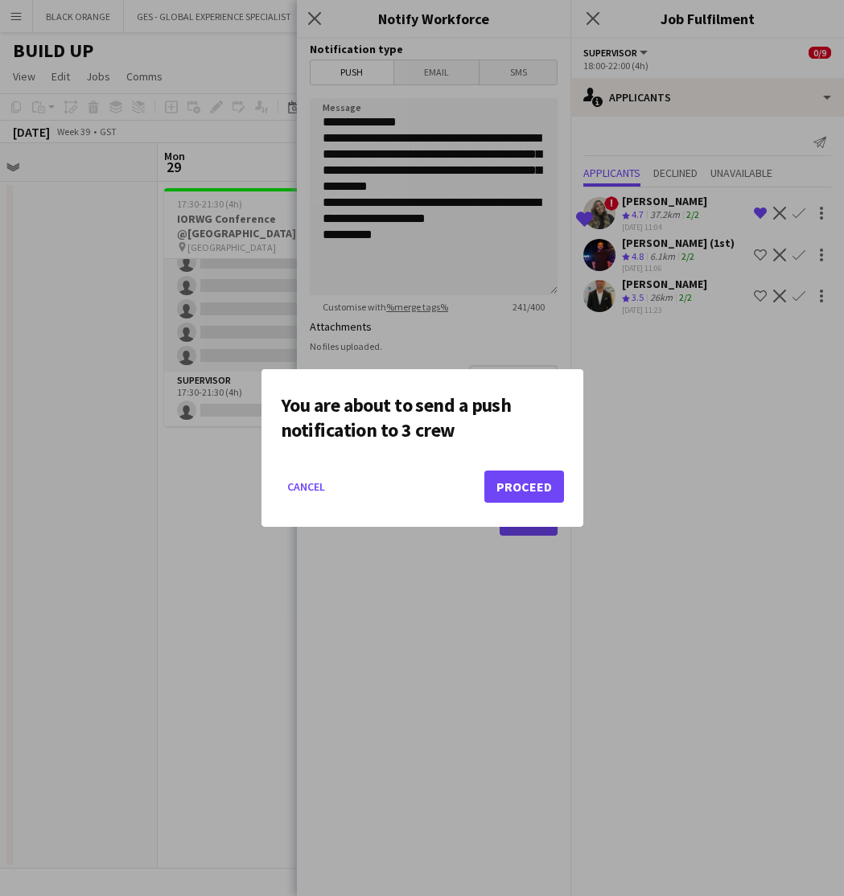
click at [511, 480] on button "Proceed" at bounding box center [524, 486] width 80 height 32
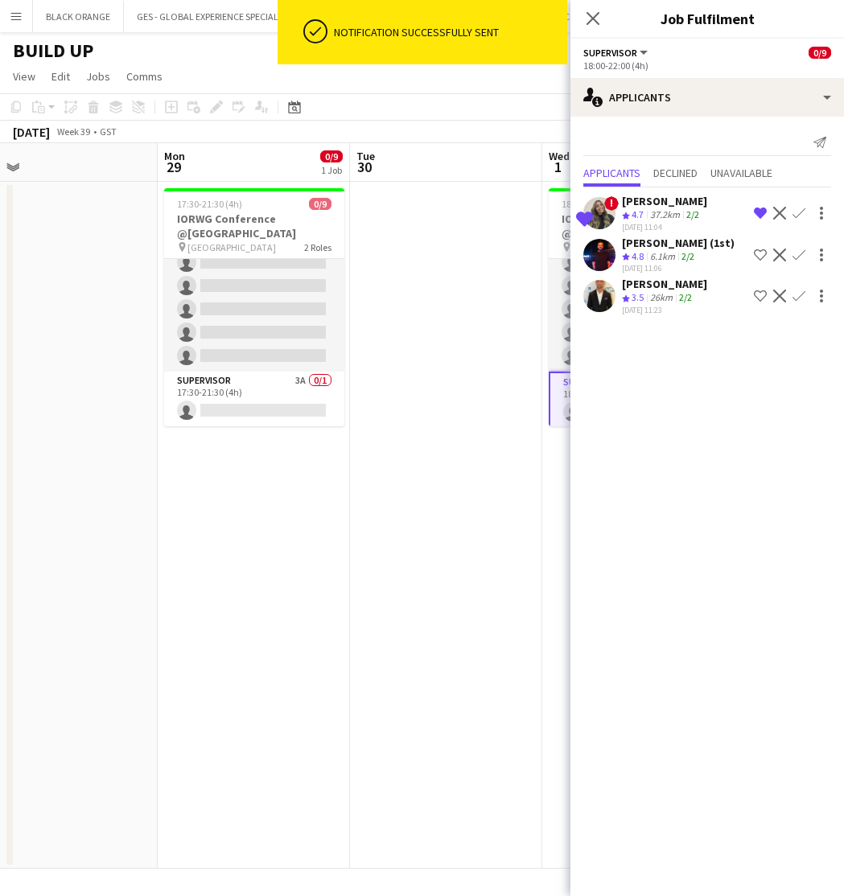
click at [456, 503] on app-date-cell at bounding box center [446, 525] width 192 height 687
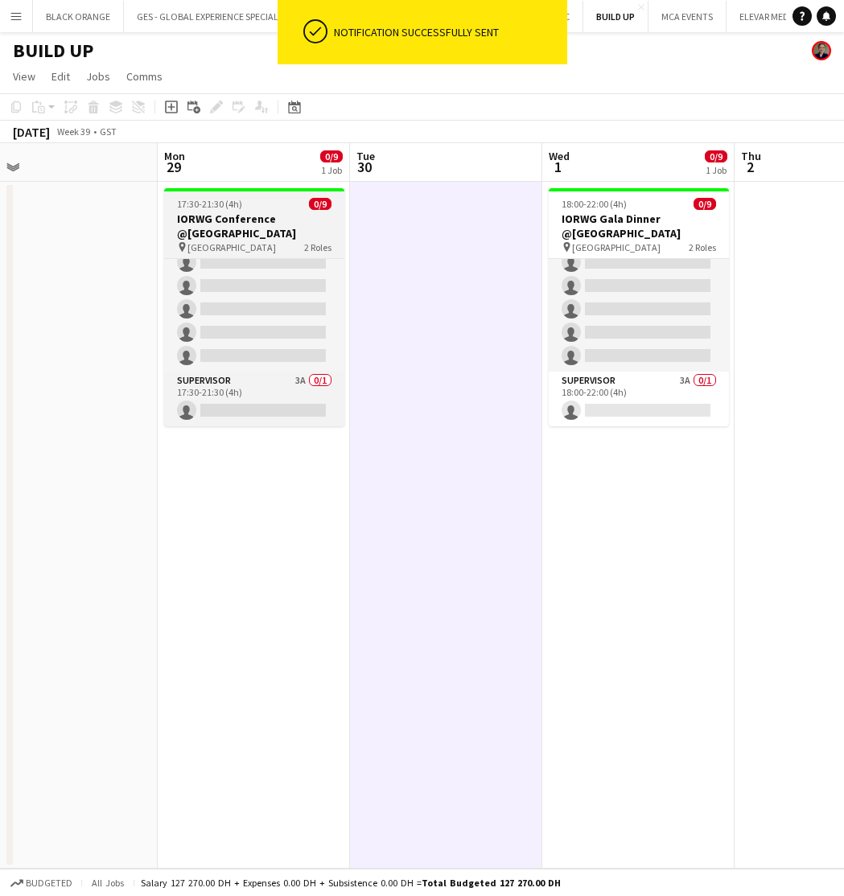
click at [232, 220] on h3 "IORWG Conference @[GEOGRAPHIC_DATA]" at bounding box center [254, 225] width 180 height 29
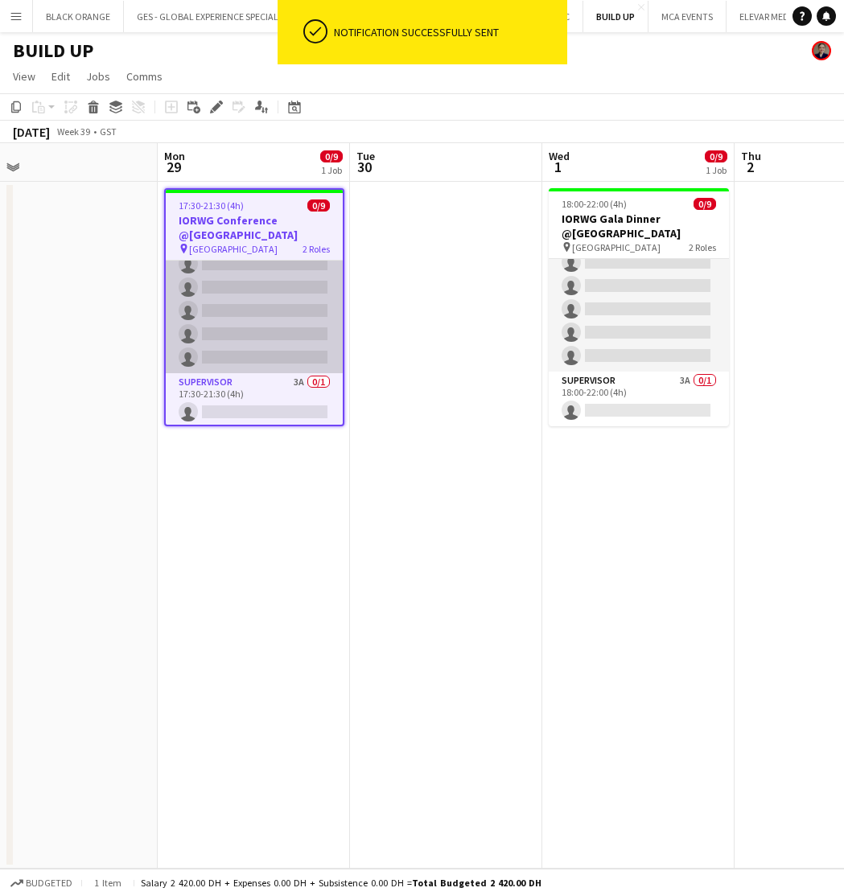
click at [253, 313] on app-card-role "Host/Hostess 22A 0/8 17:30-21:30 (4h) single-neutral-actions single-neutral-act…" at bounding box center [254, 264] width 177 height 218
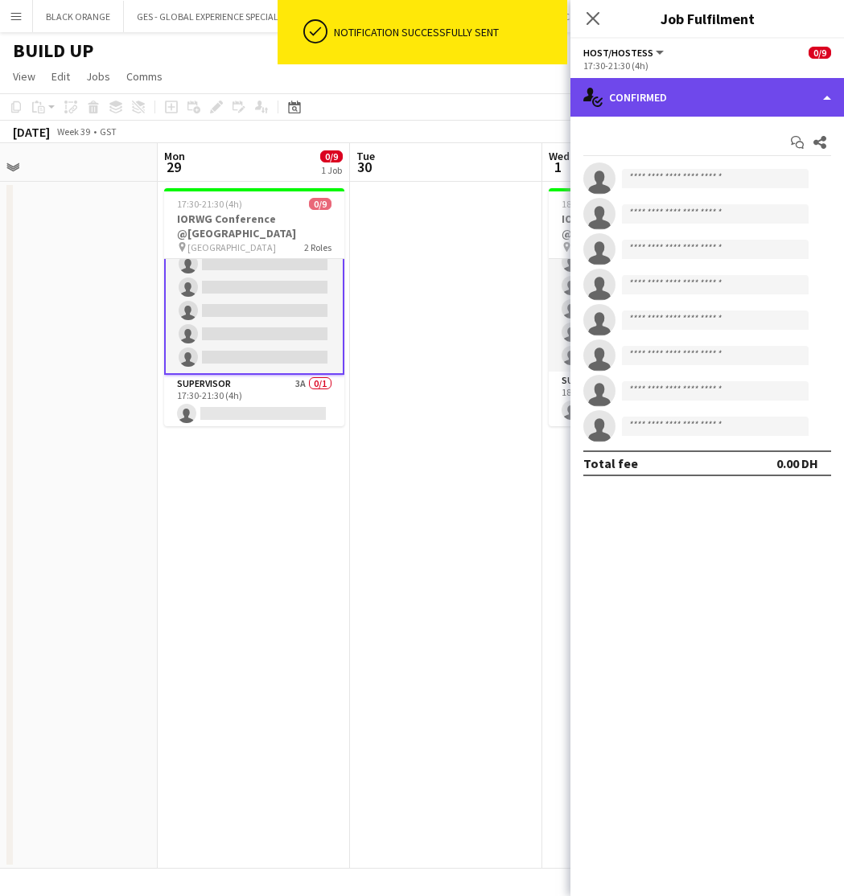
click at [767, 97] on div "single-neutral-actions-check-2 Confirmed" at bounding box center [706, 97] width 273 height 39
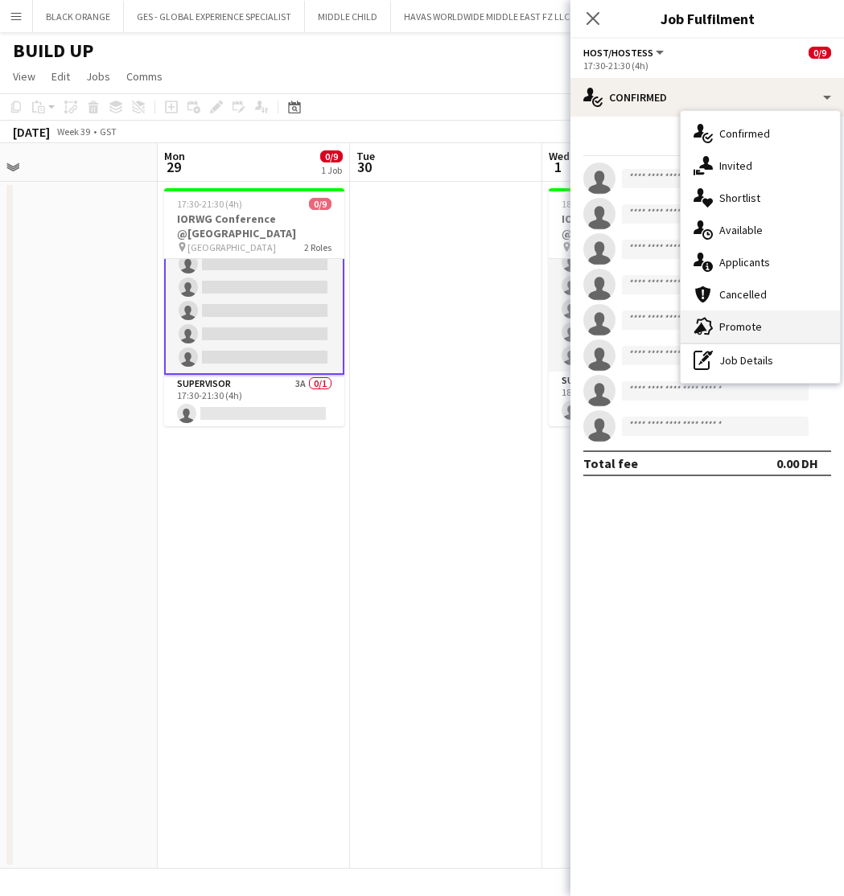
click at [753, 319] on span "Promote" at bounding box center [740, 326] width 43 height 14
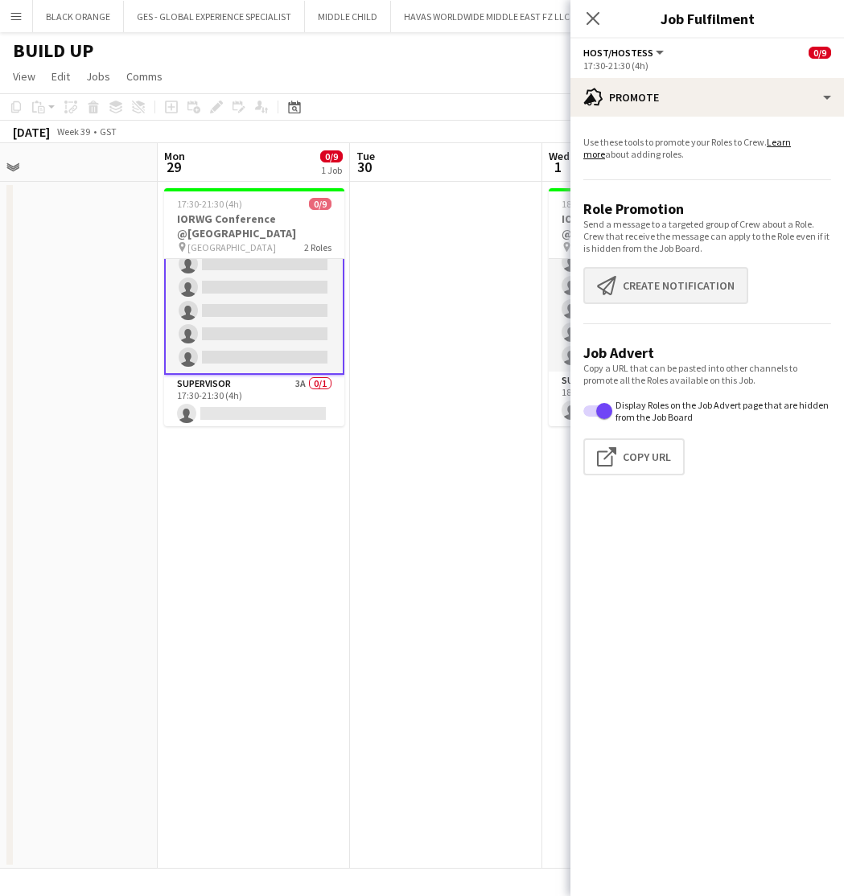
click at [686, 281] on button "Create notification Create notification" at bounding box center [665, 285] width 165 height 37
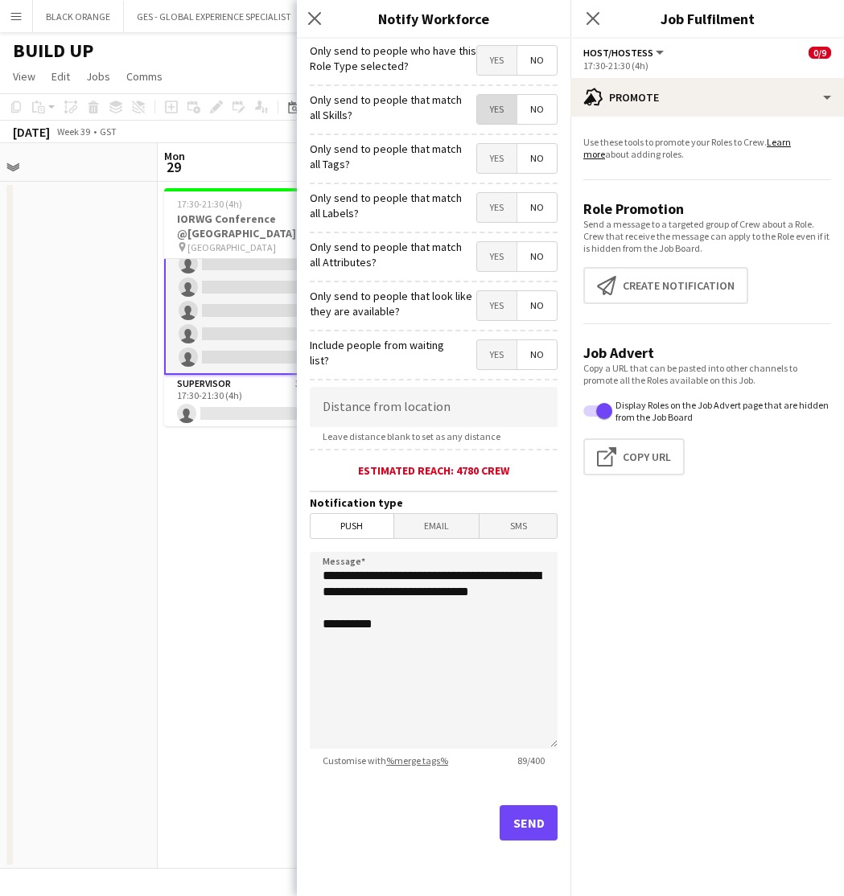
click at [489, 113] on span "Yes" at bounding box center [496, 109] width 39 height 29
click at [494, 157] on span "Yes" at bounding box center [496, 158] width 39 height 29
click at [495, 217] on span "Yes" at bounding box center [496, 207] width 39 height 29
click at [495, 259] on span "Yes" at bounding box center [496, 256] width 39 height 29
click at [499, 306] on span "Yes" at bounding box center [496, 305] width 39 height 29
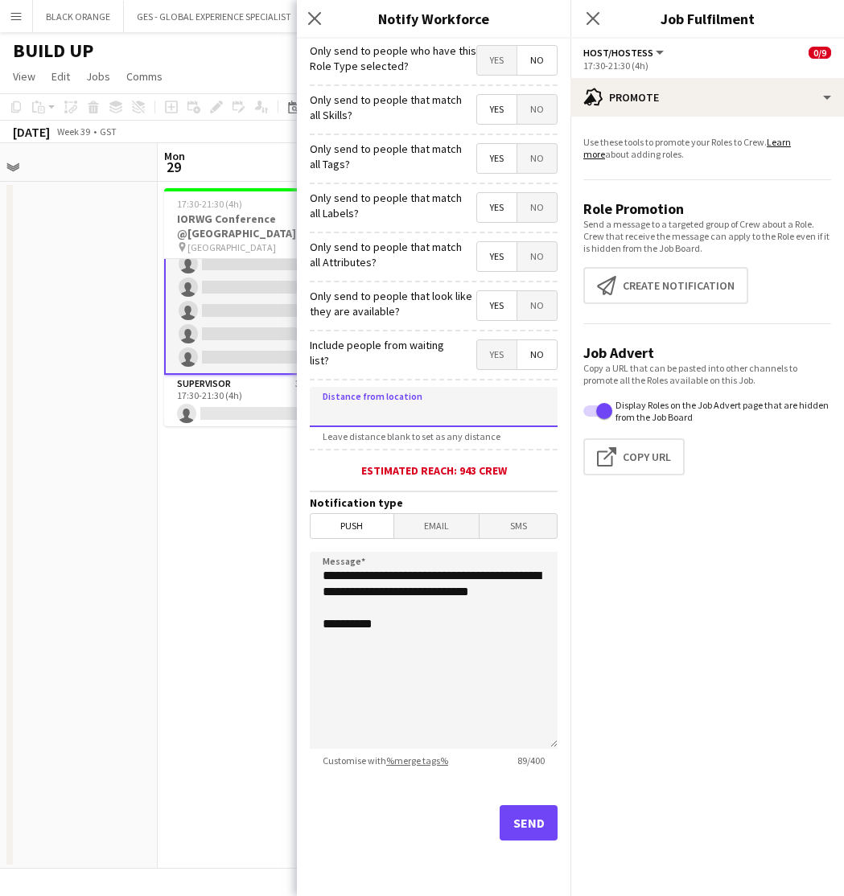
click at [454, 405] on input at bounding box center [434, 407] width 248 height 40
type input "*****"
click at [532, 818] on button "Send" at bounding box center [528, 822] width 58 height 35
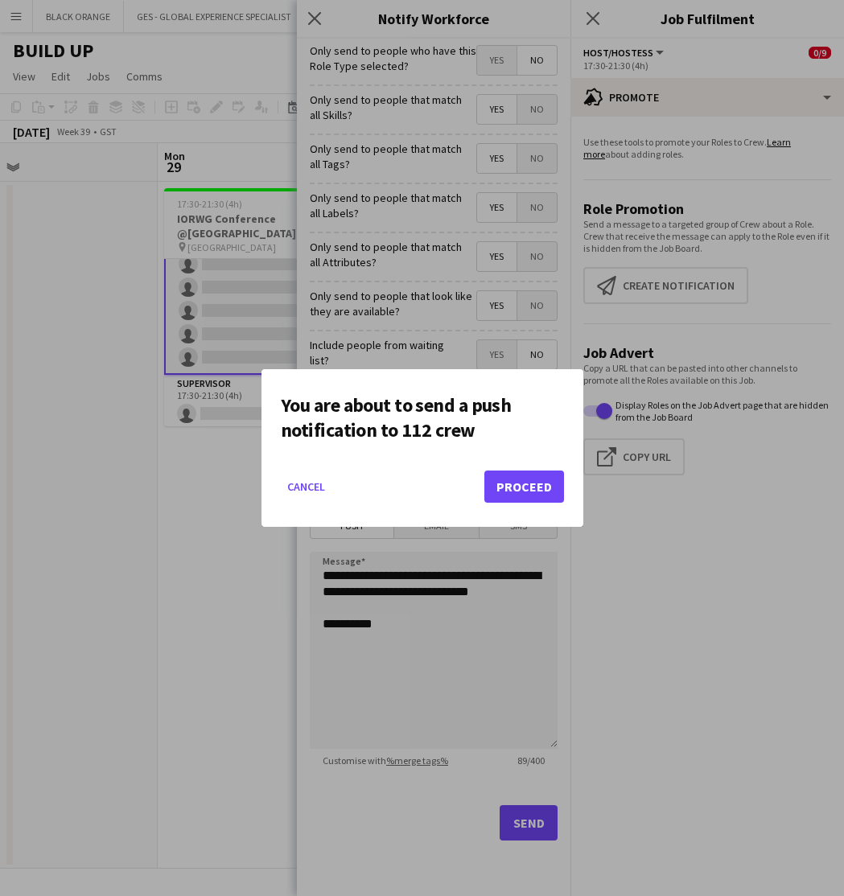
click at [519, 487] on button "Proceed" at bounding box center [524, 486] width 80 height 32
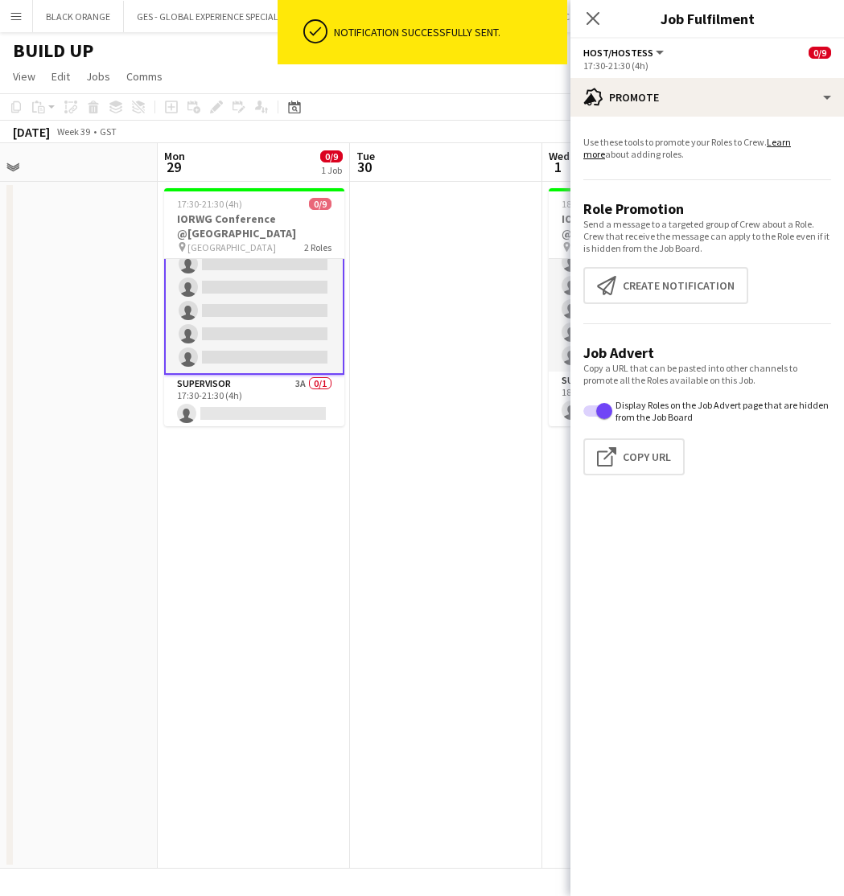
click at [269, 486] on app-date-cell "17:30-21:30 (4h) 0/9 IORWG Conference @[GEOGRAPHIC_DATA] pin Emirates Palace 2 …" at bounding box center [254, 525] width 192 height 687
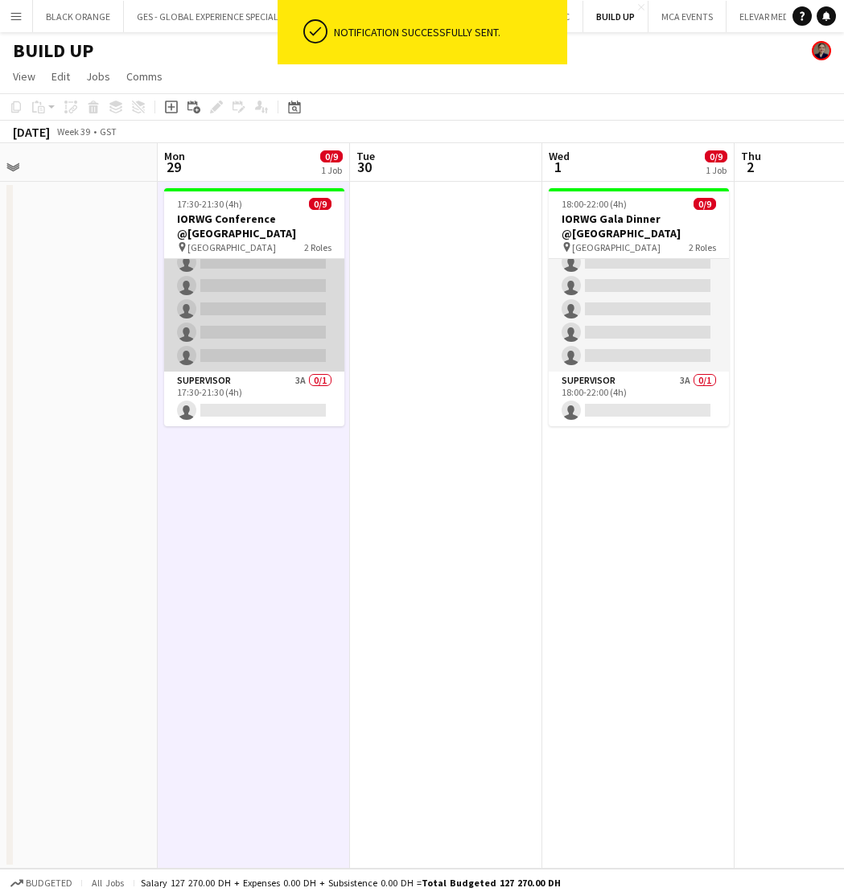
click at [268, 273] on app-card-role "Host/Hostess 22A 0/8 17:30-21:30 (4h) single-neutral-actions single-neutral-act…" at bounding box center [254, 263] width 180 height 218
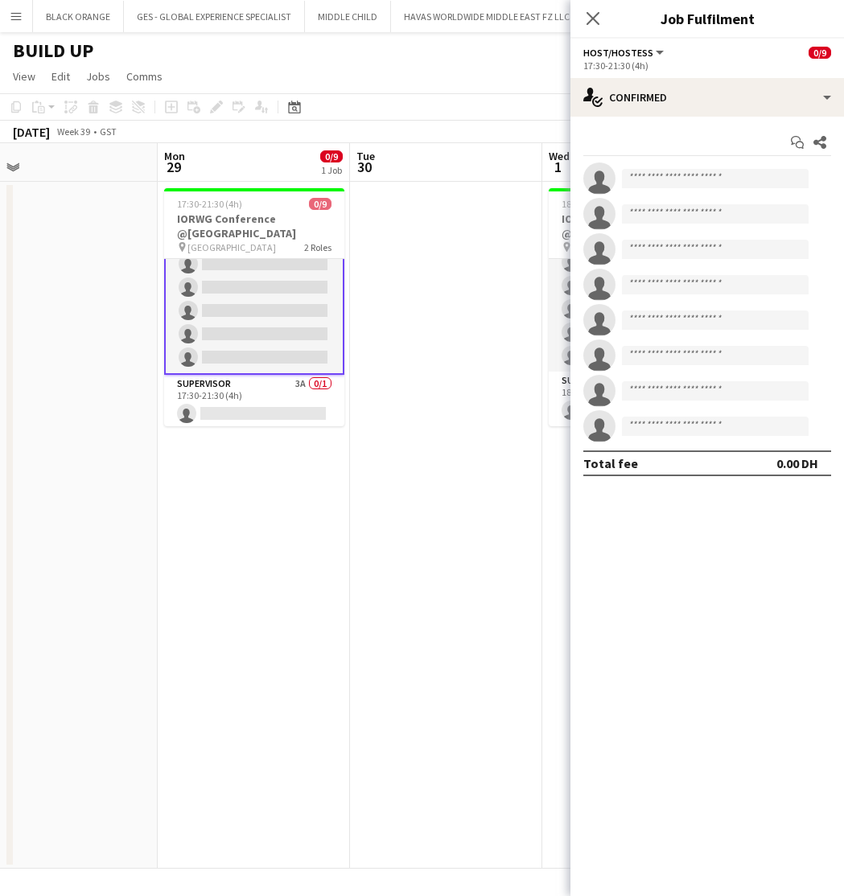
click at [470, 332] on app-date-cell at bounding box center [446, 525] width 192 height 687
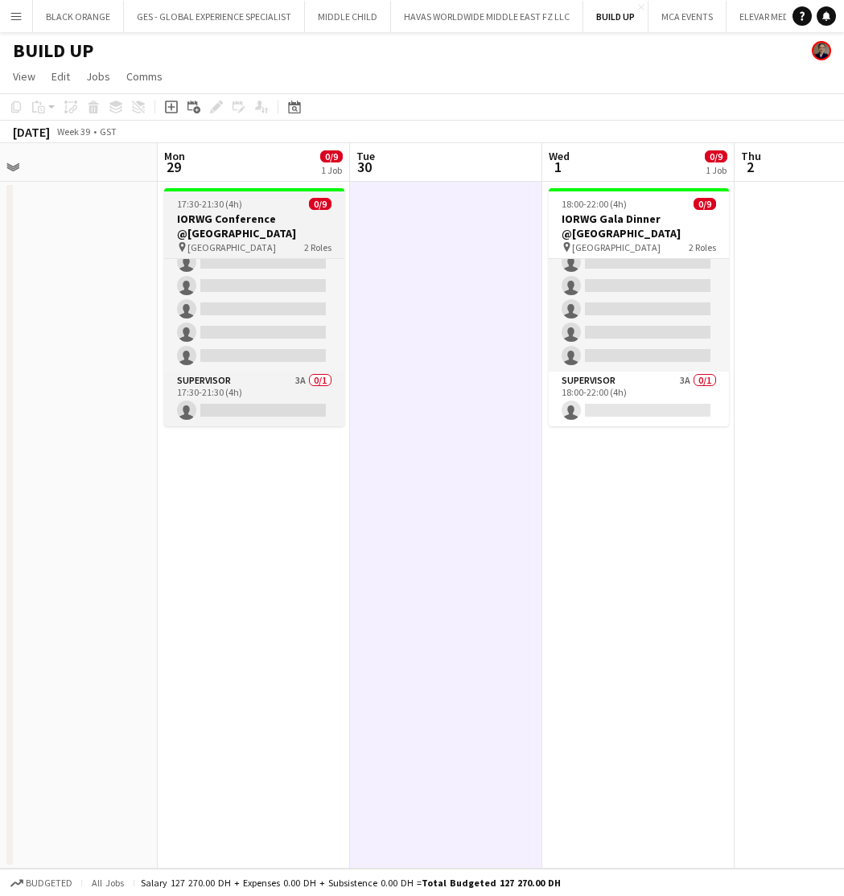
click at [253, 221] on h3 "IORWG Conference @[GEOGRAPHIC_DATA]" at bounding box center [254, 225] width 180 height 29
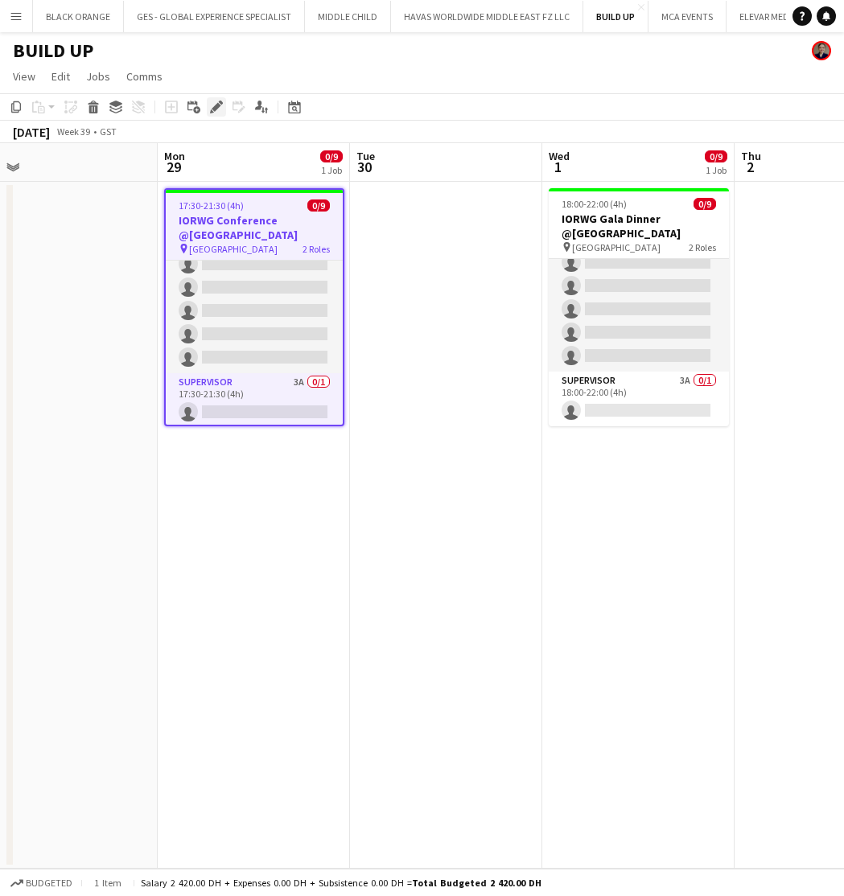
click at [207, 104] on div "Edit" at bounding box center [216, 106] width 19 height 19
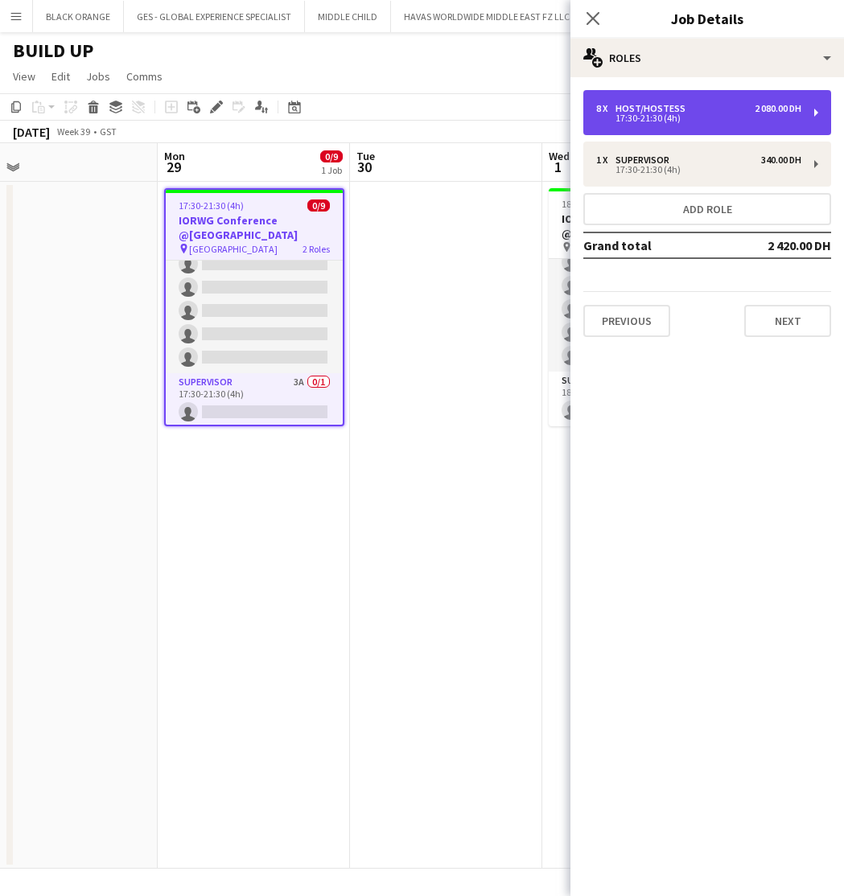
click at [711, 104] on div "8 x Host/Hostess 2 080.00 DH" at bounding box center [698, 108] width 205 height 11
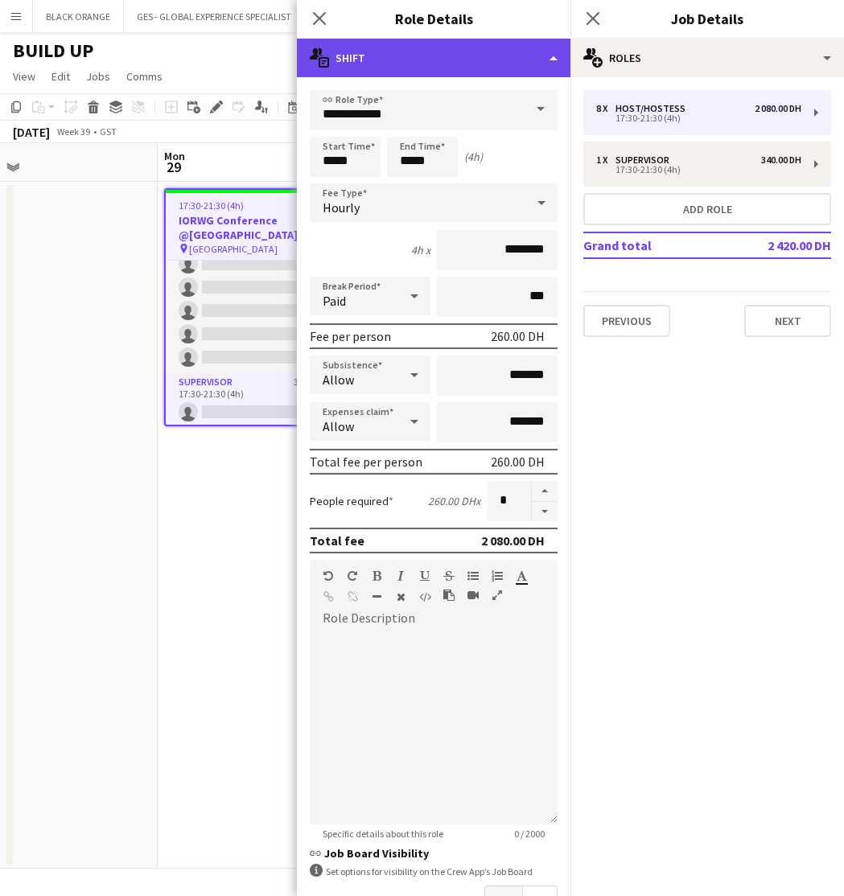
click at [456, 61] on div "multiple-actions-text Shift" at bounding box center [433, 58] width 273 height 39
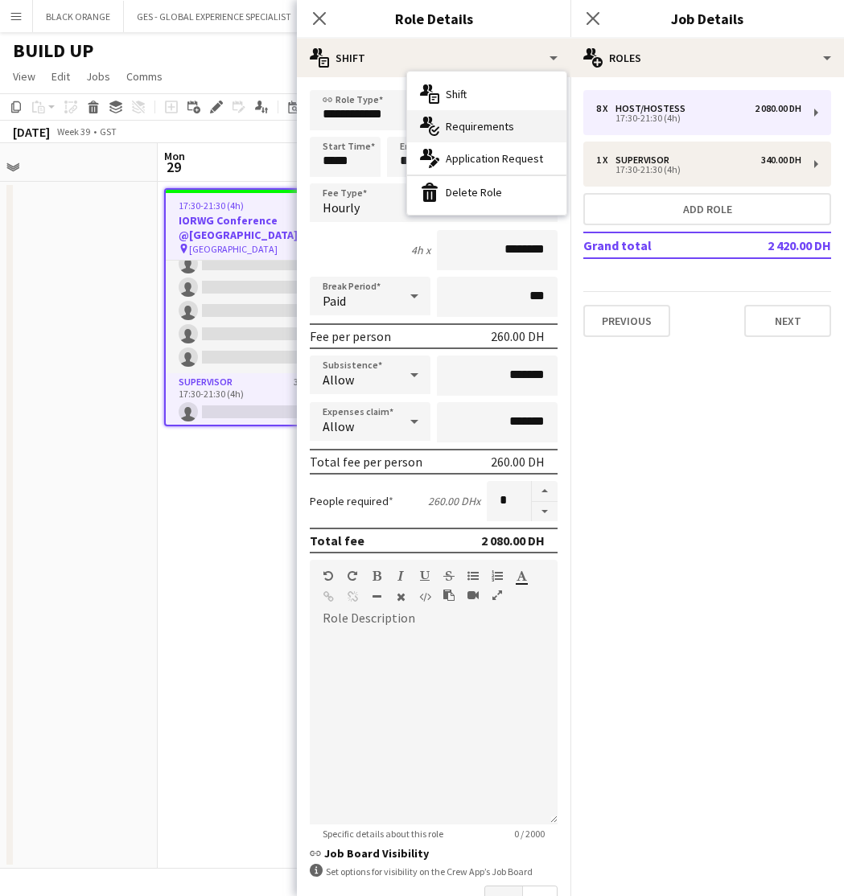
click at [473, 128] on span "Requirements" at bounding box center [479, 126] width 68 height 14
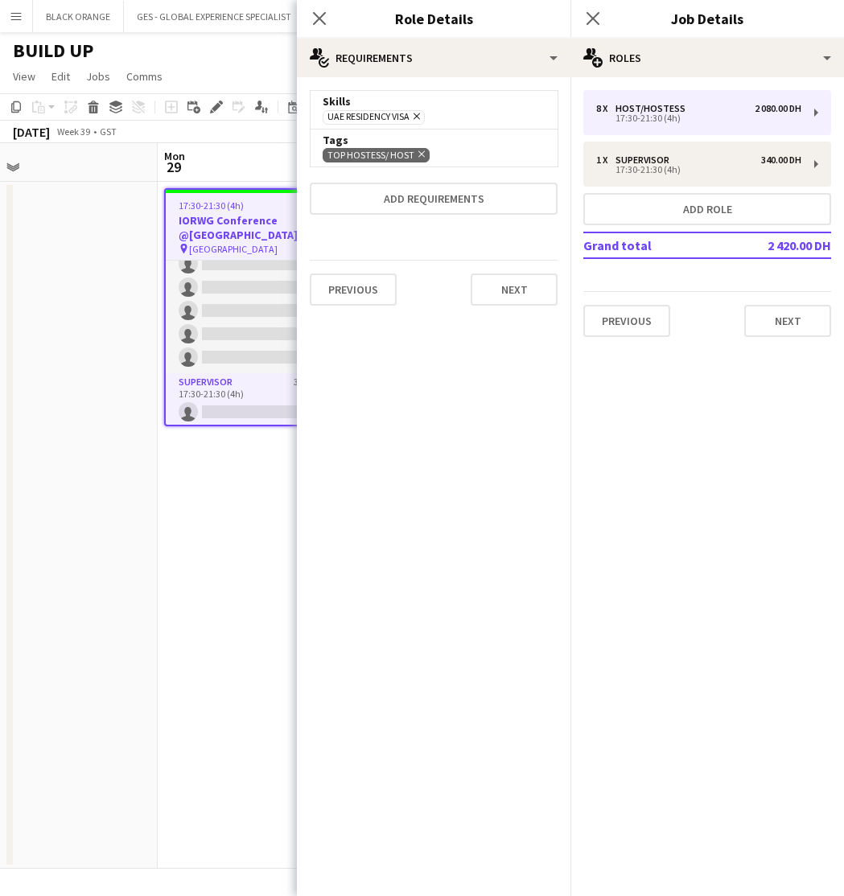
click at [417, 154] on icon "Remove" at bounding box center [419, 154] width 10 height 10
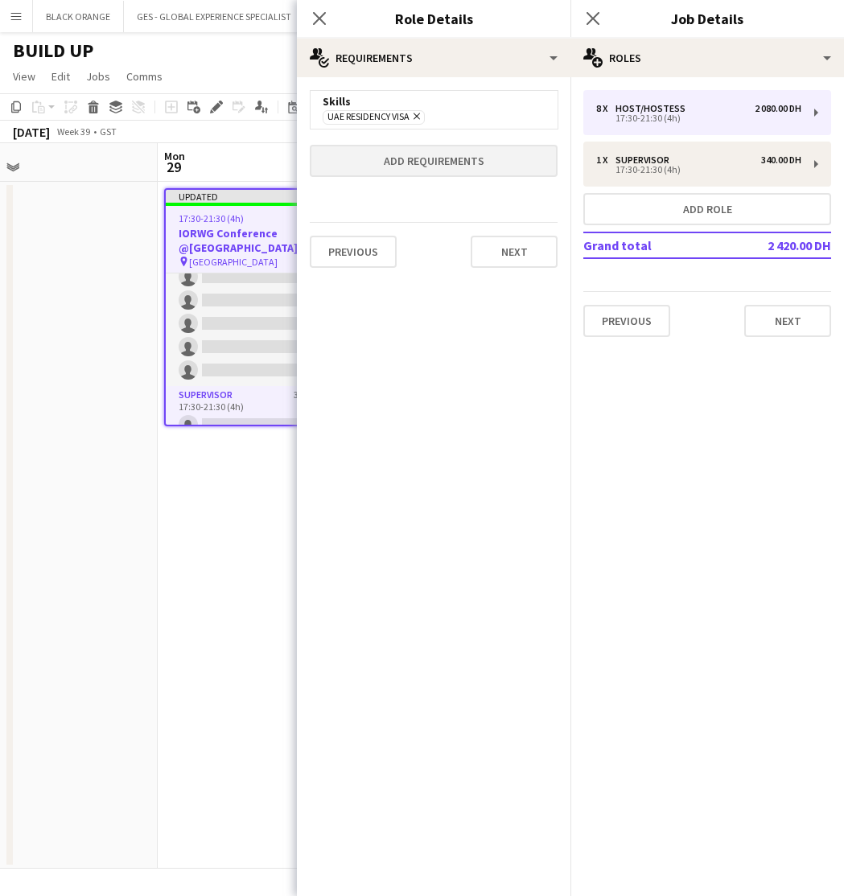
click at [431, 163] on button "Add requirements" at bounding box center [434, 161] width 248 height 32
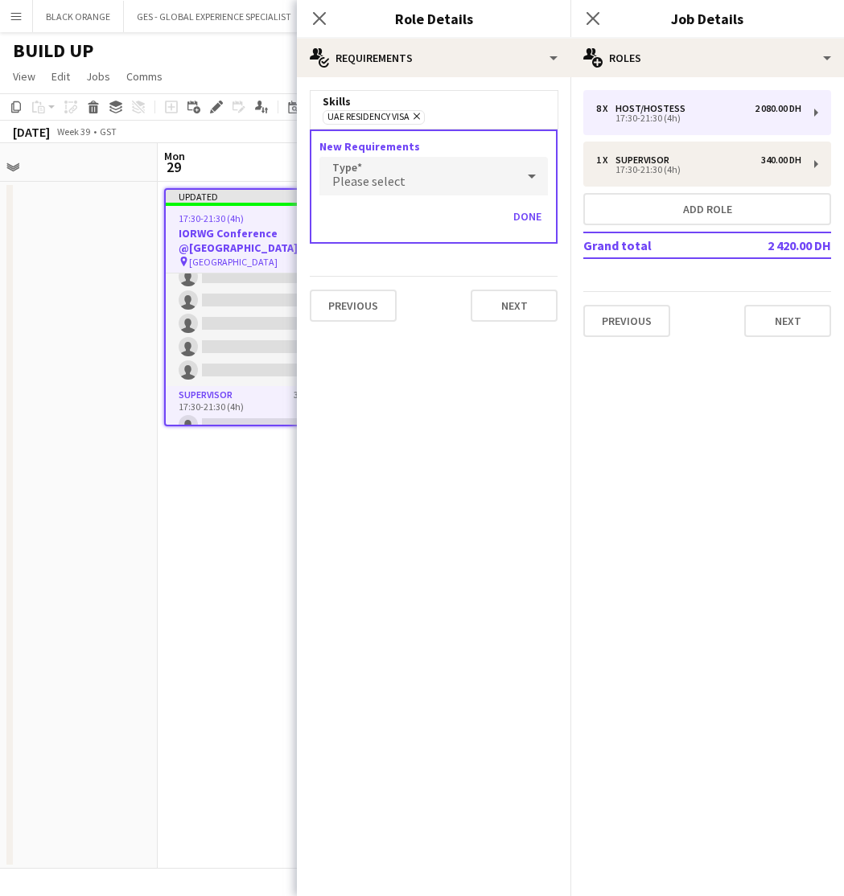
click at [438, 177] on div "Please select" at bounding box center [417, 176] width 196 height 39
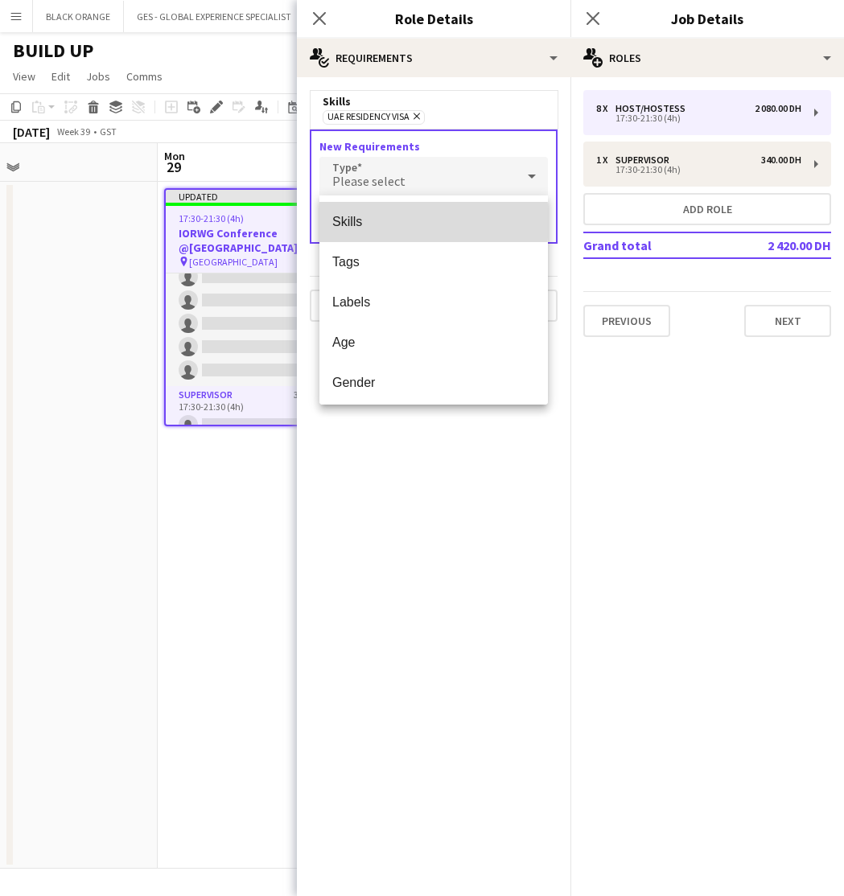
click at [363, 221] on span "Skills" at bounding box center [433, 221] width 203 height 15
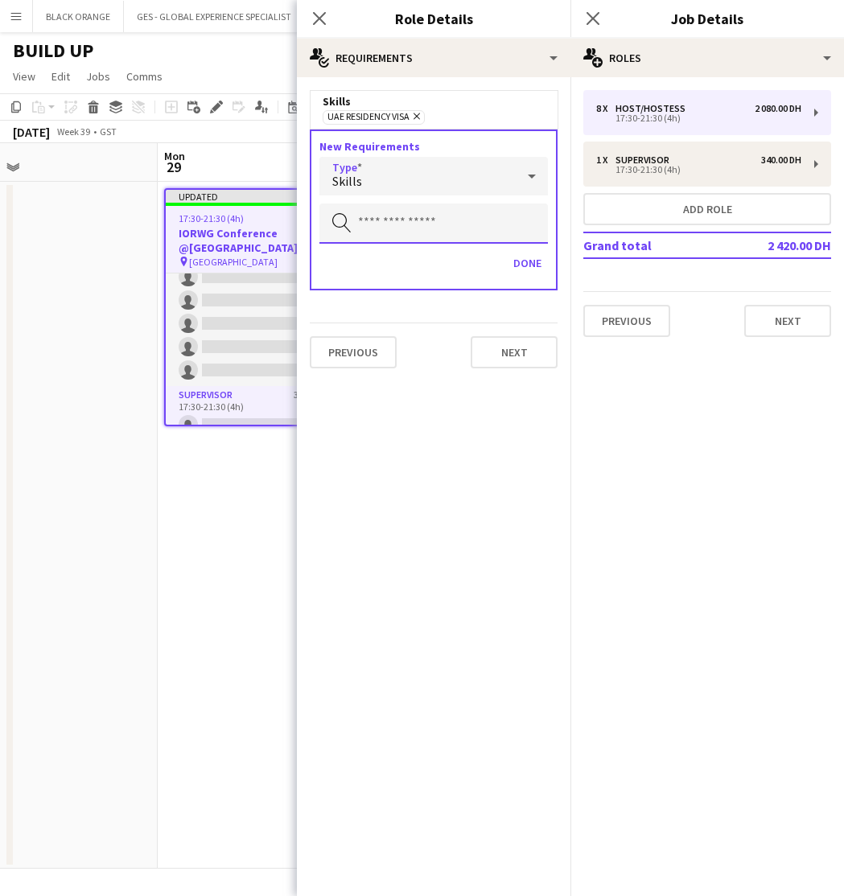
click at [391, 228] on input "text" at bounding box center [433, 223] width 228 height 40
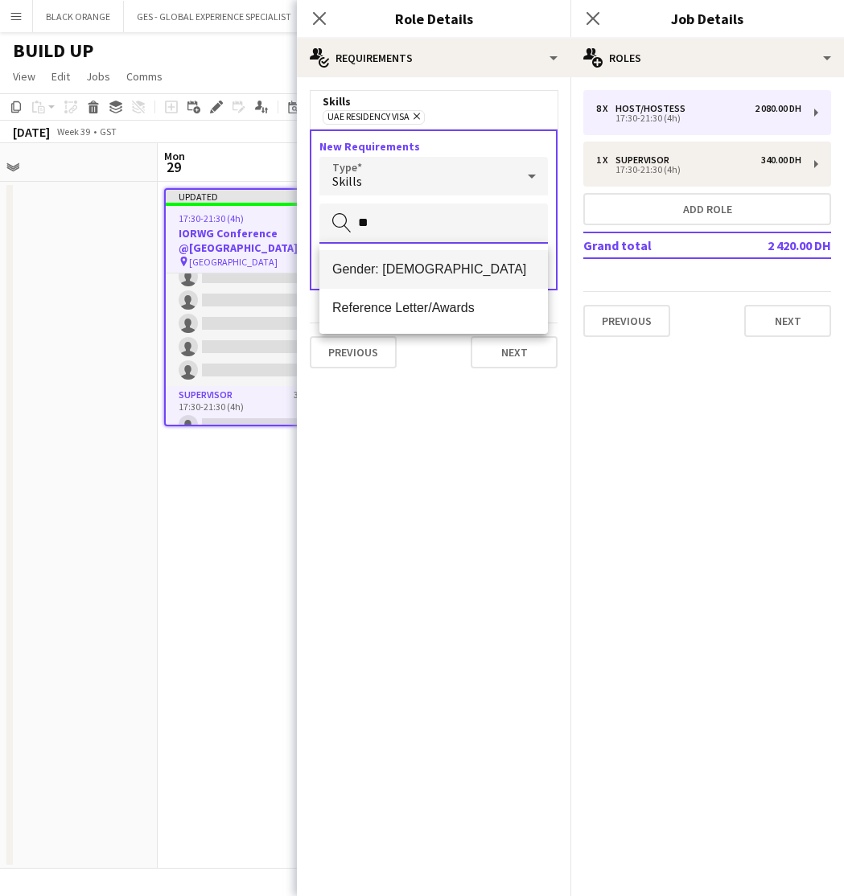
type input "**"
click at [408, 269] on span "Gender: [DEMOGRAPHIC_DATA]" at bounding box center [433, 268] width 203 height 15
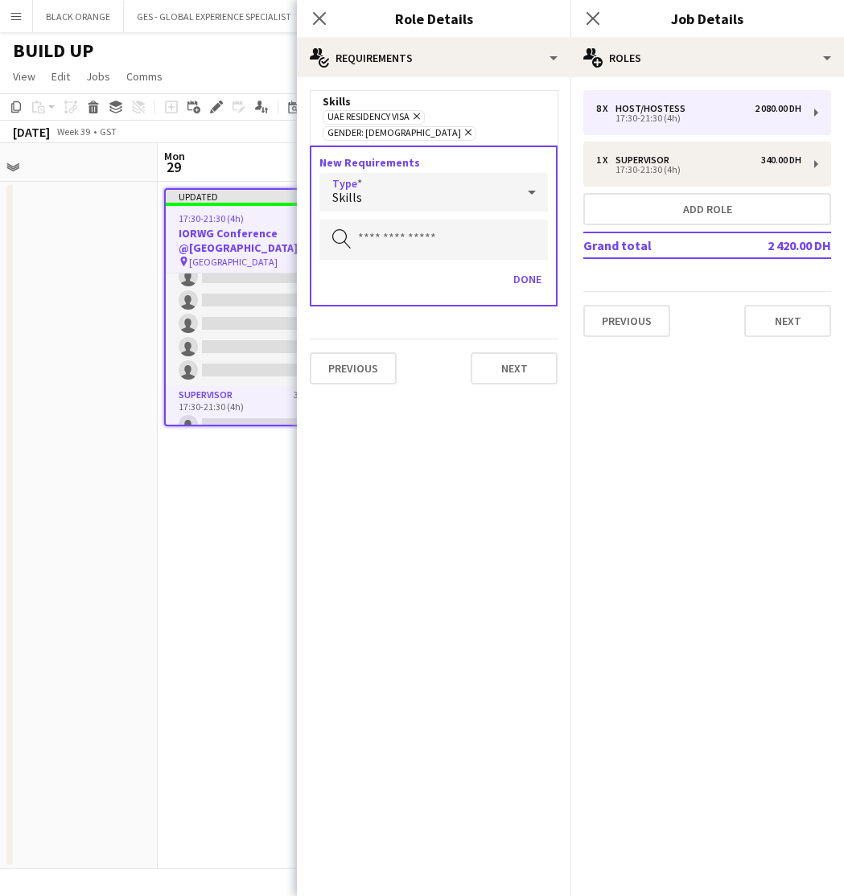
click at [444, 195] on mat-select "Skills" at bounding box center [433, 193] width 228 height 40
click at [423, 179] on div "Skills" at bounding box center [417, 192] width 196 height 39
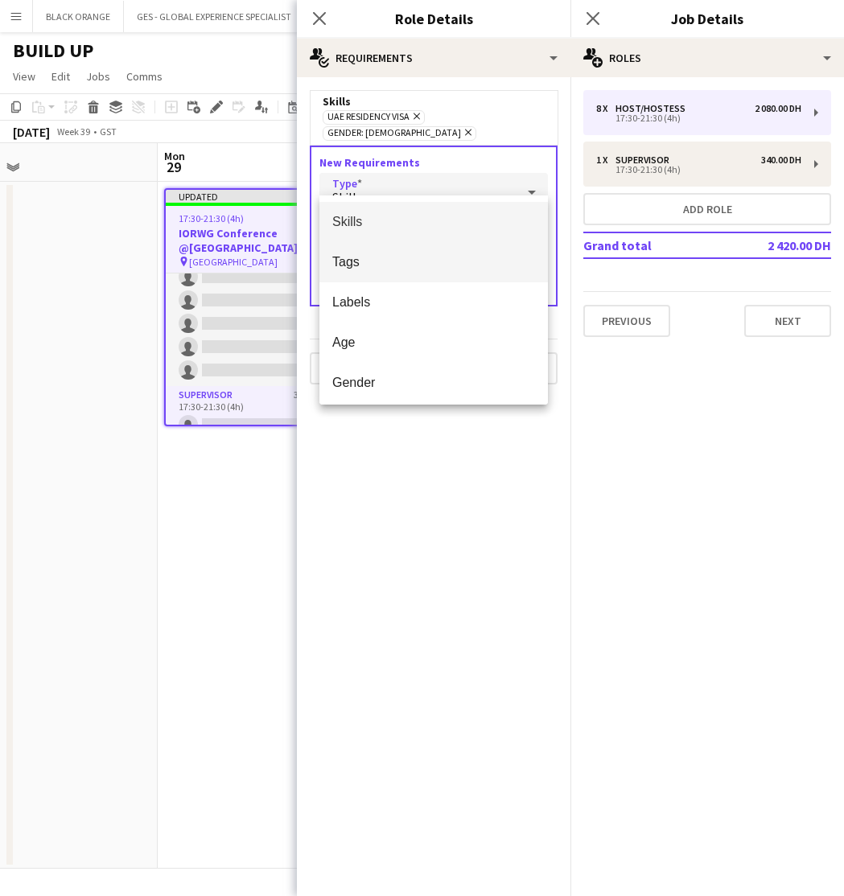
click at [349, 256] on span "Tags" at bounding box center [433, 261] width 203 height 15
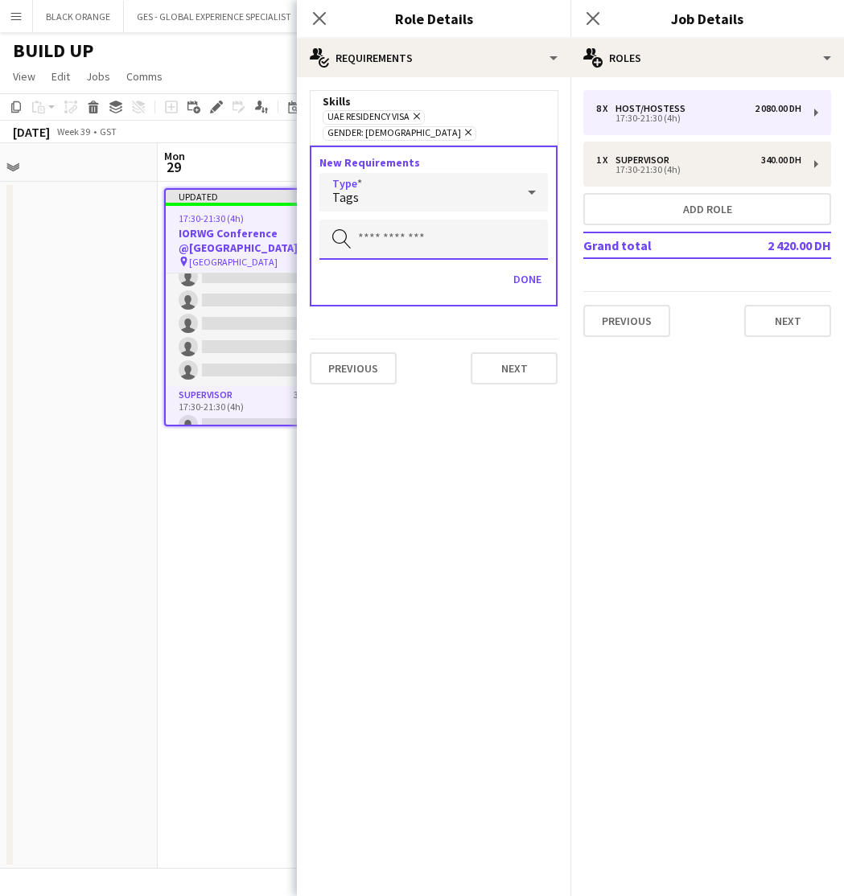
click at [409, 223] on input "text" at bounding box center [433, 240] width 228 height 40
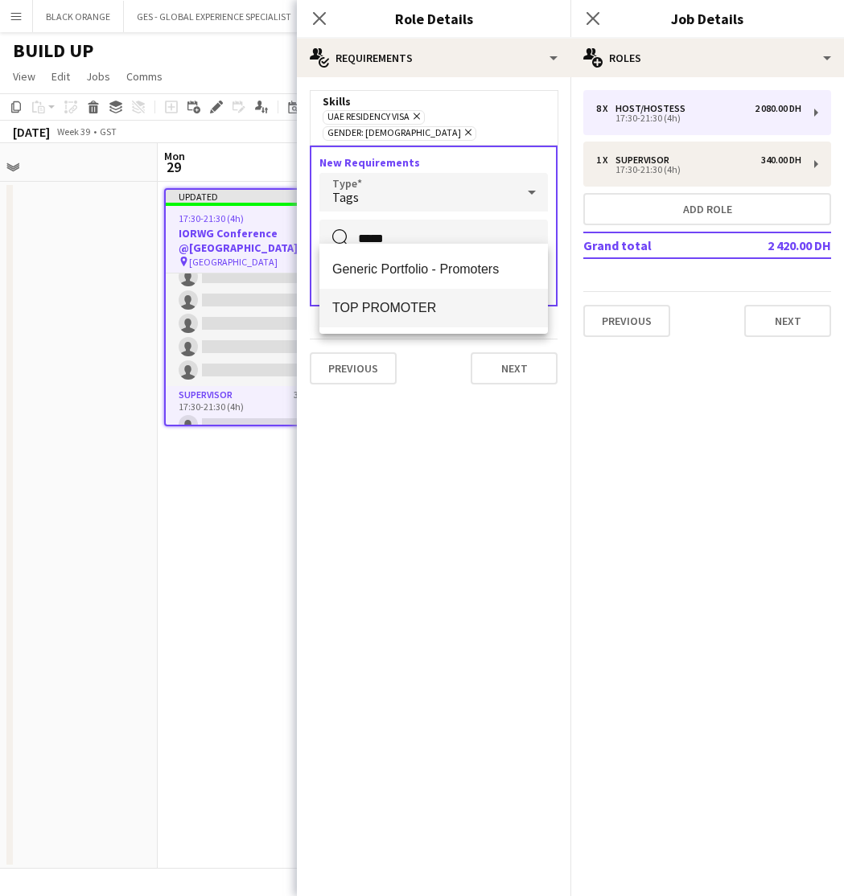
type input "*****"
click at [415, 315] on span "TOP PROMOTER" at bounding box center [433, 307] width 203 height 15
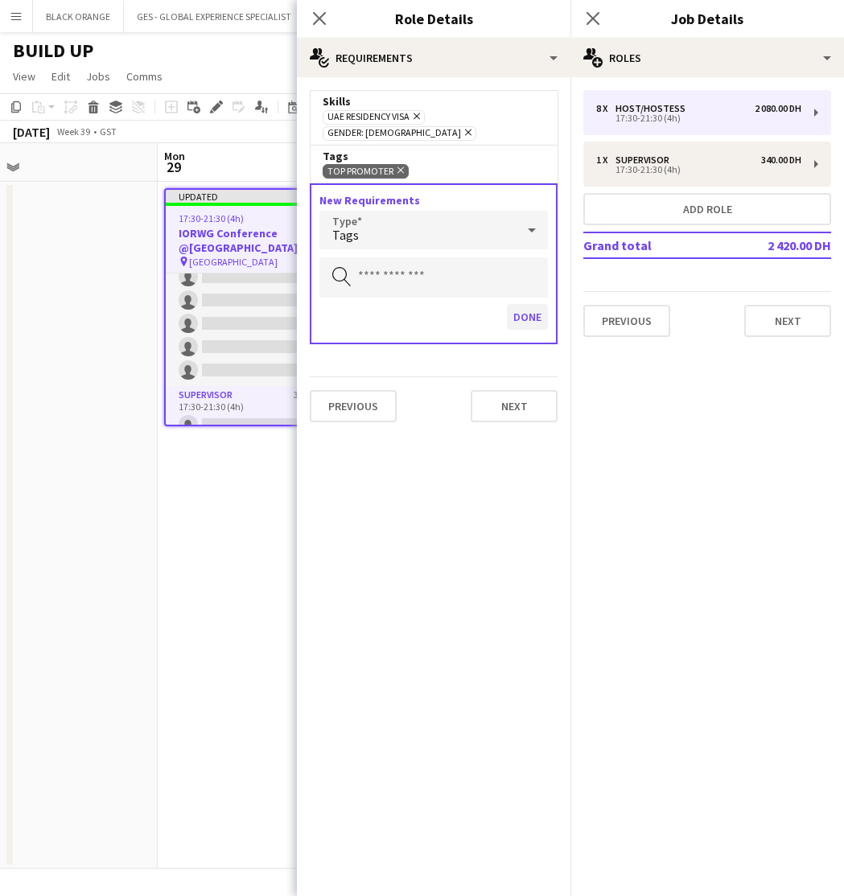
click at [530, 304] on button "Done" at bounding box center [527, 317] width 41 height 26
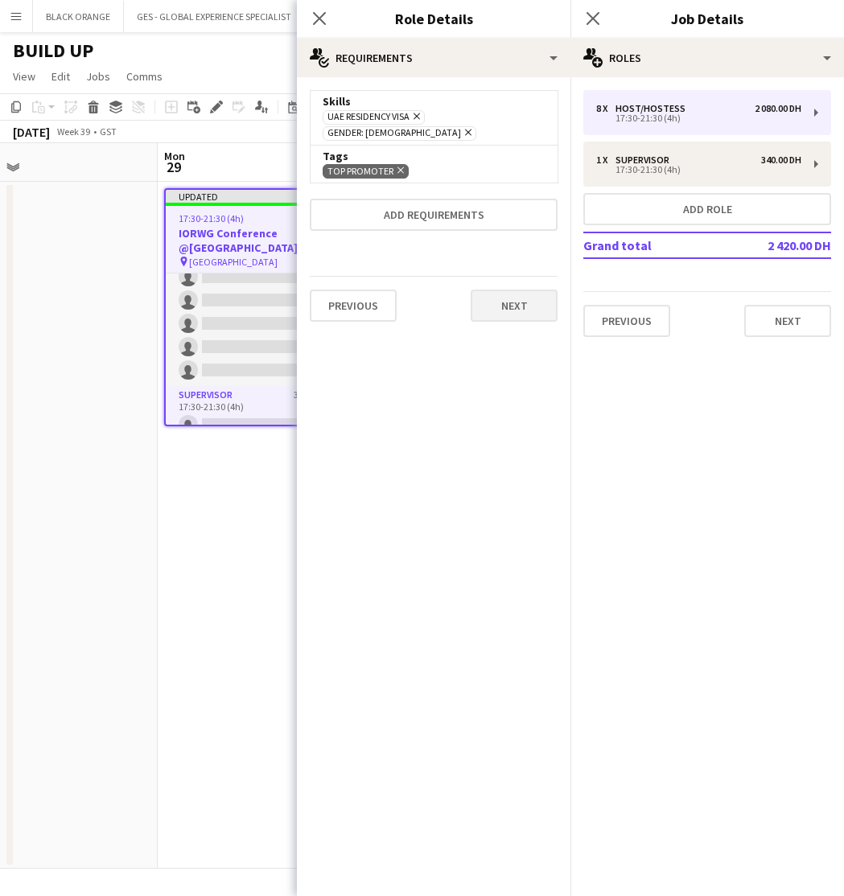
click at [495, 299] on button "Next" at bounding box center [513, 305] width 87 height 32
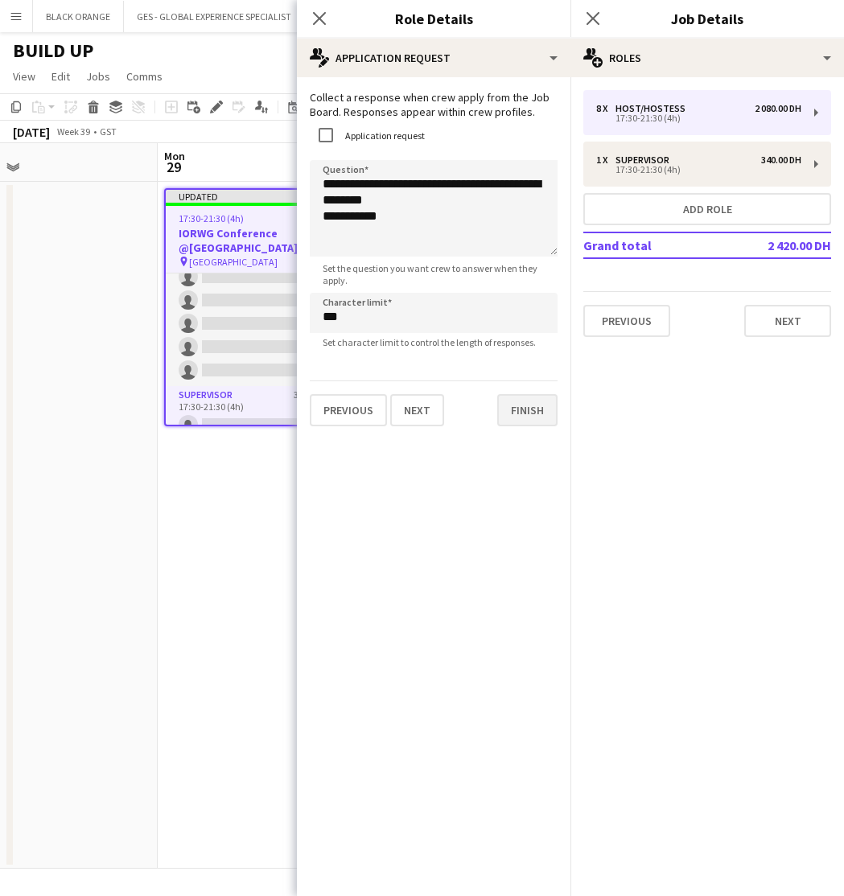
click at [519, 418] on button "Finish" at bounding box center [527, 410] width 60 height 32
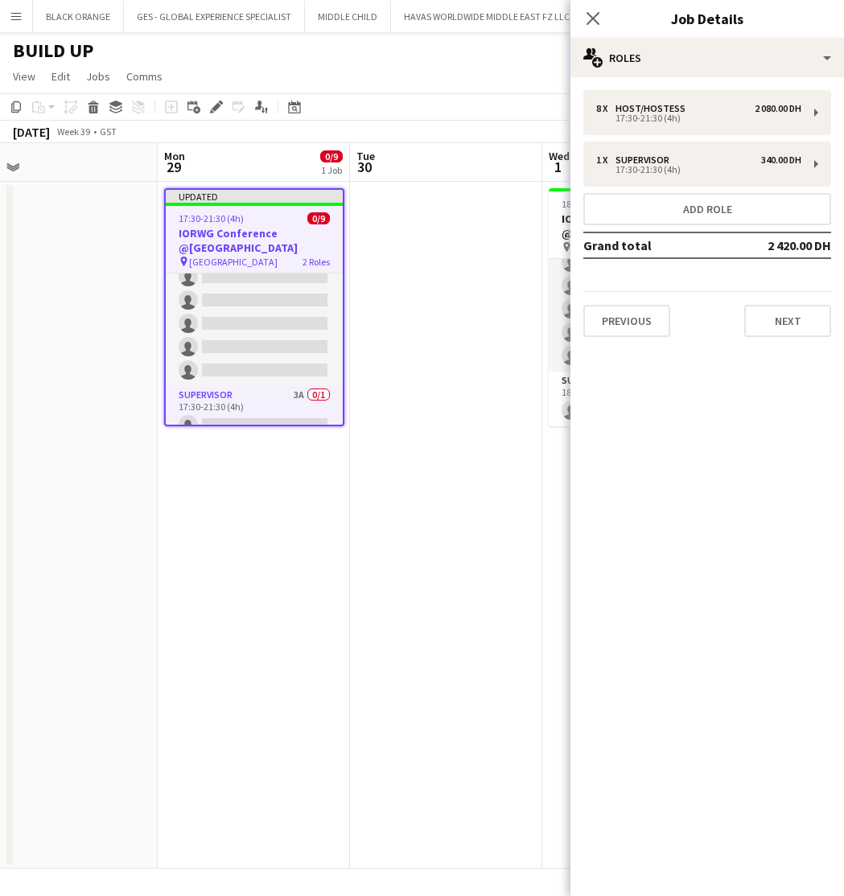
click at [458, 609] on app-date-cell at bounding box center [446, 525] width 192 height 687
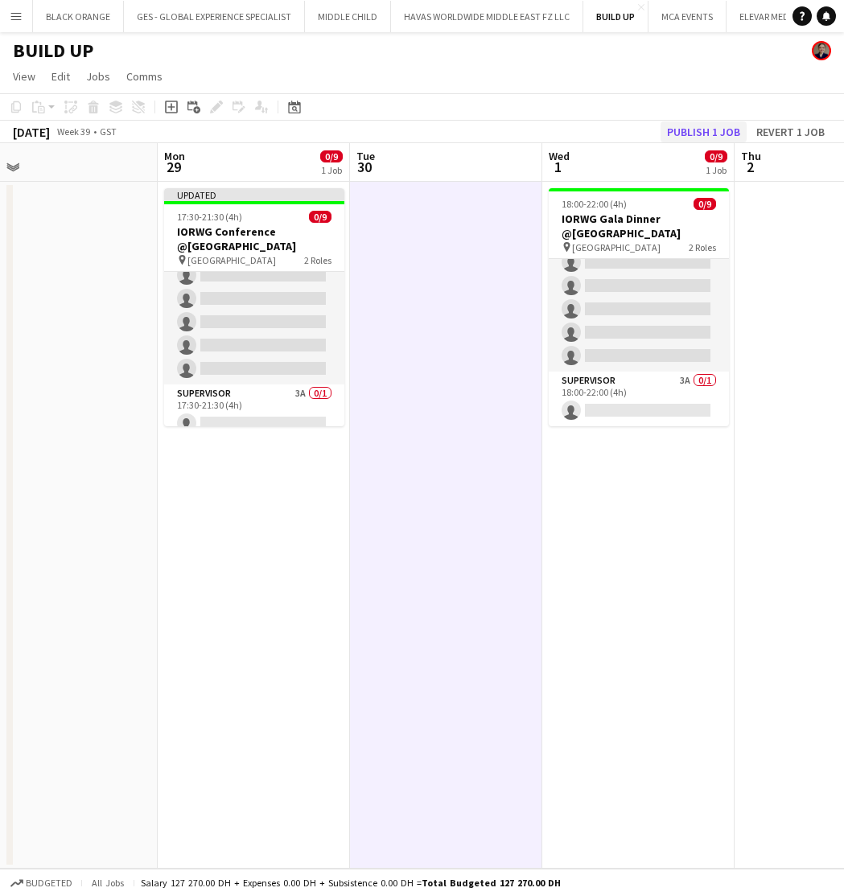
click at [700, 131] on button "Publish 1 job" at bounding box center [703, 131] width 86 height 21
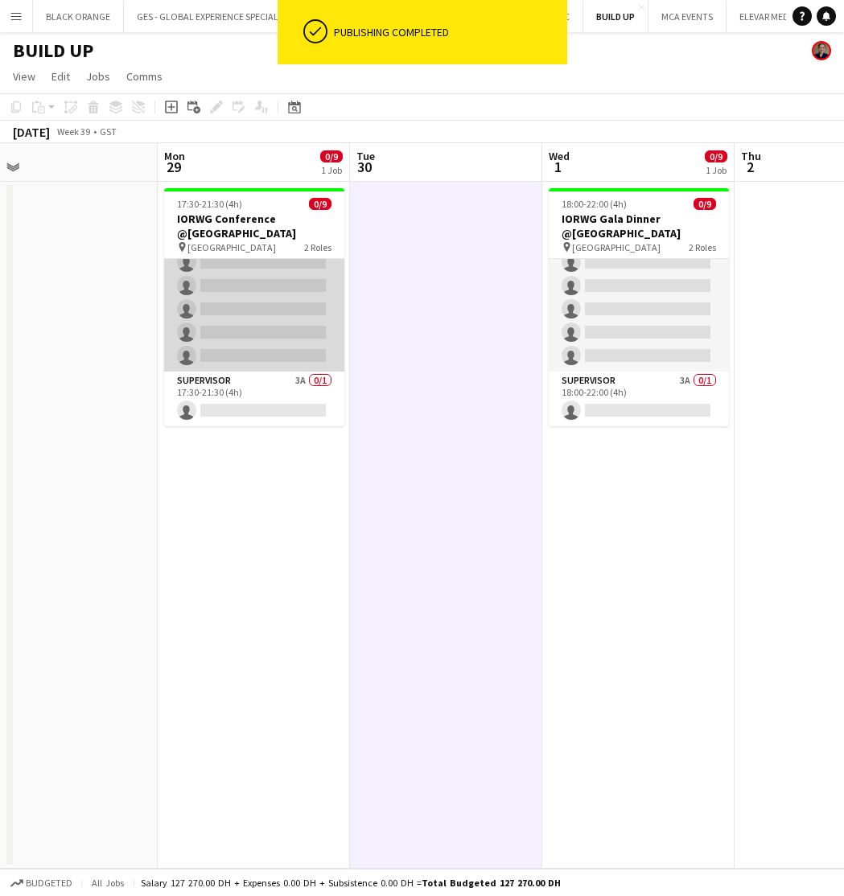
click at [272, 294] on app-card-role "Host/Hostess 22A 0/8 17:30-21:30 (4h) single-neutral-actions single-neutral-act…" at bounding box center [254, 263] width 180 height 218
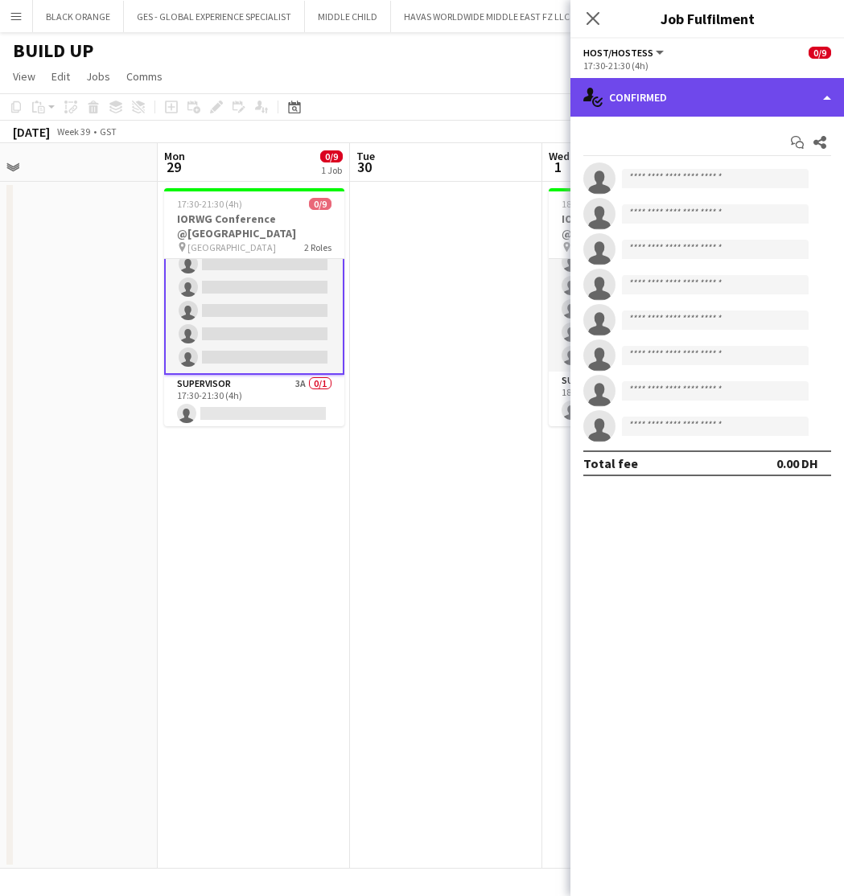
click at [677, 97] on div "single-neutral-actions-check-2 Confirmed" at bounding box center [706, 97] width 273 height 39
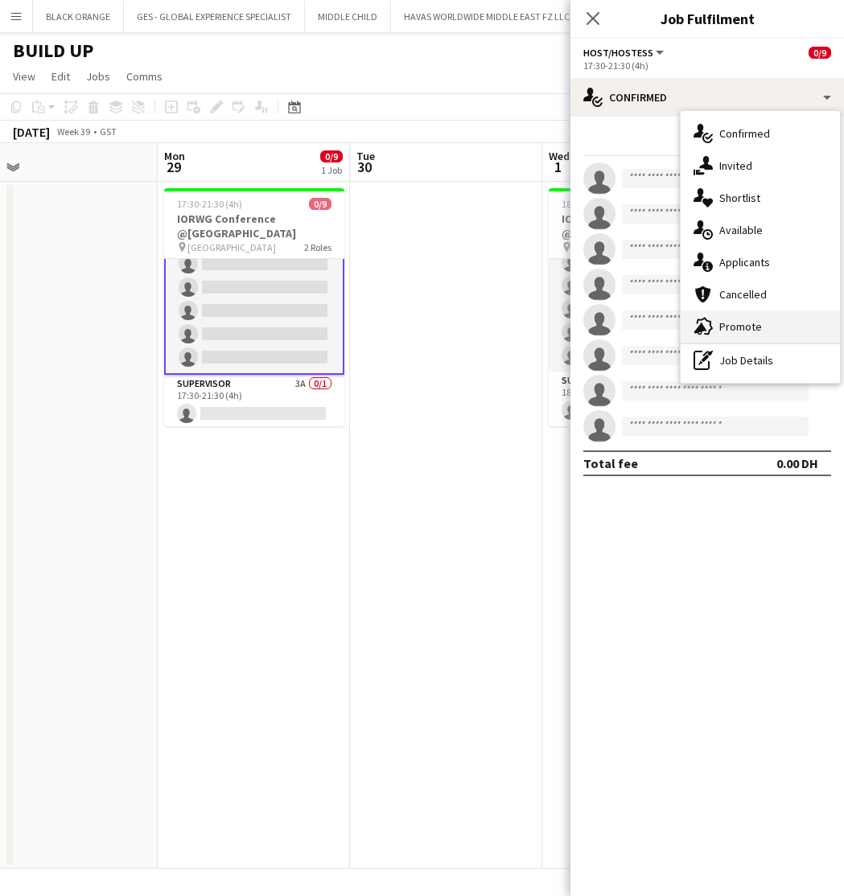
click at [752, 328] on span "Promote" at bounding box center [740, 326] width 43 height 14
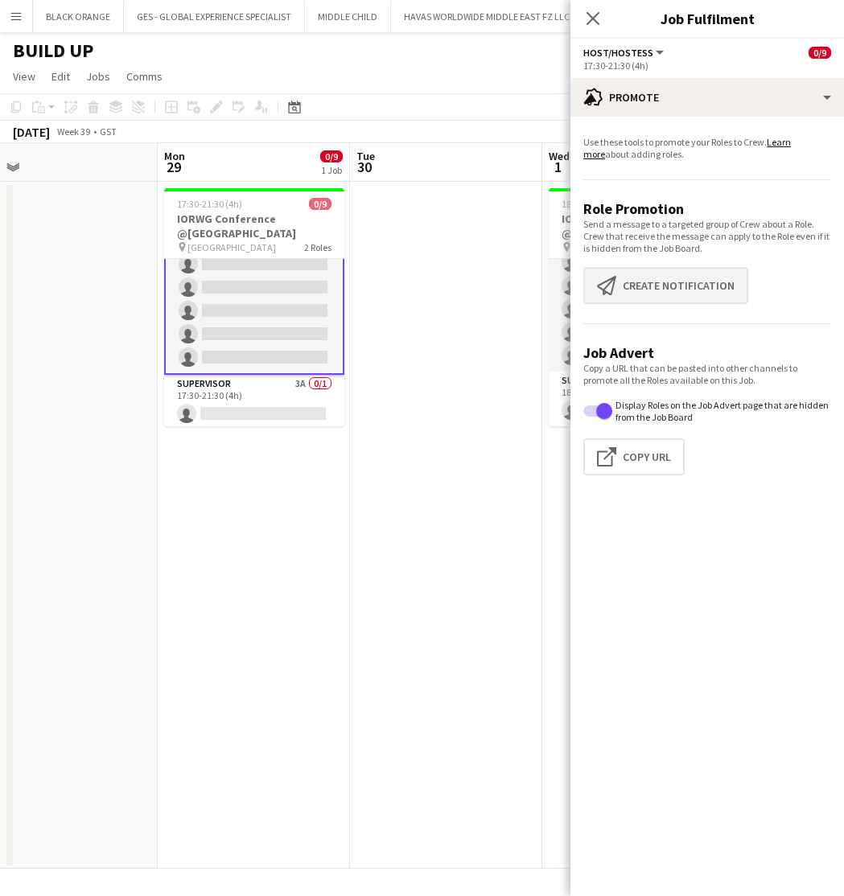
click at [659, 282] on button "Create notification Create notification" at bounding box center [665, 285] width 165 height 37
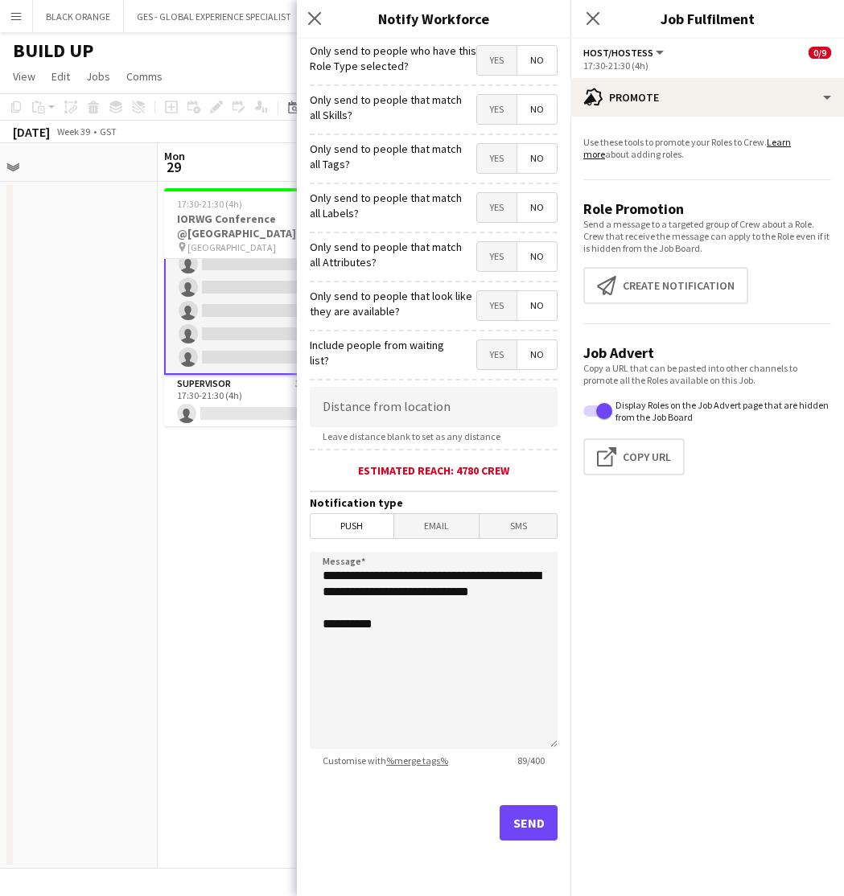
click at [486, 114] on span "Yes" at bounding box center [496, 109] width 39 height 29
click at [492, 154] on span "Yes" at bounding box center [496, 158] width 39 height 29
click at [495, 206] on span "Yes" at bounding box center [496, 207] width 39 height 29
click at [498, 270] on span "Yes" at bounding box center [496, 256] width 39 height 29
click at [495, 318] on span "Yes" at bounding box center [496, 305] width 39 height 29
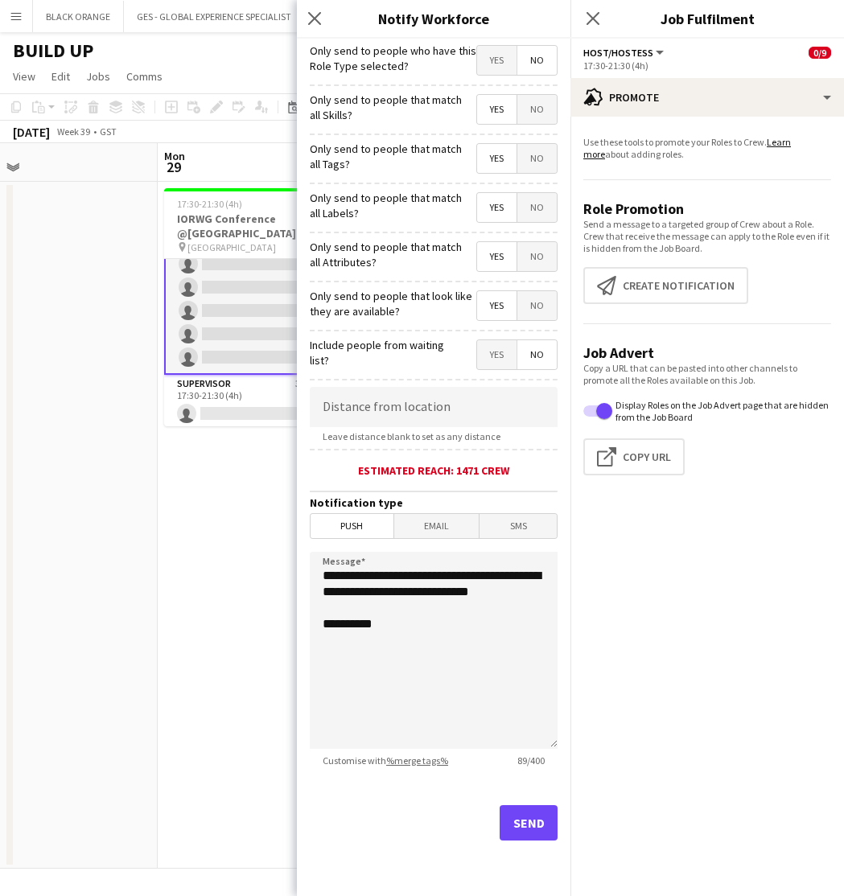
click at [388, 384] on form "**********" at bounding box center [433, 462] width 273 height 847
click at [387, 385] on form "**********" at bounding box center [433, 462] width 273 height 847
click at [387, 390] on input at bounding box center [434, 407] width 248 height 40
type input "*****"
click at [532, 825] on button "Send" at bounding box center [528, 822] width 58 height 35
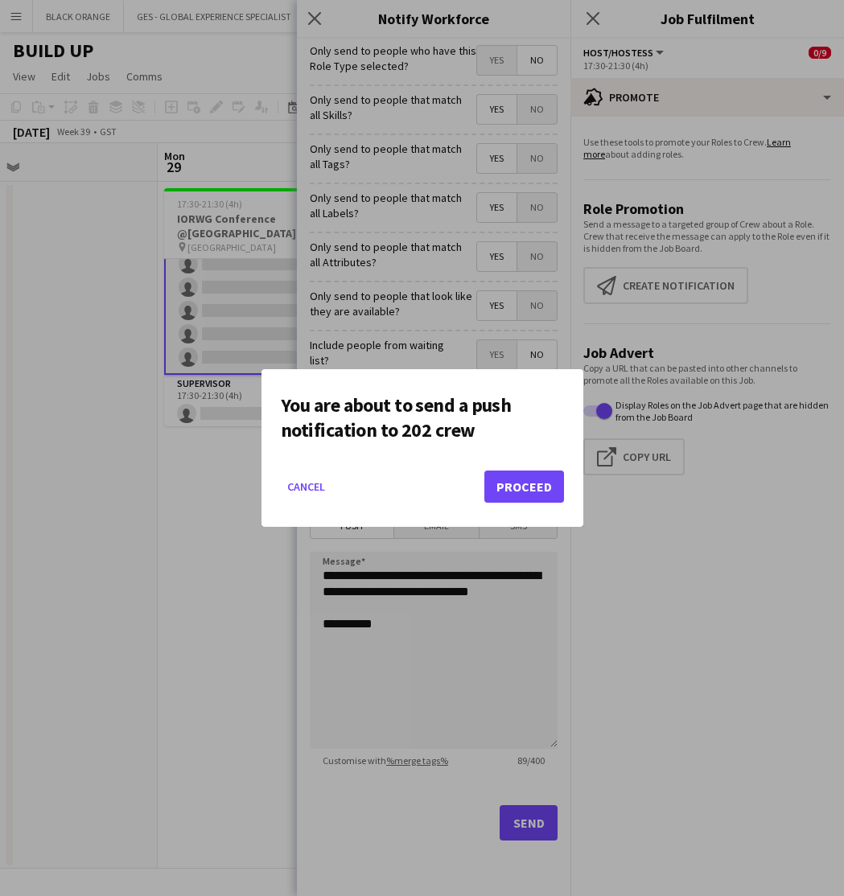
click at [527, 481] on button "Proceed" at bounding box center [524, 486] width 80 height 32
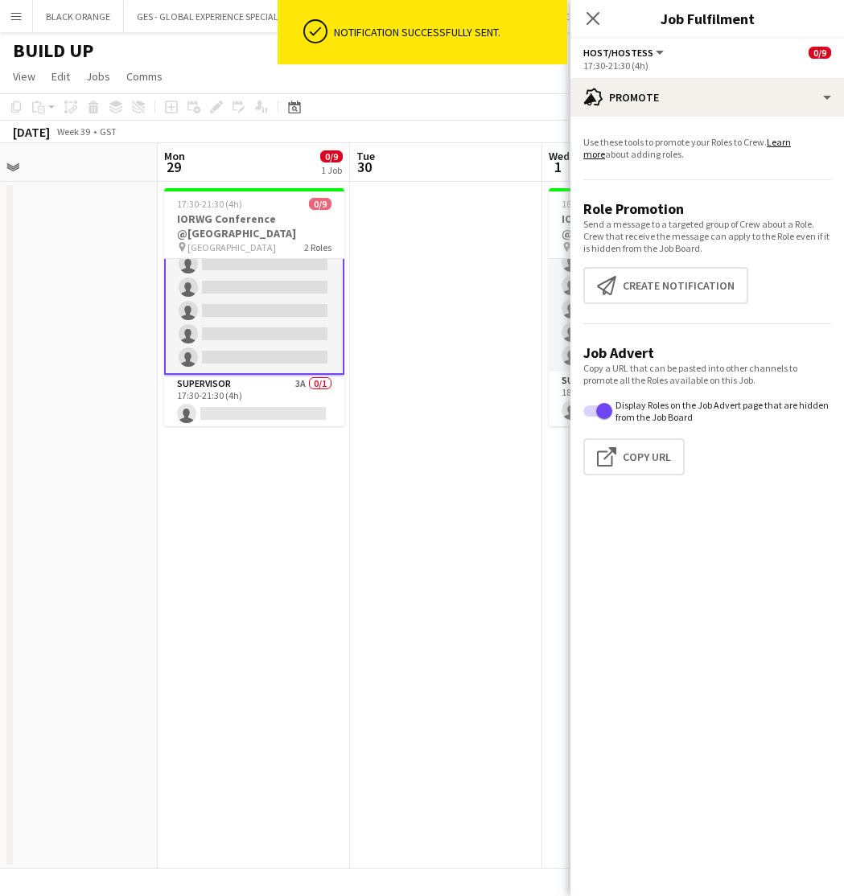
click at [501, 100] on app-toolbar "Copy Paste Paste Command V Paste with crew Command Shift V Paste linked Job [GE…" at bounding box center [422, 106] width 844 height 27
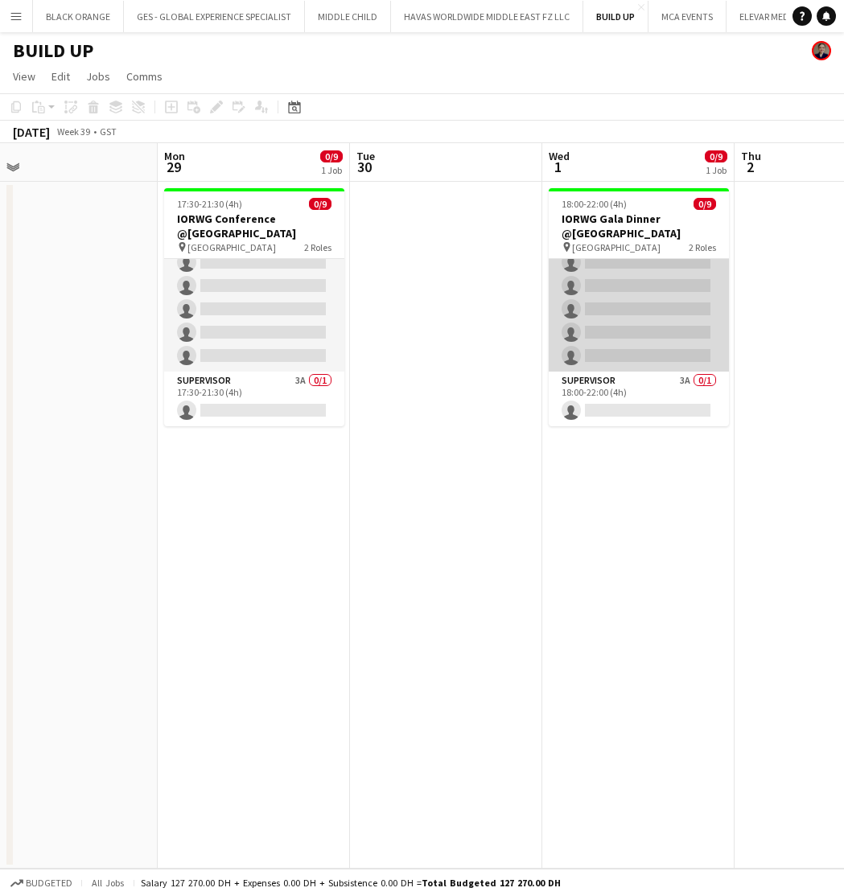
click at [642, 306] on app-card-role "Host/Hostess 0/8 18:00-22:00 (4h) single-neutral-actions single-neutral-actions…" at bounding box center [638, 263] width 180 height 218
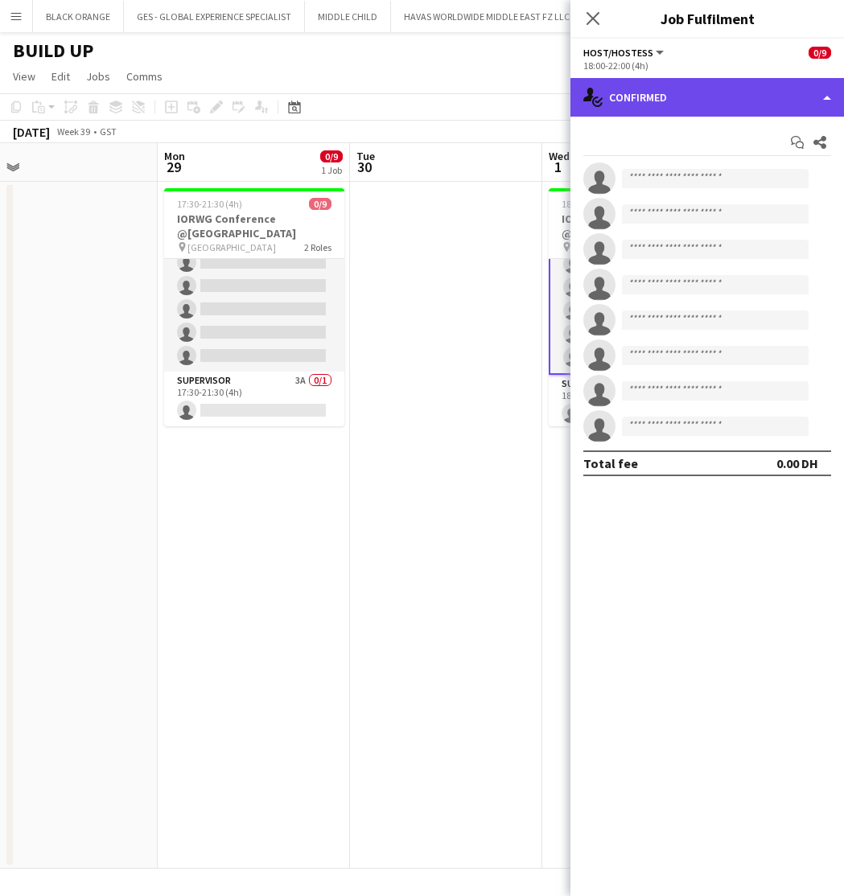
click at [647, 97] on div "single-neutral-actions-check-2 Confirmed" at bounding box center [706, 97] width 273 height 39
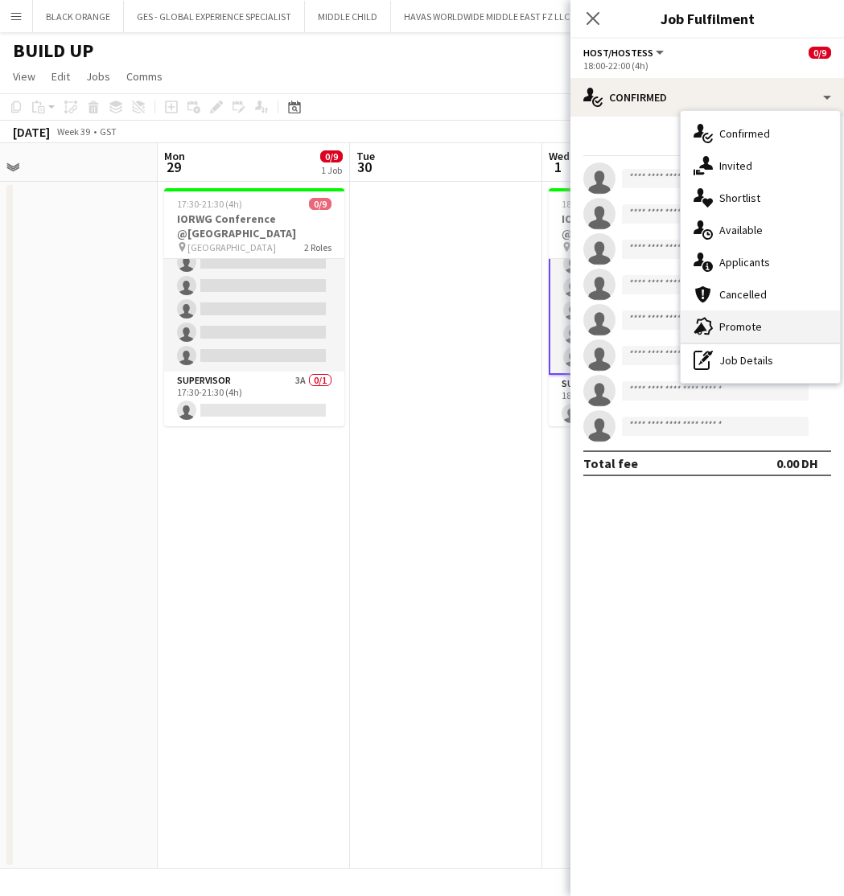
click at [757, 326] on span "Promote" at bounding box center [740, 326] width 43 height 14
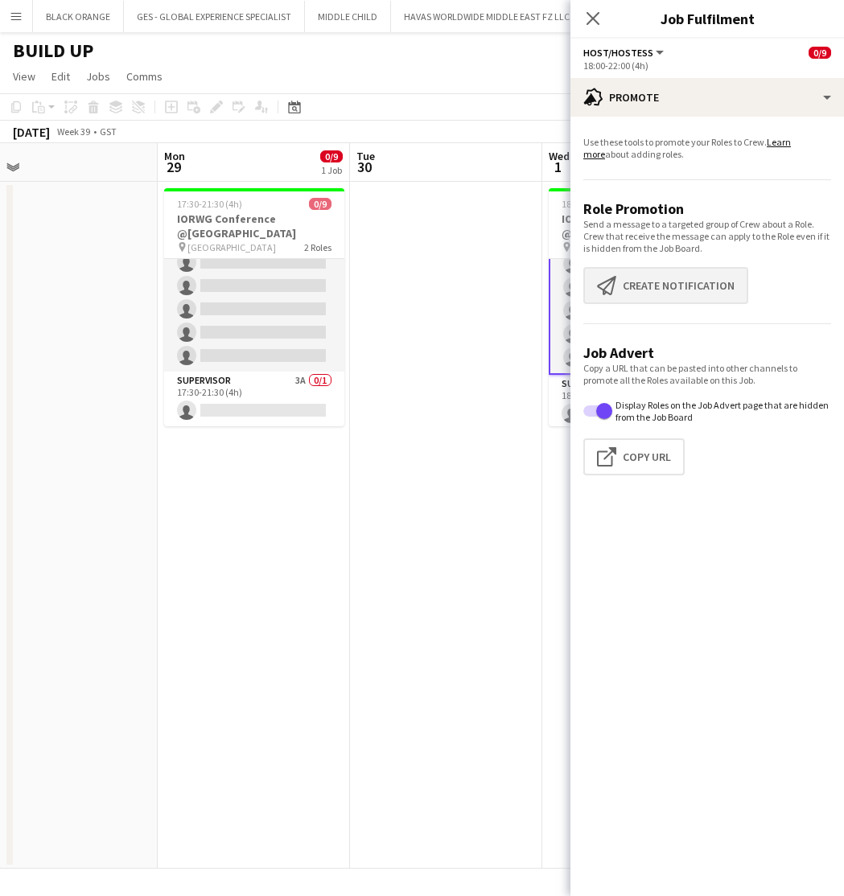
click at [669, 275] on button "Create notification Create notification" at bounding box center [665, 285] width 165 height 37
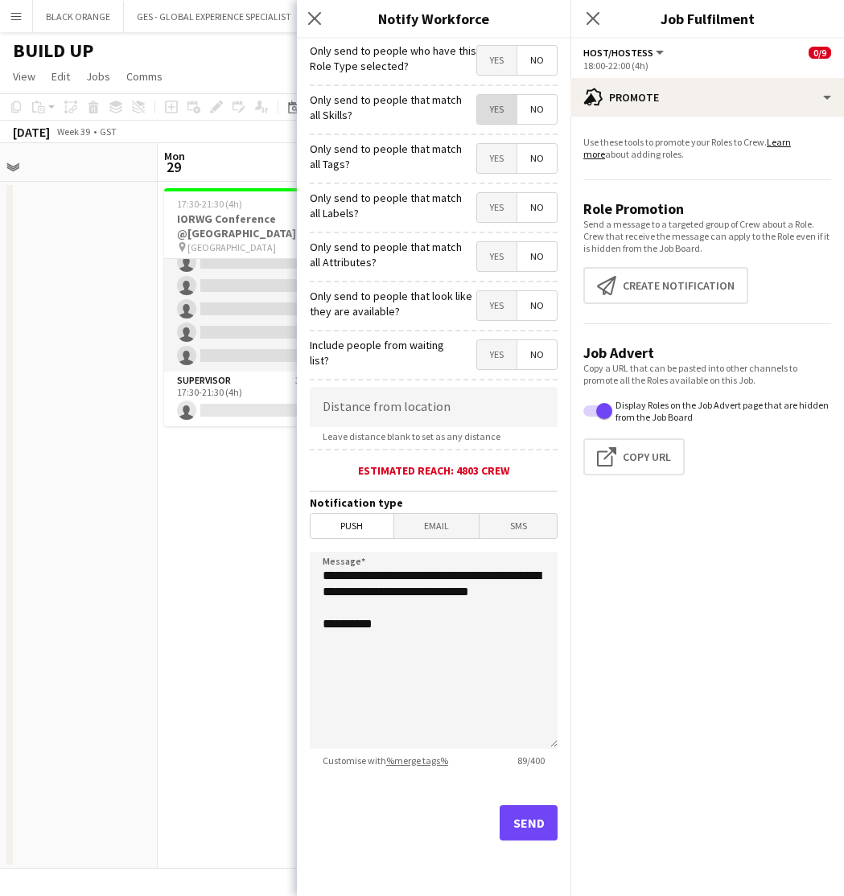
click at [498, 113] on span "Yes" at bounding box center [496, 109] width 39 height 29
click at [499, 162] on span "Yes" at bounding box center [496, 158] width 39 height 29
click at [495, 213] on span "Yes" at bounding box center [496, 207] width 39 height 29
click at [495, 265] on span "Yes" at bounding box center [496, 256] width 39 height 29
click at [494, 313] on span "Yes" at bounding box center [496, 305] width 39 height 29
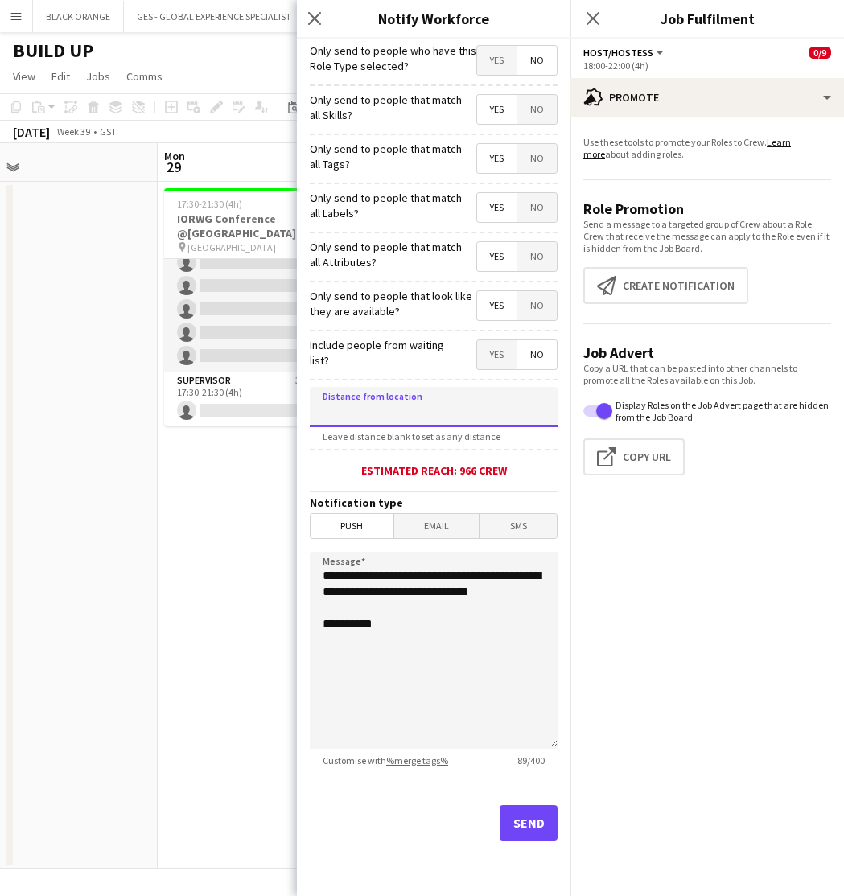
click at [385, 399] on input at bounding box center [434, 407] width 248 height 40
type input "*****"
click at [527, 825] on button "Send" at bounding box center [528, 822] width 58 height 35
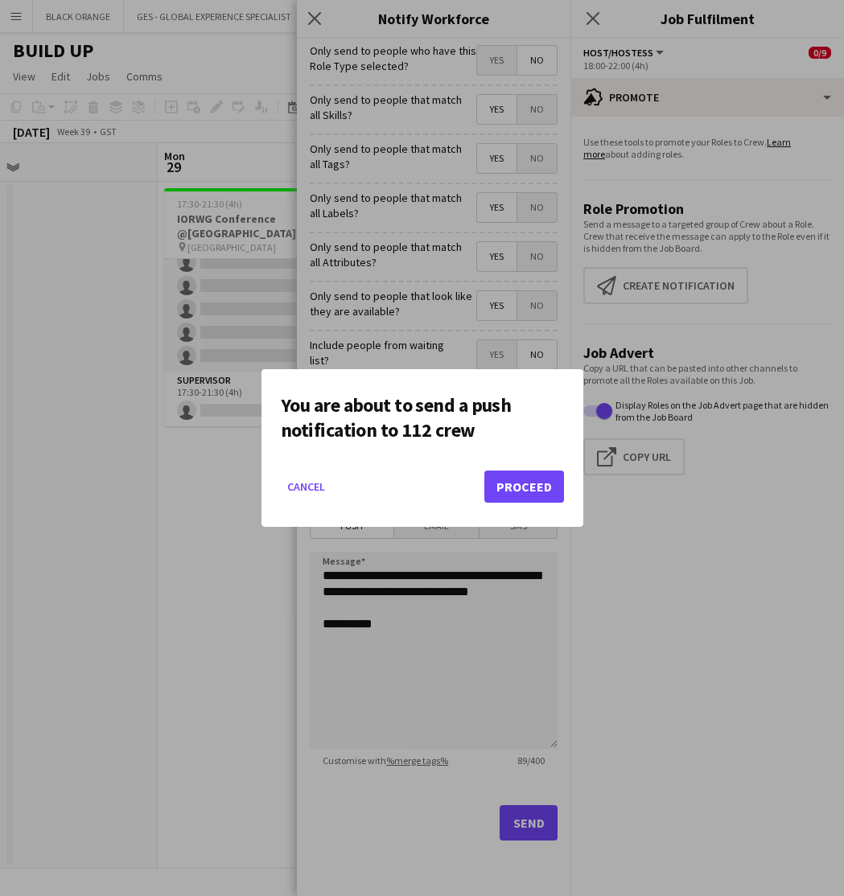
click at [524, 491] on button "Proceed" at bounding box center [524, 486] width 80 height 32
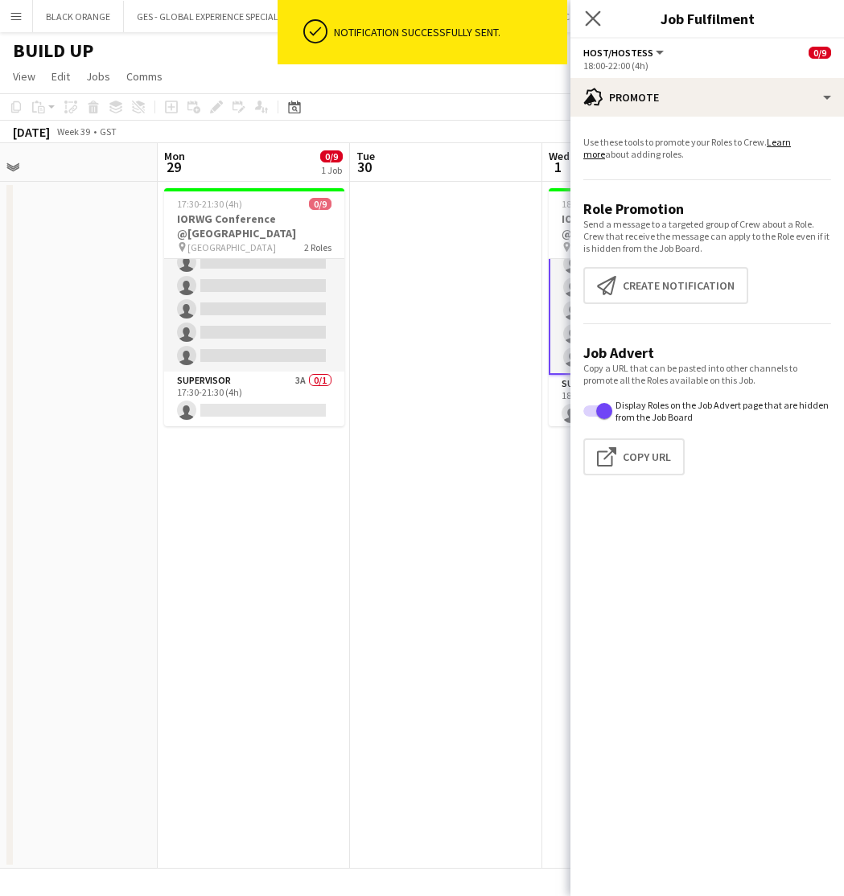
click at [592, 9] on app-icon "Close pop-in" at bounding box center [592, 18] width 23 height 23
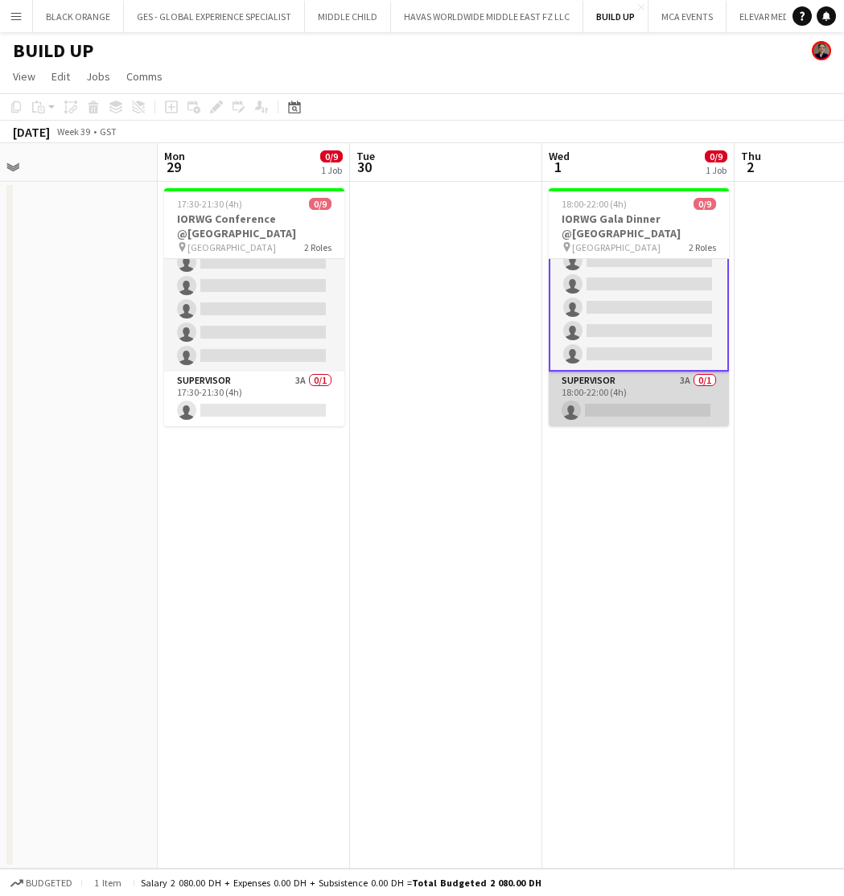
scroll to position [109, 0]
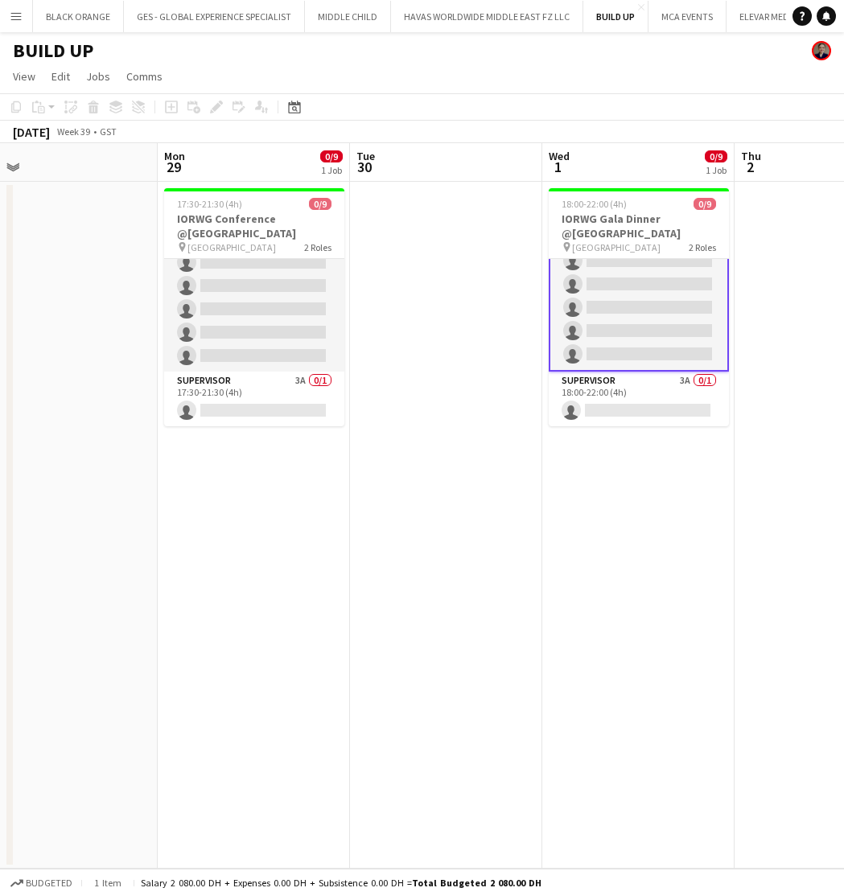
click at [631, 308] on app-card-role "Host/Hostess 0/8 18:00-22:00 (4h) single-neutral-actions single-neutral-actions…" at bounding box center [638, 260] width 180 height 221
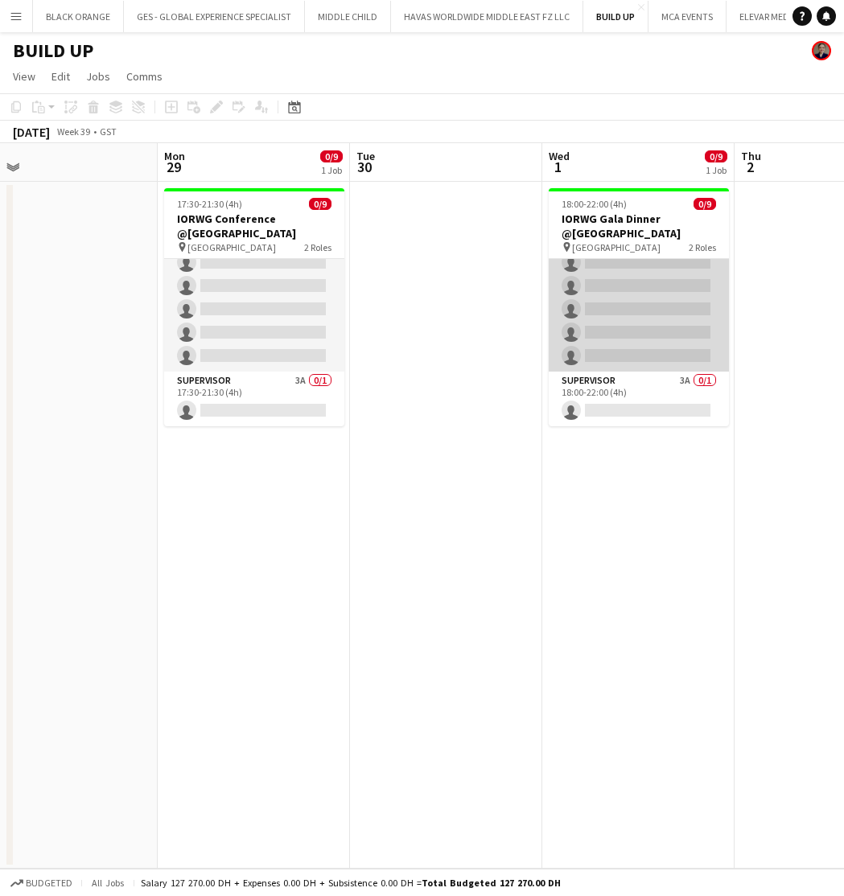
scroll to position [105, 0]
click at [631, 308] on app-card-role "Host/Hostess 0/8 18:00-22:00 (4h) single-neutral-actions single-neutral-actions…" at bounding box center [638, 263] width 180 height 218
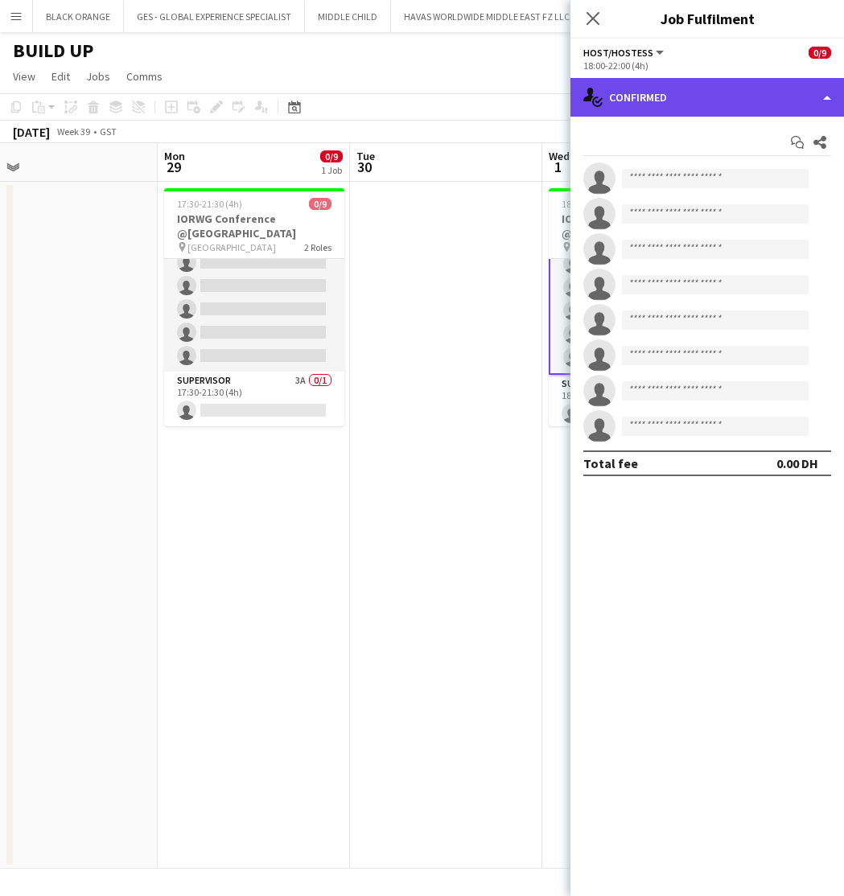
click at [730, 90] on div "single-neutral-actions-check-2 Confirmed" at bounding box center [706, 97] width 273 height 39
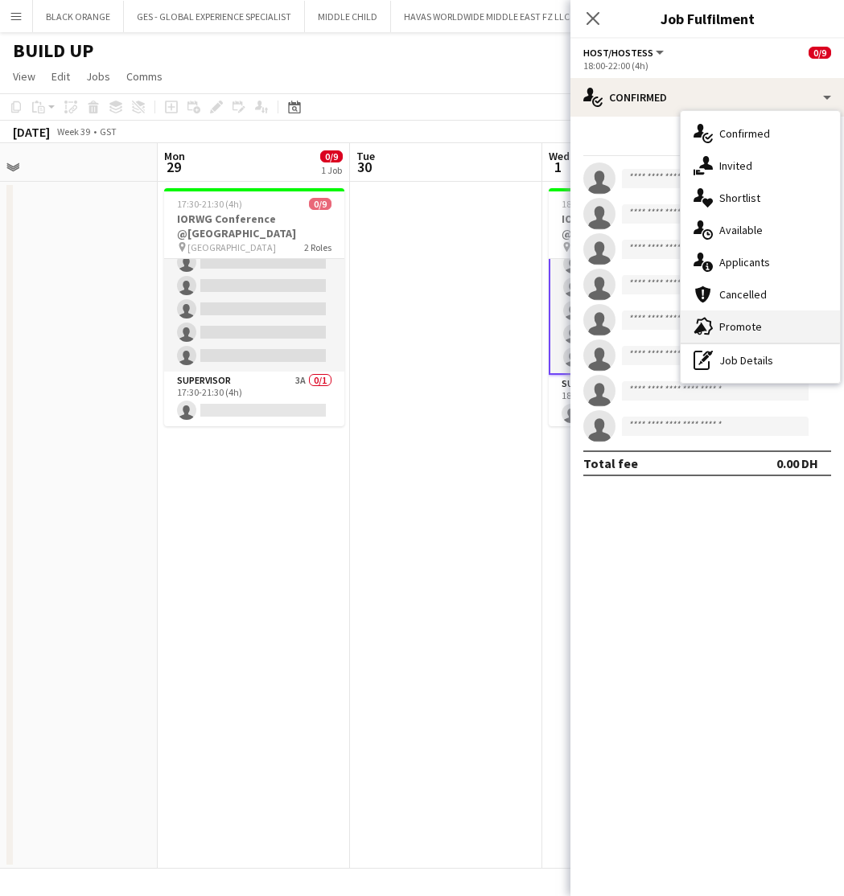
click at [739, 325] on span "Promote" at bounding box center [740, 326] width 43 height 14
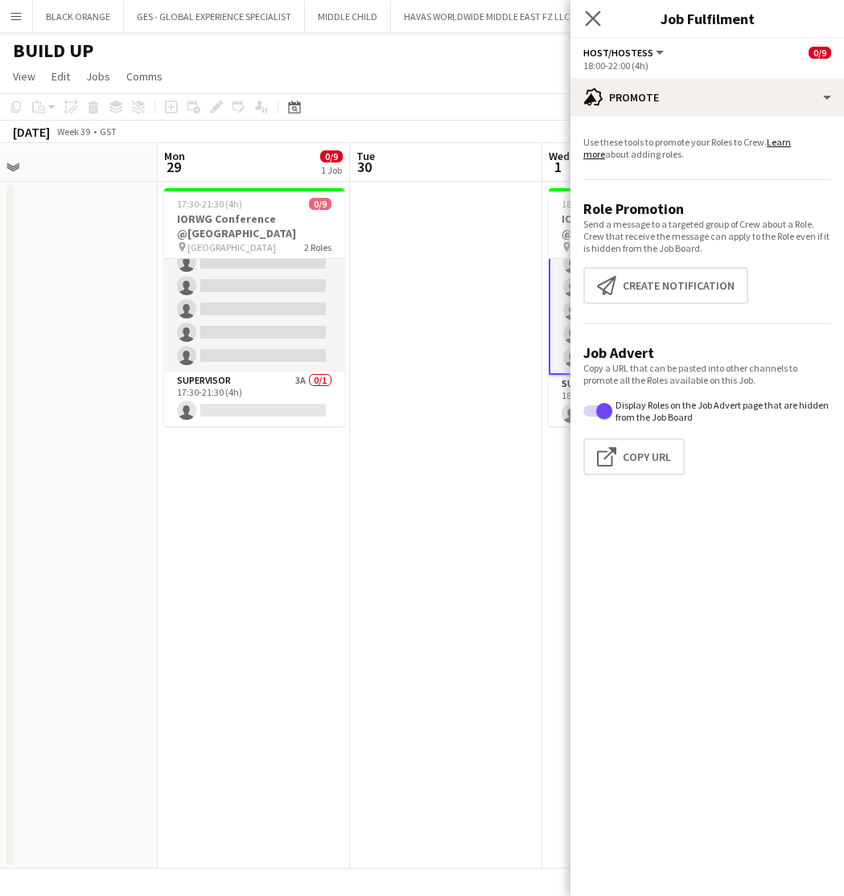
click at [600, 27] on app-icon "Close pop-in" at bounding box center [592, 18] width 23 height 23
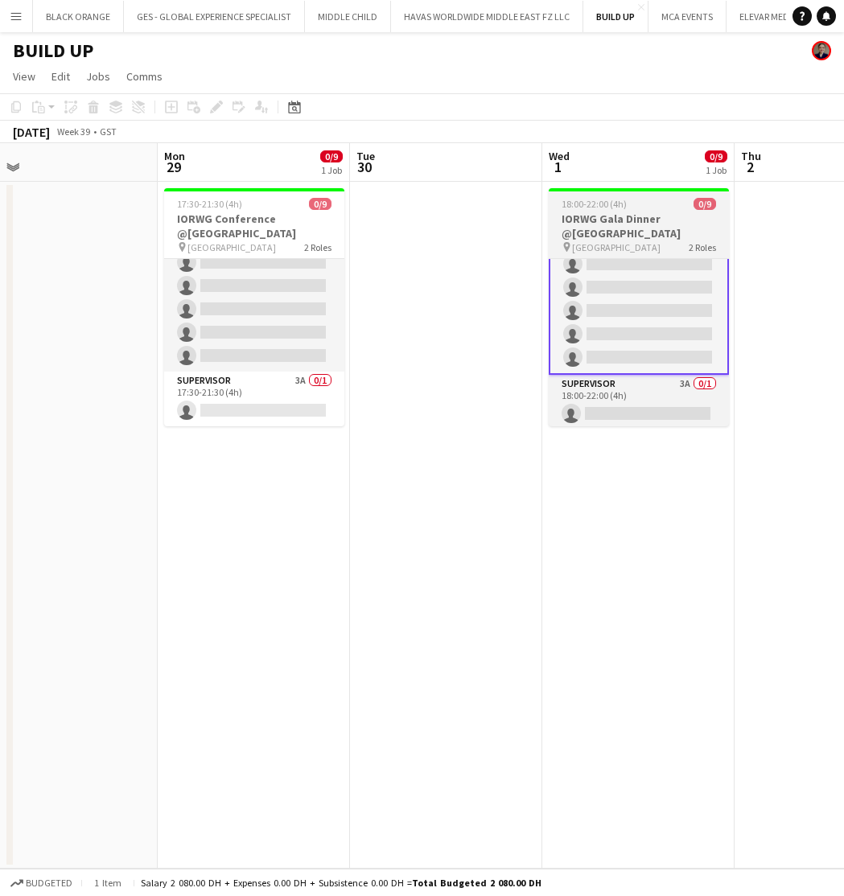
click at [558, 209] on div "18:00-22:00 (4h) 0/9" at bounding box center [638, 204] width 180 height 12
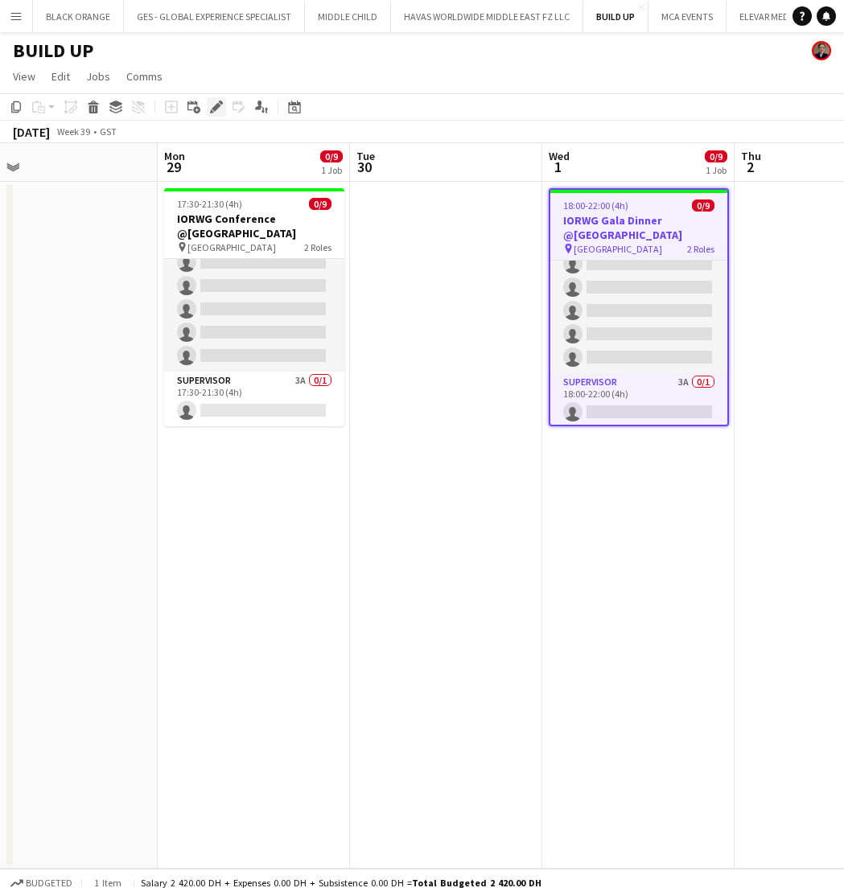
click at [214, 102] on icon "Edit" at bounding box center [216, 107] width 13 height 13
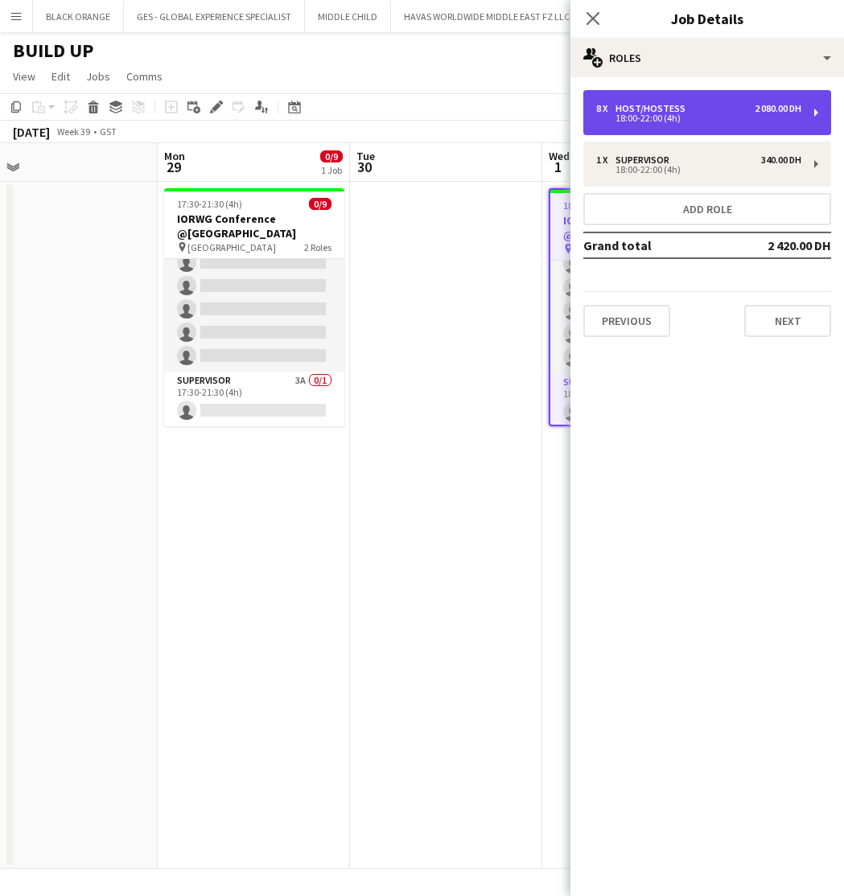
click at [704, 111] on div "8 x Host/Hostess 2 080.00 DH" at bounding box center [698, 108] width 205 height 11
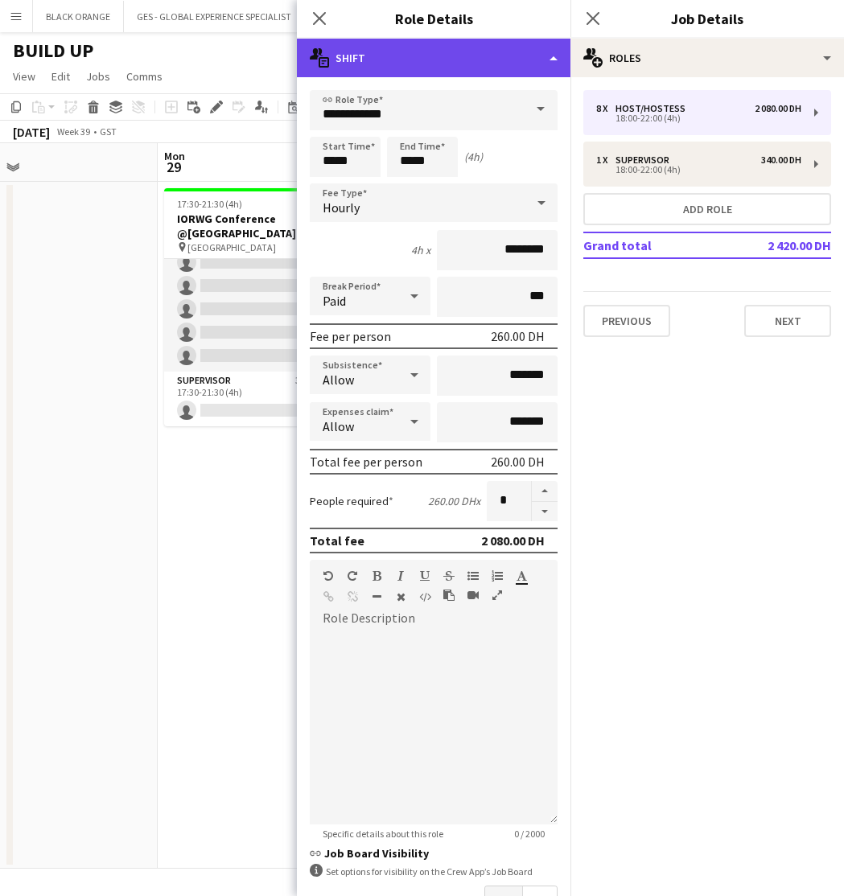
click at [399, 71] on div "multiple-actions-text Shift" at bounding box center [433, 58] width 273 height 39
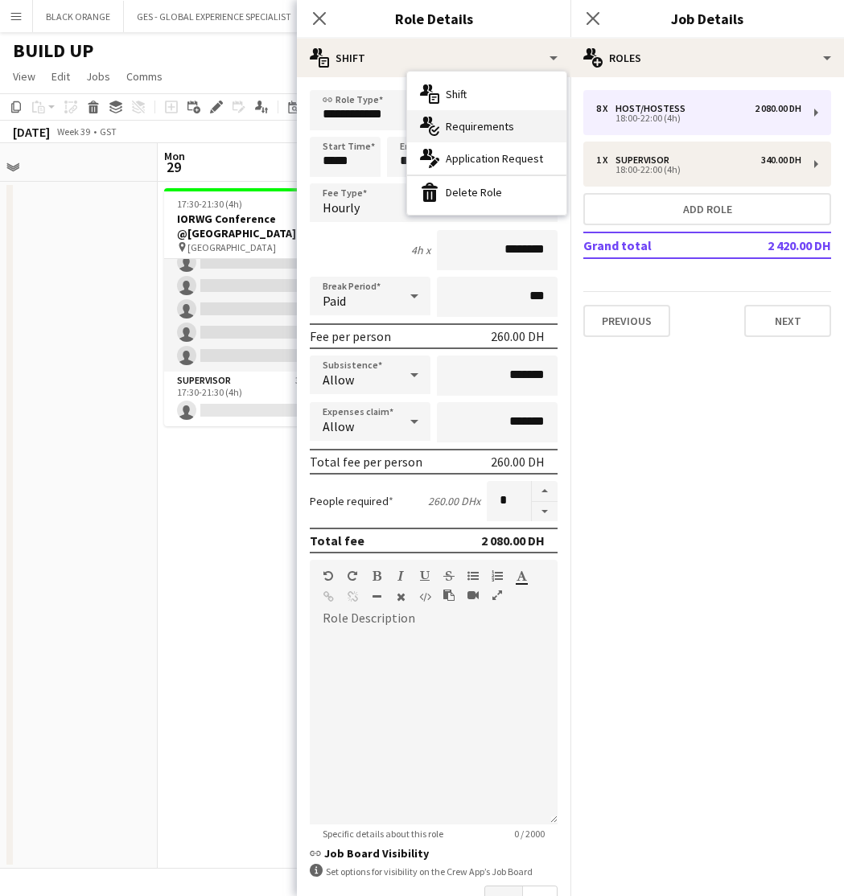
click at [467, 125] on span "Requirements" at bounding box center [479, 126] width 68 height 14
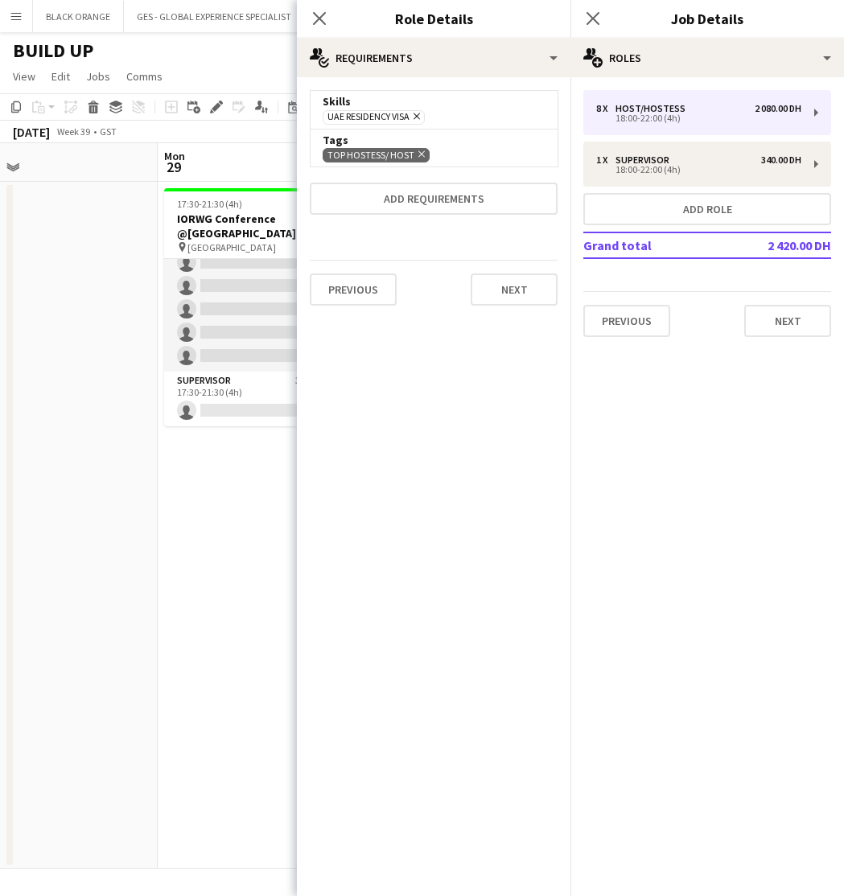
click at [418, 152] on icon at bounding box center [421, 154] width 6 height 6
click at [417, 152] on button "Add requirements" at bounding box center [434, 161] width 248 height 32
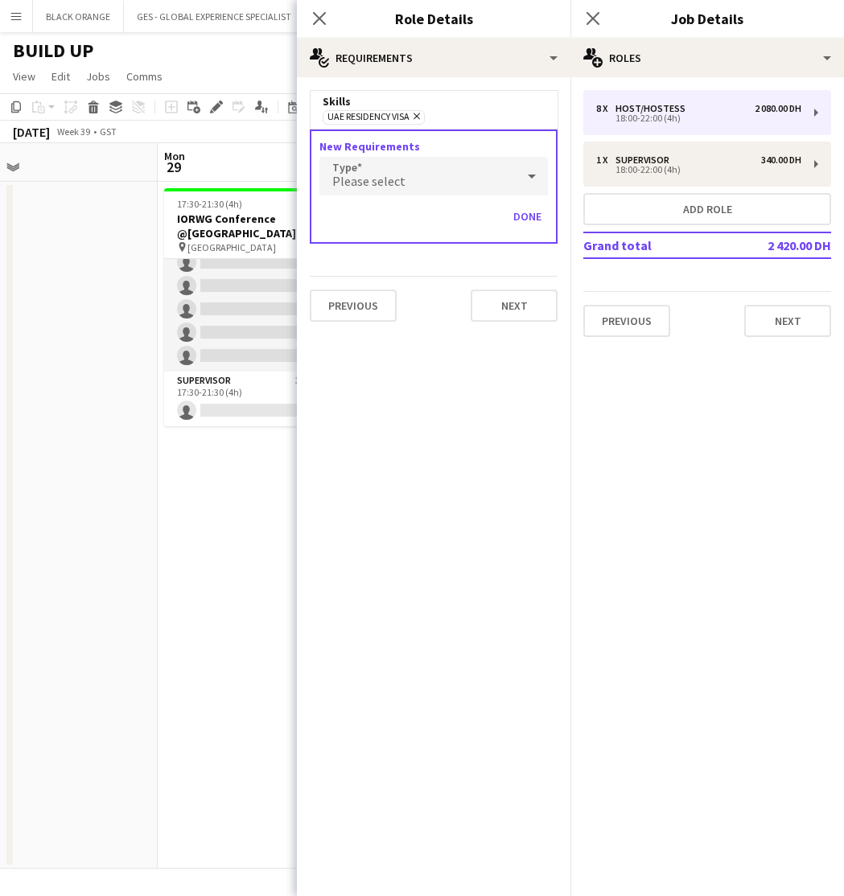
click at [419, 175] on div "Please select" at bounding box center [417, 176] width 196 height 39
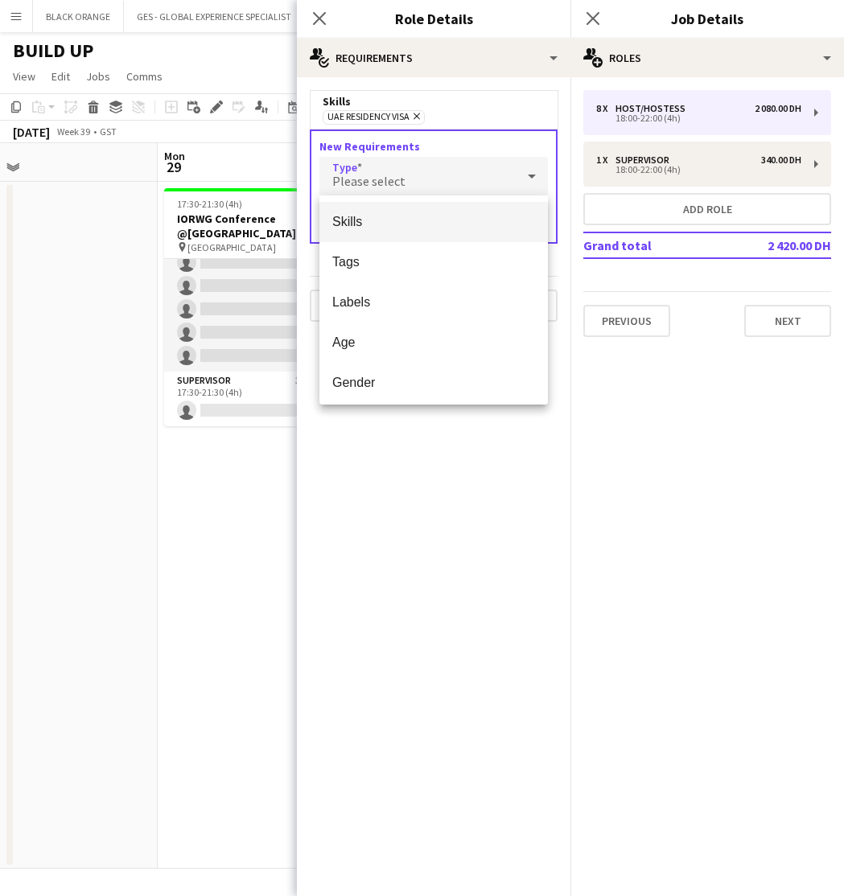
click at [411, 232] on mat-option "Skills" at bounding box center [433, 222] width 228 height 40
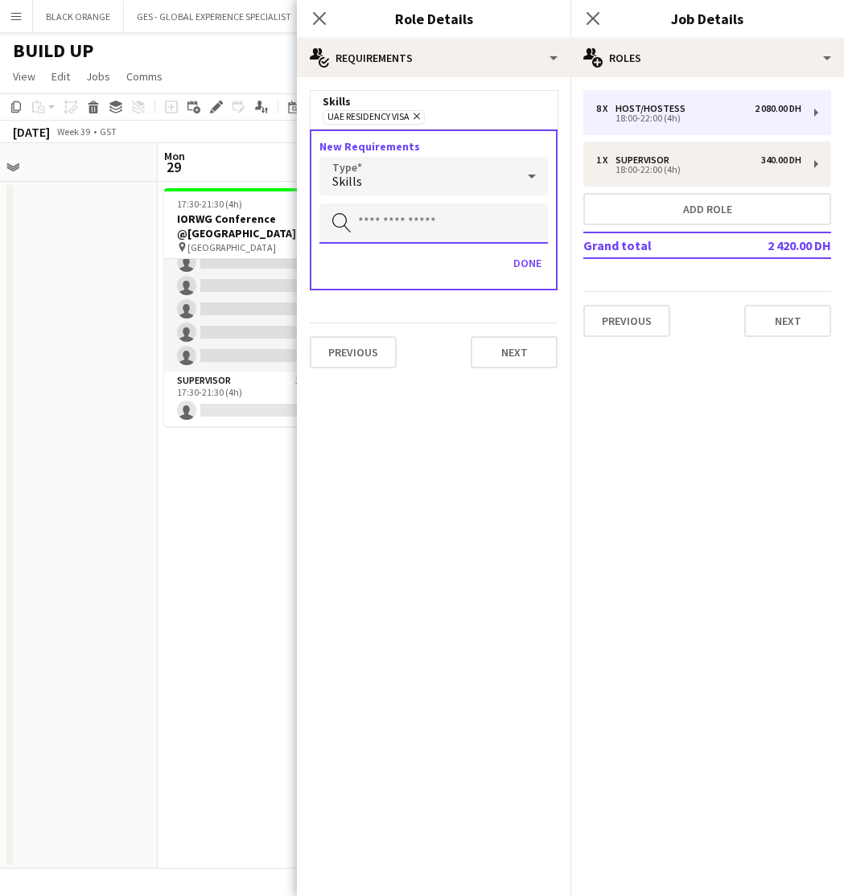
click at [429, 220] on input "text" at bounding box center [433, 223] width 228 height 40
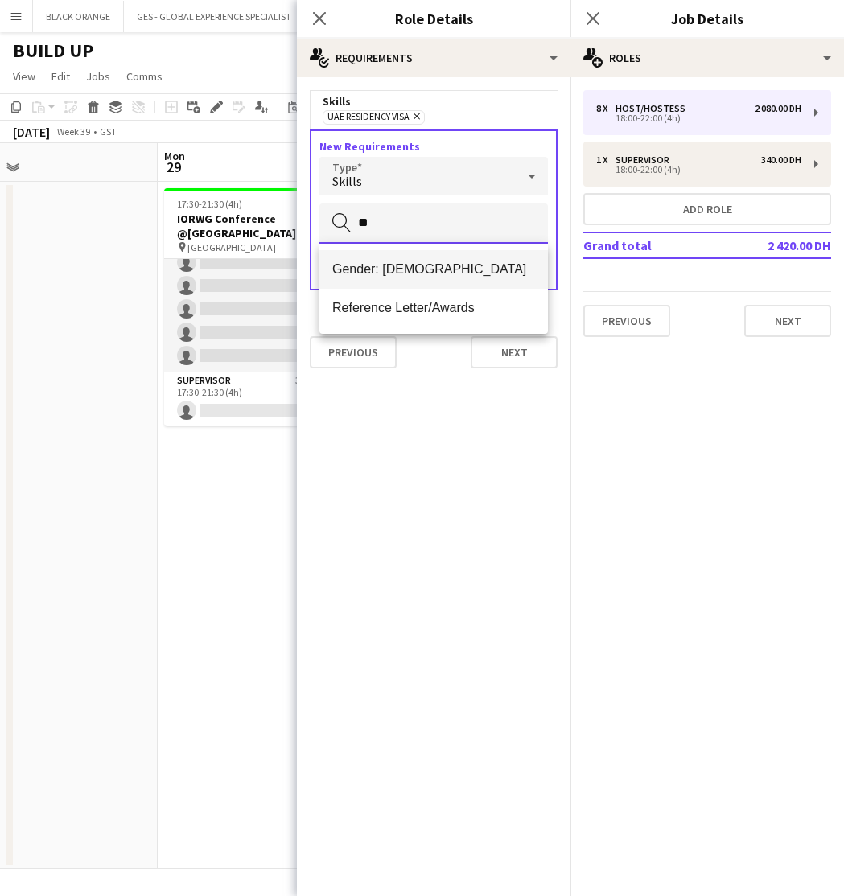
type input "**"
click at [447, 264] on span "Gender: [DEMOGRAPHIC_DATA]" at bounding box center [433, 268] width 203 height 15
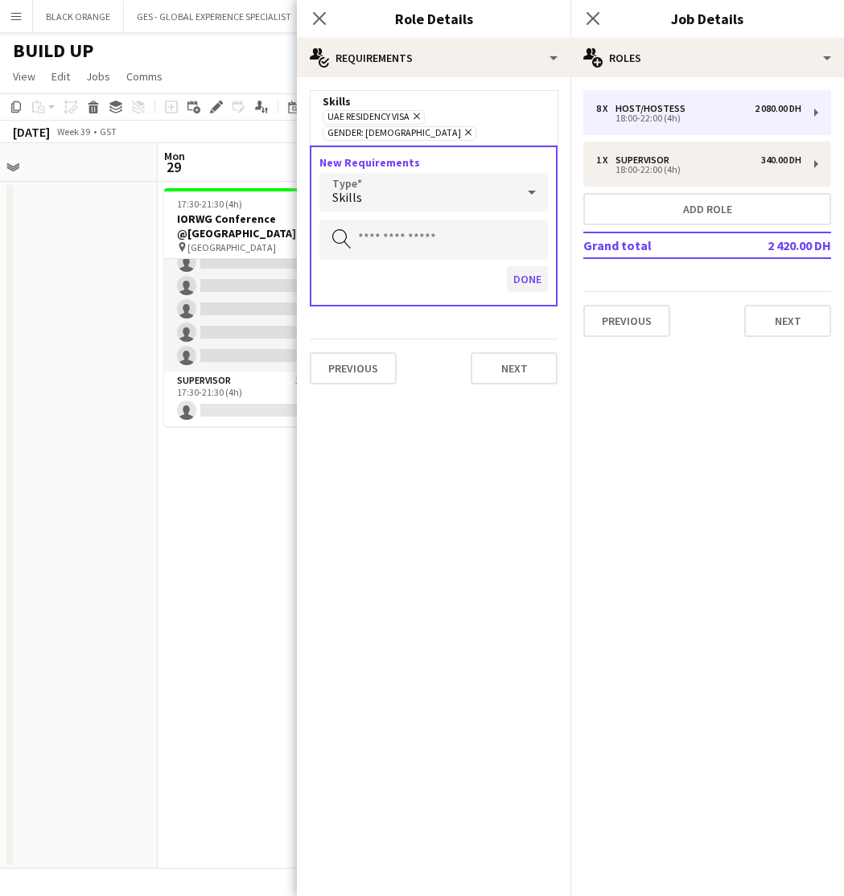
click at [519, 266] on button "Done" at bounding box center [527, 279] width 41 height 26
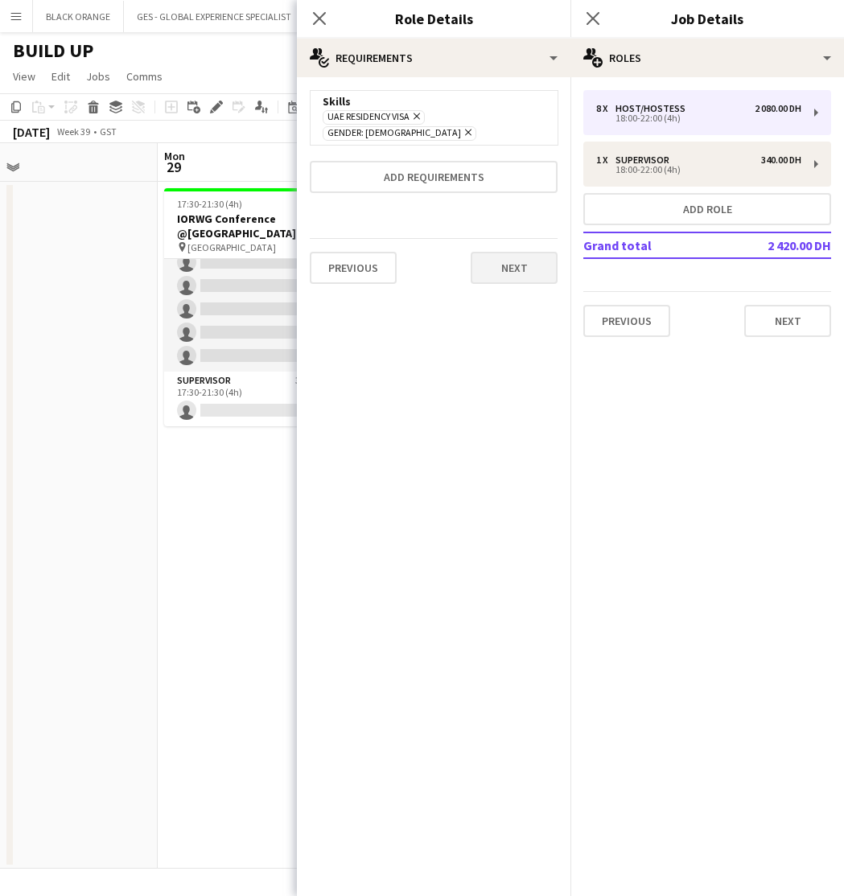
click at [514, 263] on button "Next" at bounding box center [513, 268] width 87 height 32
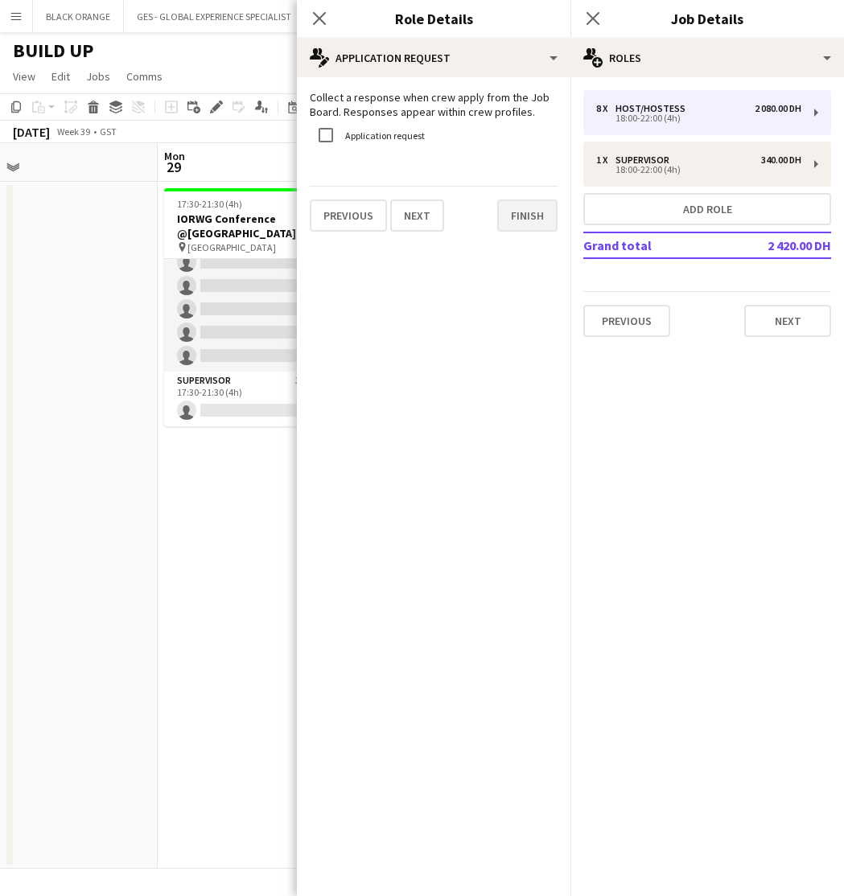
click at [516, 229] on button "Finish" at bounding box center [527, 215] width 60 height 32
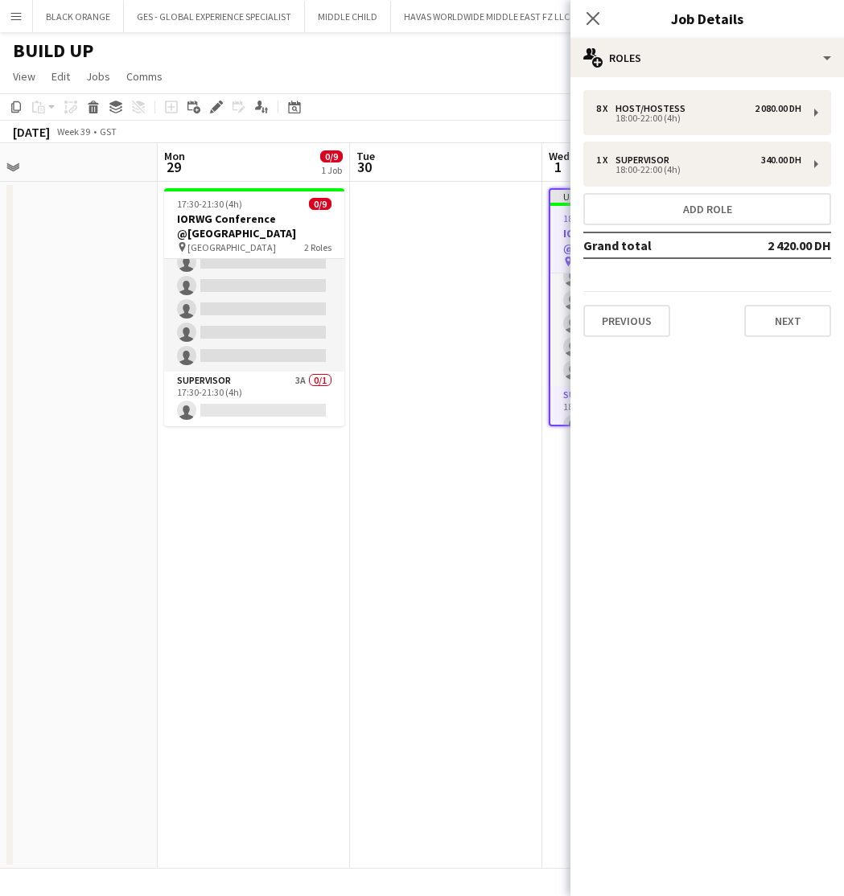
click at [454, 356] on app-date-cell at bounding box center [446, 525] width 192 height 687
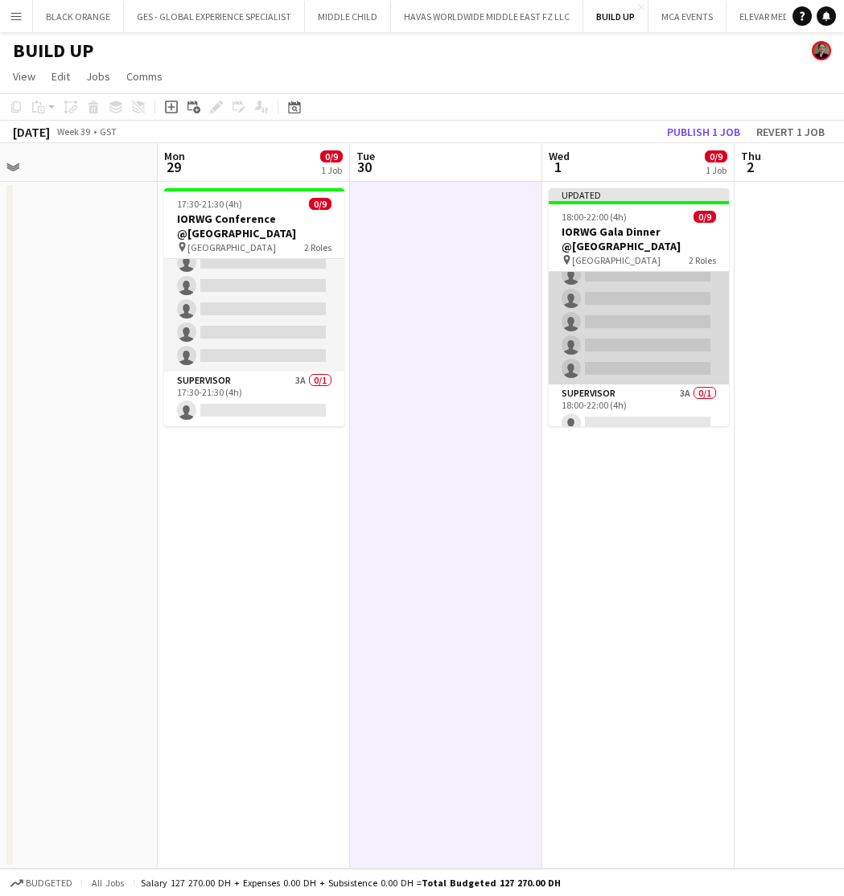
click at [627, 334] on app-card-role "Host/Hostess 0/8 18:00-22:00 (4h) single-neutral-actions single-neutral-actions…" at bounding box center [638, 275] width 180 height 218
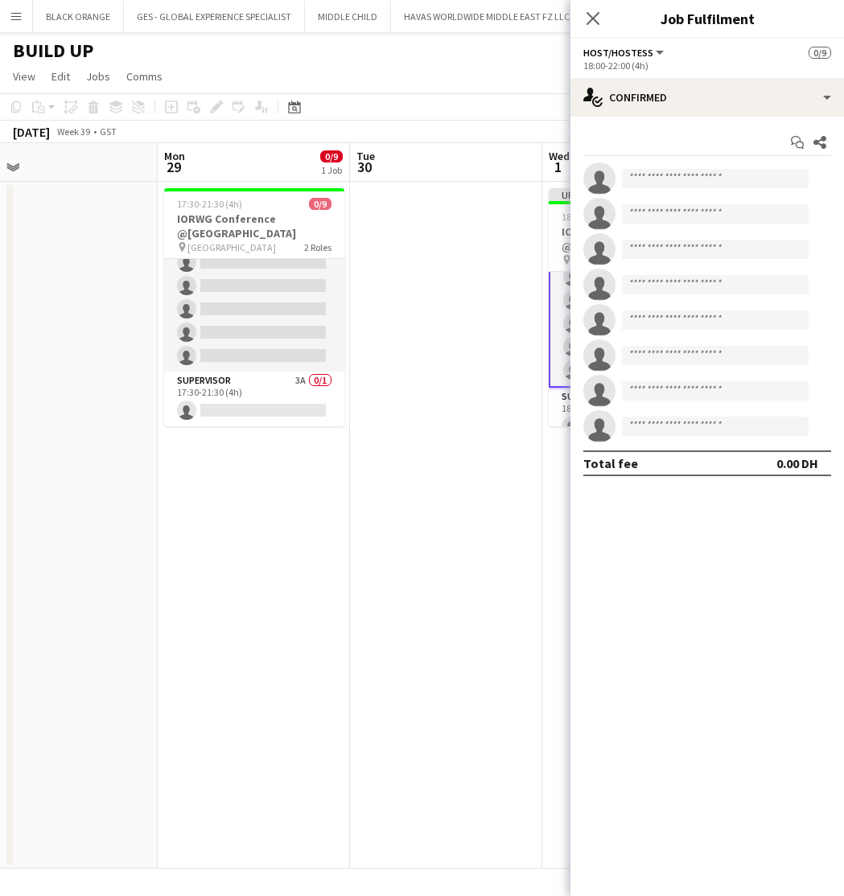
click at [472, 229] on app-date-cell at bounding box center [446, 525] width 192 height 687
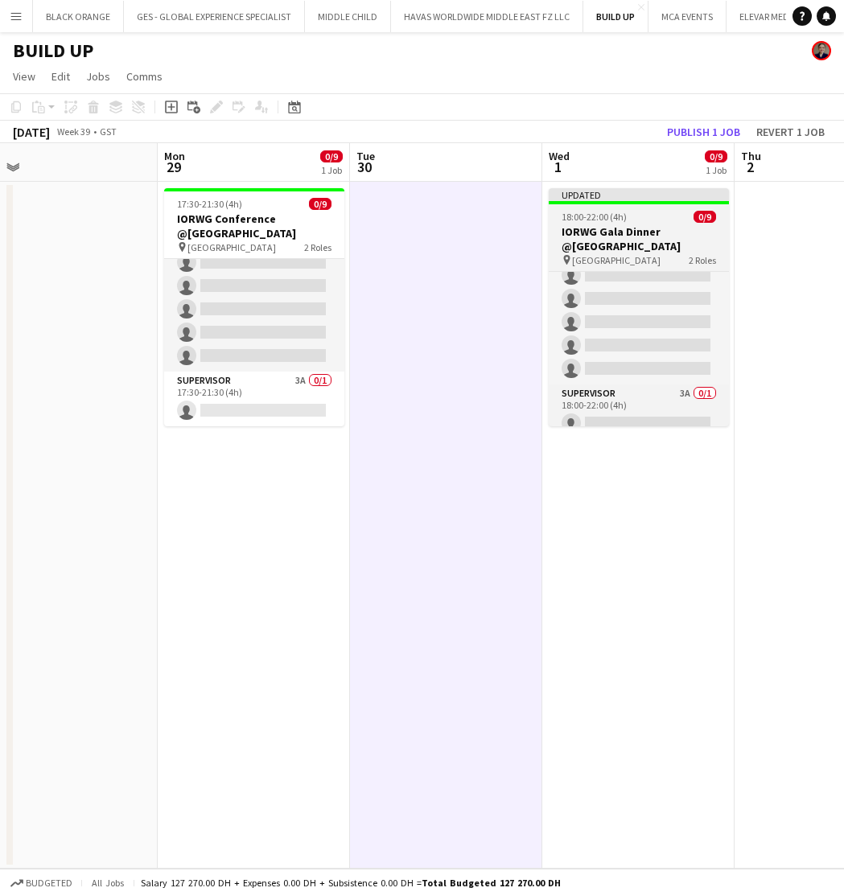
click at [646, 220] on div "18:00-22:00 (4h) 0/9" at bounding box center [638, 217] width 180 height 12
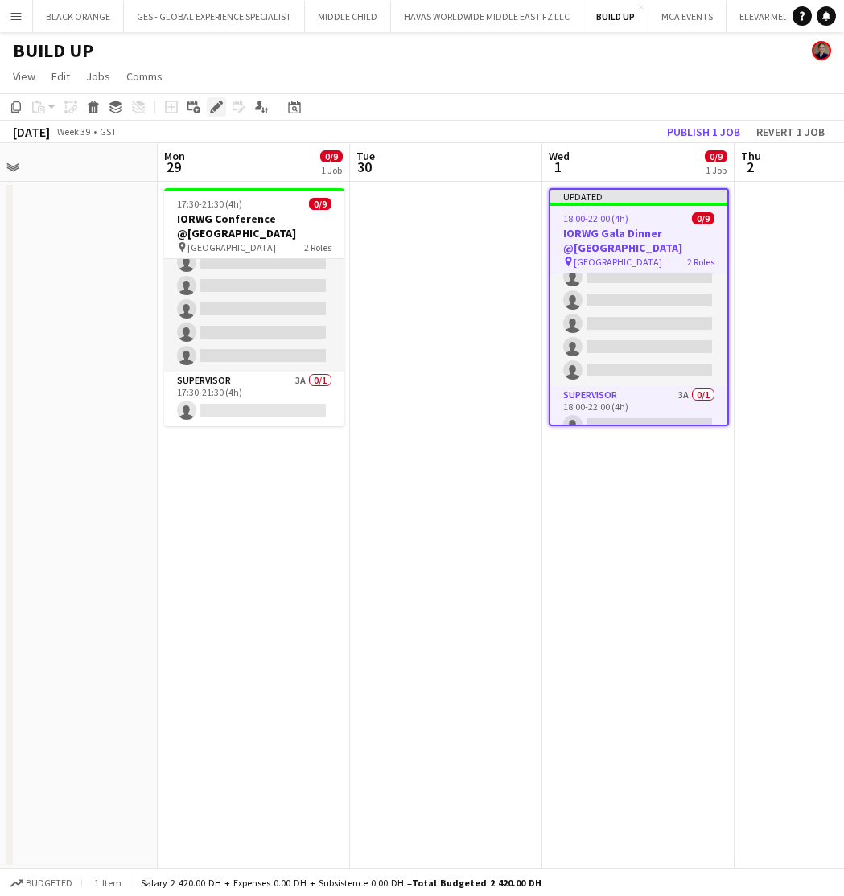
click at [216, 103] on icon "Edit" at bounding box center [216, 107] width 13 height 13
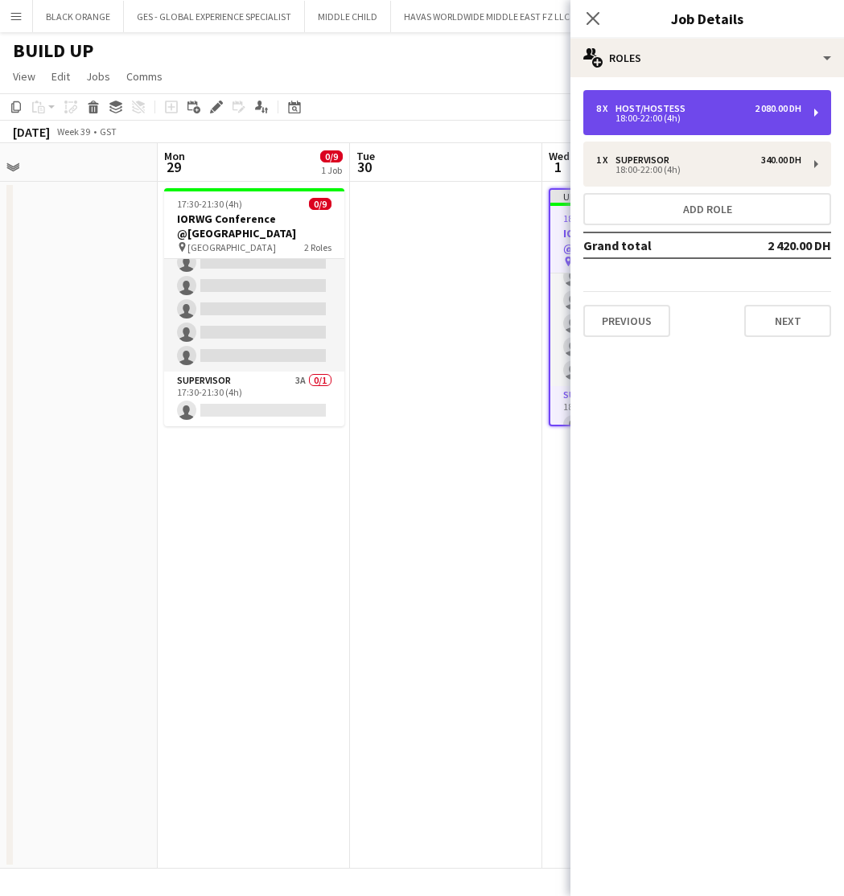
click at [696, 109] on div "8 x Host/Hostess 2 080.00 DH" at bounding box center [698, 108] width 205 height 11
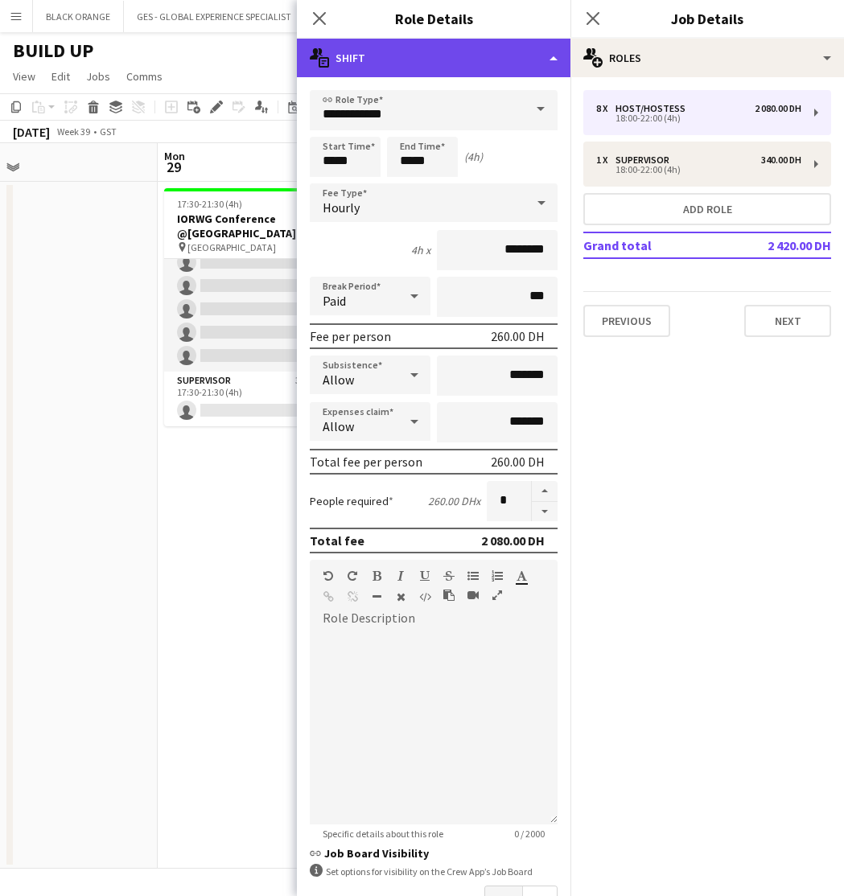
click at [395, 60] on div "multiple-actions-text Shift" at bounding box center [433, 58] width 273 height 39
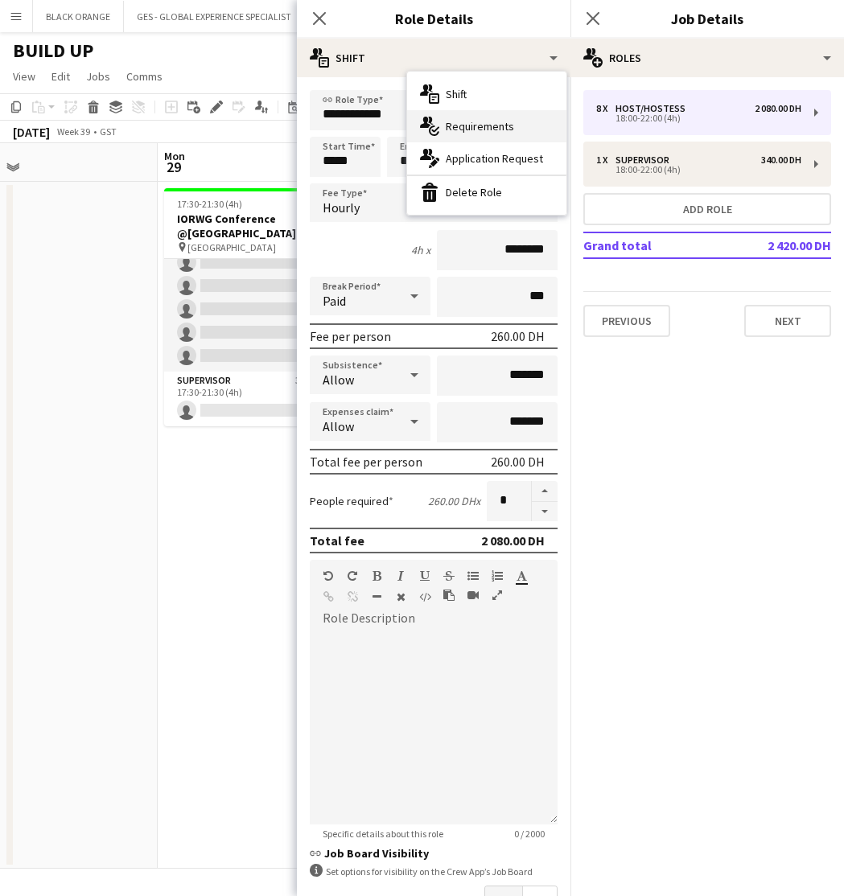
click at [452, 117] on div "multiple-actions-check-2 Requirements" at bounding box center [486, 126] width 159 height 32
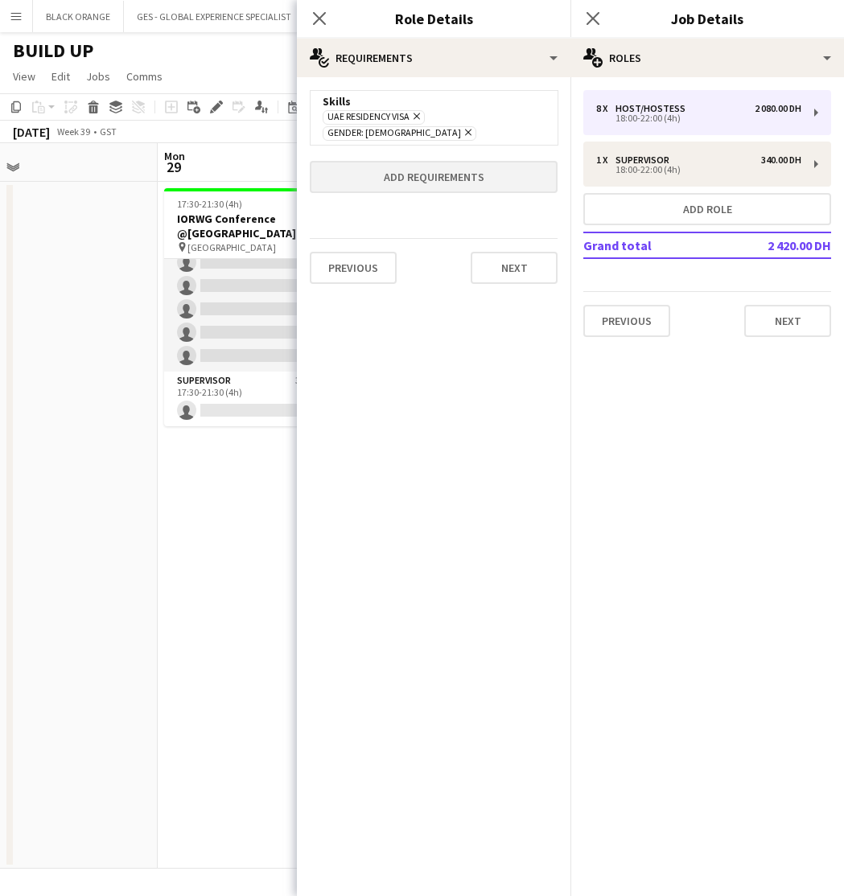
click at [399, 166] on button "Add requirements" at bounding box center [434, 177] width 248 height 32
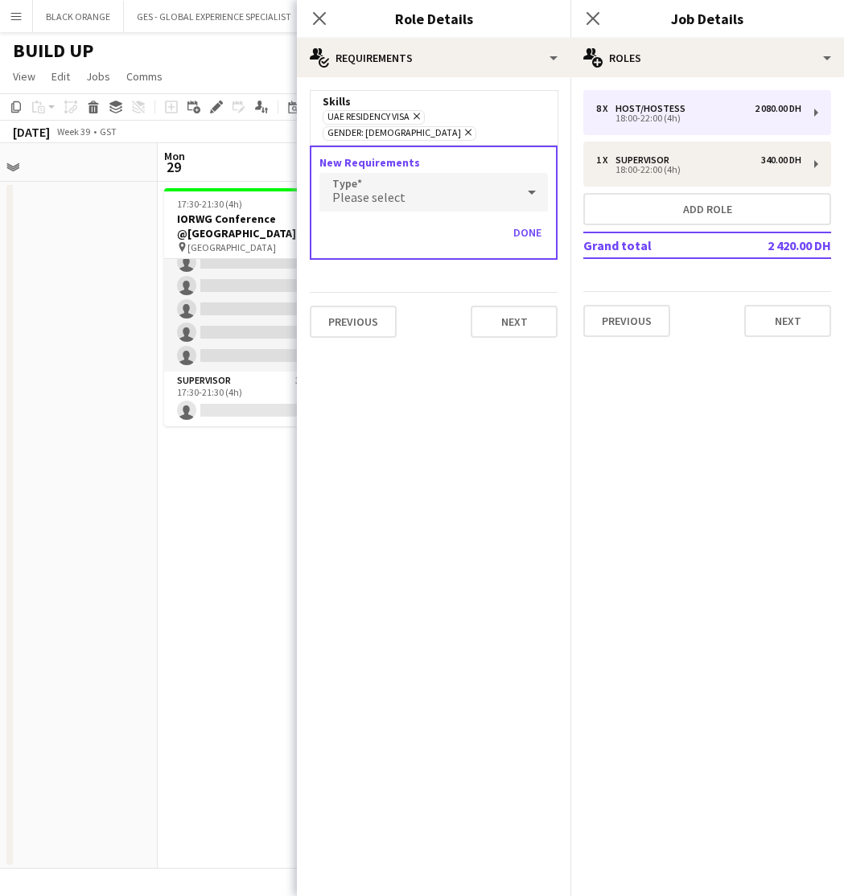
click at [380, 189] on span "Please select" at bounding box center [368, 197] width 73 height 16
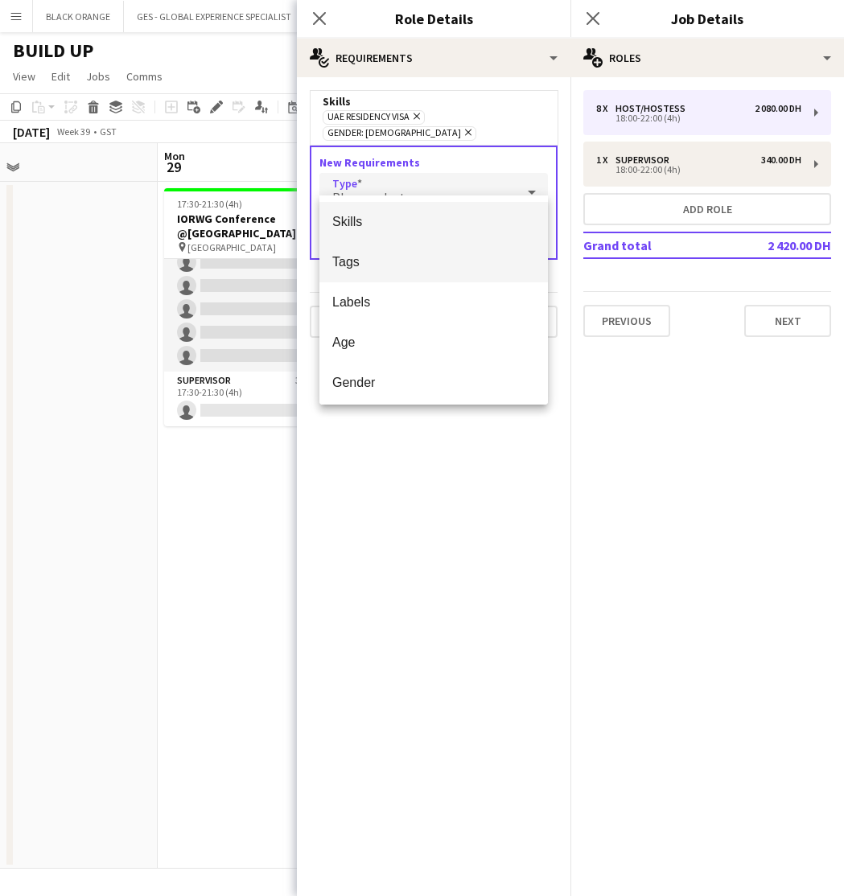
click at [372, 259] on span "Tags" at bounding box center [433, 261] width 203 height 15
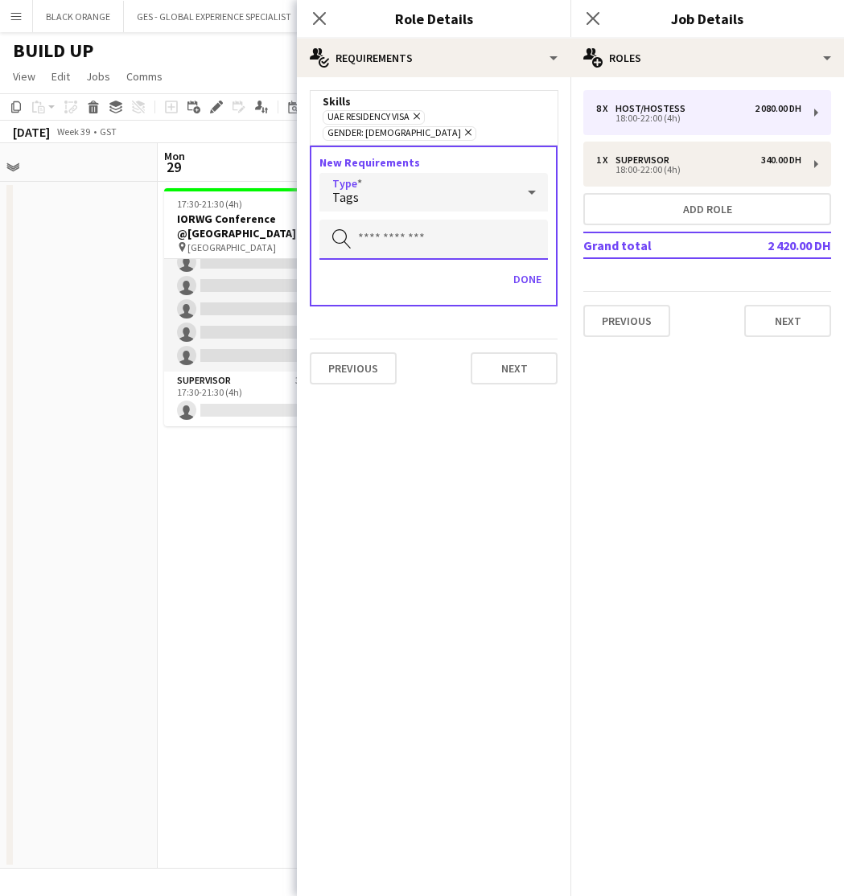
click at [426, 236] on input "text" at bounding box center [433, 240] width 228 height 40
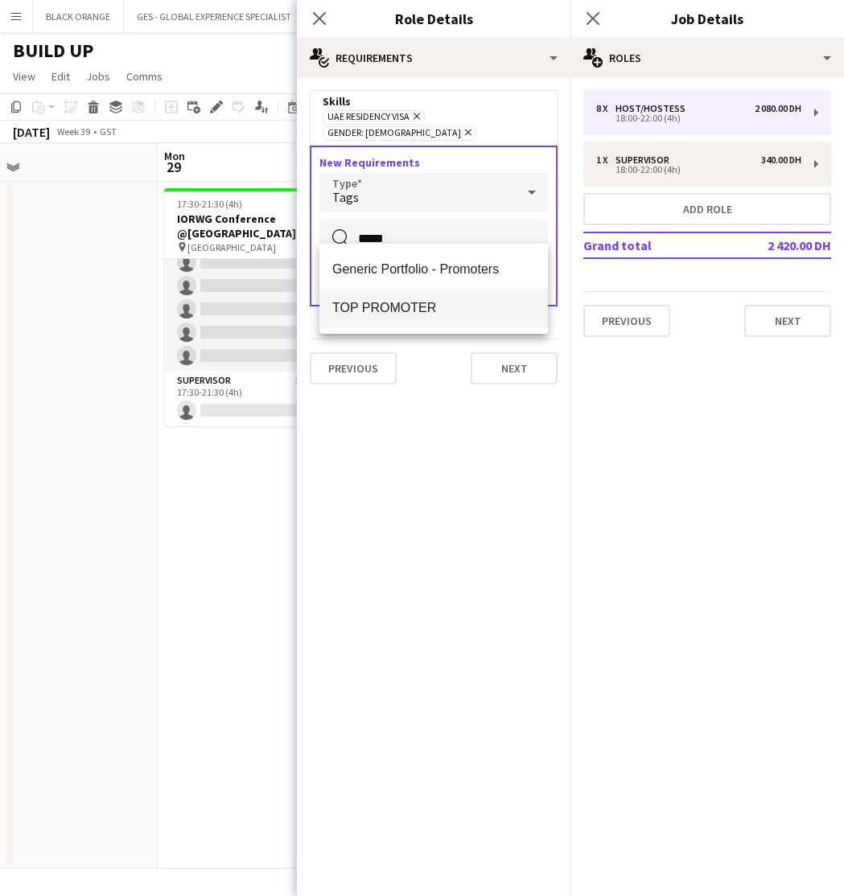
type input "*****"
click at [419, 309] on span "TOP PROMOTER" at bounding box center [433, 307] width 203 height 15
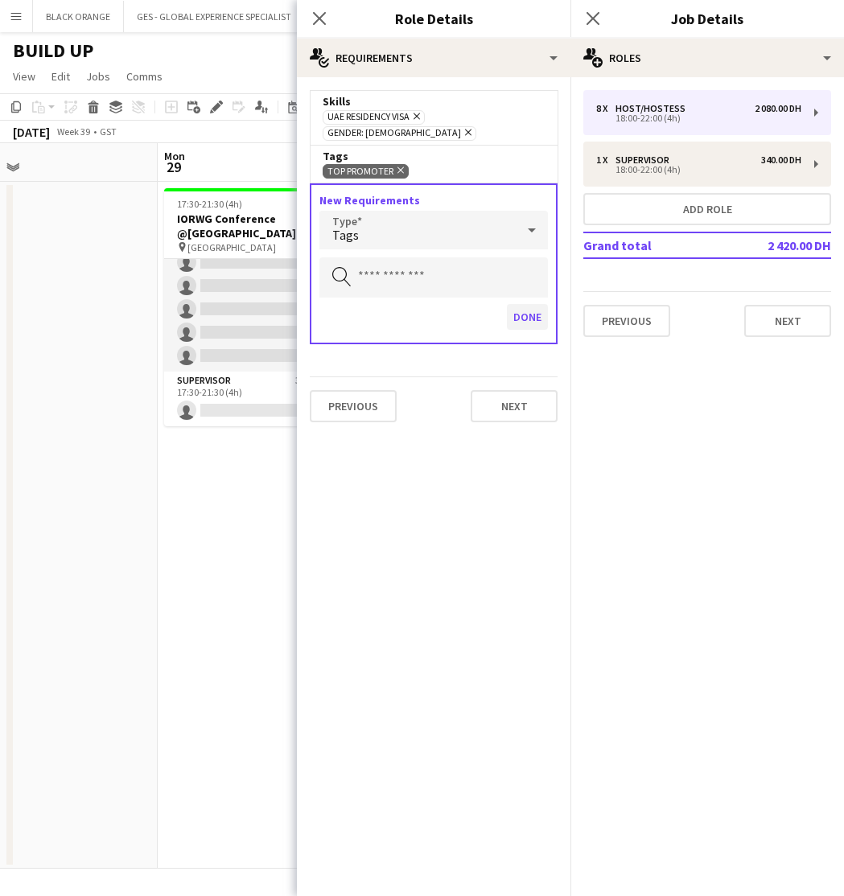
click at [526, 304] on button "Done" at bounding box center [527, 317] width 41 height 26
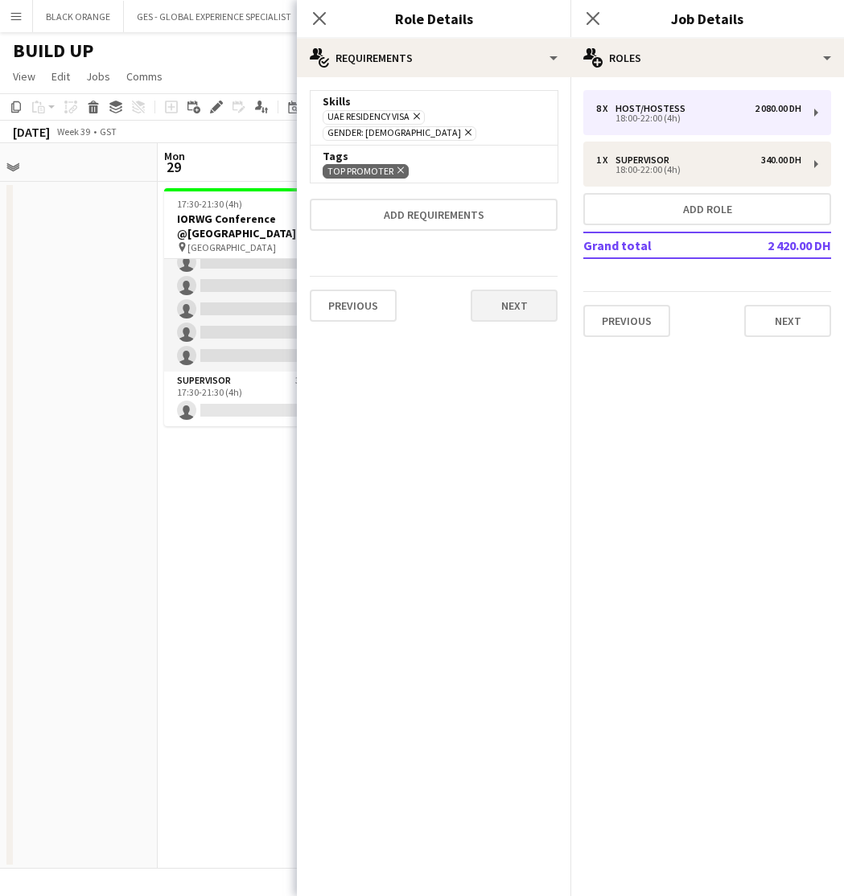
click at [502, 292] on button "Next" at bounding box center [513, 305] width 87 height 32
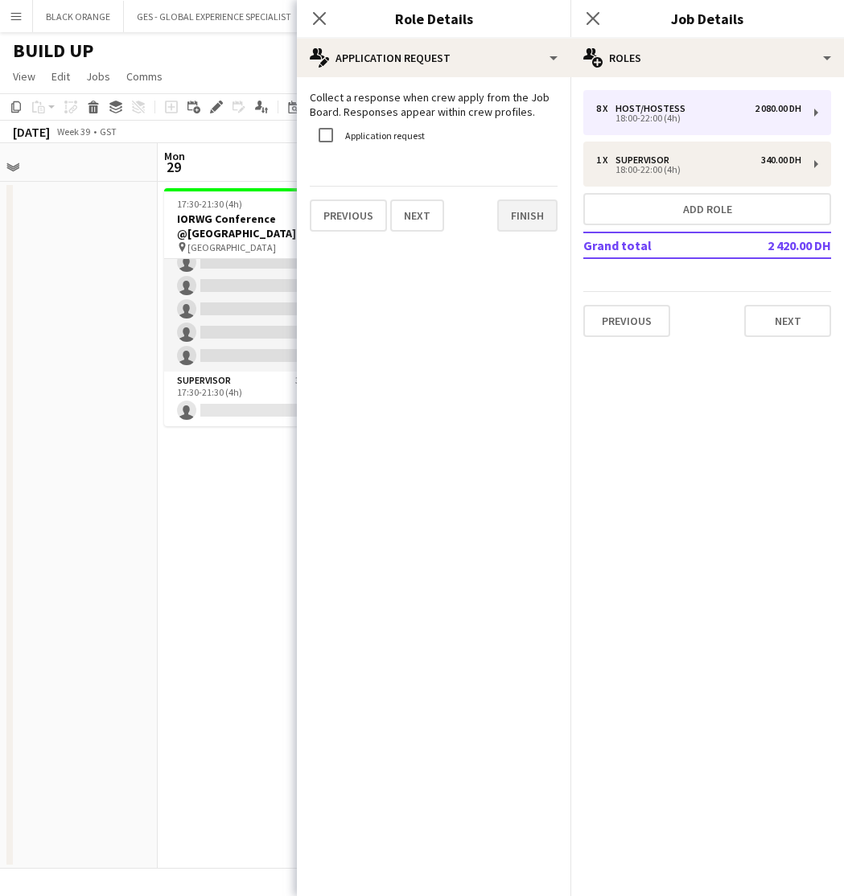
click at [527, 214] on button "Finish" at bounding box center [527, 215] width 60 height 32
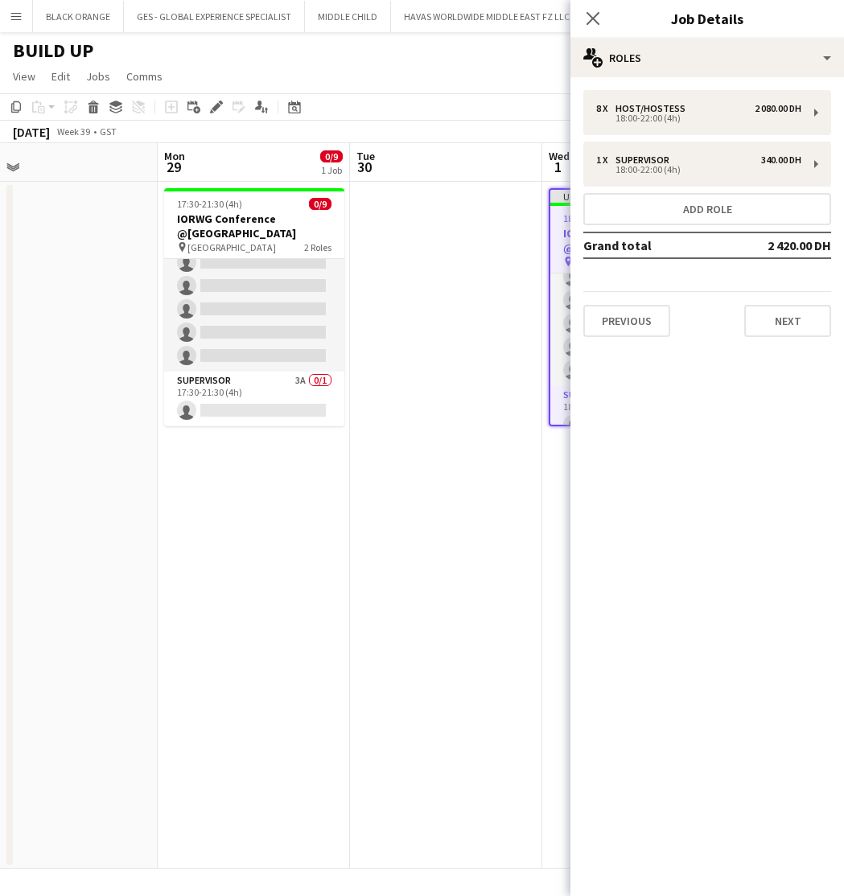
click at [474, 365] on app-date-cell at bounding box center [446, 525] width 192 height 687
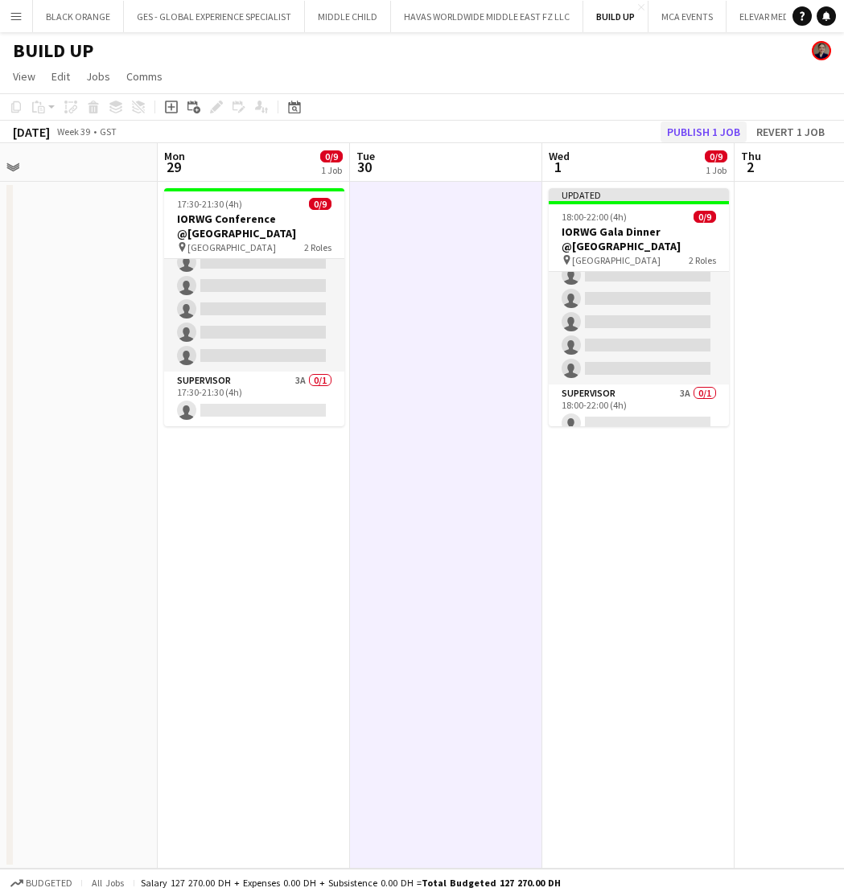
click at [707, 135] on button "Publish 1 job" at bounding box center [703, 131] width 86 height 21
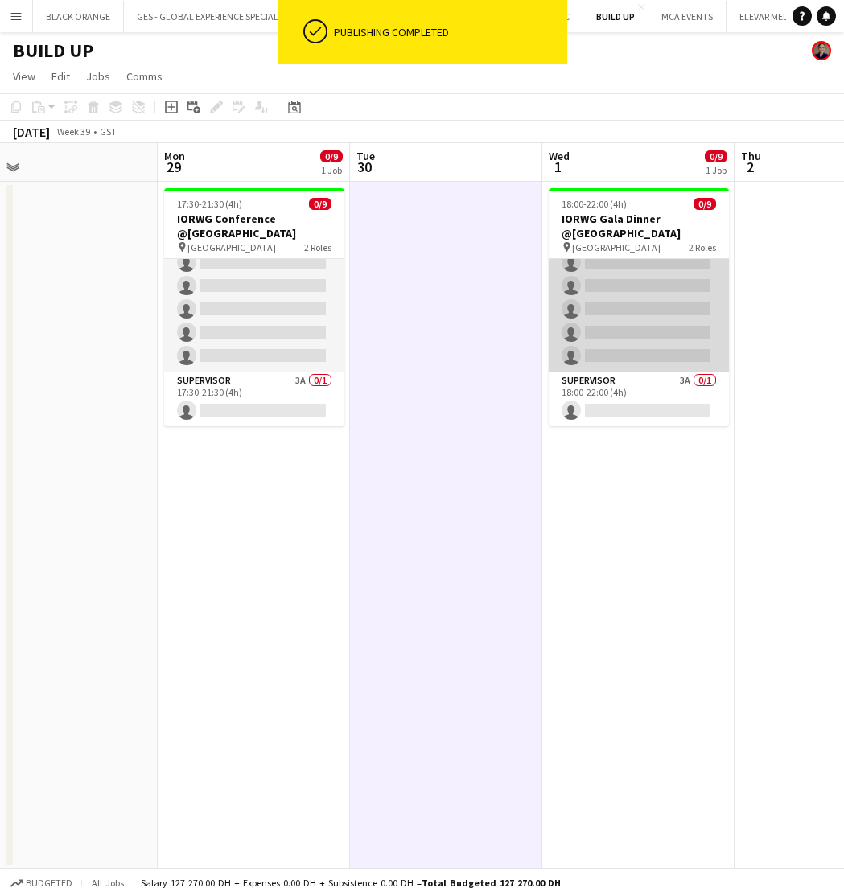
click at [685, 306] on app-card-role "Host/Hostess 0/8 18:00-22:00 (4h) single-neutral-actions single-neutral-actions…" at bounding box center [638, 263] width 180 height 218
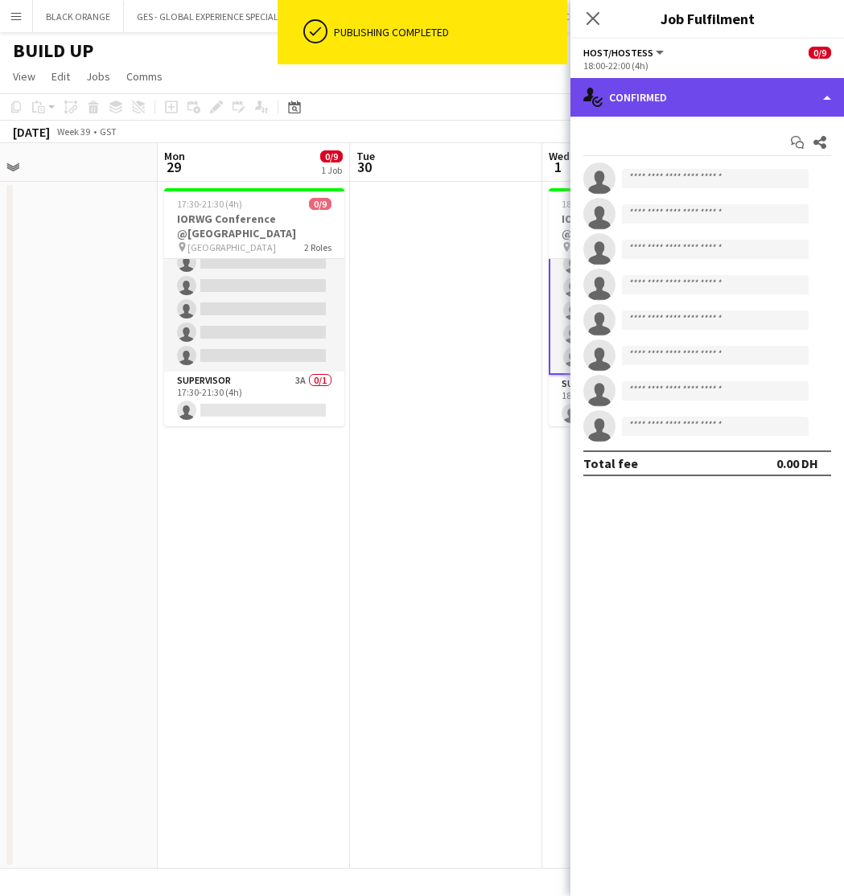
click at [693, 101] on div "single-neutral-actions-check-2 Confirmed" at bounding box center [706, 97] width 273 height 39
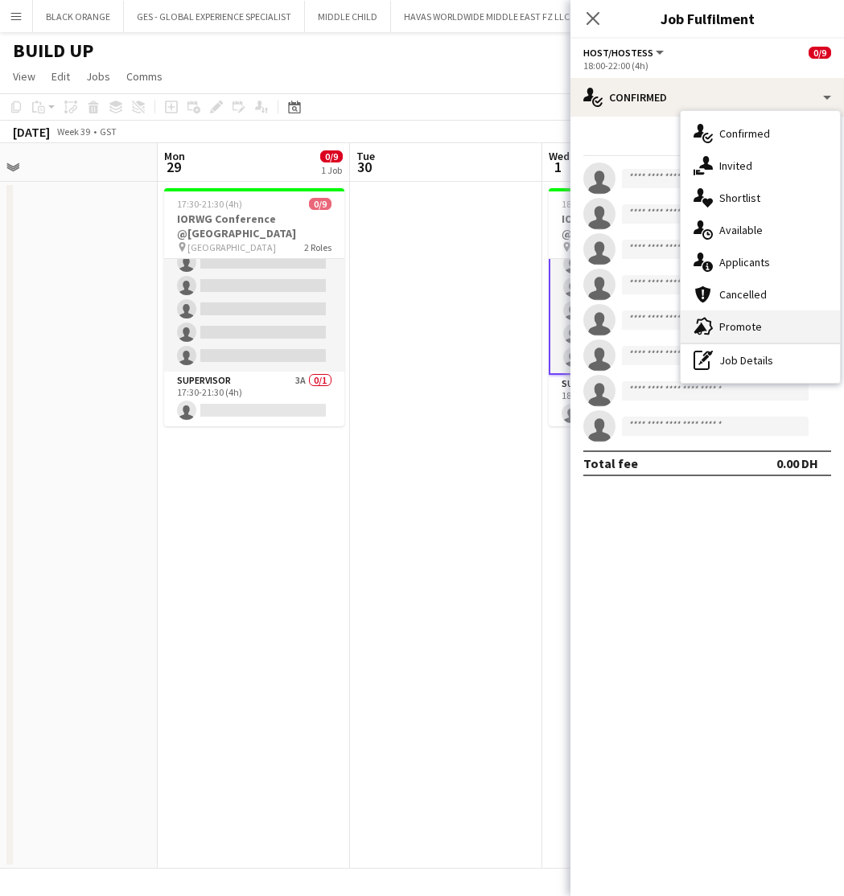
click at [717, 320] on div "advertising-megaphone Promote" at bounding box center [759, 326] width 159 height 32
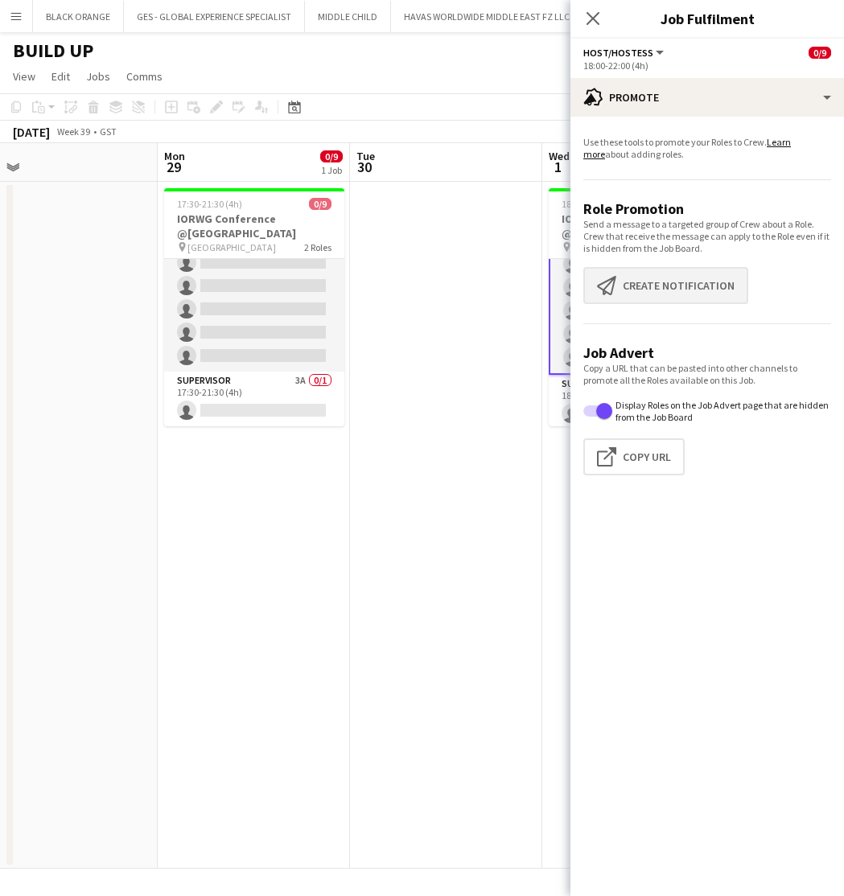
click at [671, 290] on button "Create notification Create notification" at bounding box center [665, 285] width 165 height 37
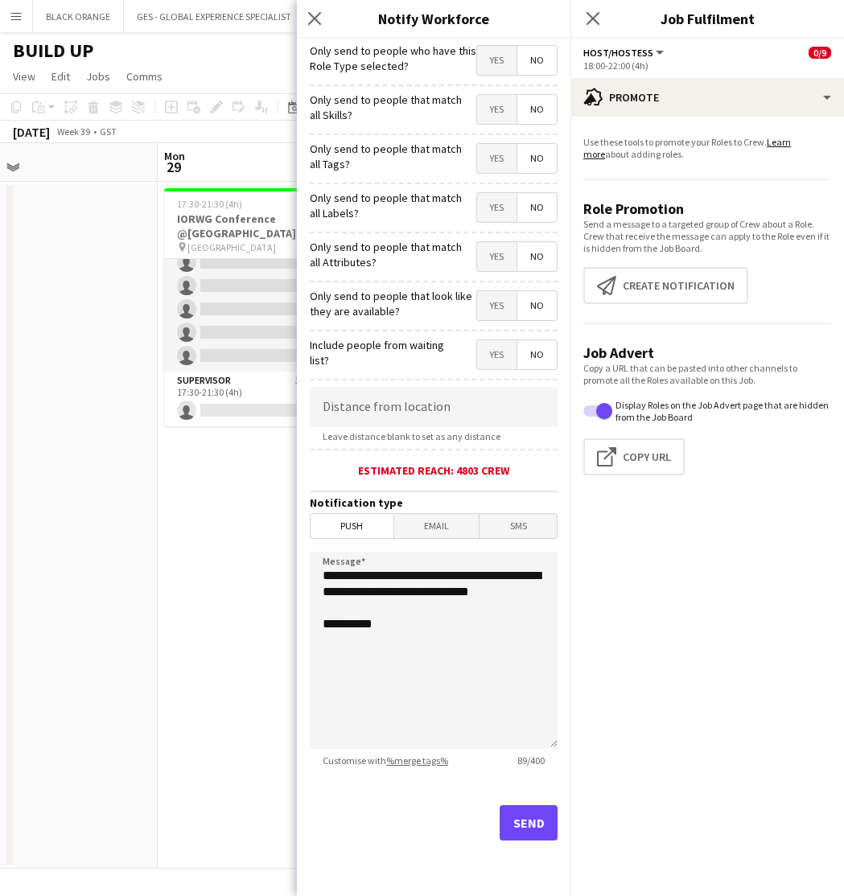
click at [491, 101] on span "Yes" at bounding box center [496, 109] width 39 height 29
click at [499, 167] on span "Yes" at bounding box center [496, 158] width 39 height 29
click at [492, 207] on span "Yes" at bounding box center [496, 207] width 39 height 29
click at [497, 259] on span "Yes" at bounding box center [496, 256] width 39 height 29
click at [499, 306] on span "Yes" at bounding box center [496, 305] width 39 height 29
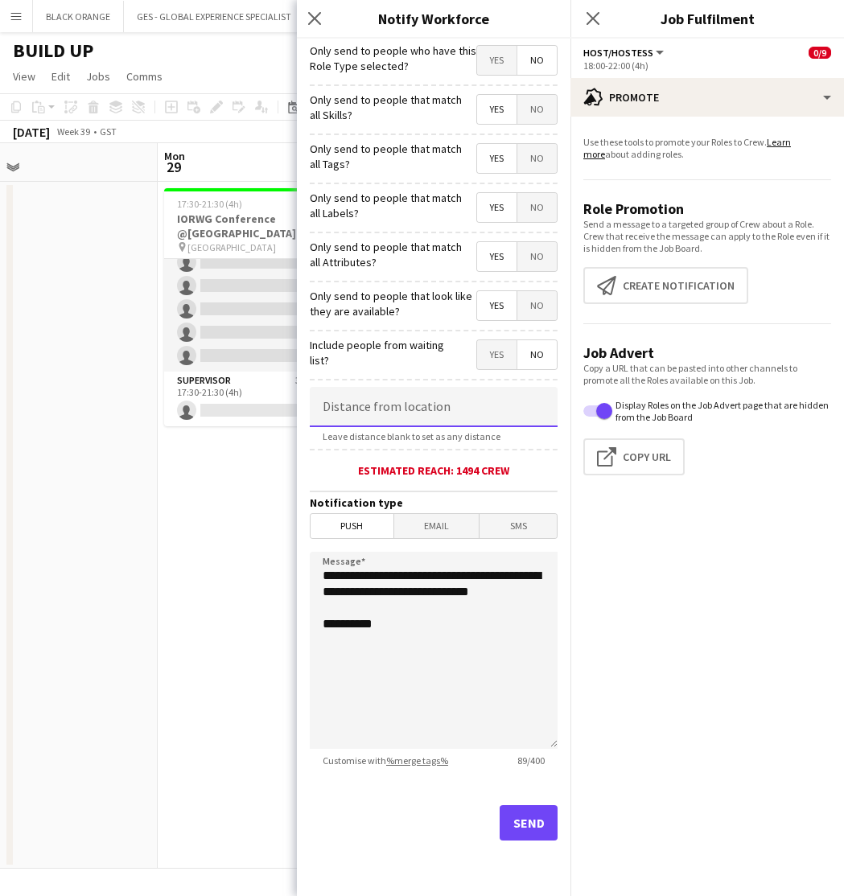
click at [349, 401] on input at bounding box center [434, 407] width 248 height 40
type input "*****"
click at [527, 819] on button "Send" at bounding box center [528, 822] width 58 height 35
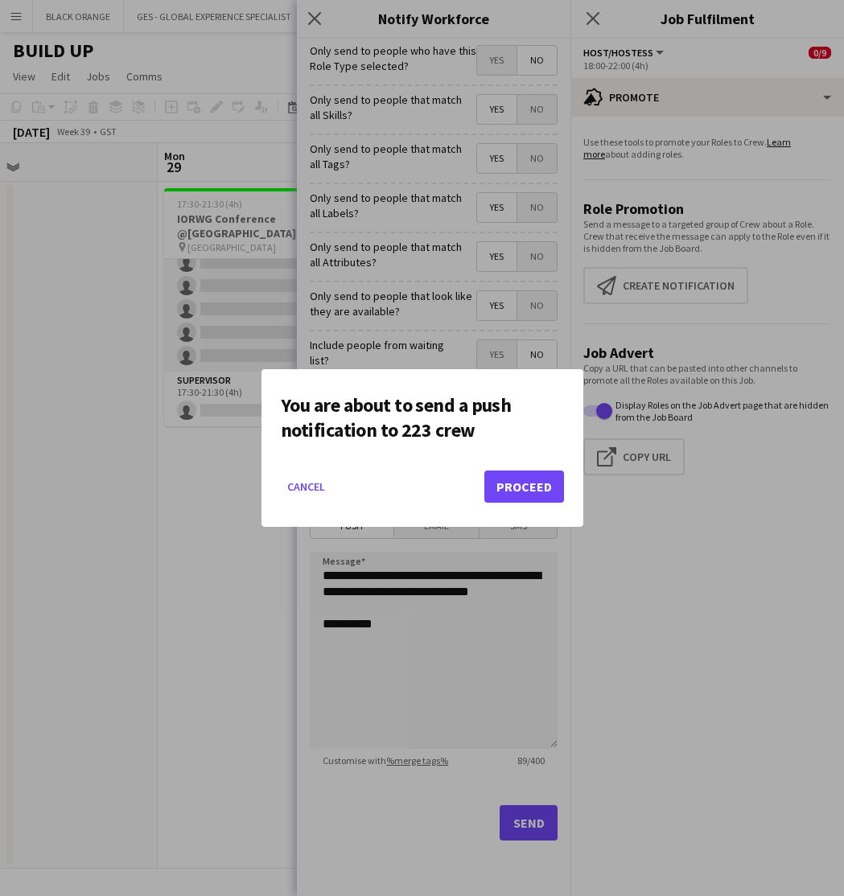
click at [521, 490] on button "Proceed" at bounding box center [524, 486] width 80 height 32
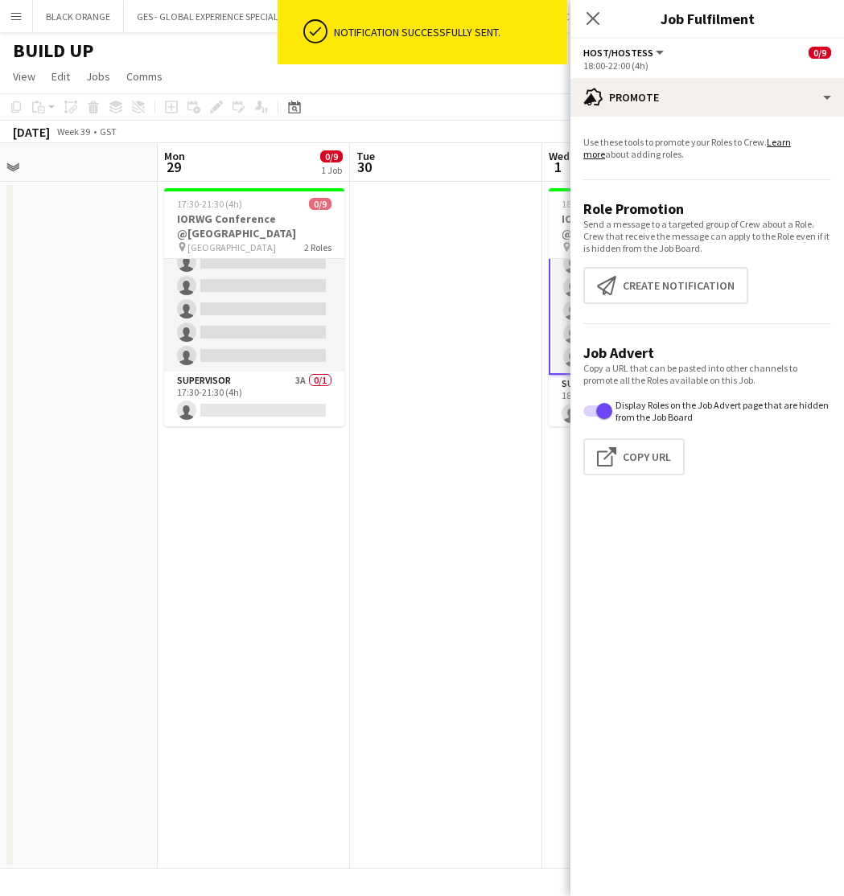
click at [438, 485] on app-date-cell at bounding box center [446, 525] width 192 height 687
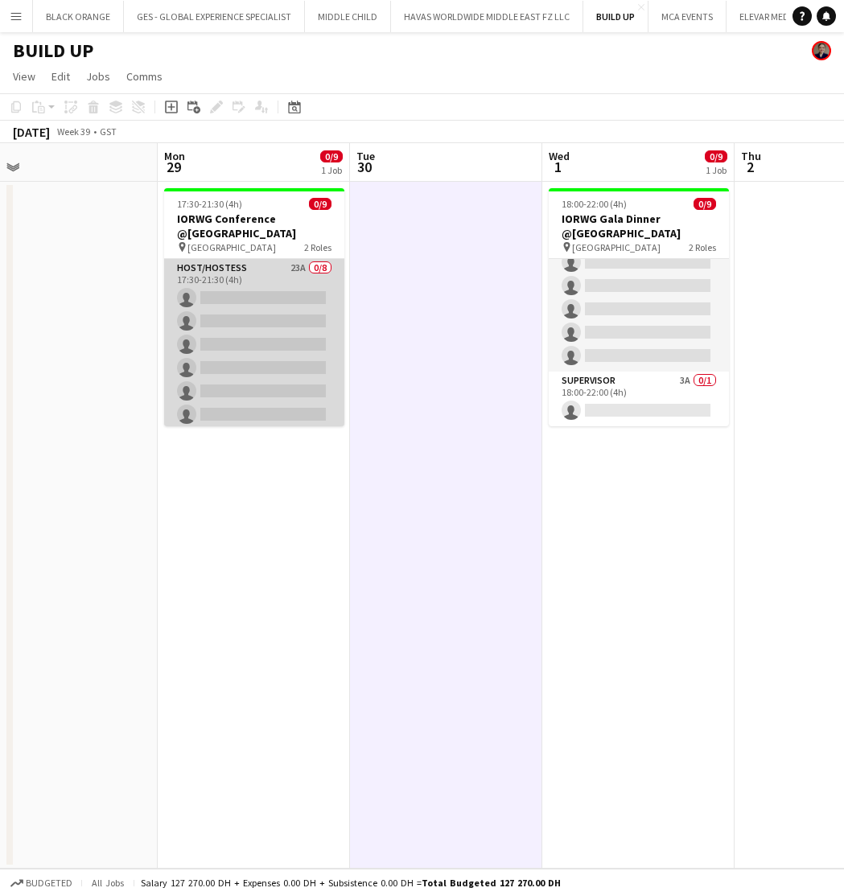
scroll to position [0, 0]
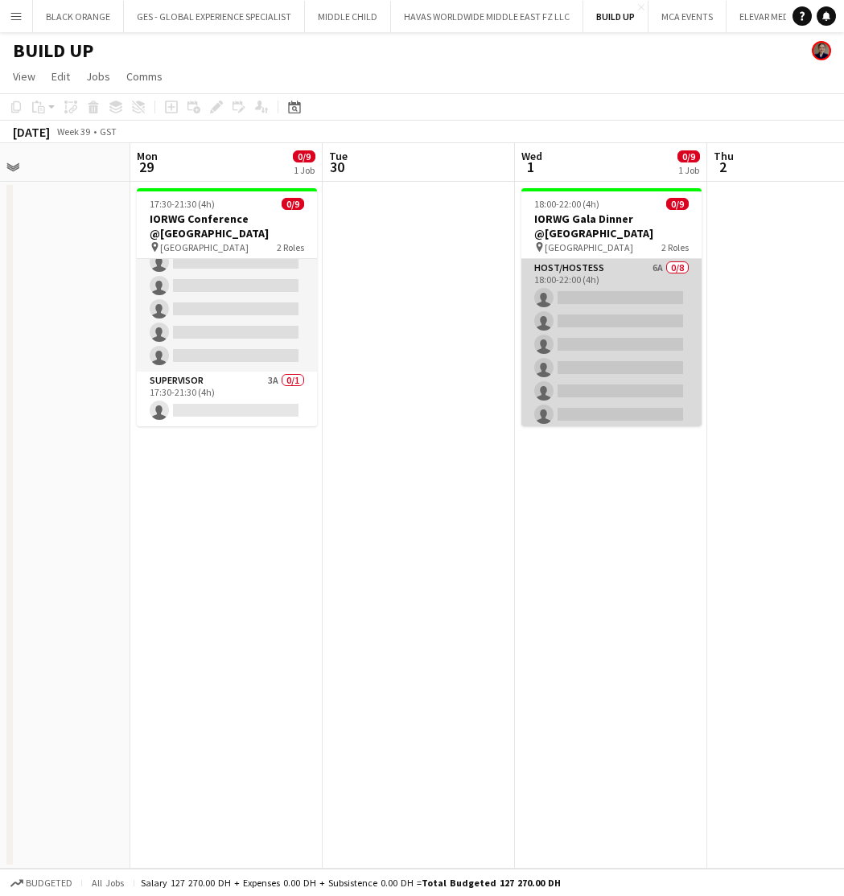
click at [622, 274] on app-card-role "Host/Hostess 6A 0/8 18:00-22:00 (4h) single-neutral-actions single-neutral-acti…" at bounding box center [611, 368] width 180 height 218
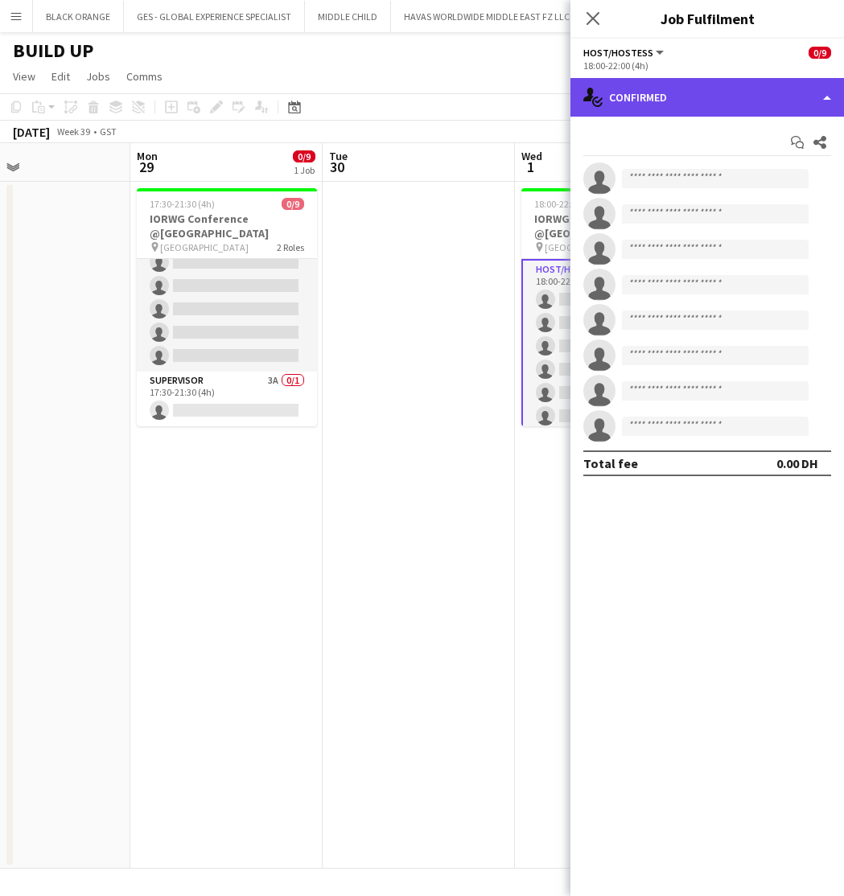
click at [689, 88] on div "single-neutral-actions-check-2 Confirmed" at bounding box center [706, 97] width 273 height 39
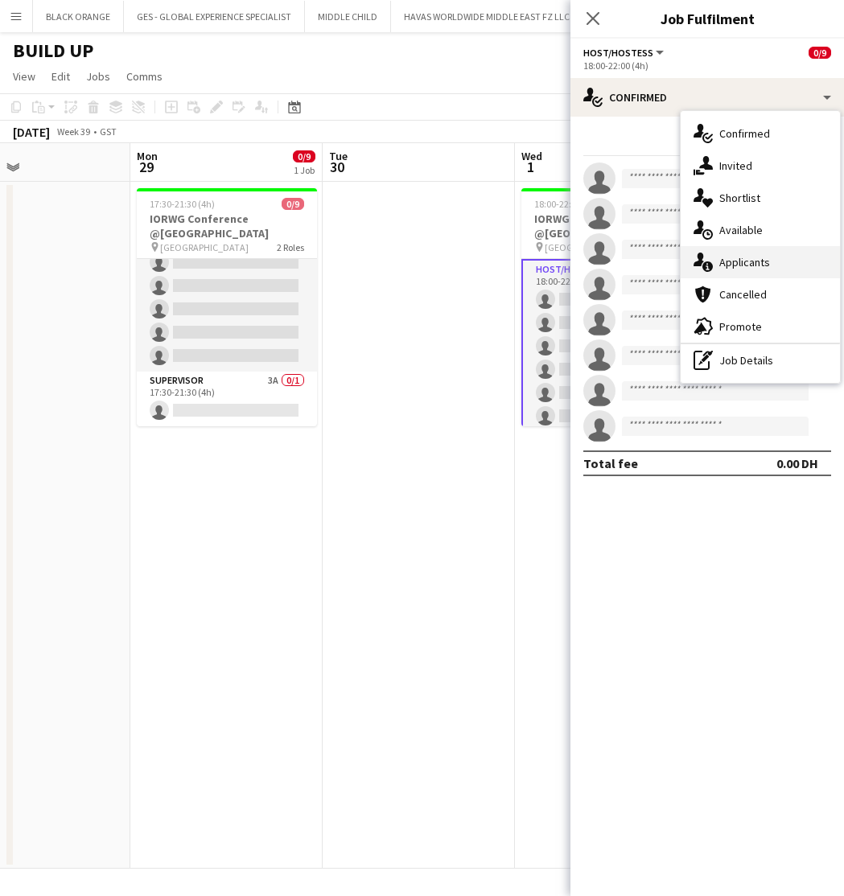
click at [745, 253] on div "single-neutral-actions-information Applicants" at bounding box center [759, 262] width 159 height 32
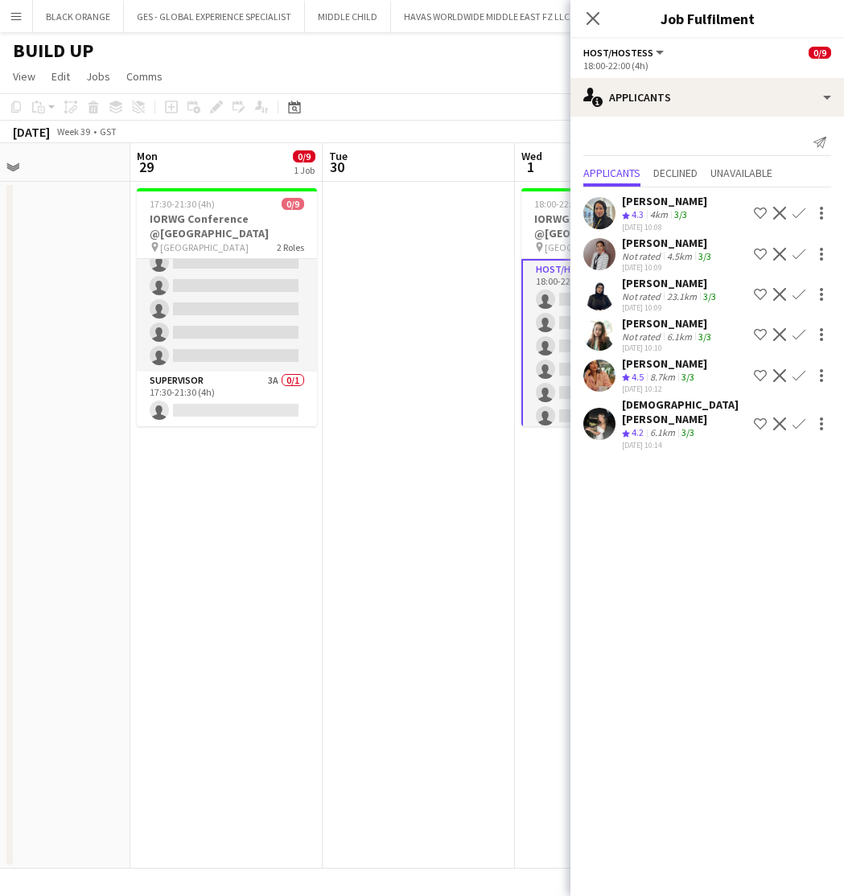
click at [647, 410] on div "Jude Fahed" at bounding box center [684, 411] width 125 height 29
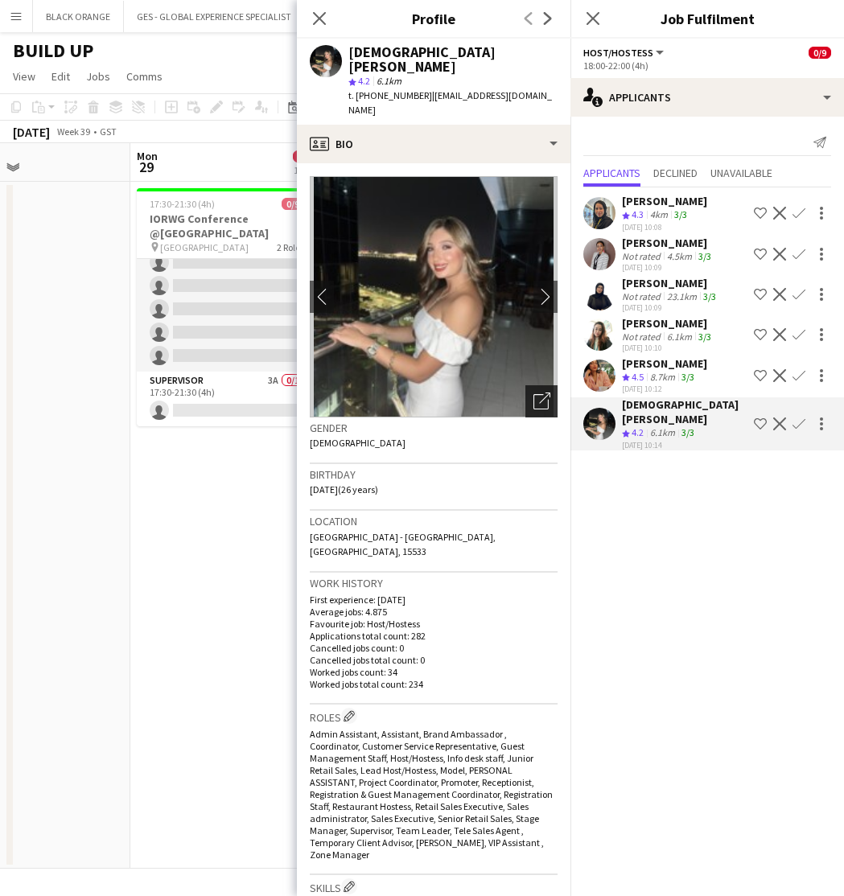
click at [538, 392] on icon "Open photos pop-in" at bounding box center [541, 400] width 17 height 17
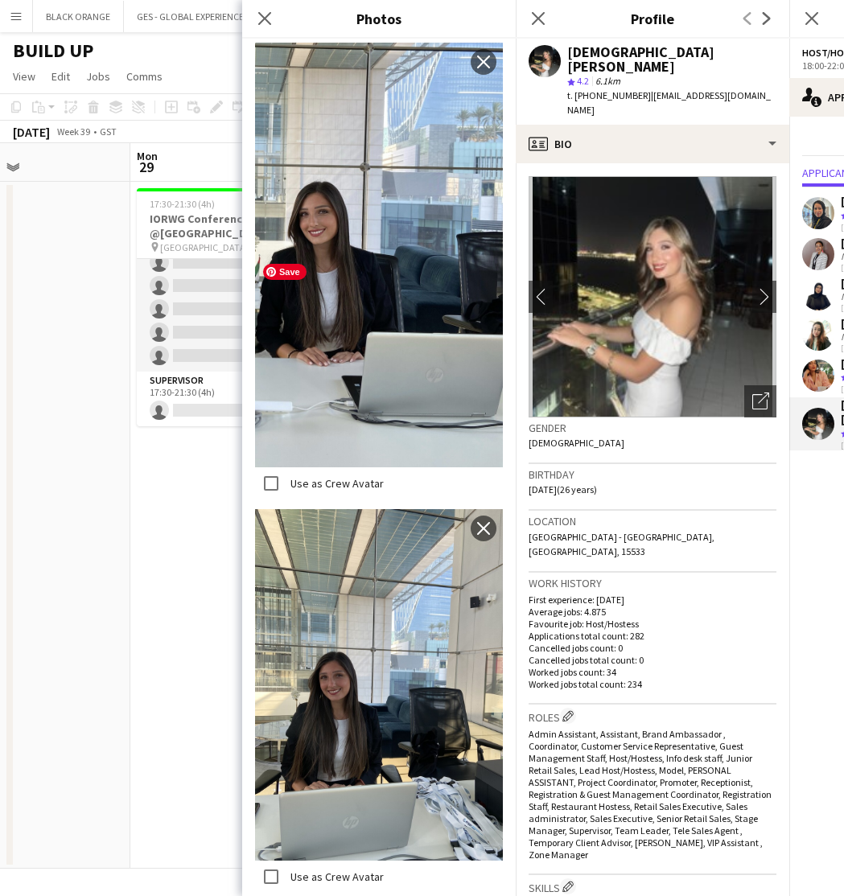
scroll to position [5056, 0]
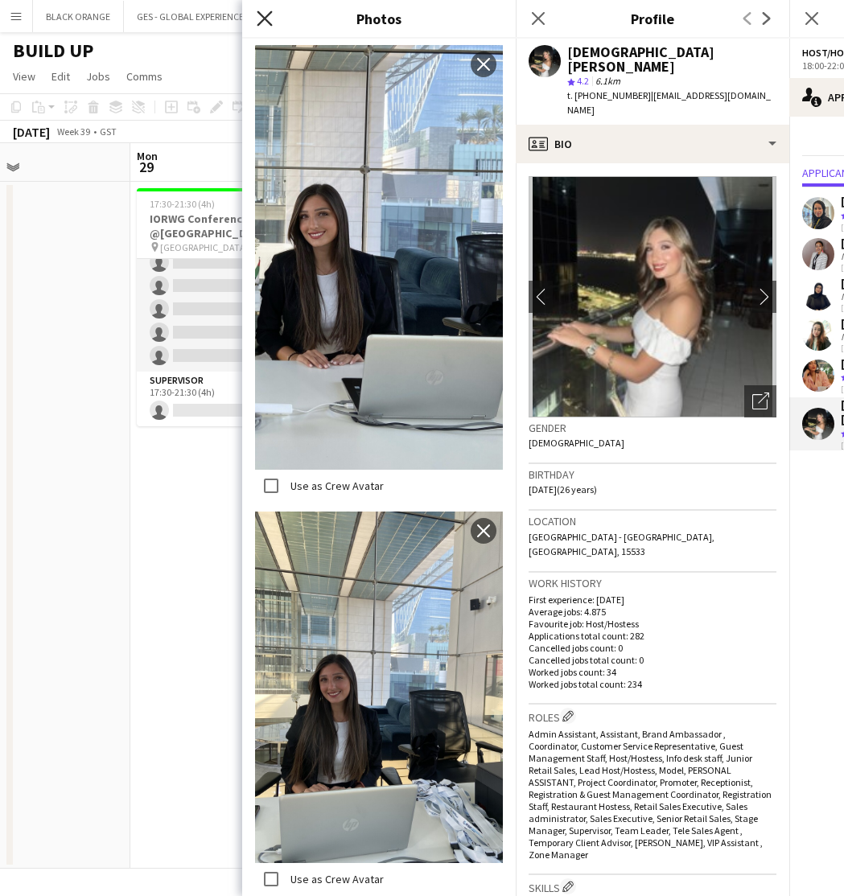
click at [260, 14] on icon at bounding box center [264, 17] width 15 height 15
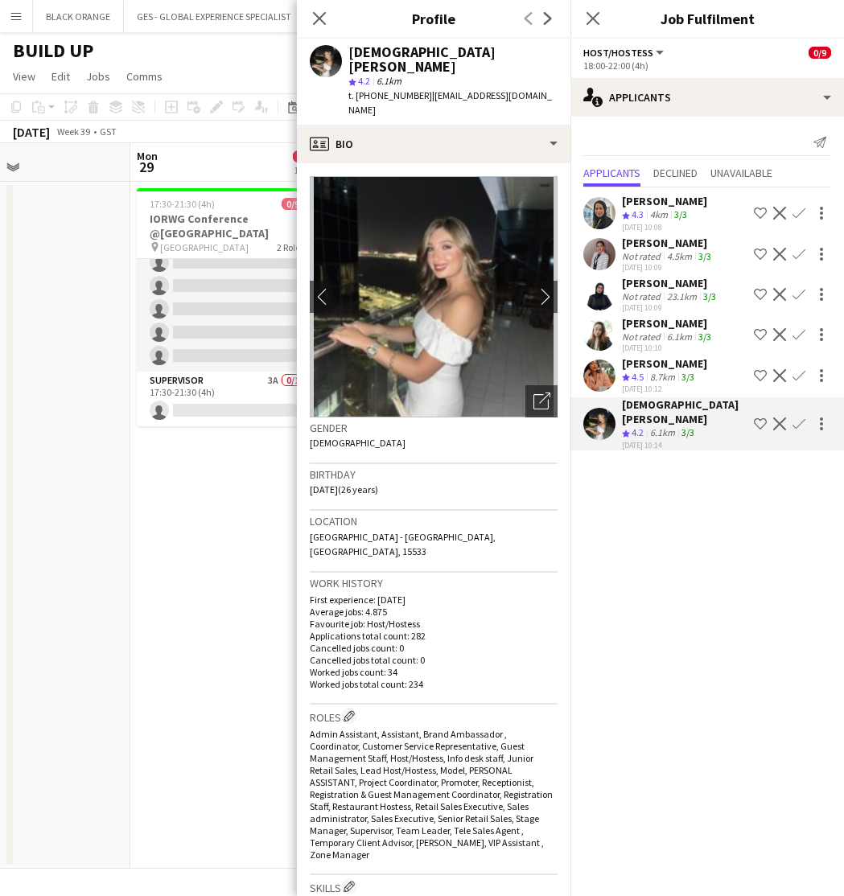
click at [758, 417] on app-icon "Shortlist crew" at bounding box center [759, 423] width 13 height 13
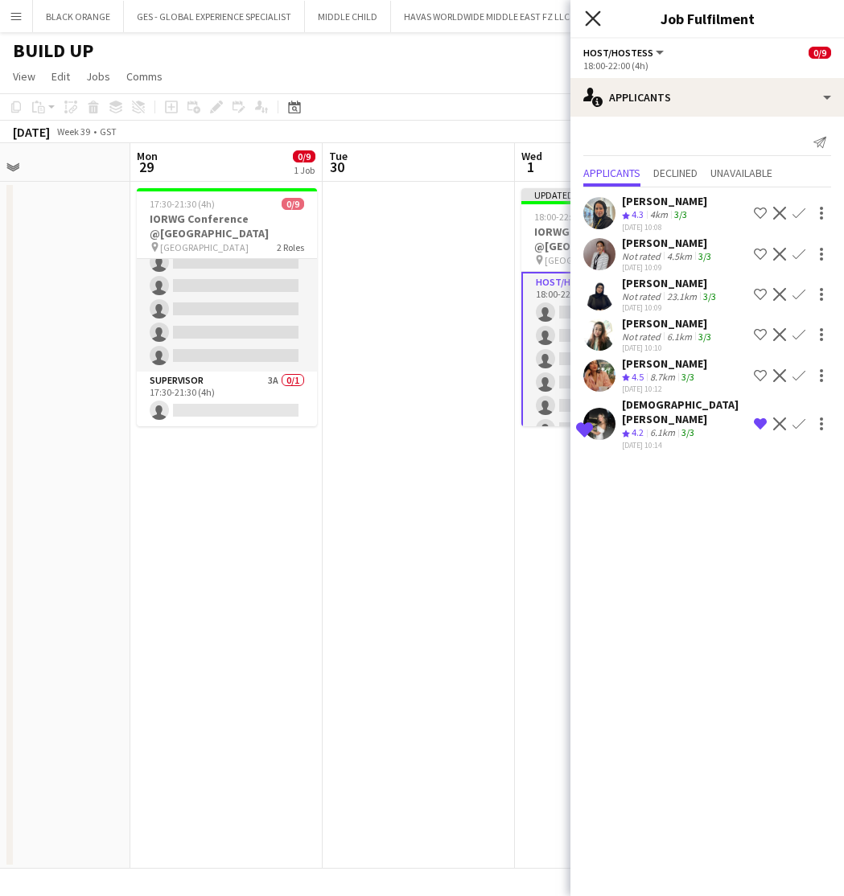
click at [594, 17] on icon at bounding box center [592, 17] width 15 height 15
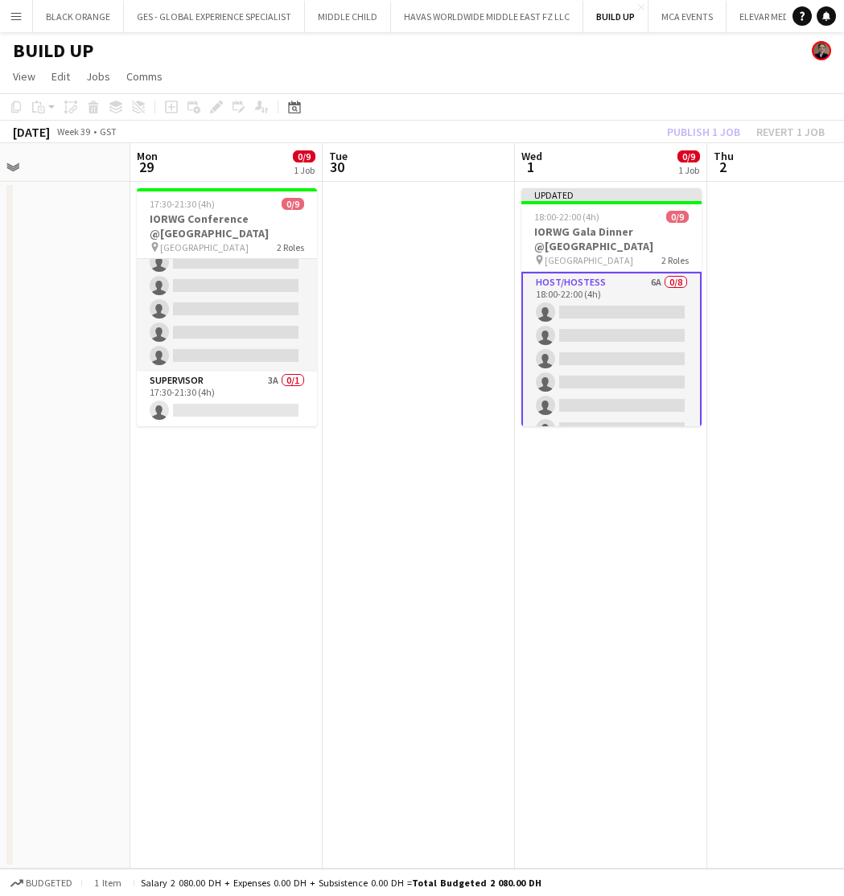
click at [700, 133] on div "Publish 1 job Revert 1 job" at bounding box center [745, 131] width 196 height 21
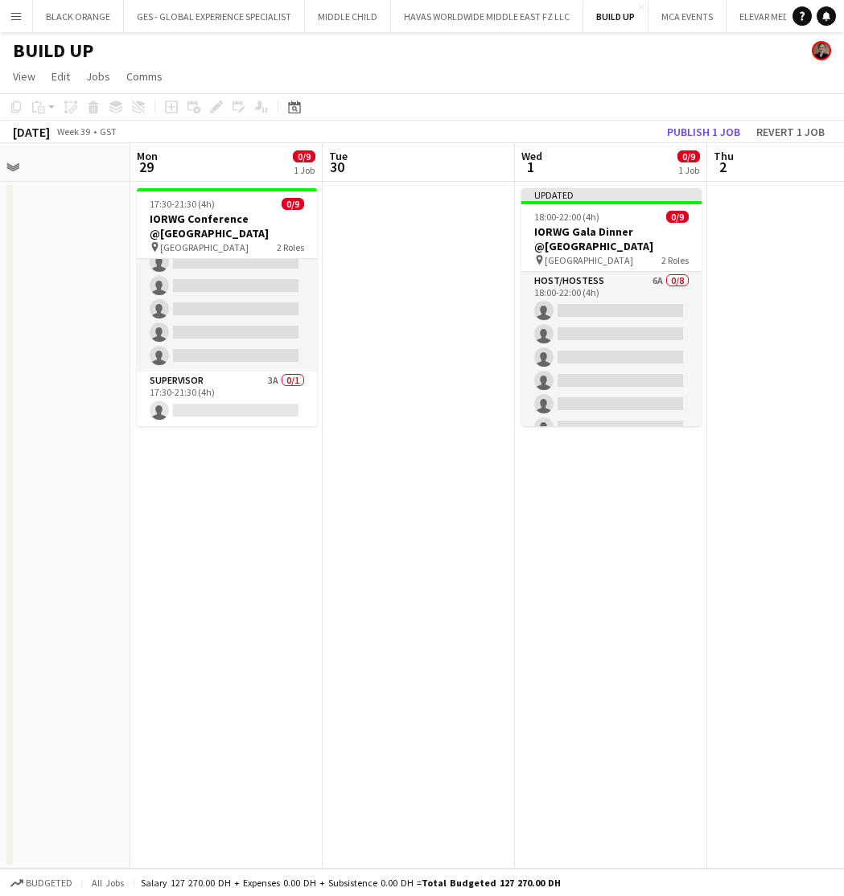
click at [700, 133] on button "Publish 1 job" at bounding box center [703, 131] width 86 height 21
